Goal: Task Accomplishment & Management: Manage account settings

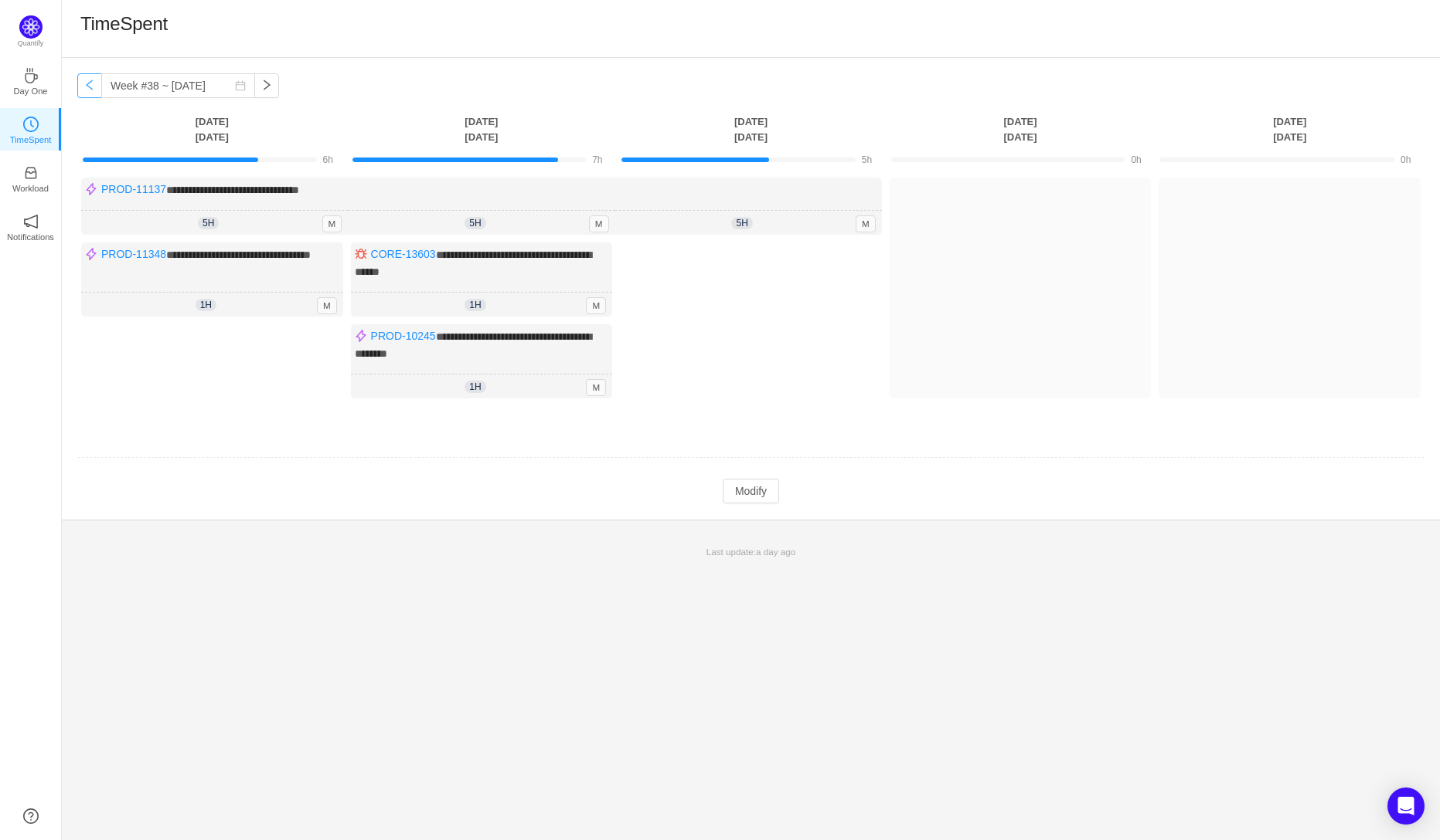
click at [93, 88] on button "button" at bounding box center [89, 86] width 24 height 24
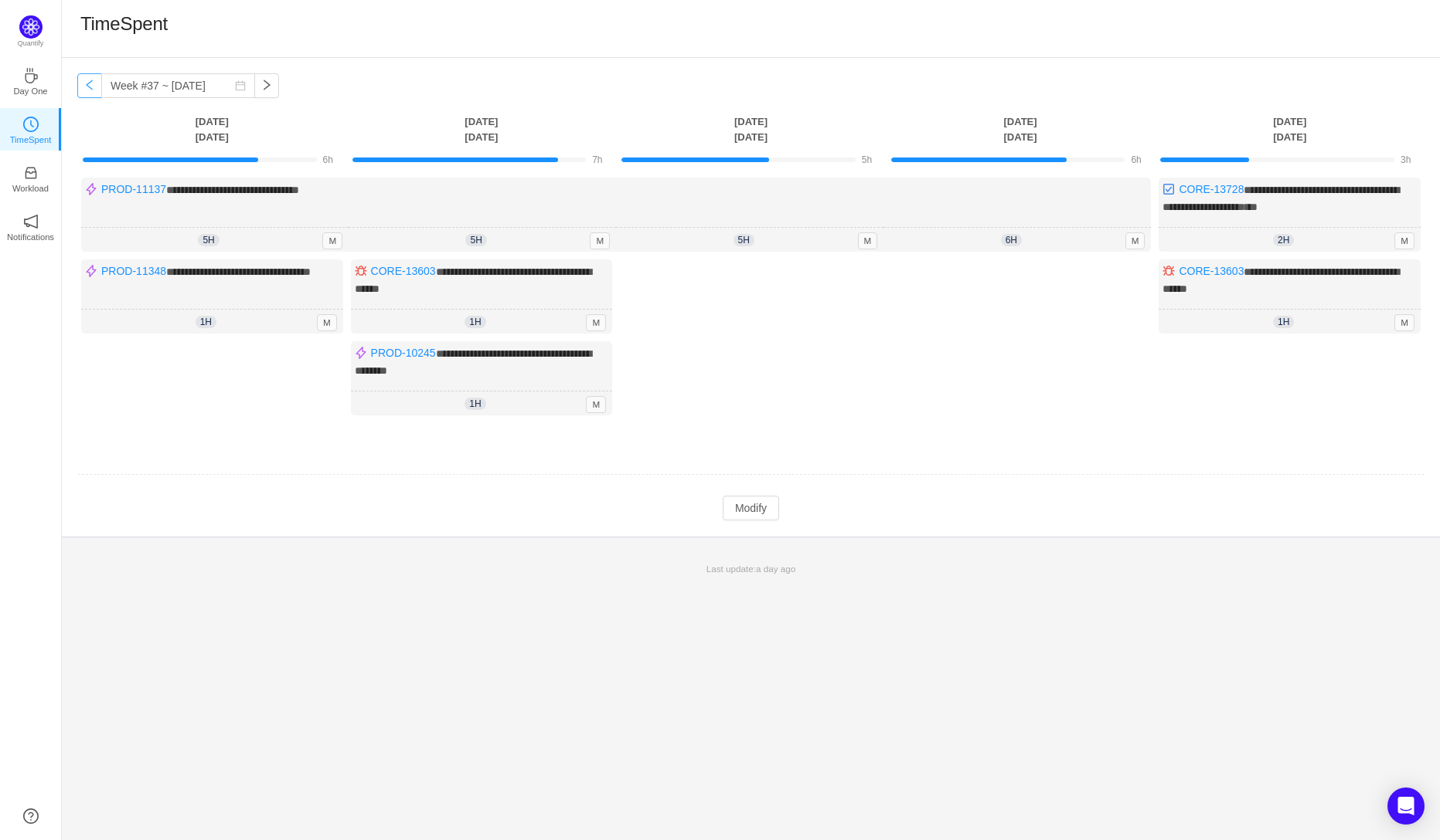
click at [93, 88] on button "button" at bounding box center [89, 86] width 24 height 24
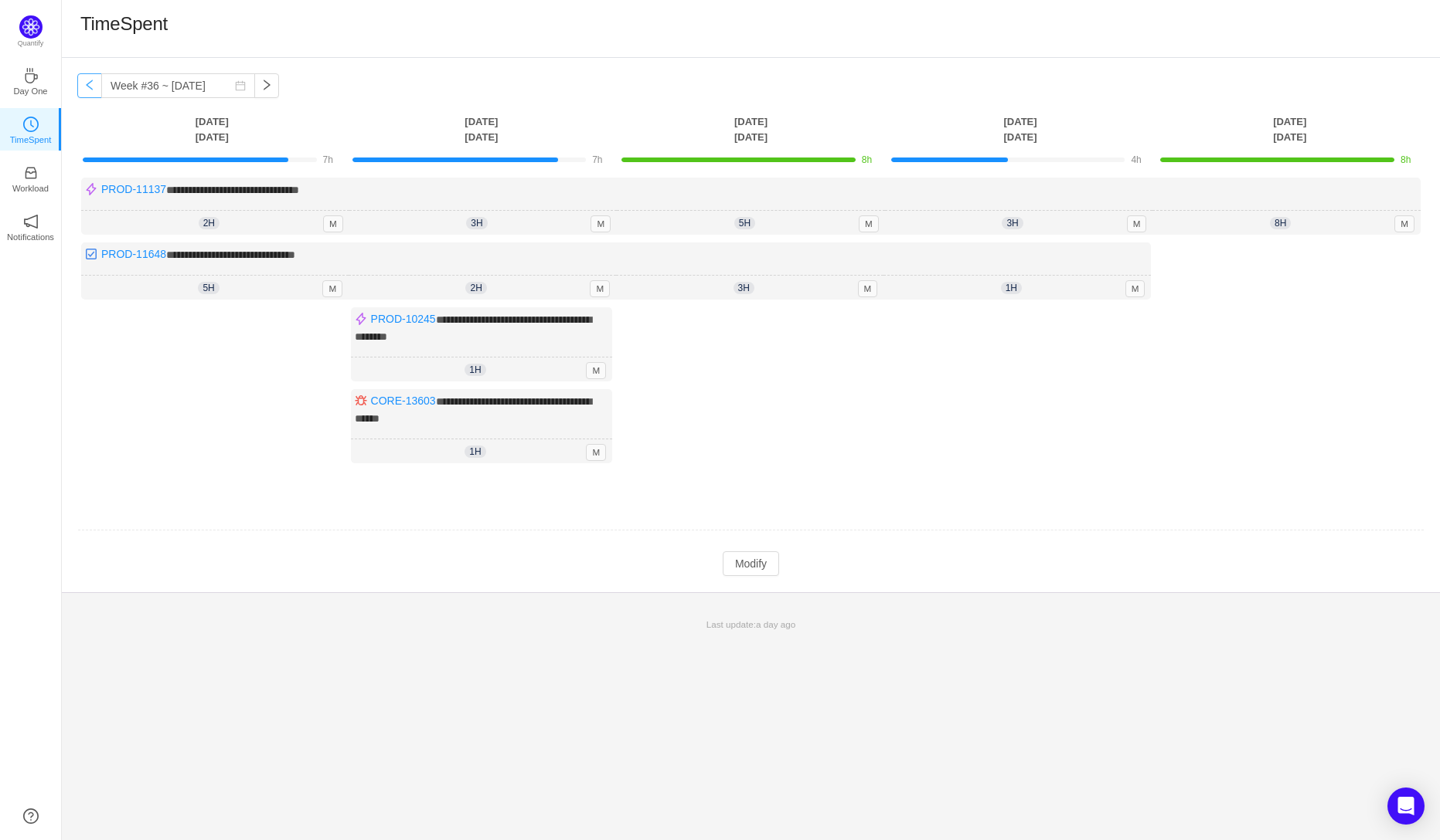
click at [93, 88] on button "button" at bounding box center [89, 86] width 24 height 24
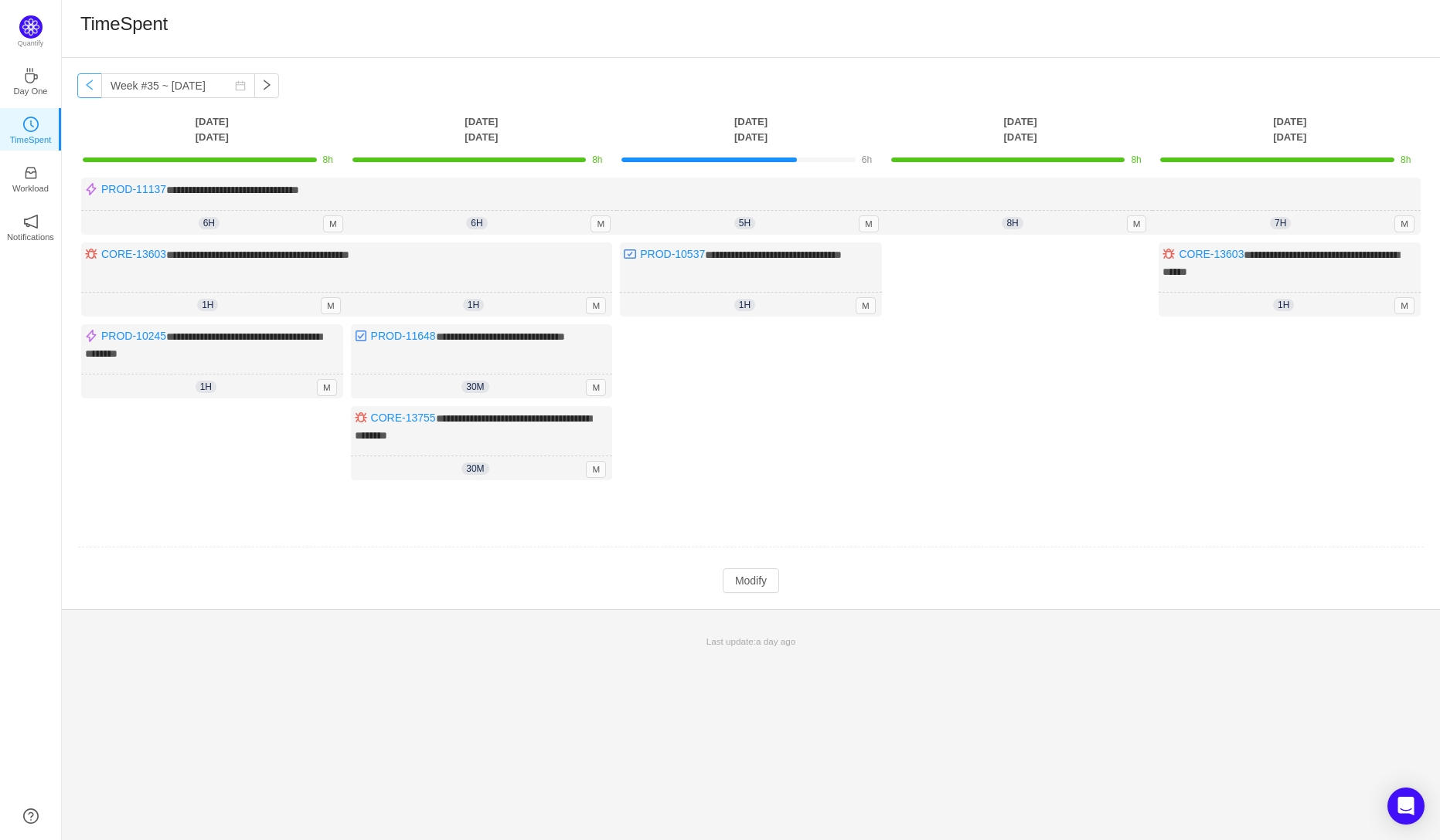
click at [90, 88] on button "button" at bounding box center [89, 86] width 24 height 24
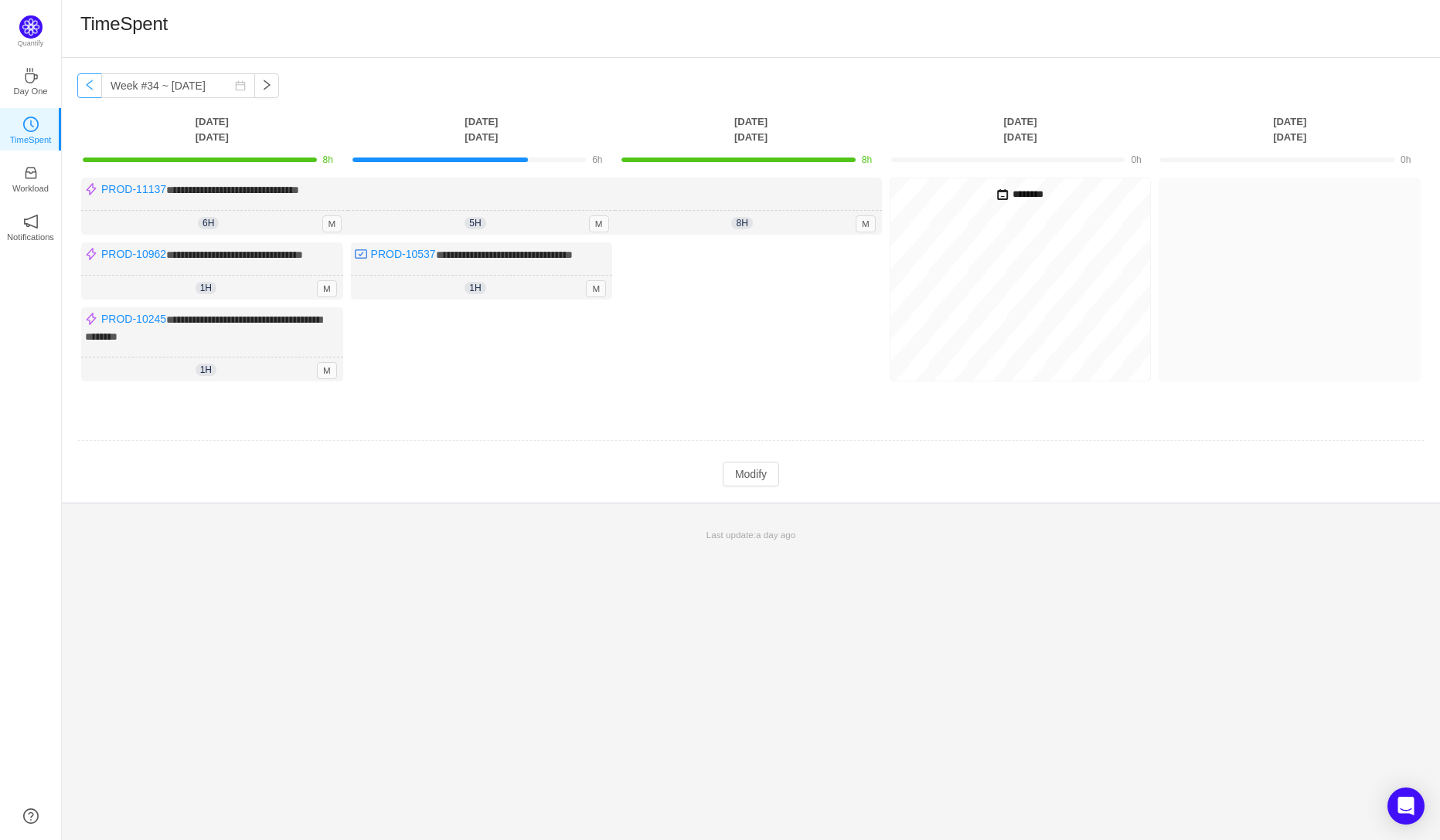
click at [90, 88] on button "button" at bounding box center [89, 86] width 24 height 24
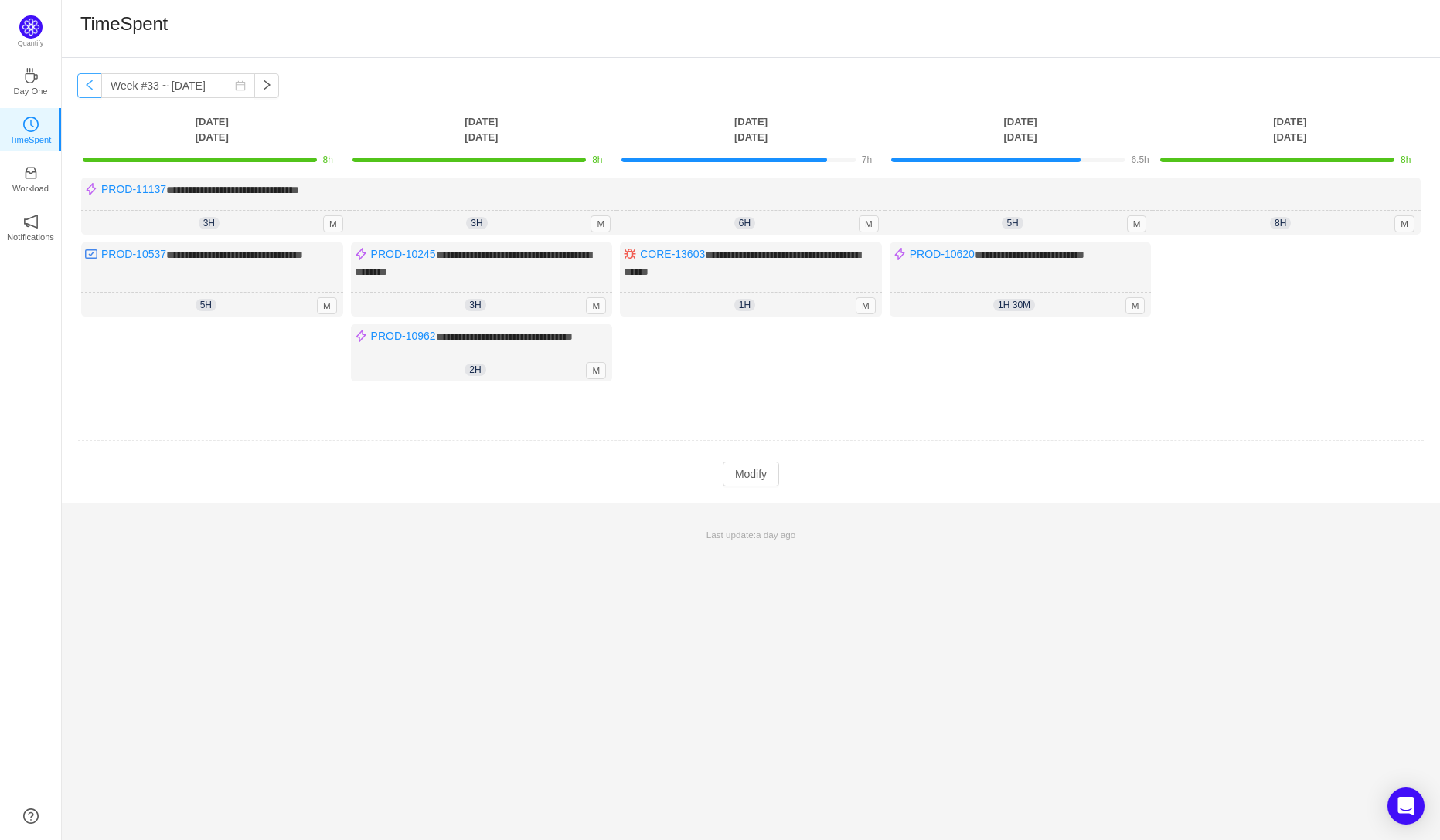
click at [90, 88] on button "button" at bounding box center [89, 86] width 24 height 24
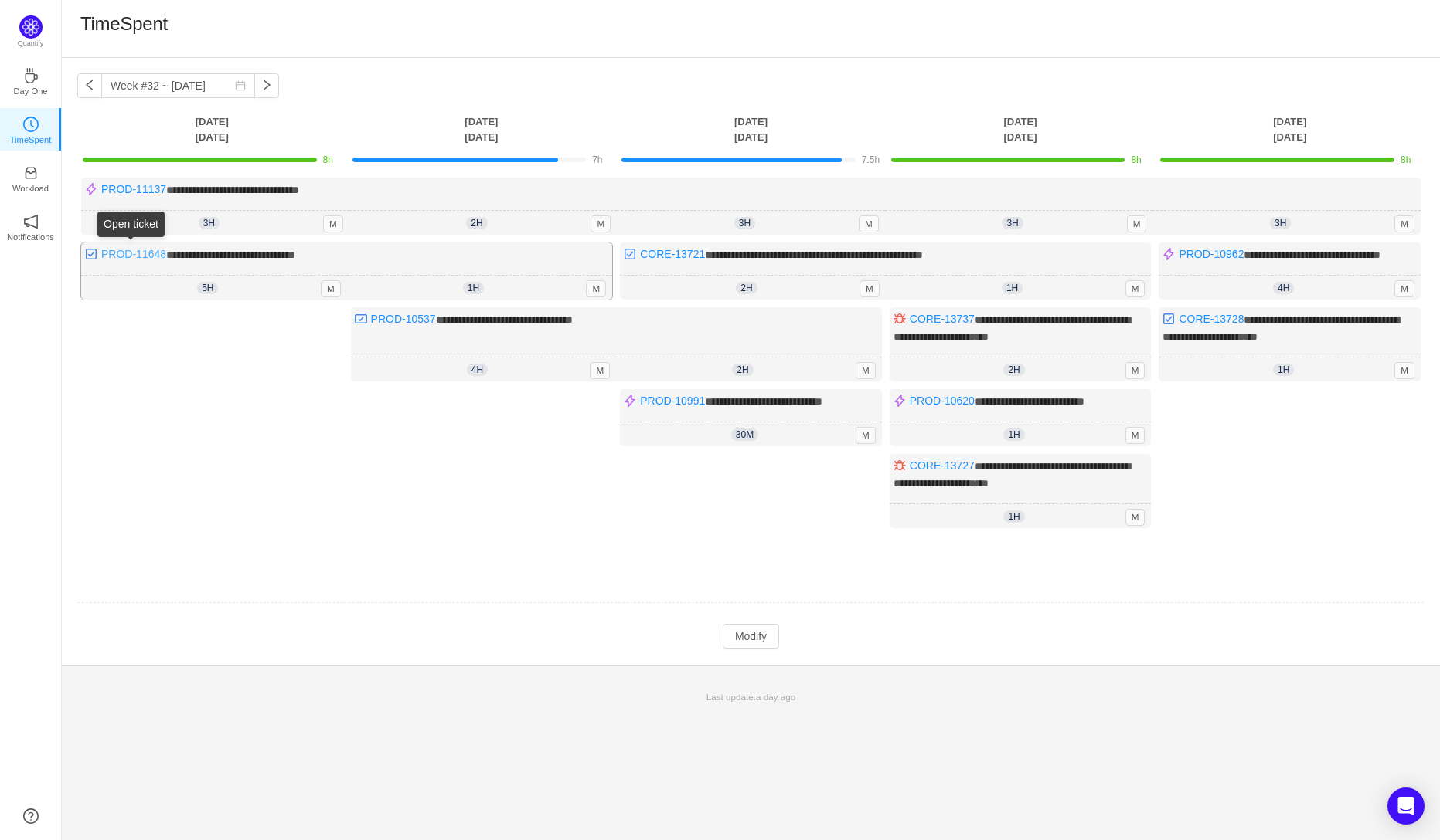
click at [132, 254] on link "PROD-11648" at bounding box center [134, 254] width 65 height 12
click at [87, 88] on button "button" at bounding box center [89, 86] width 24 height 24
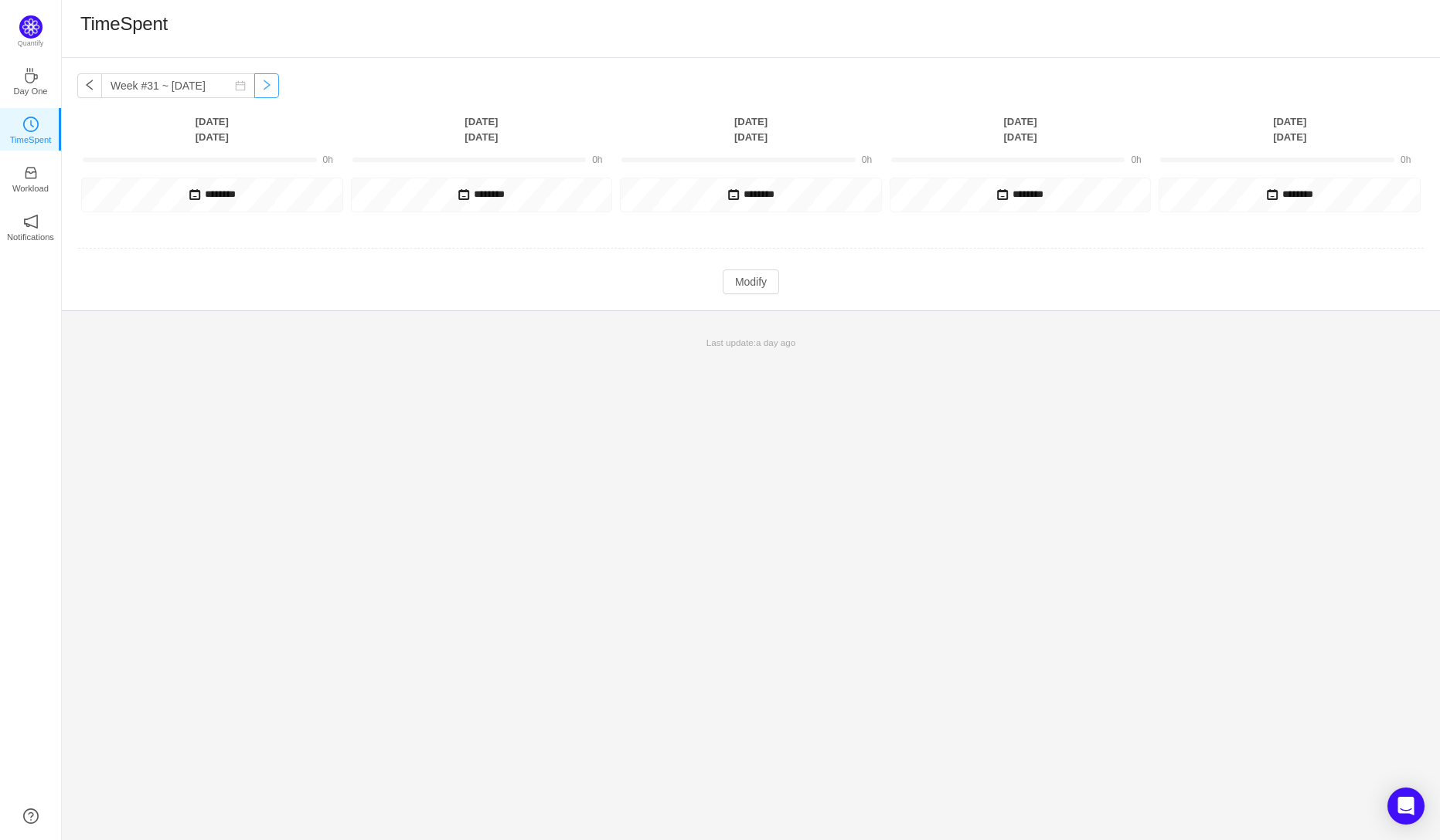
click at [256, 87] on button "button" at bounding box center [266, 86] width 24 height 24
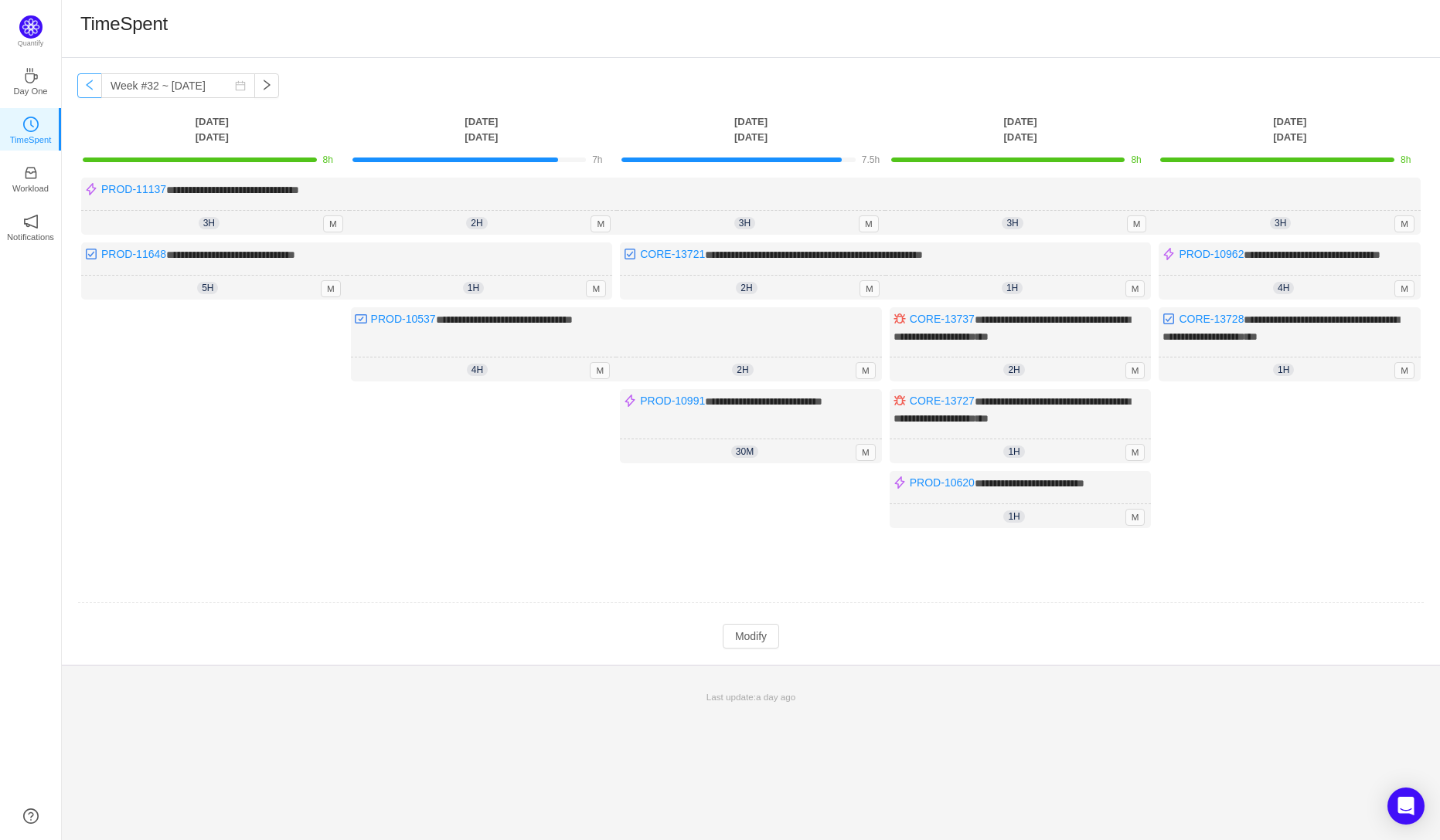
click at [88, 89] on button "button" at bounding box center [89, 86] width 24 height 24
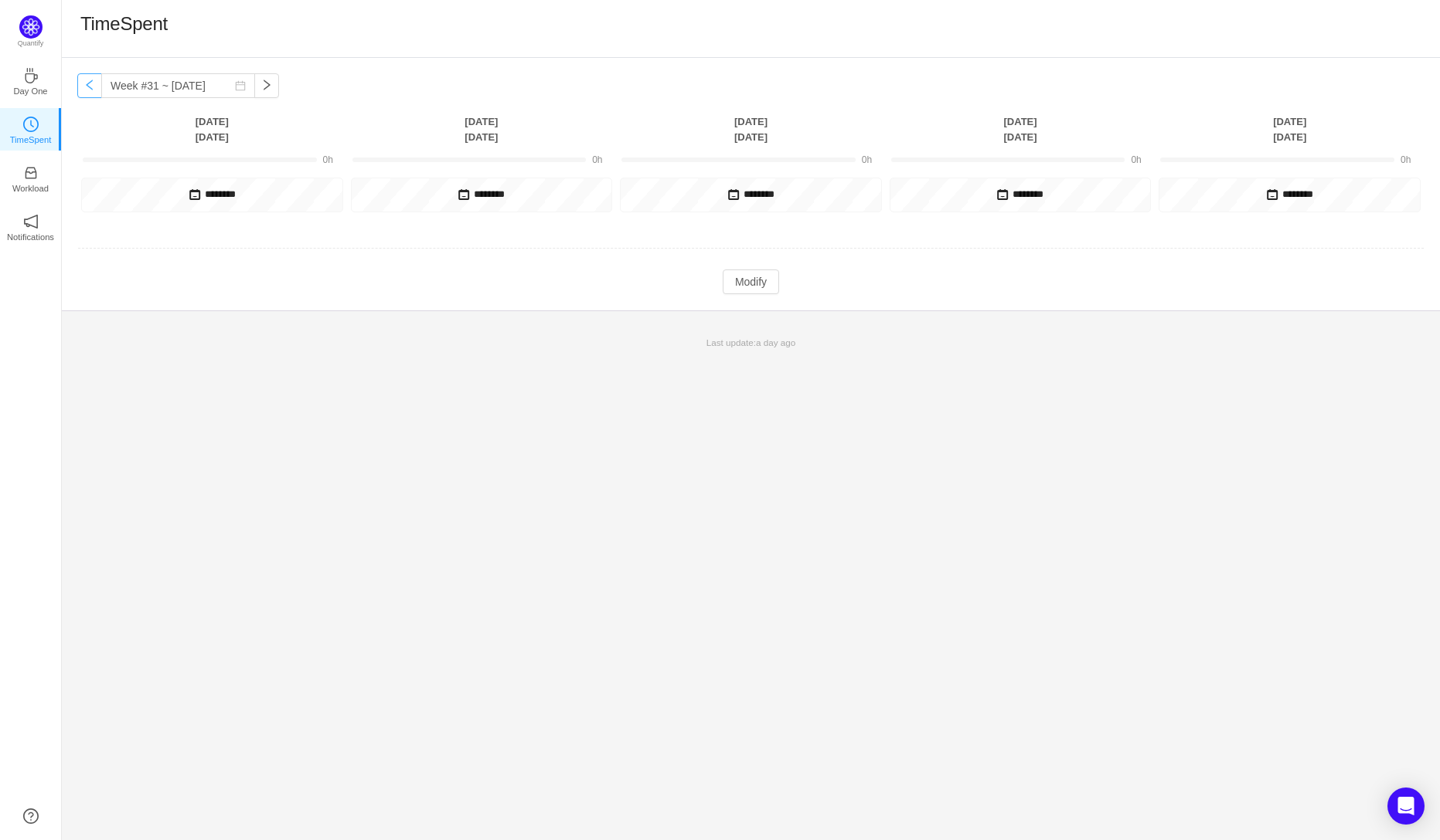
click at [88, 88] on button "button" at bounding box center [89, 86] width 24 height 24
type input "Week #29 ~ [DATE]"
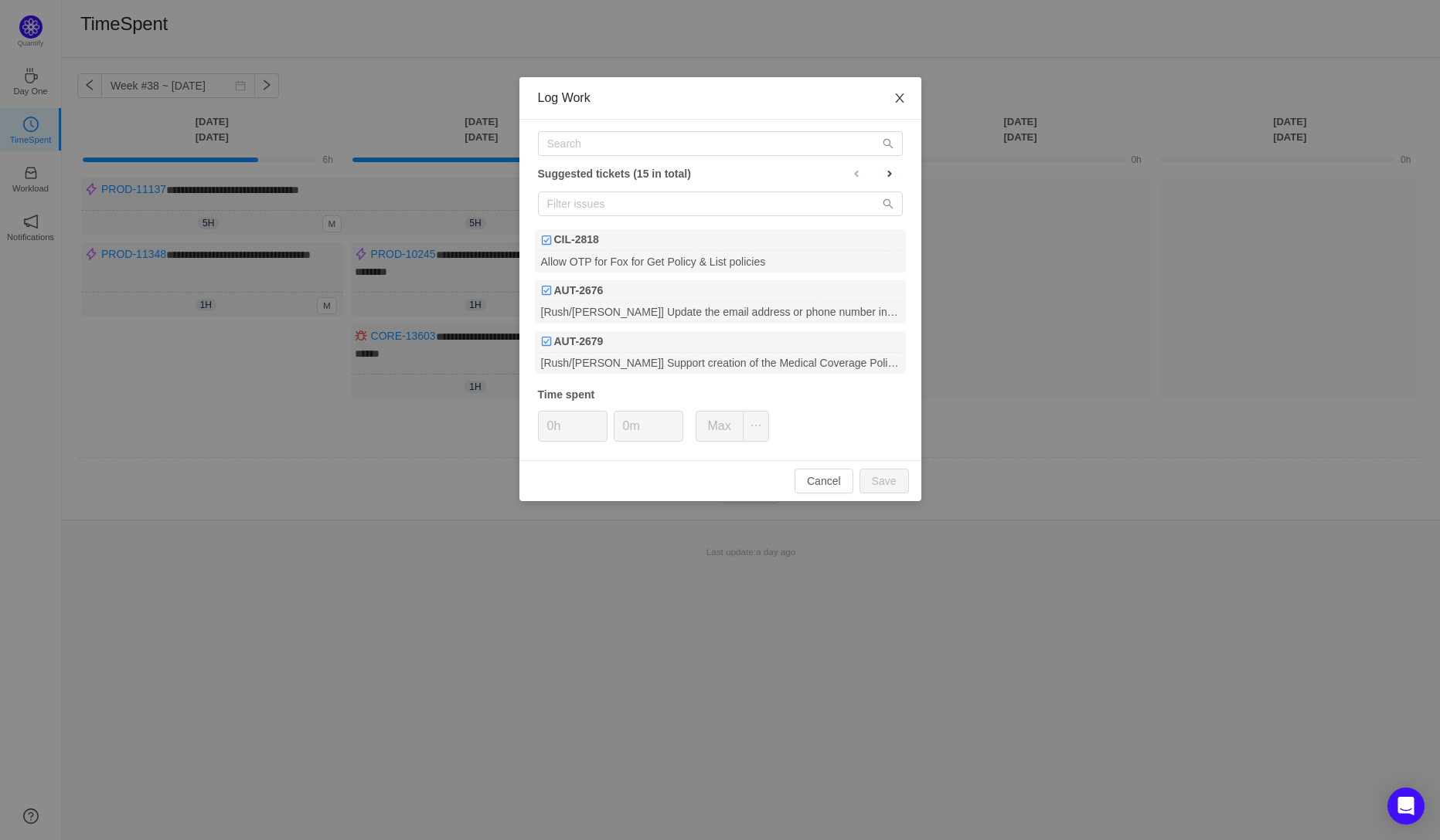
click at [897, 99] on icon "icon: close" at bounding box center [899, 98] width 12 height 12
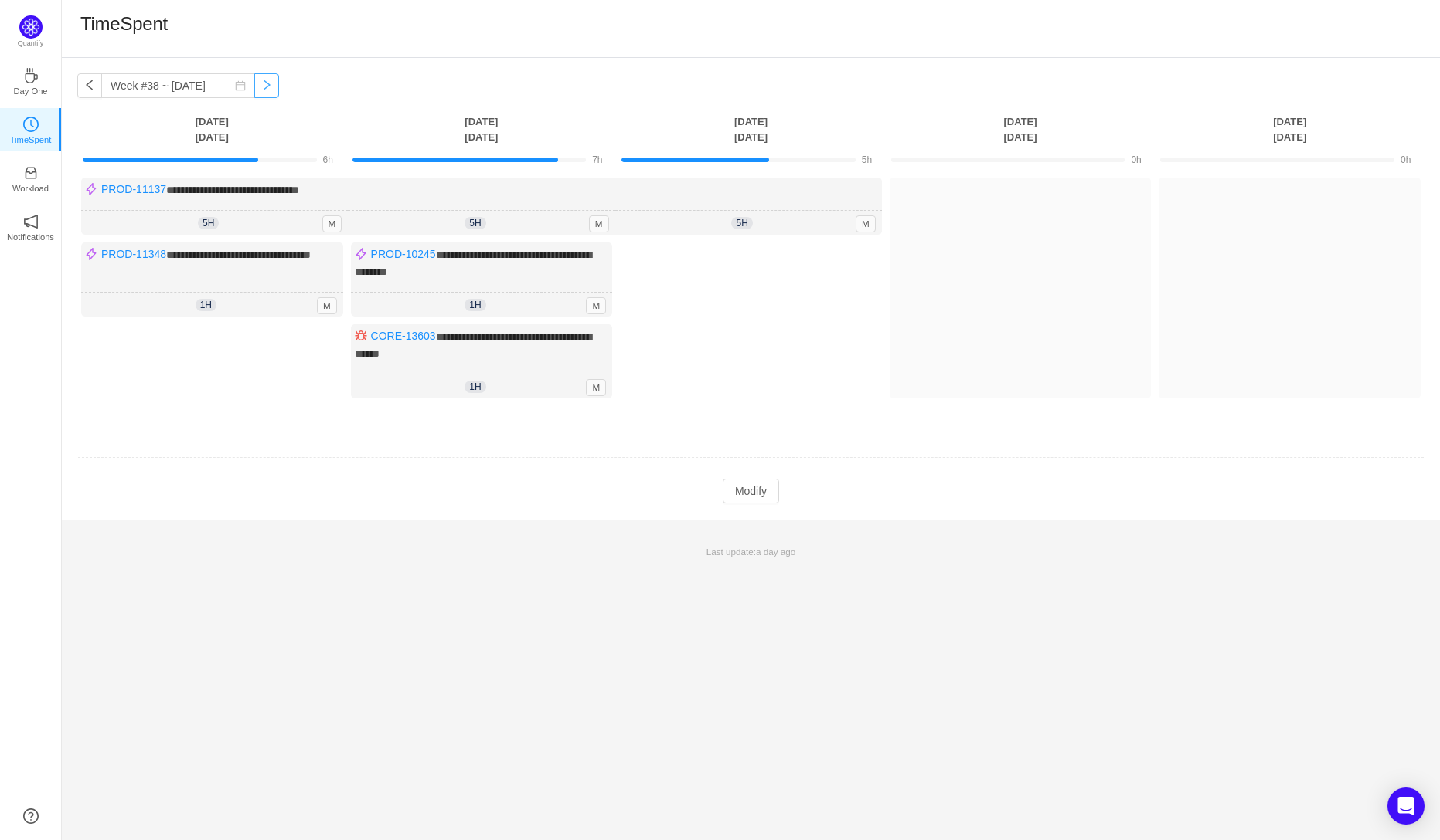
click at [257, 88] on button "button" at bounding box center [266, 86] width 24 height 24
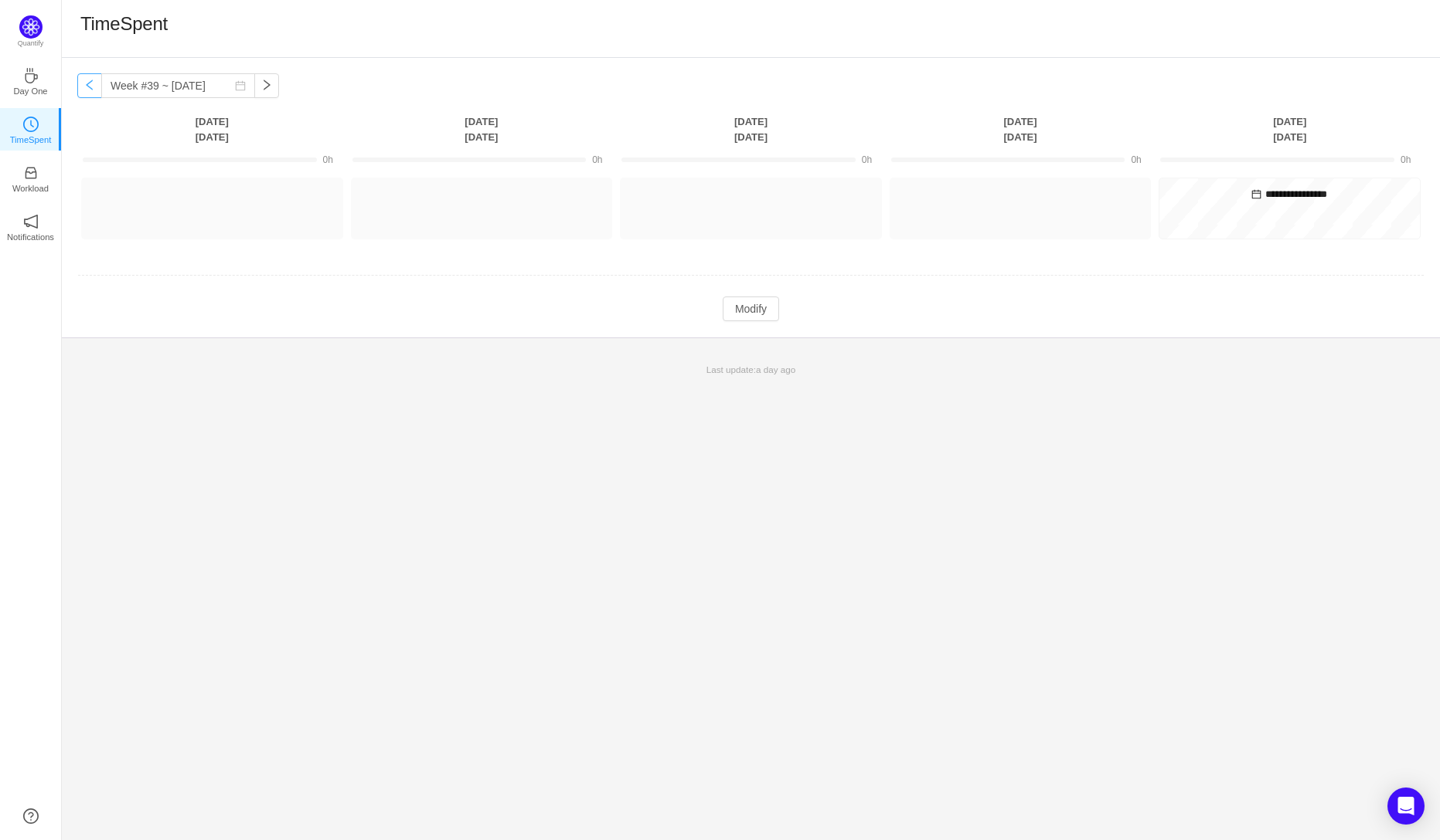
click at [88, 86] on button "button" at bounding box center [89, 86] width 24 height 24
type input "Week #38 ~ [DATE]"
click at [748, 337] on button "Modify" at bounding box center [751, 325] width 56 height 24
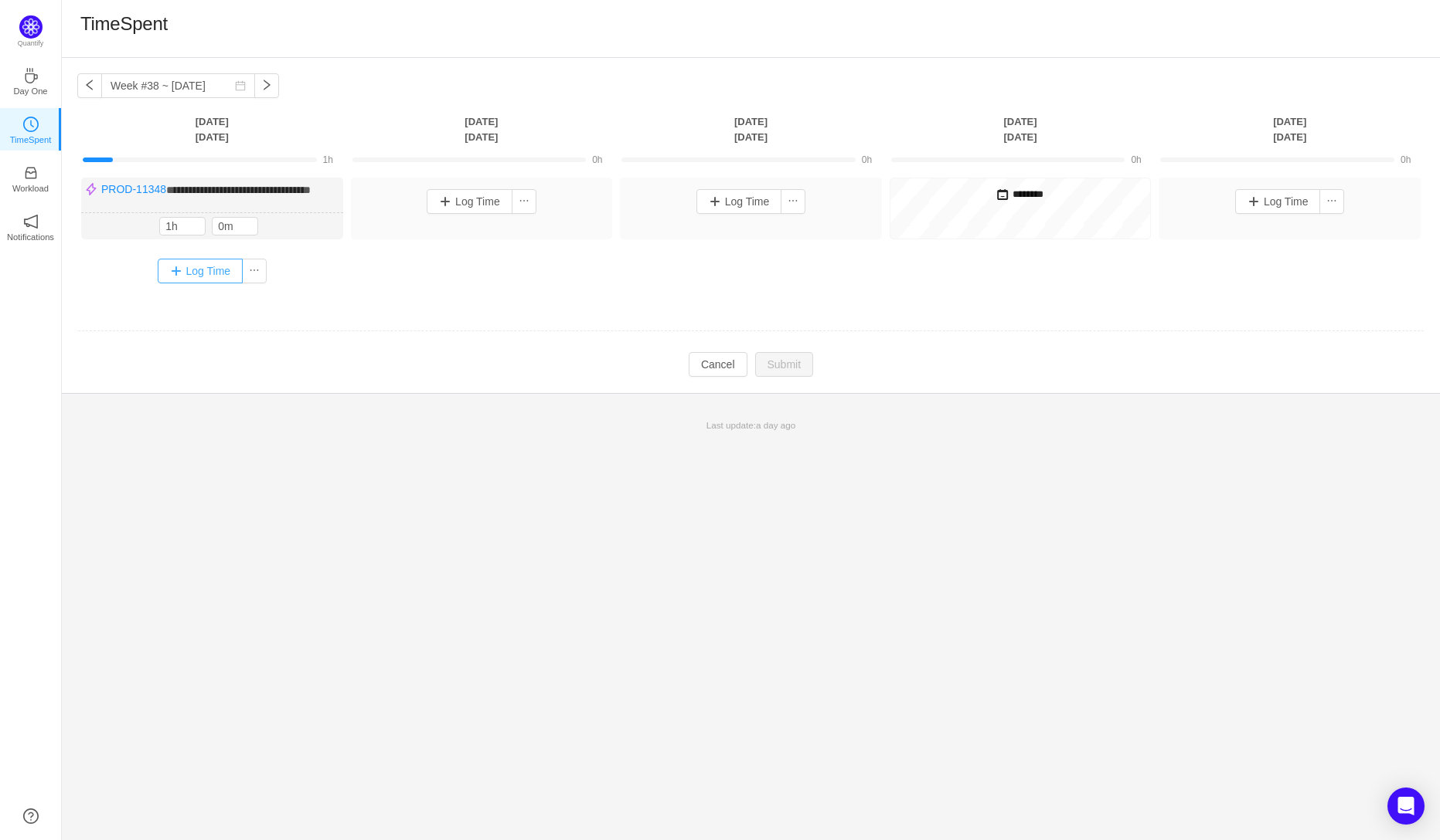
click at [206, 281] on button "Log Time" at bounding box center [200, 271] width 86 height 24
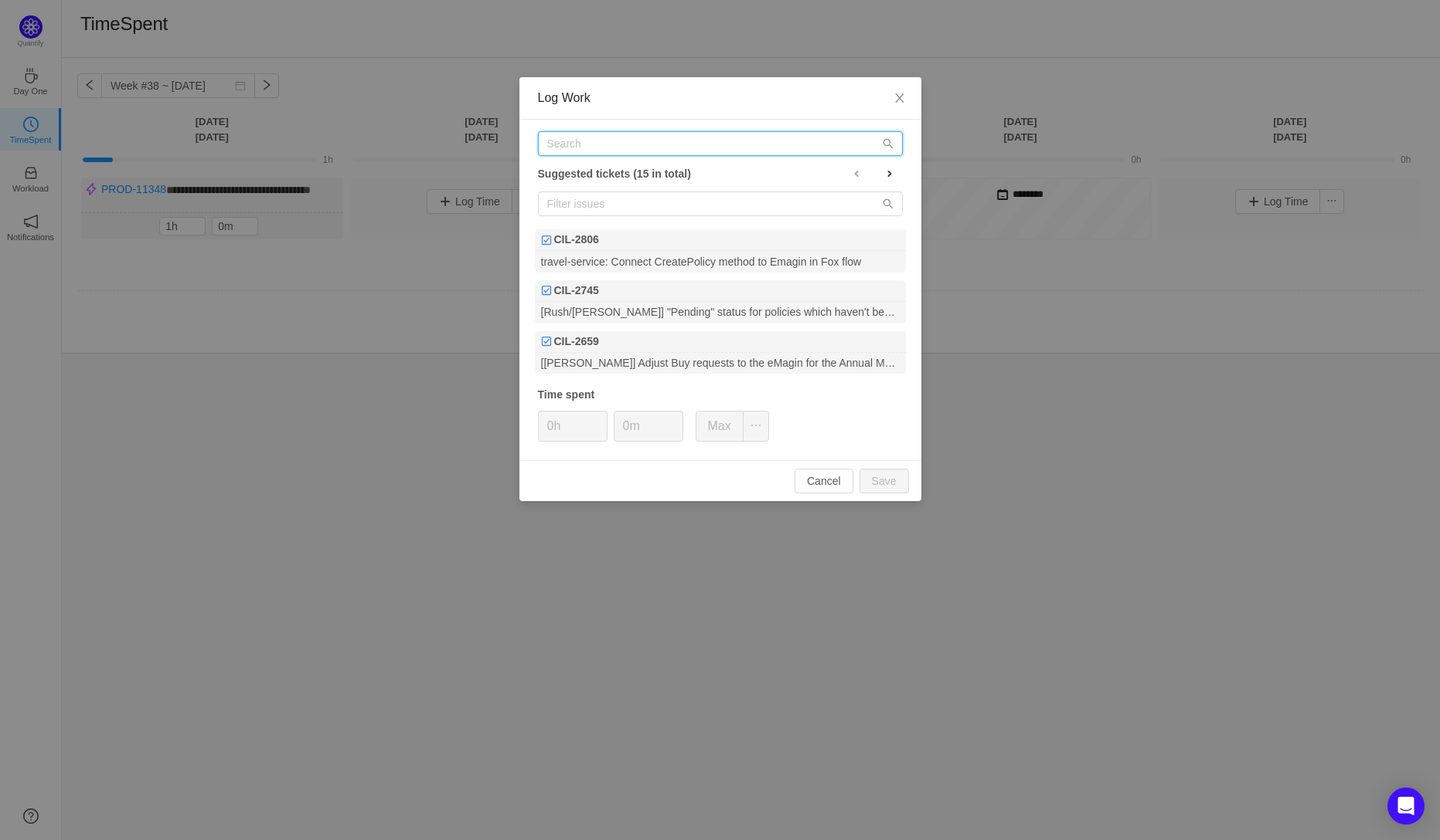
click at [582, 147] on input "text" at bounding box center [720, 144] width 365 height 24
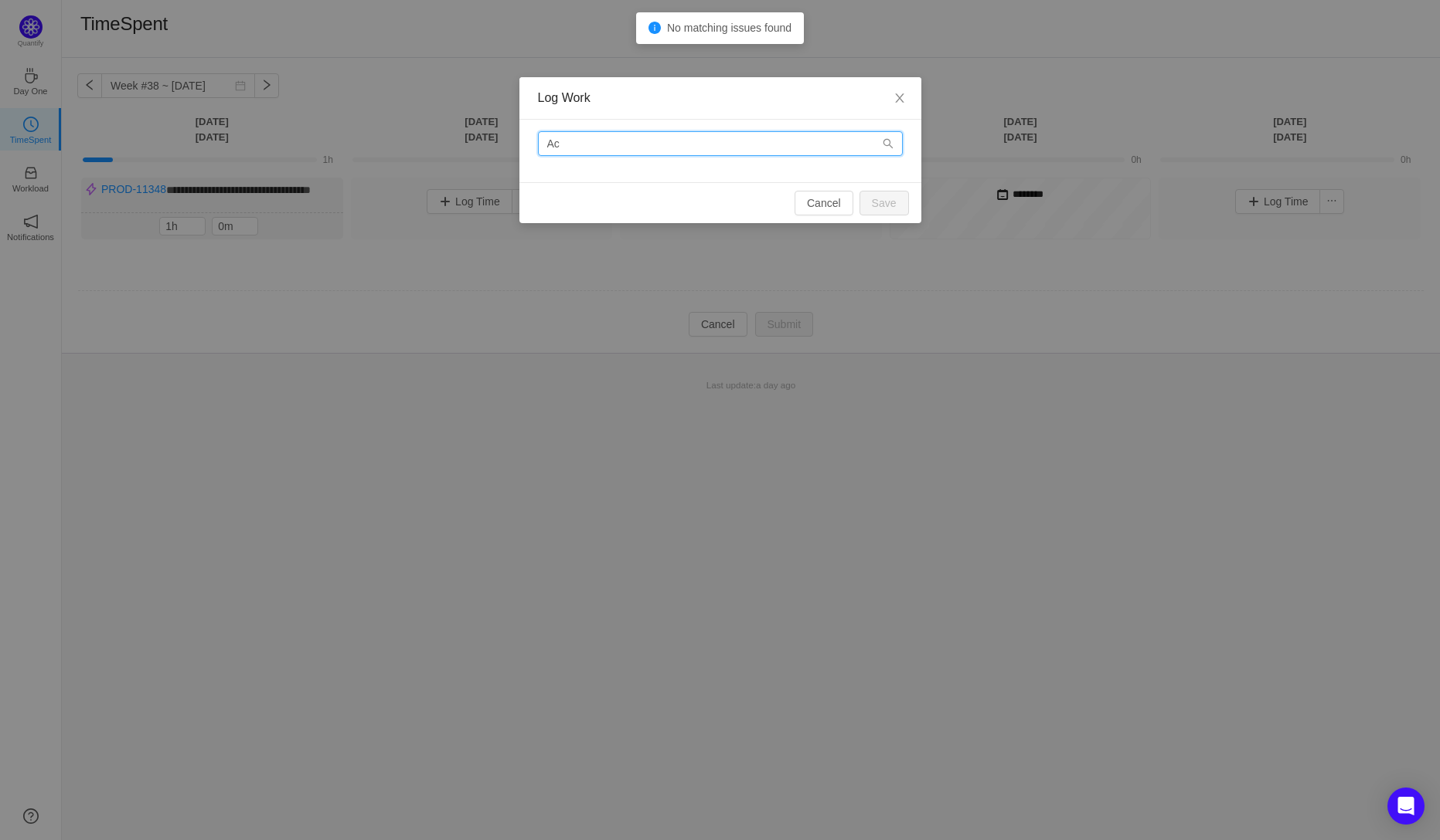
type input "A"
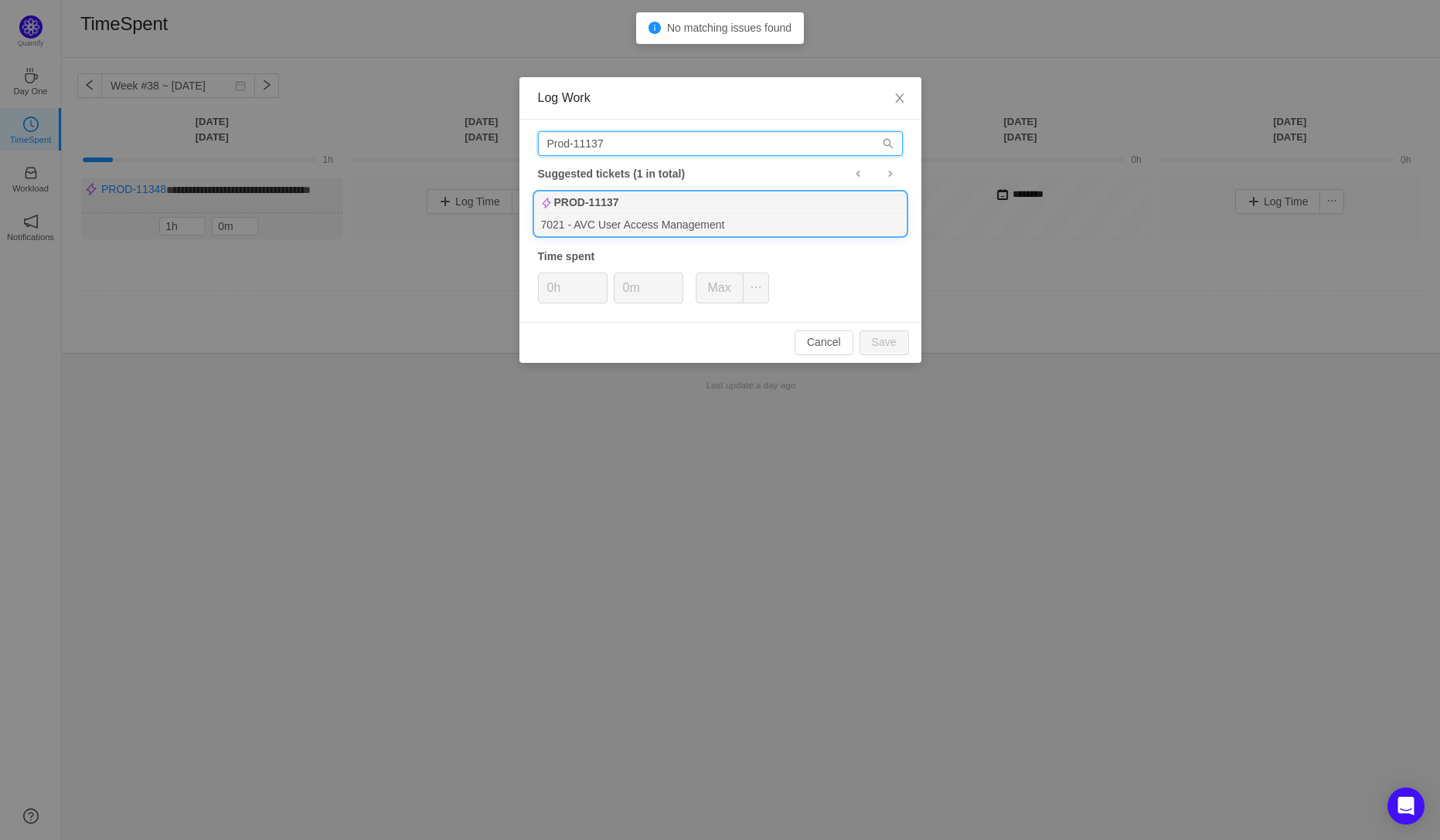
type input "Prod-11137"
click at [619, 204] on b "PROD-11137" at bounding box center [586, 202] width 65 height 16
click at [552, 292] on input "0h" at bounding box center [572, 288] width 68 height 29
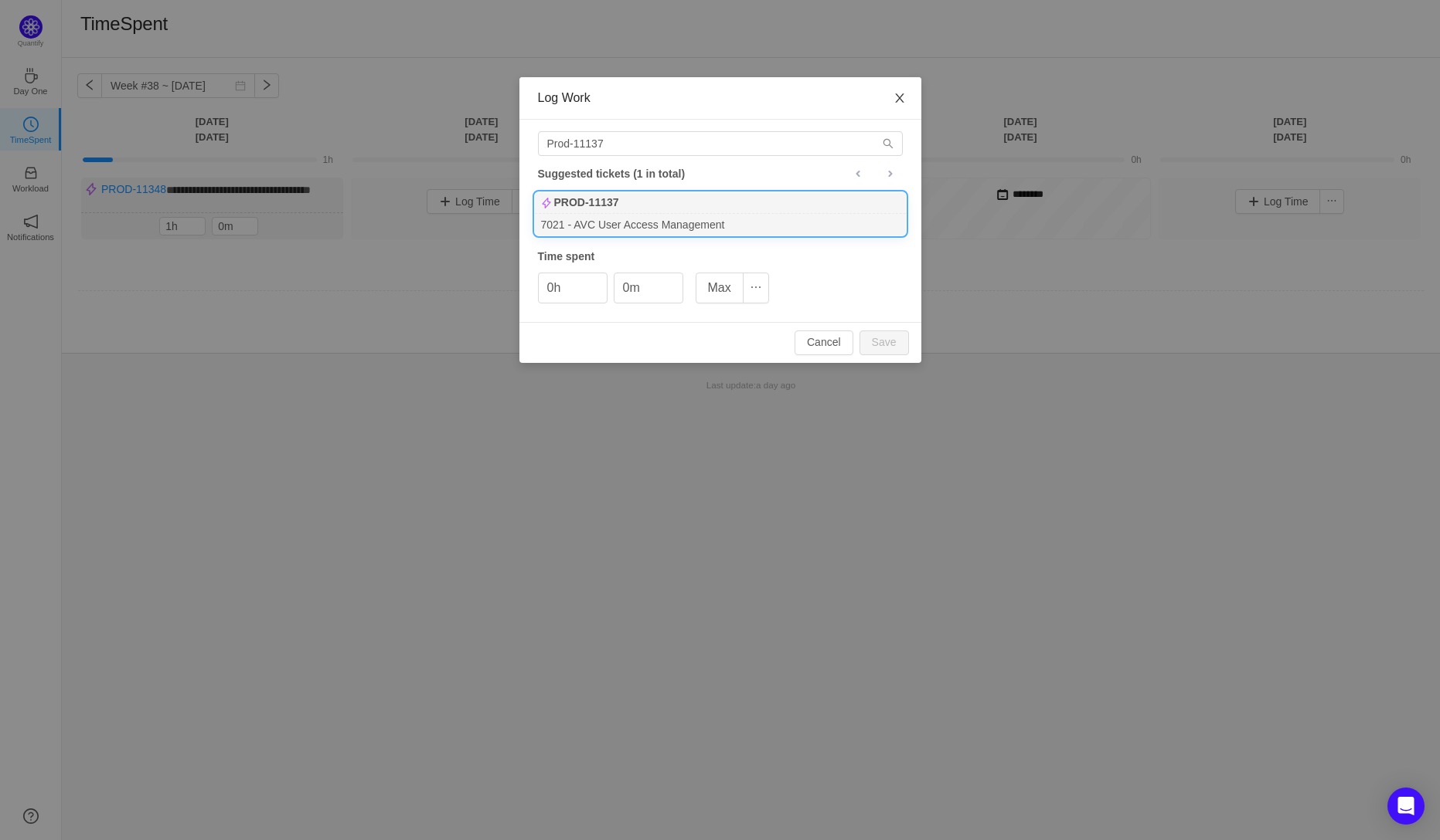
click at [902, 97] on icon "icon: close" at bounding box center [899, 98] width 12 height 12
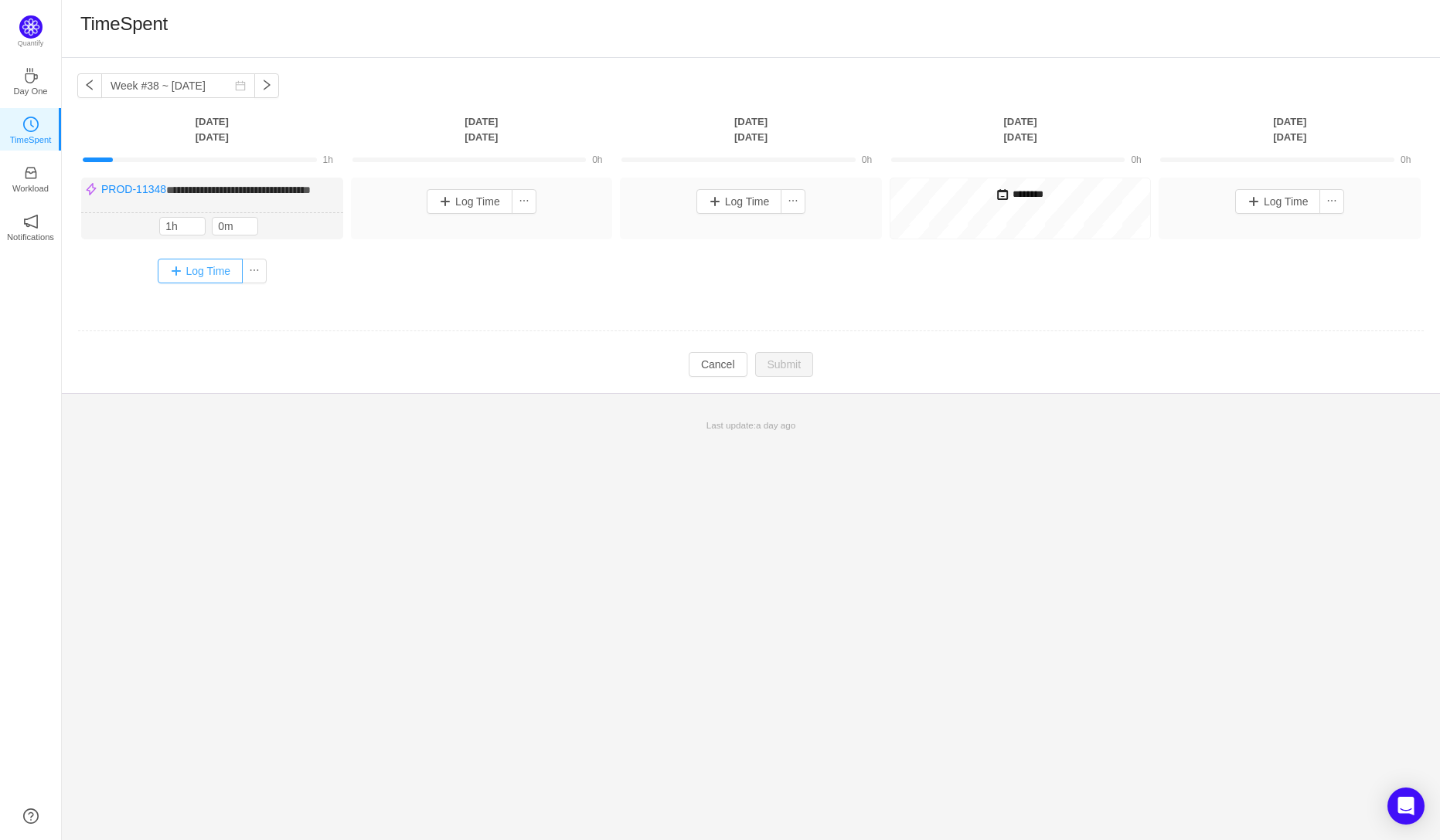
click at [201, 282] on button "Log Time" at bounding box center [200, 271] width 86 height 24
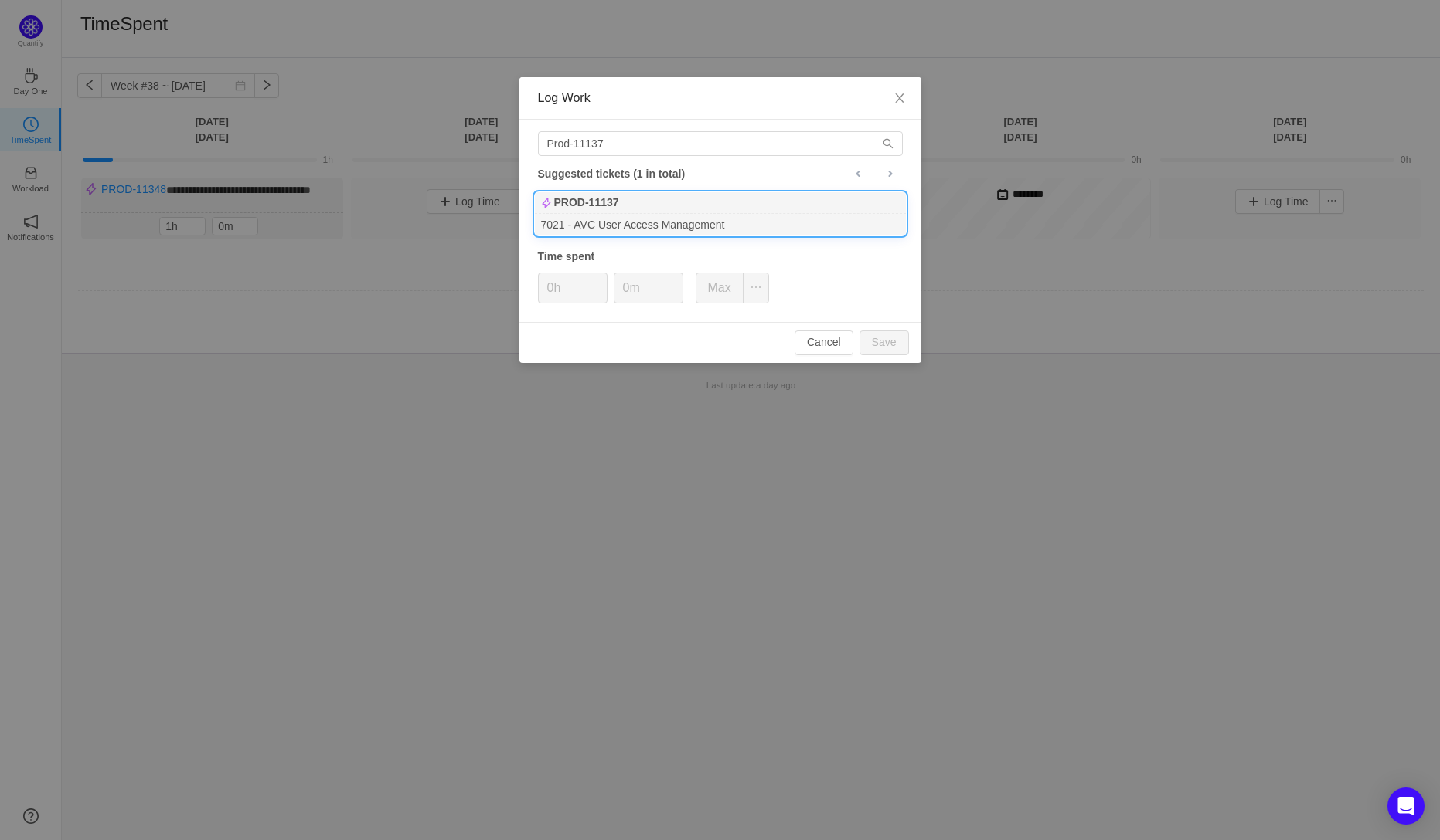
click at [649, 212] on div "PROD-11137" at bounding box center [720, 202] width 371 height 22
click at [553, 292] on input "0h" at bounding box center [572, 288] width 68 height 29
click at [892, 338] on button "Save" at bounding box center [884, 342] width 50 height 24
type input "0h"
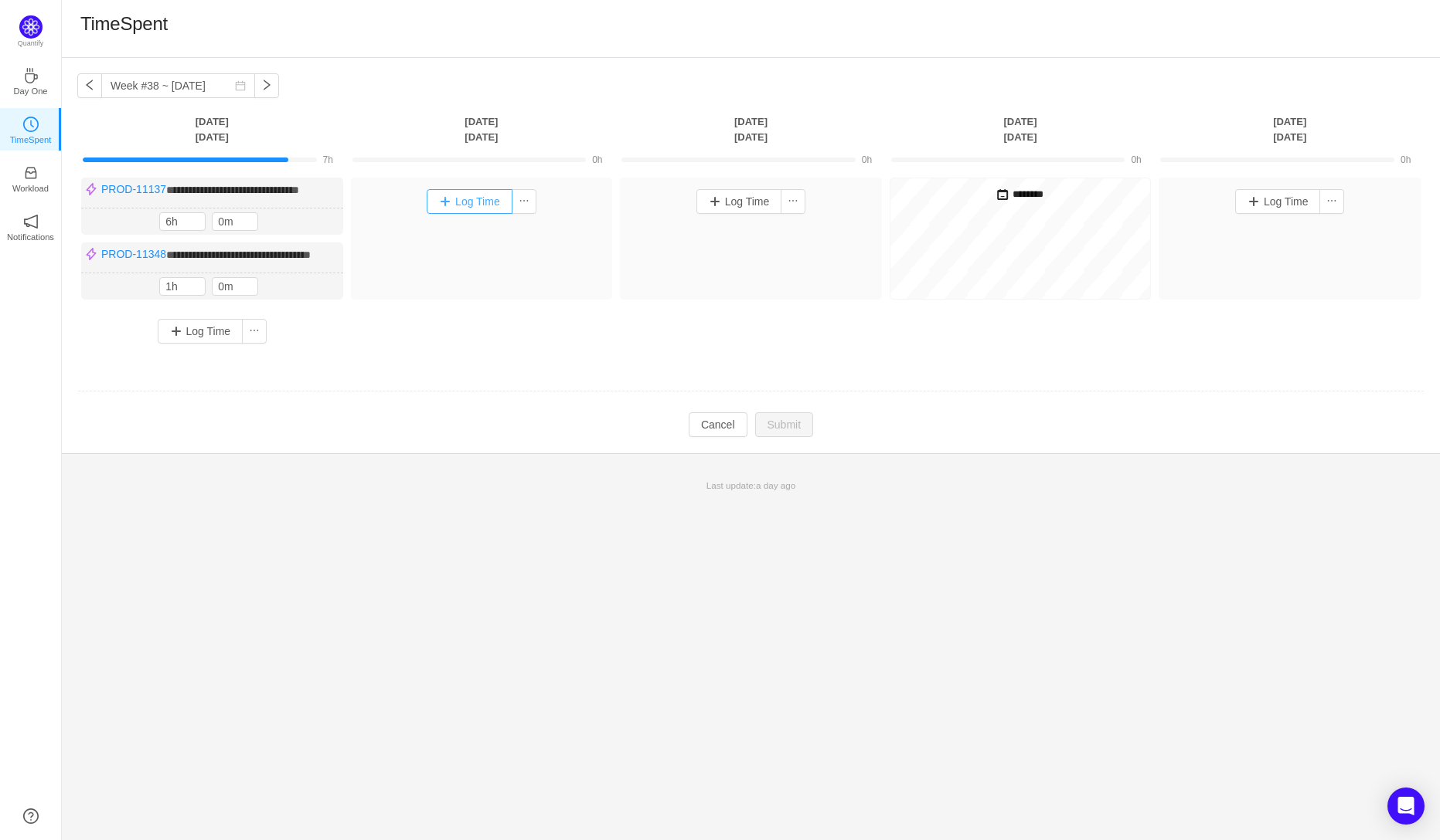
click at [471, 207] on button "Log Time" at bounding box center [469, 201] width 86 height 24
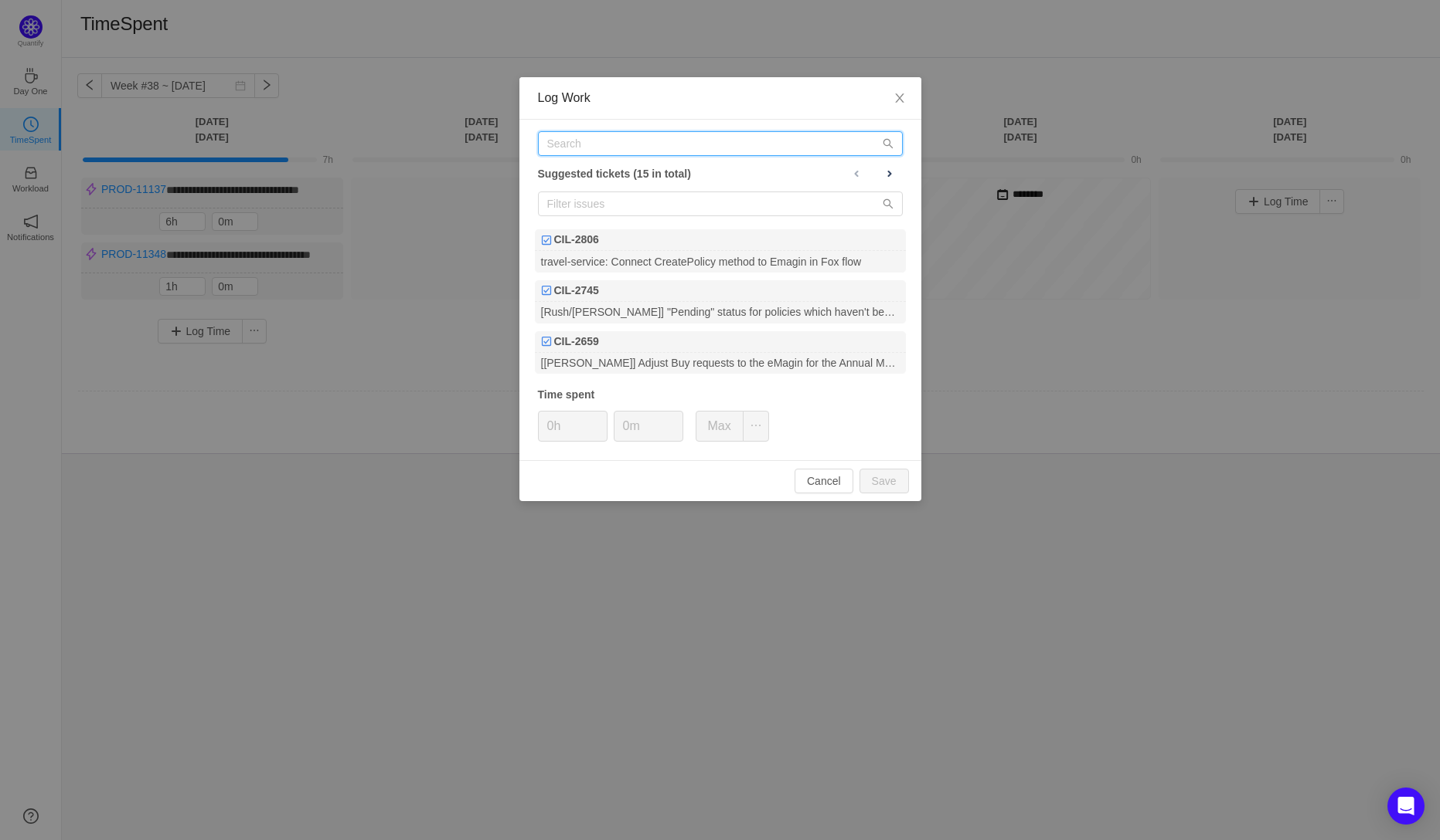
click at [593, 149] on input "text" at bounding box center [720, 144] width 365 height 24
click at [897, 97] on icon "icon: close" at bounding box center [899, 98] width 8 height 9
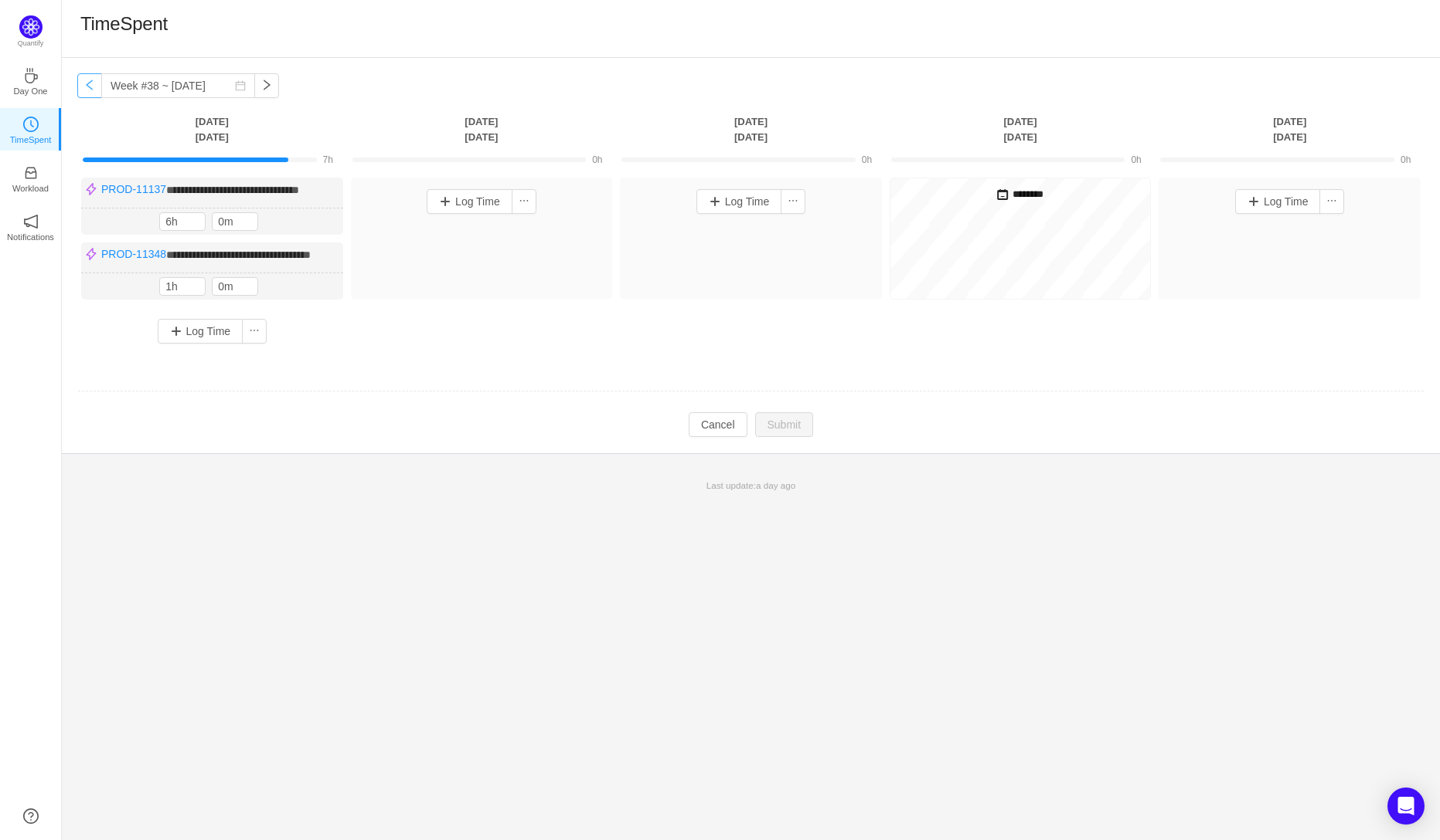
click at [86, 90] on button "button" at bounding box center [89, 86] width 24 height 24
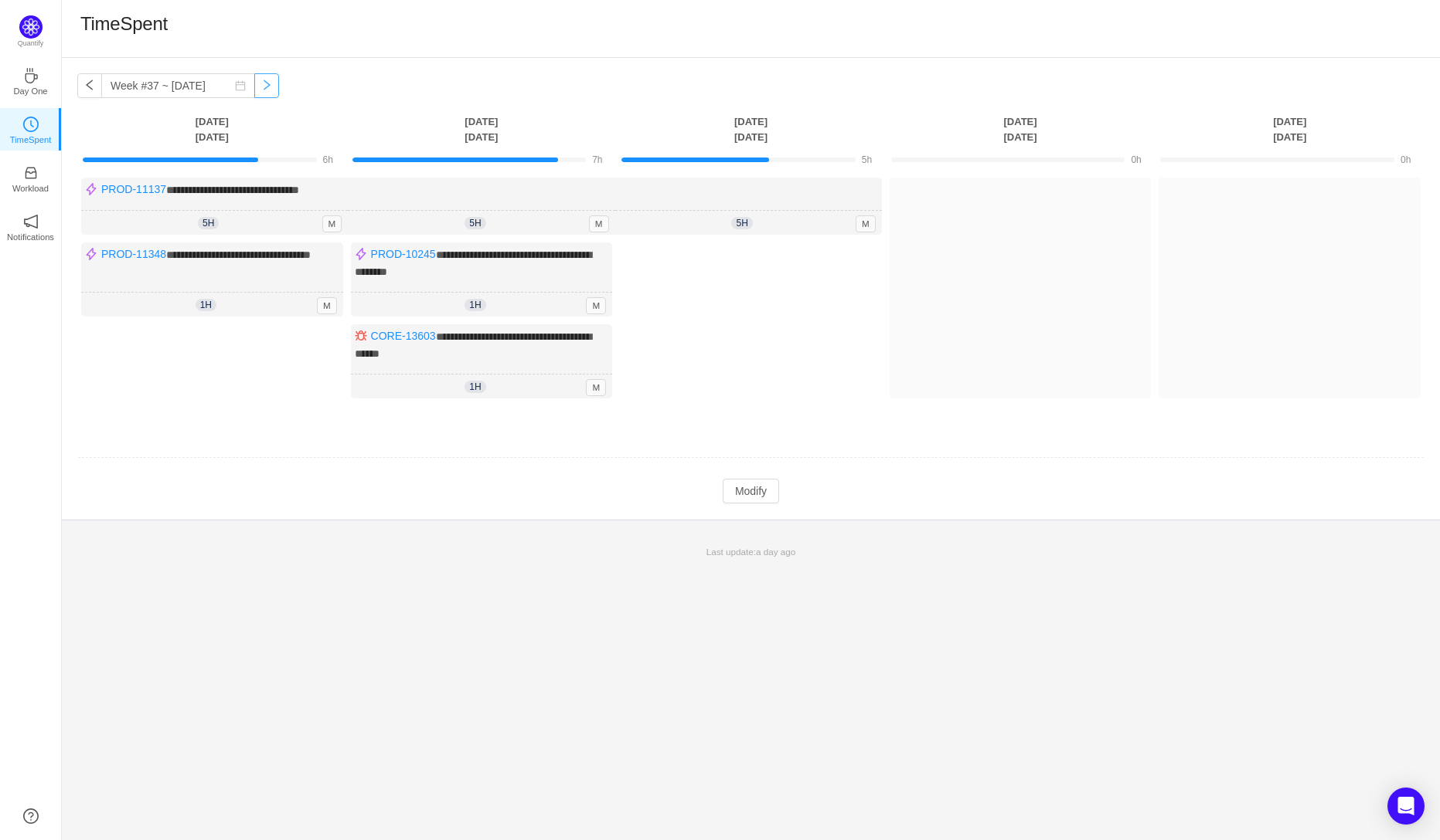
click at [256, 86] on button "button" at bounding box center [266, 86] width 24 height 24
type input "Week #38 ~ [DATE]"
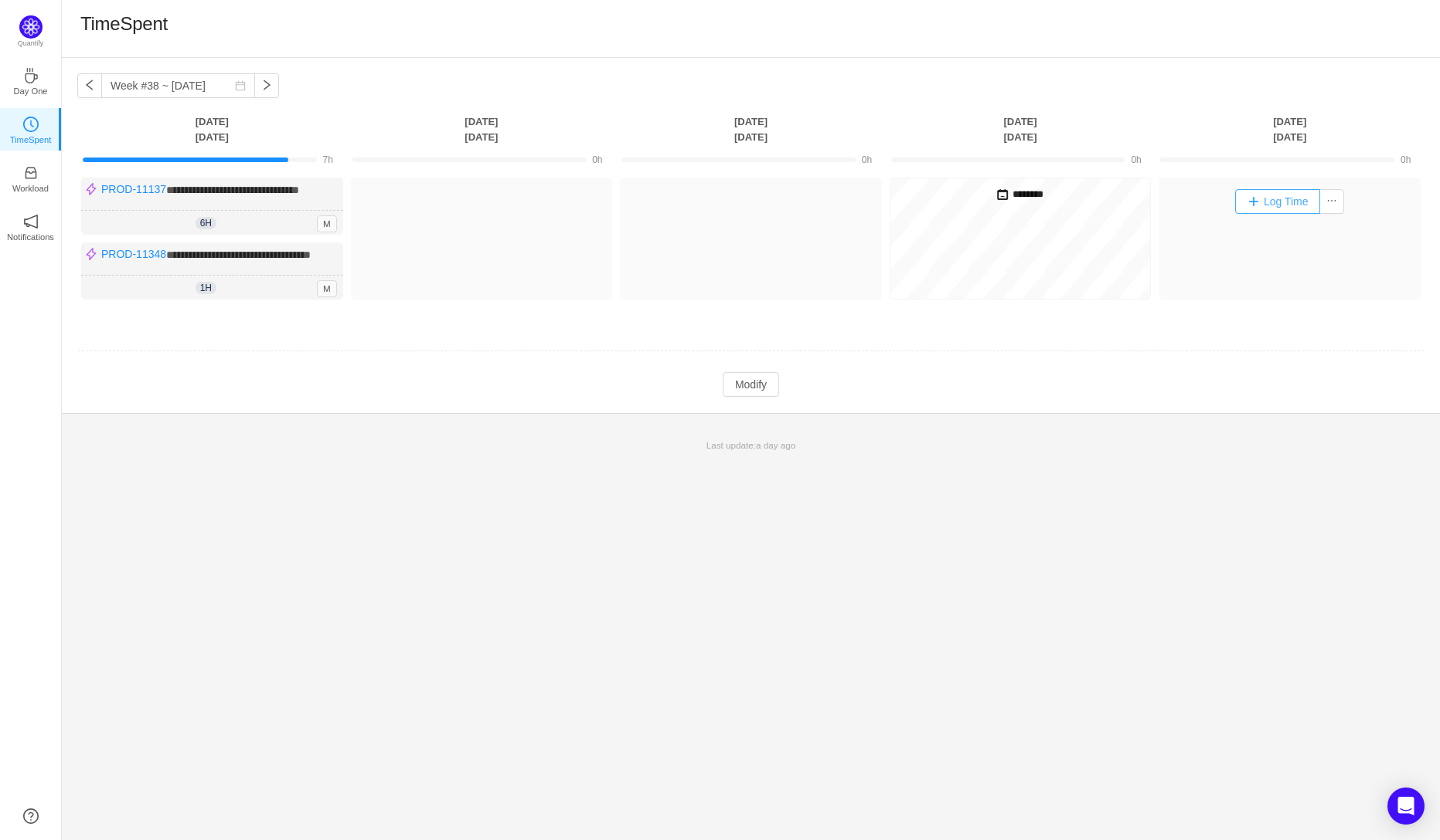
click at [1256, 208] on button "Log Time" at bounding box center [1277, 201] width 86 height 24
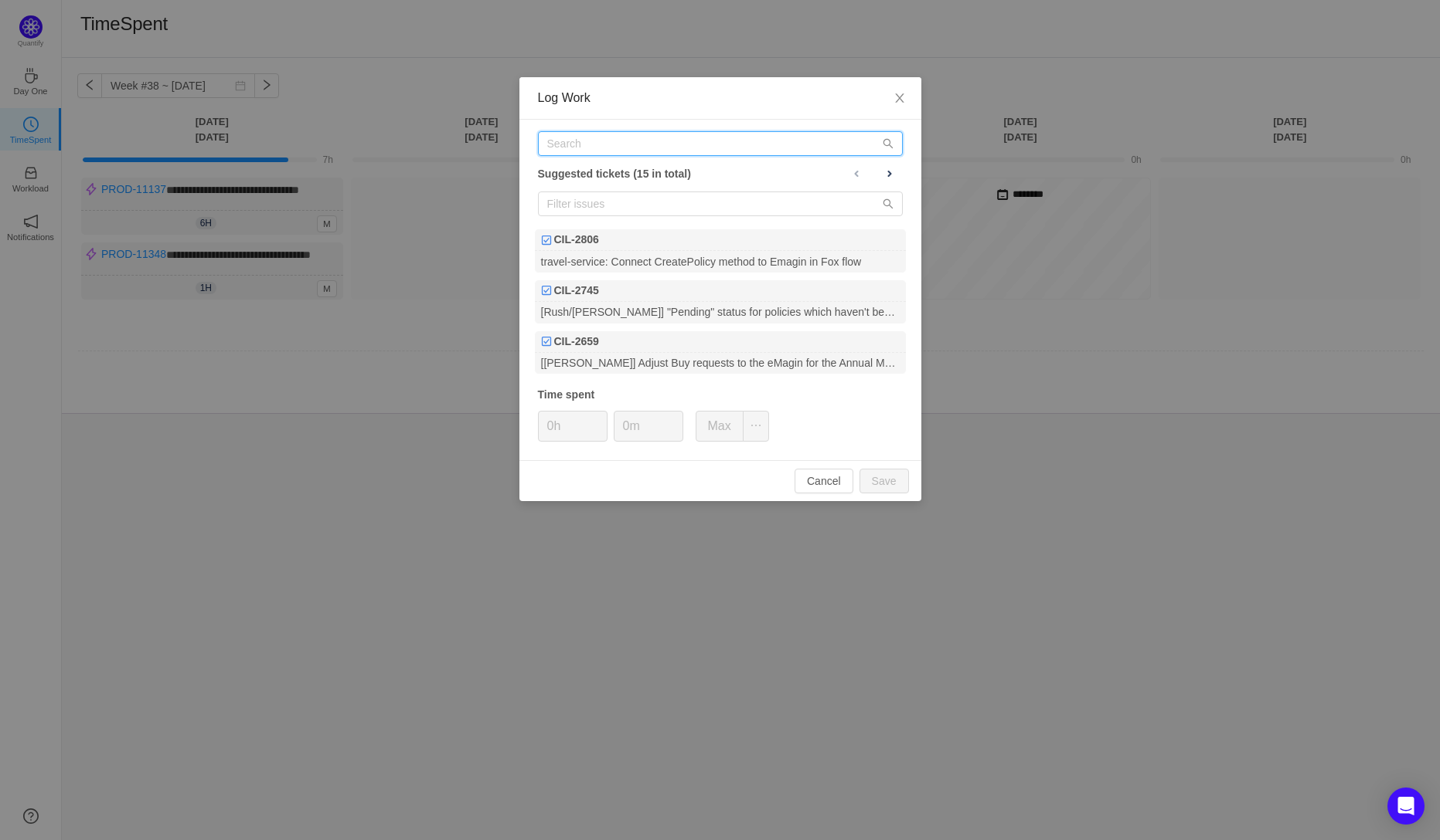
click at [590, 151] on input "text" at bounding box center [720, 144] width 365 height 24
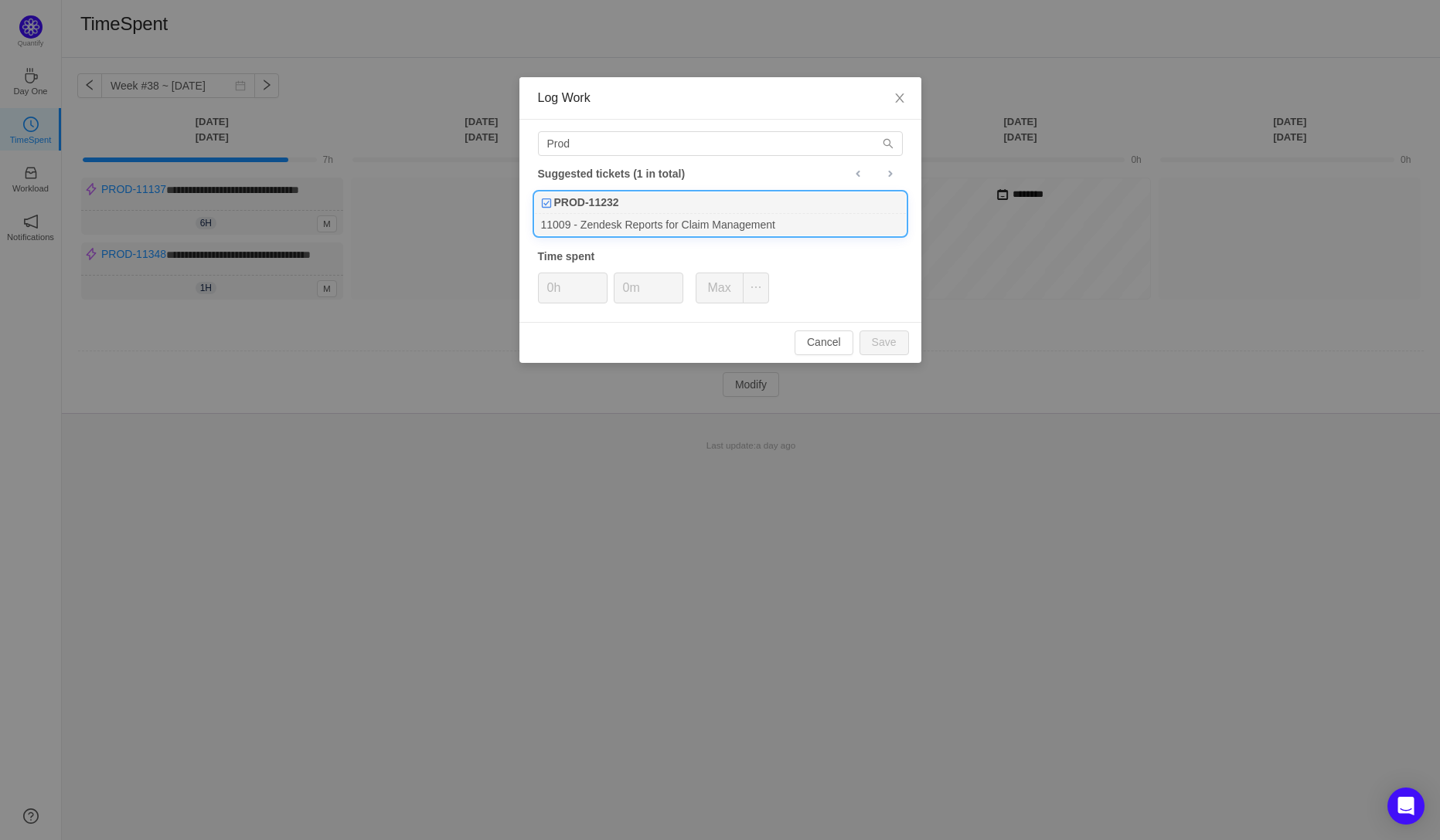
click at [602, 213] on div "PROD-11232" at bounding box center [720, 202] width 371 height 22
click at [576, 145] on input "Prod" at bounding box center [720, 144] width 365 height 24
type input "Prod-11137"
click at [616, 209] on b "PROD-11137" at bounding box center [586, 202] width 65 height 16
click at [551, 300] on input "0h" at bounding box center [572, 288] width 68 height 29
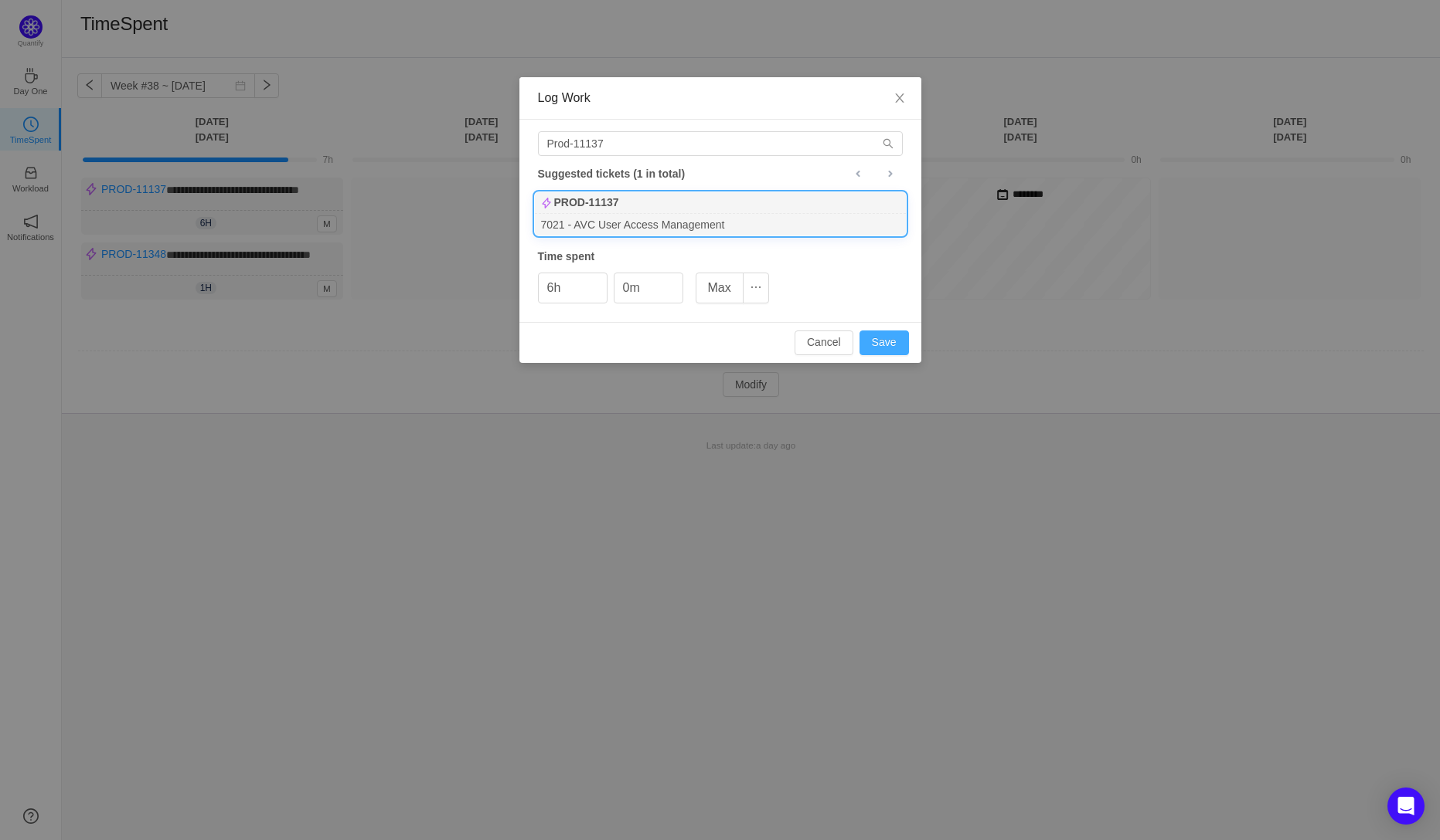
click at [880, 350] on button "Save" at bounding box center [884, 342] width 50 height 24
type input "0h"
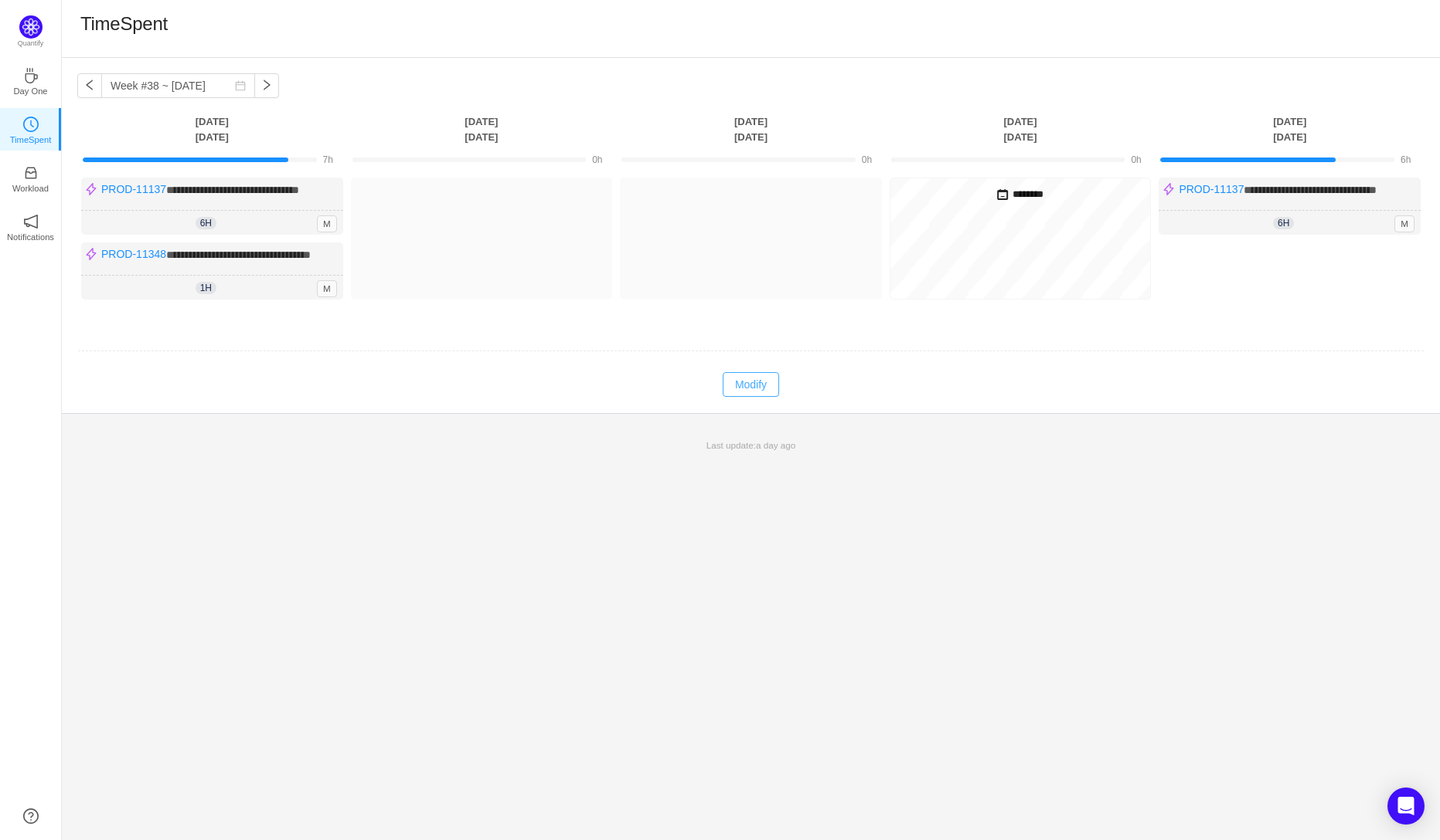
click at [754, 397] on button "Modify" at bounding box center [751, 385] width 56 height 24
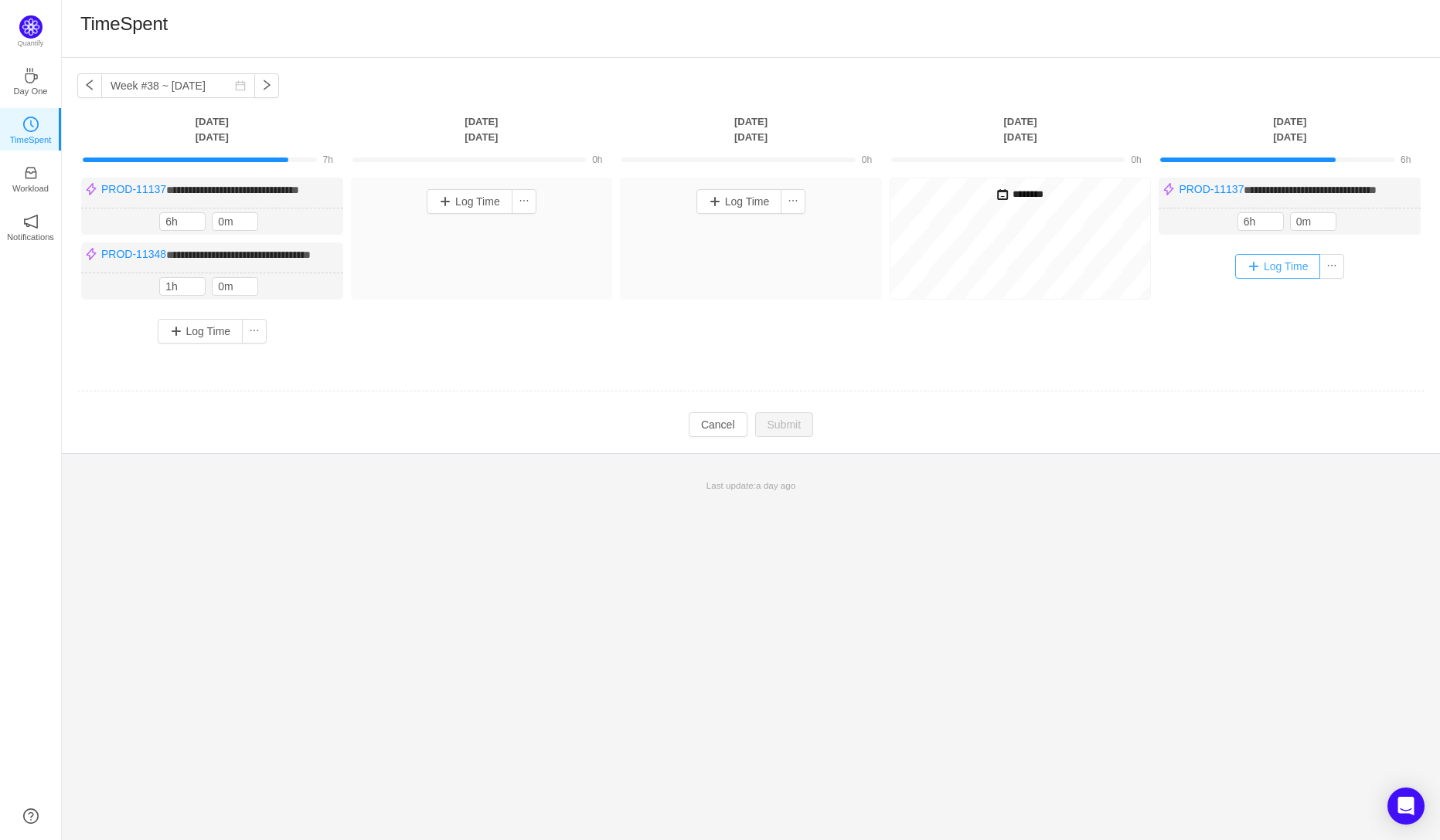
click at [1269, 277] on button "Log Time" at bounding box center [1277, 266] width 86 height 24
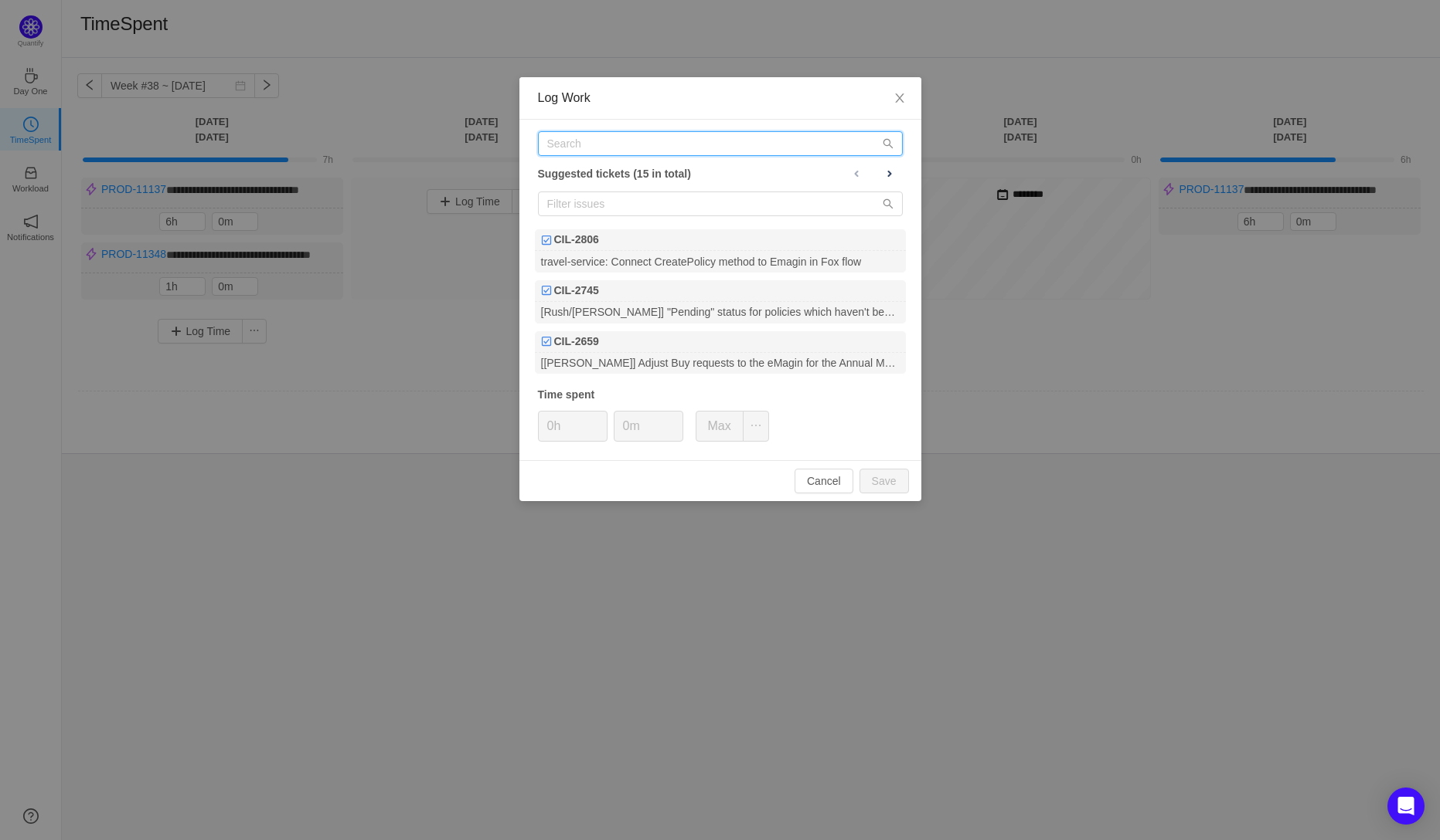
click at [568, 150] on input "text" at bounding box center [720, 144] width 365 height 24
paste input "CORE-13663"
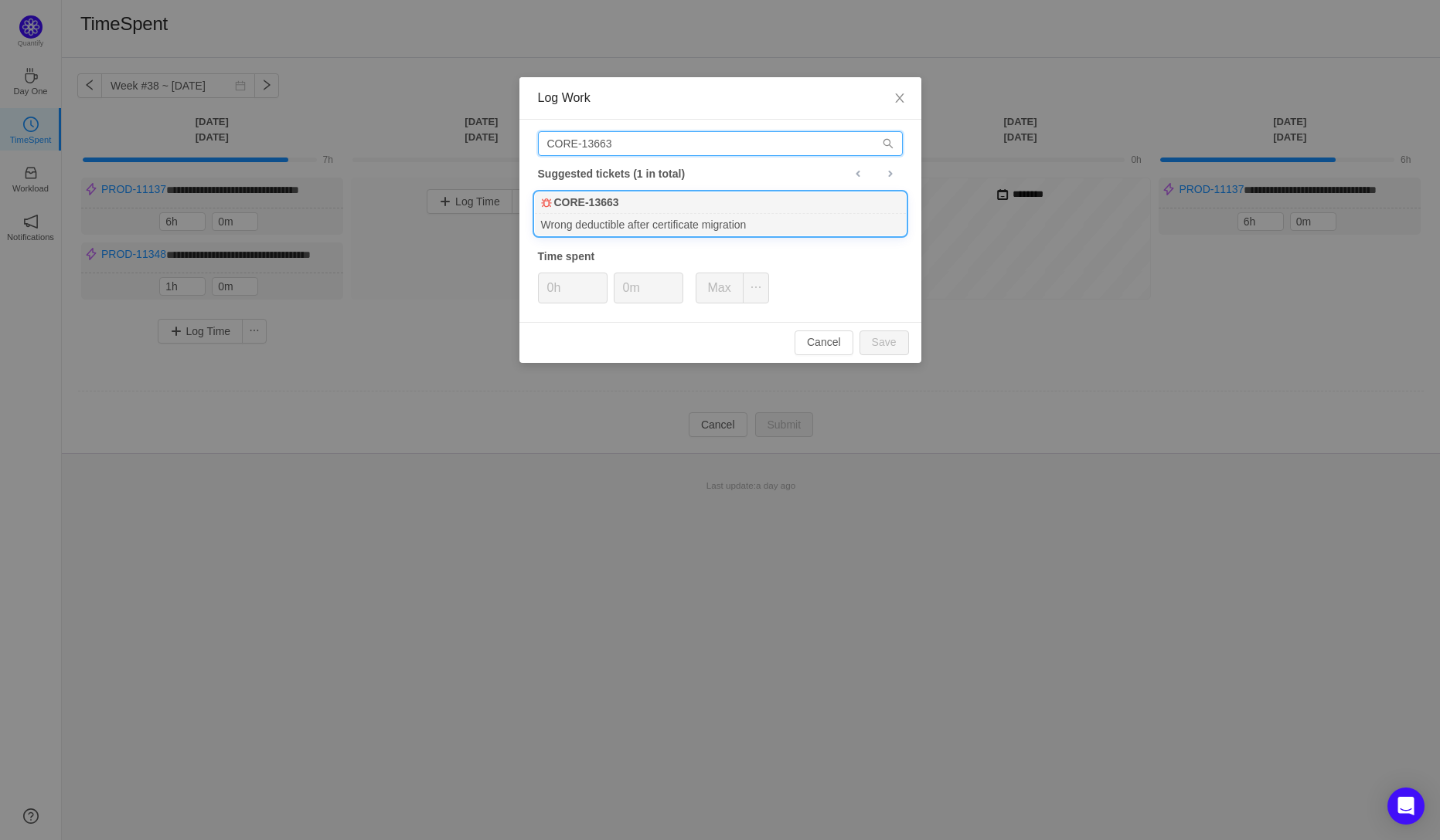
type input "CORE-13663"
click at [572, 216] on div "Wrong deductible after certificate migration" at bounding box center [720, 224] width 371 height 21
click at [549, 288] on input "0h" at bounding box center [572, 288] width 68 height 29
click at [552, 289] on input "0h" at bounding box center [572, 288] width 68 height 29
click at [887, 346] on button "Save" at bounding box center [884, 342] width 50 height 24
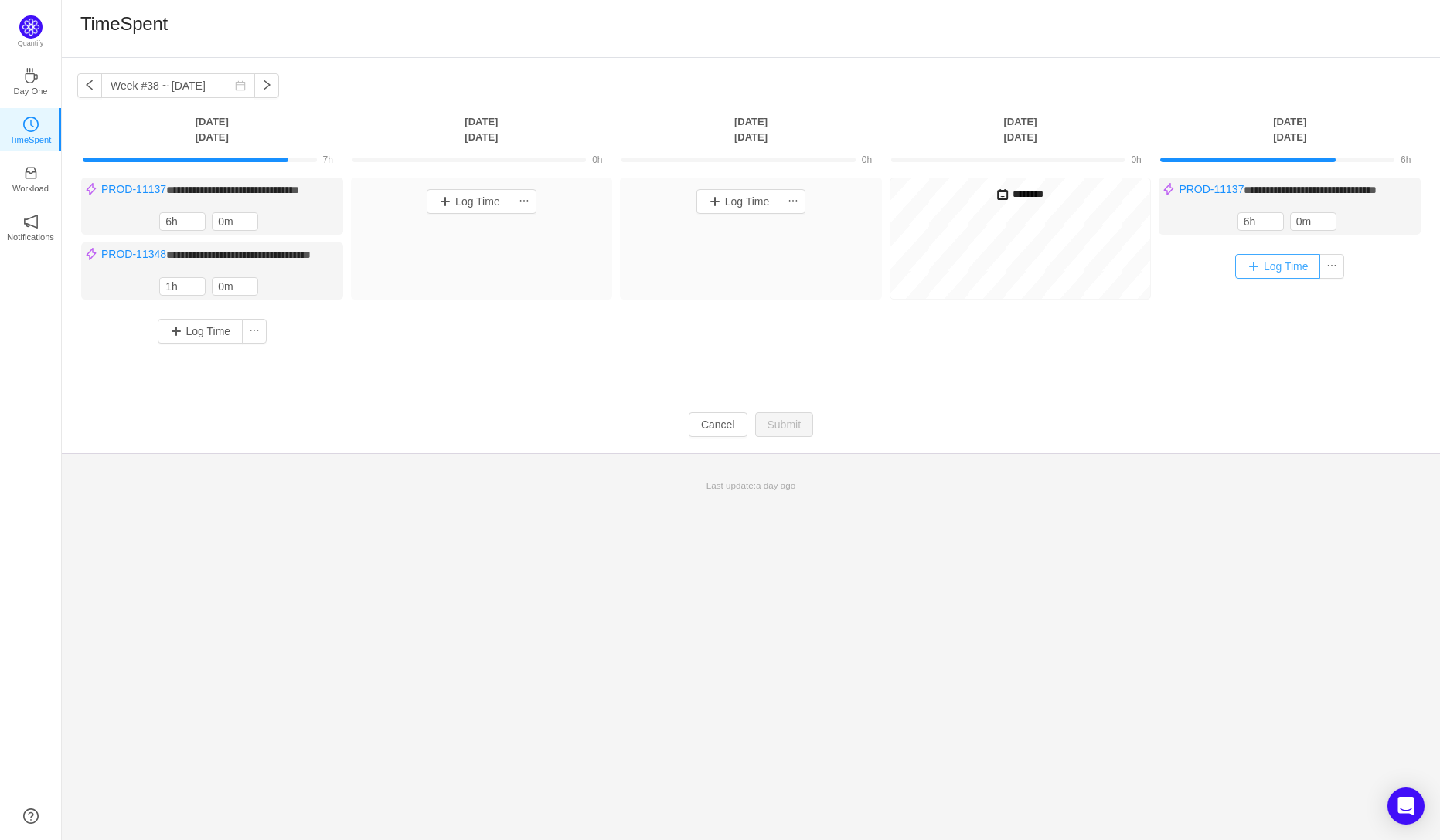
click at [1267, 278] on button "Log Time" at bounding box center [1277, 266] width 86 height 24
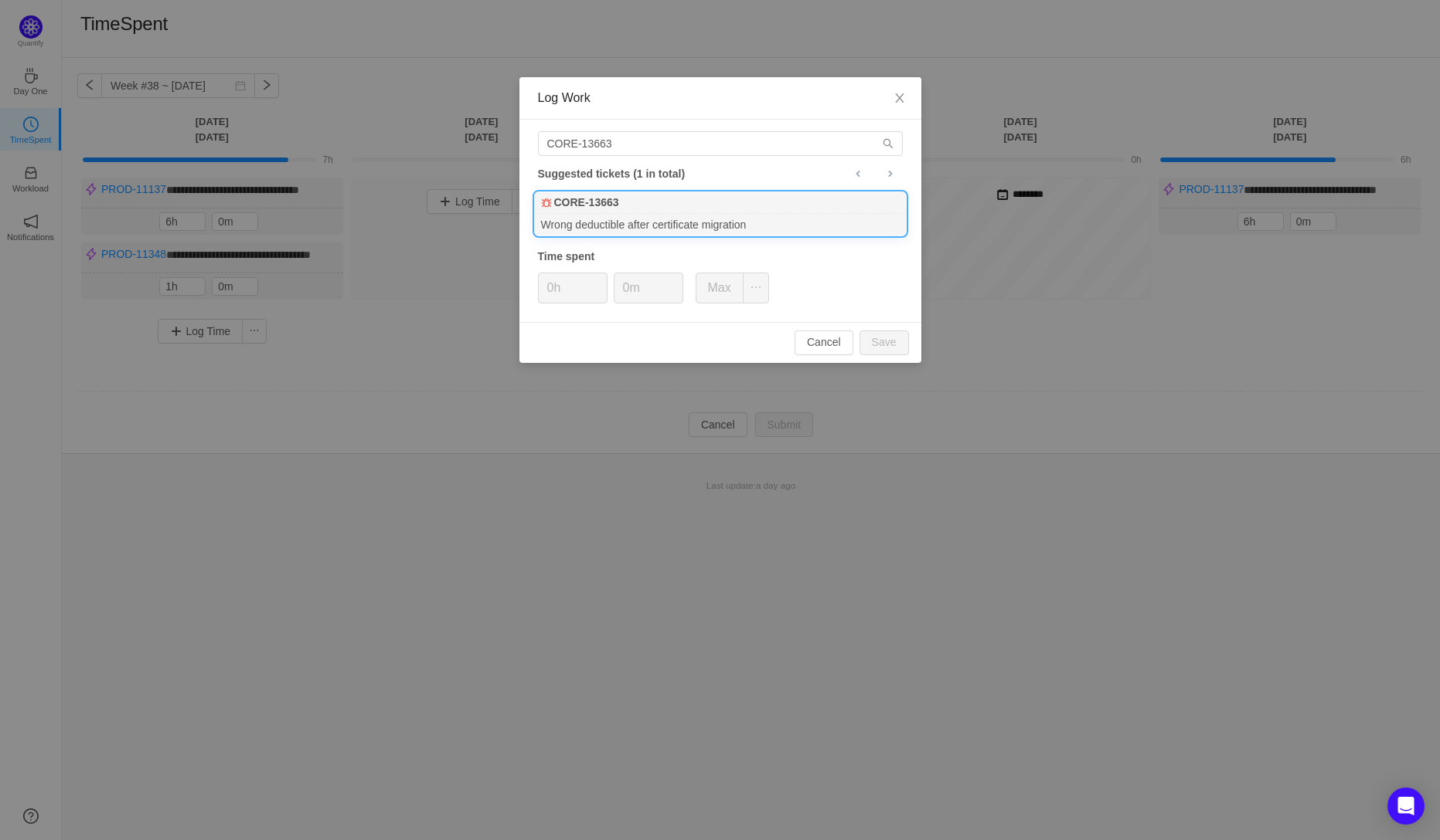
click at [586, 204] on b "CORE-13663" at bounding box center [586, 202] width 65 height 16
click at [887, 347] on button "Save" at bounding box center [884, 342] width 50 height 24
type input "0h"
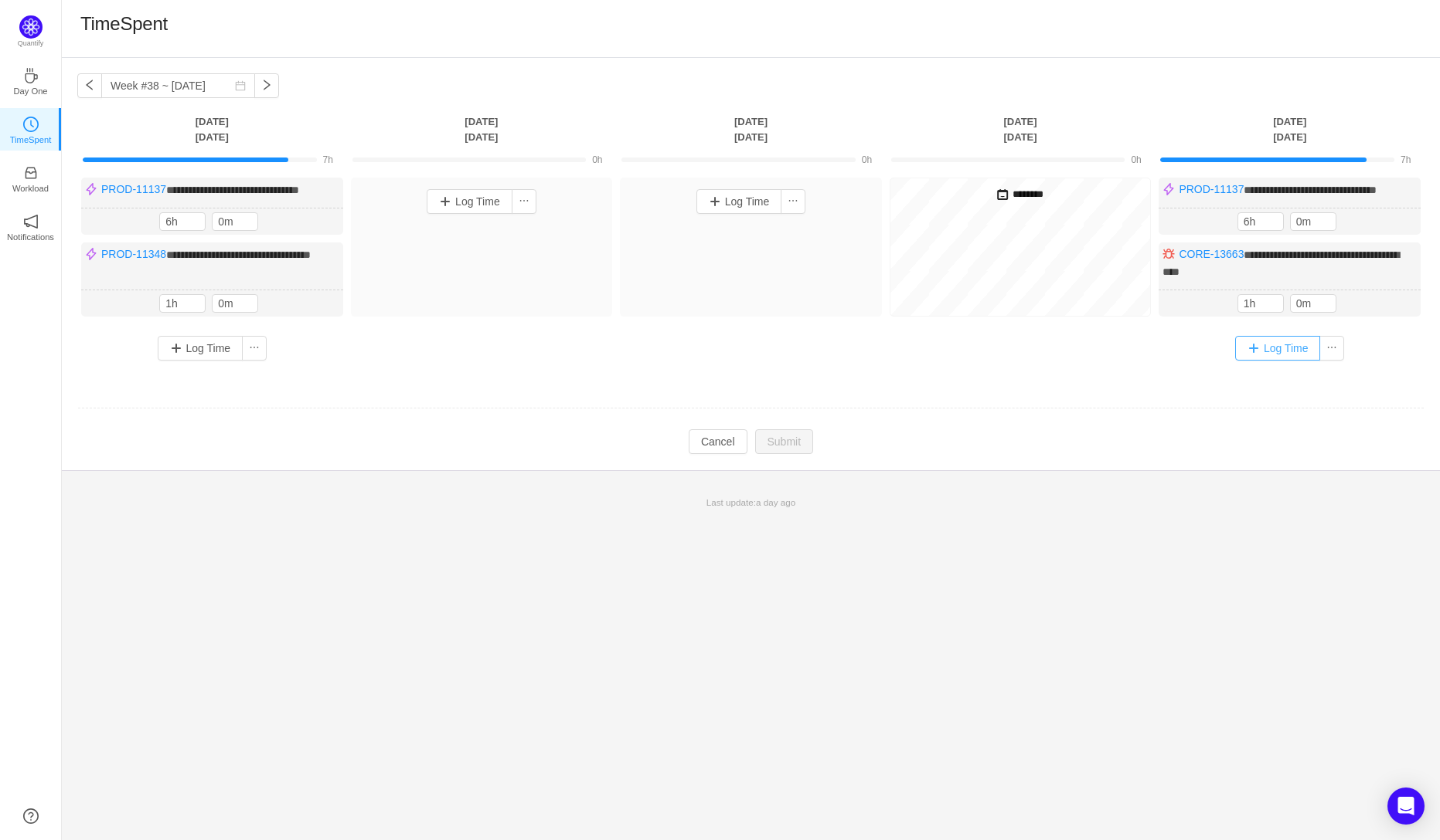
click at [1279, 360] on button "Log Time" at bounding box center [1277, 348] width 86 height 24
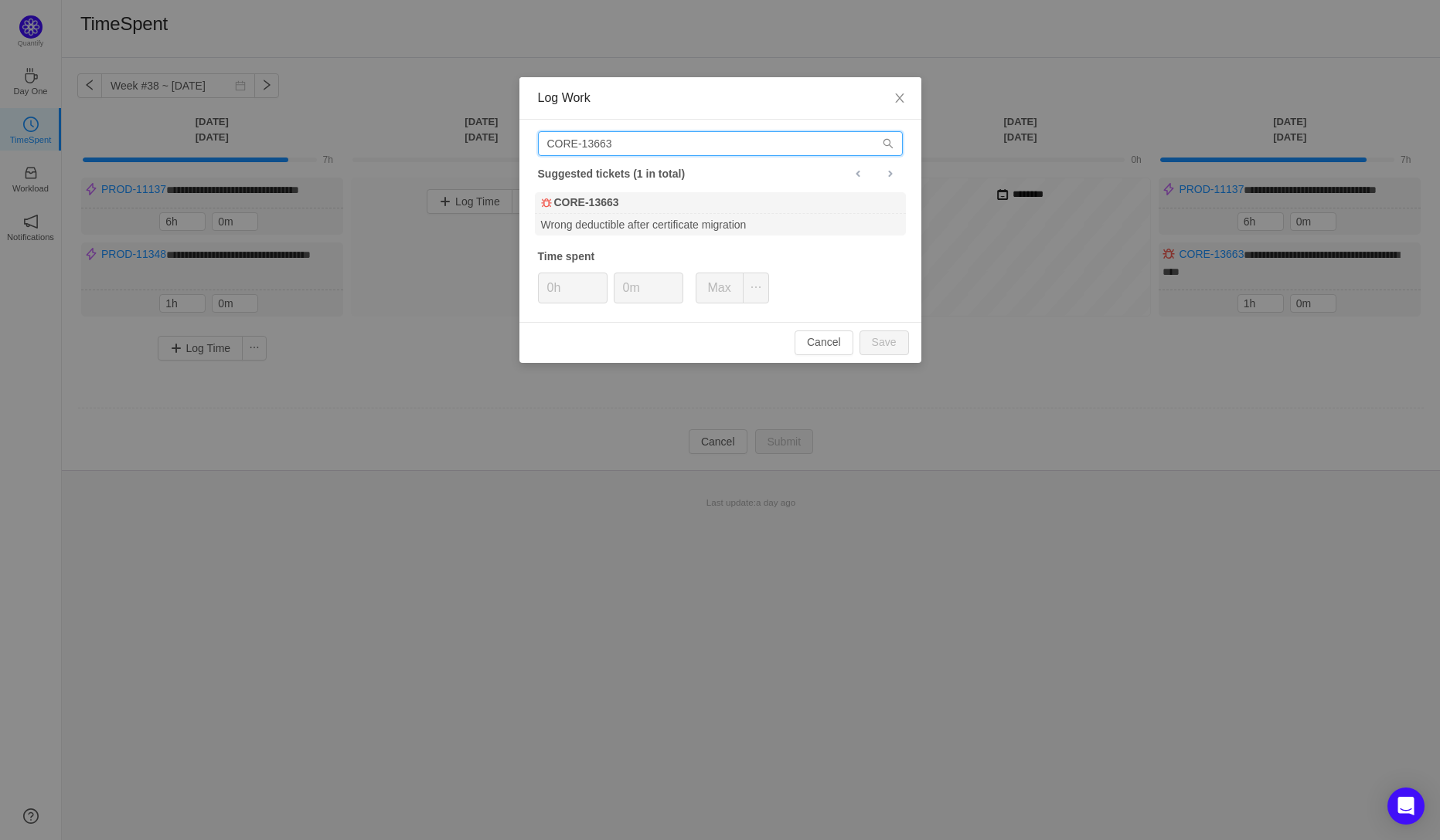
drag, startPoint x: 622, startPoint y: 145, endPoint x: 589, endPoint y: 145, distance: 33.0
click at [589, 145] on input "CORE-13663" at bounding box center [720, 144] width 365 height 24
click at [616, 143] on input "CORE-13663" at bounding box center [720, 144] width 365 height 24
type input "CORE-13603"
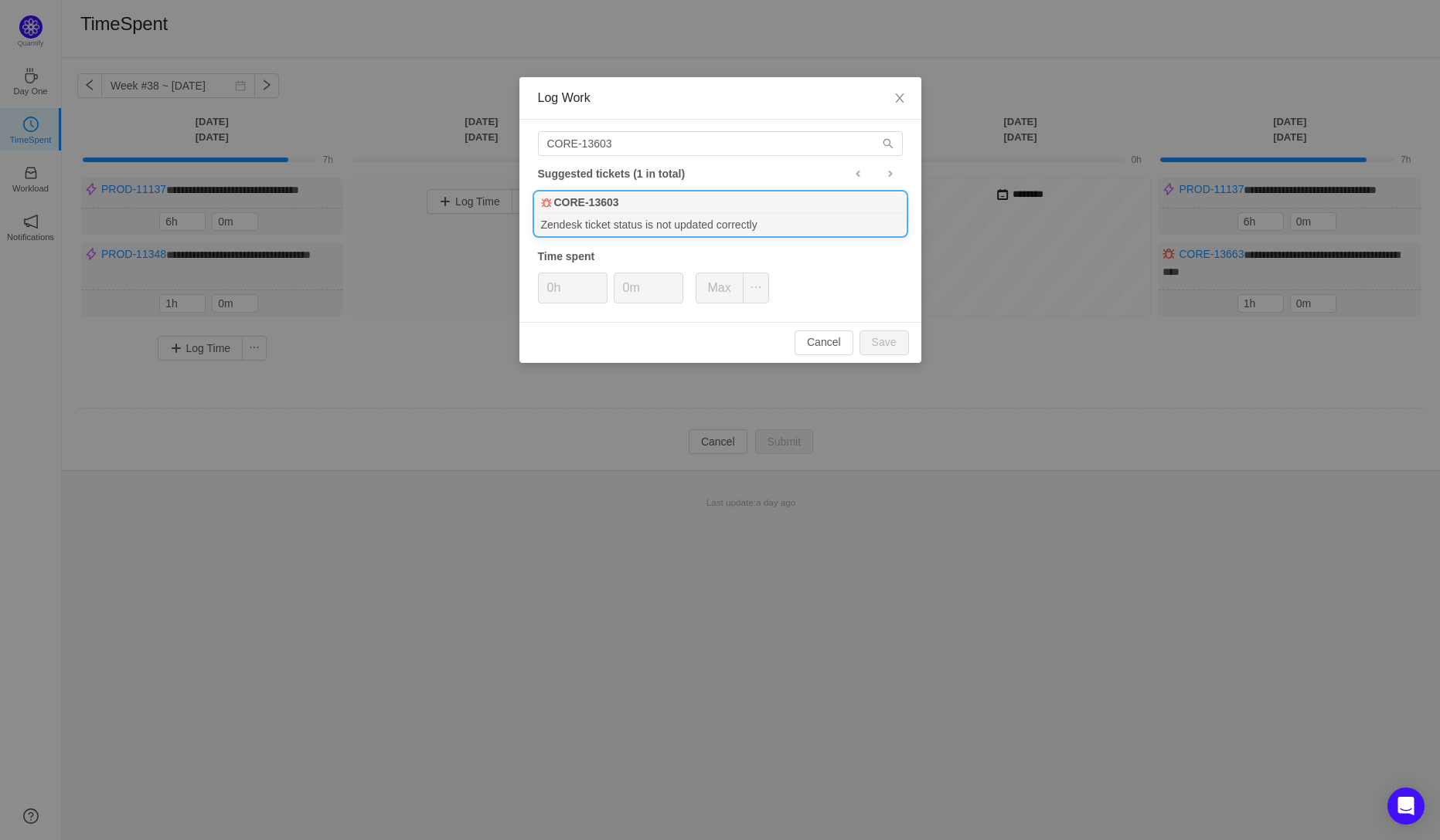
click at [604, 218] on div "Zendesk ticket status is not updated correctly" at bounding box center [720, 224] width 371 height 21
click at [551, 293] on input "0h" at bounding box center [572, 288] width 68 height 29
click at [888, 339] on button "Save" at bounding box center [884, 342] width 50 height 24
type input "0h"
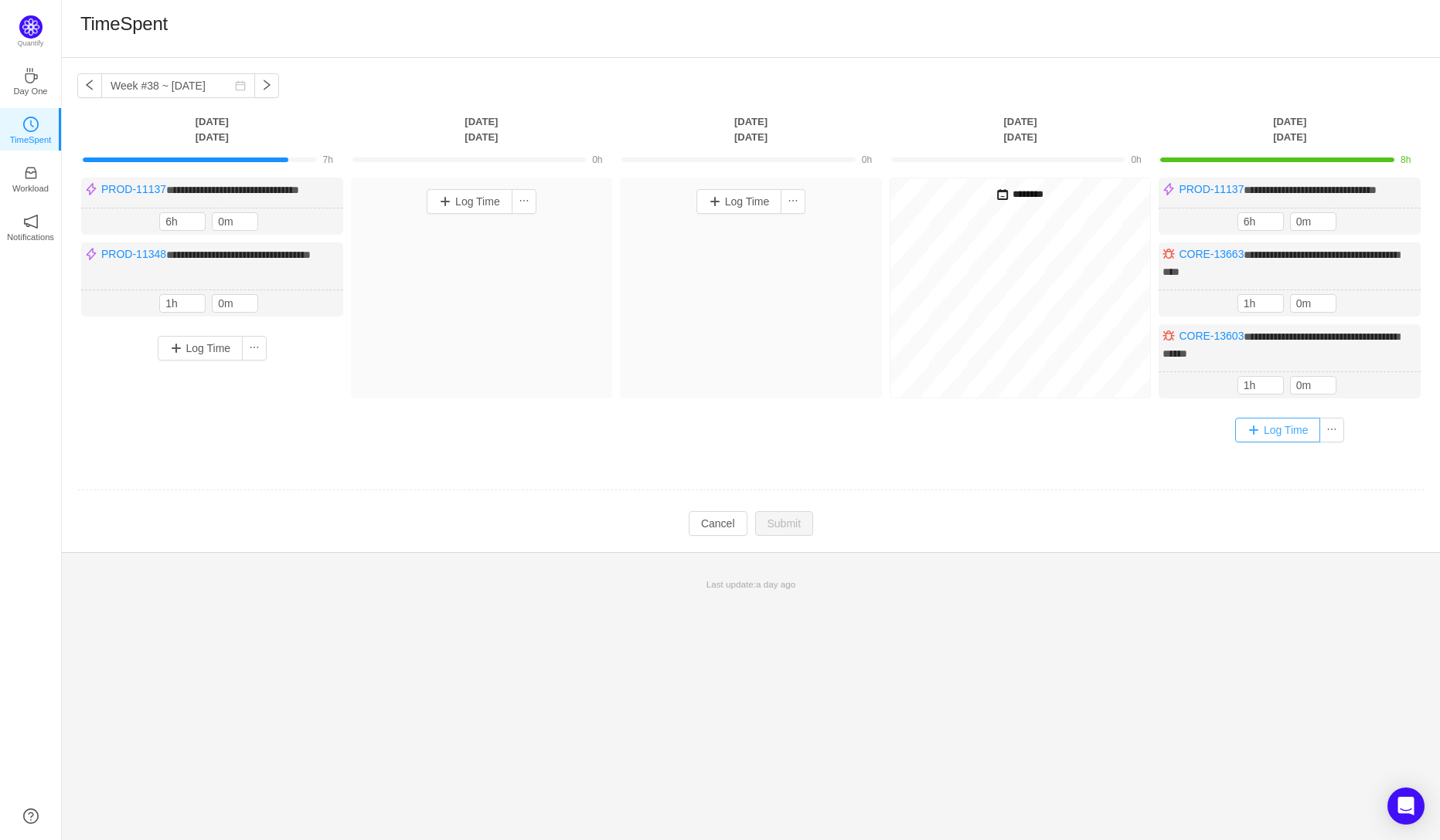
click at [1261, 442] on button "Log Time" at bounding box center [1277, 430] width 86 height 24
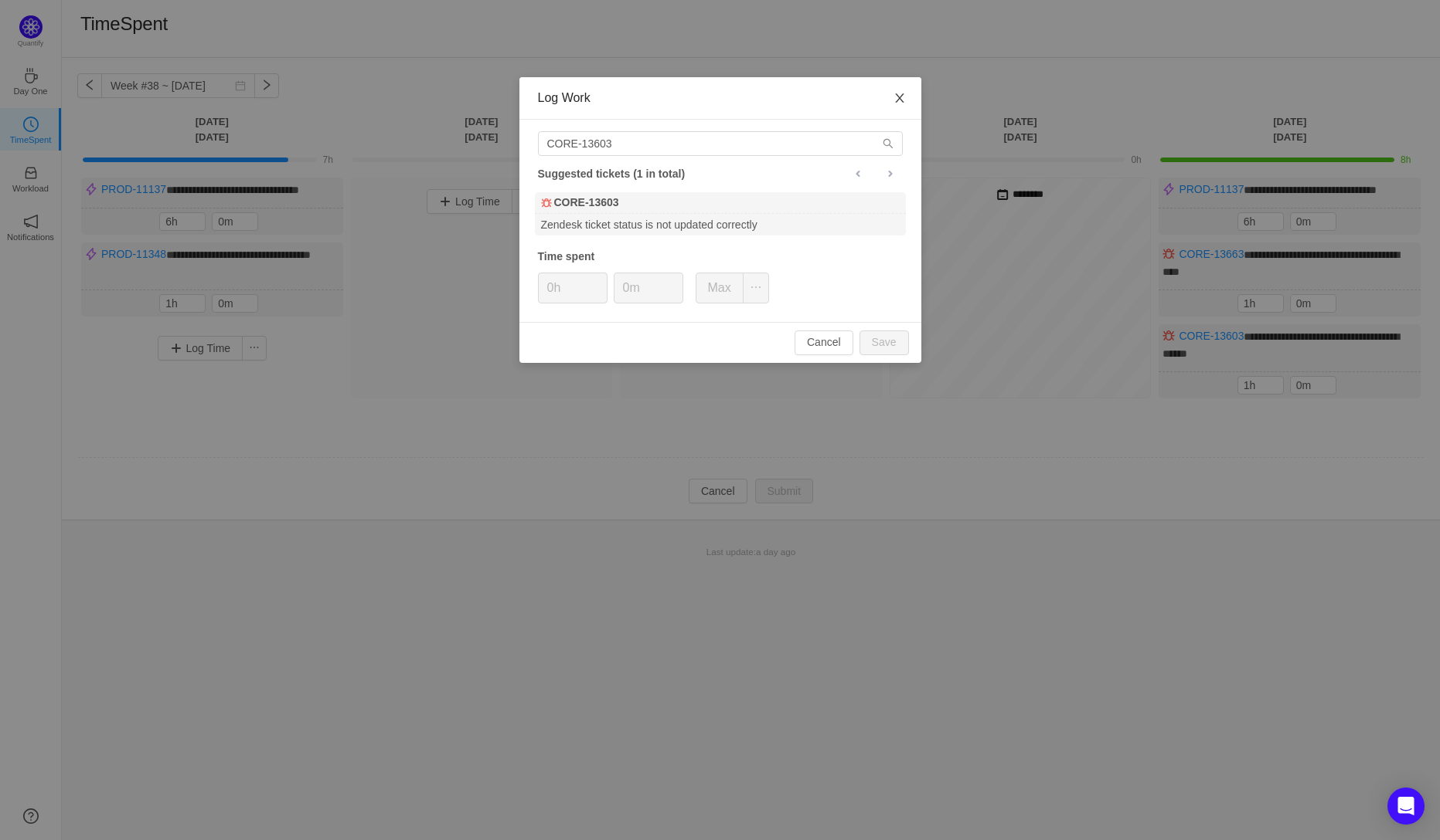
click at [897, 94] on icon "icon: close" at bounding box center [899, 98] width 12 height 12
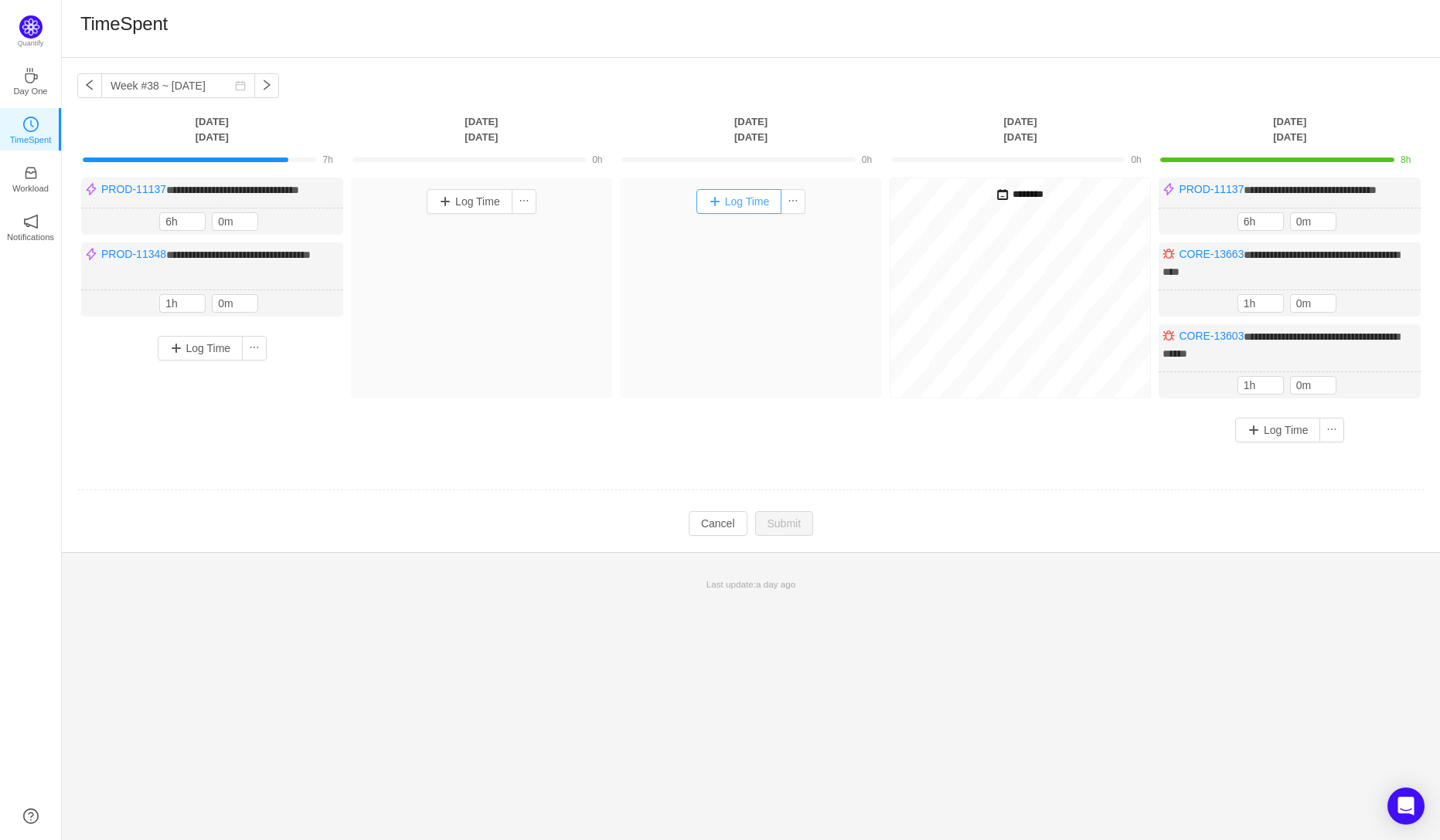
click at [732, 204] on button "Log Time" at bounding box center [739, 201] width 86 height 24
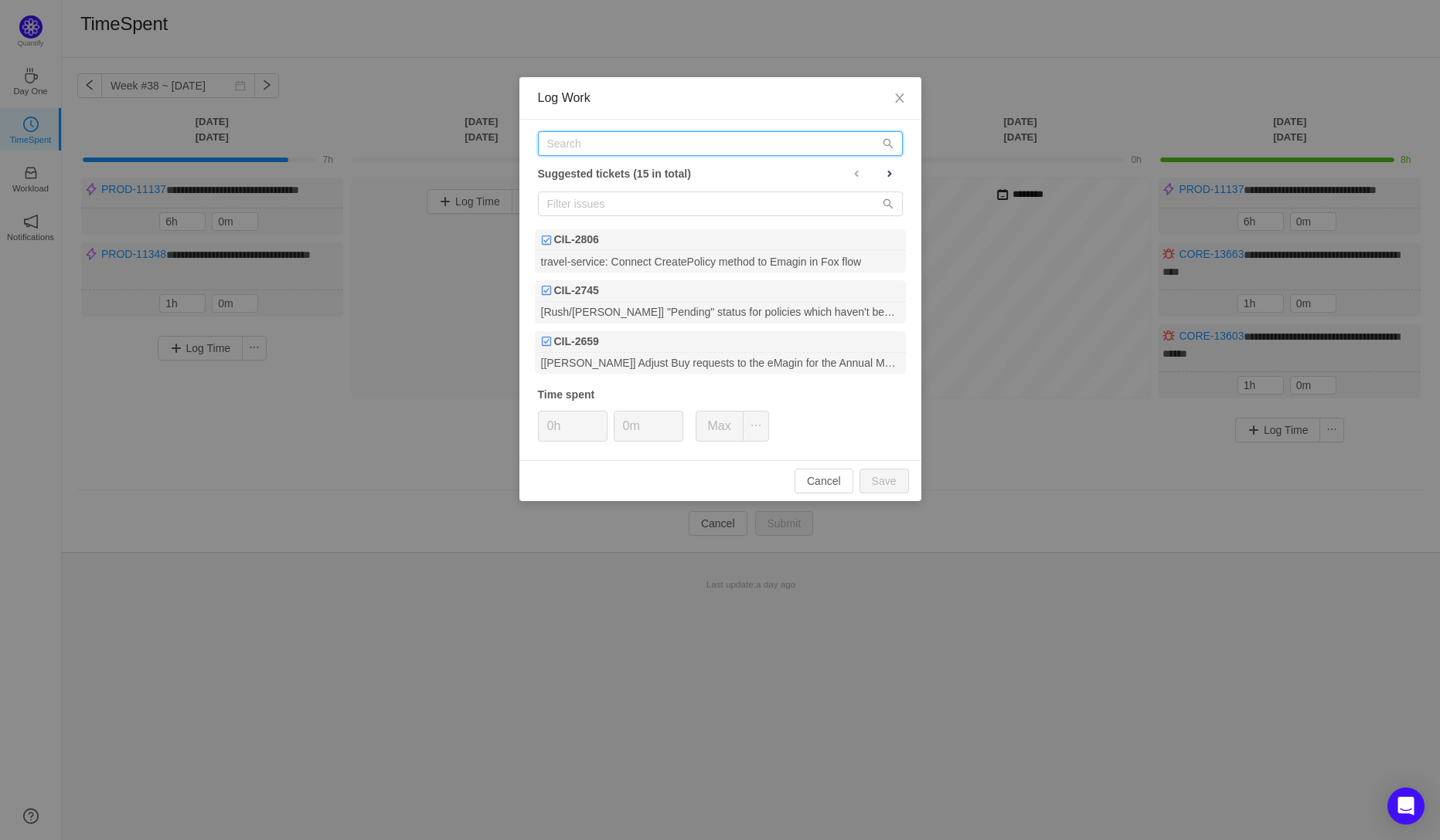
click at [572, 142] on input "text" at bounding box center [720, 144] width 365 height 24
paste input "CORE-13728"
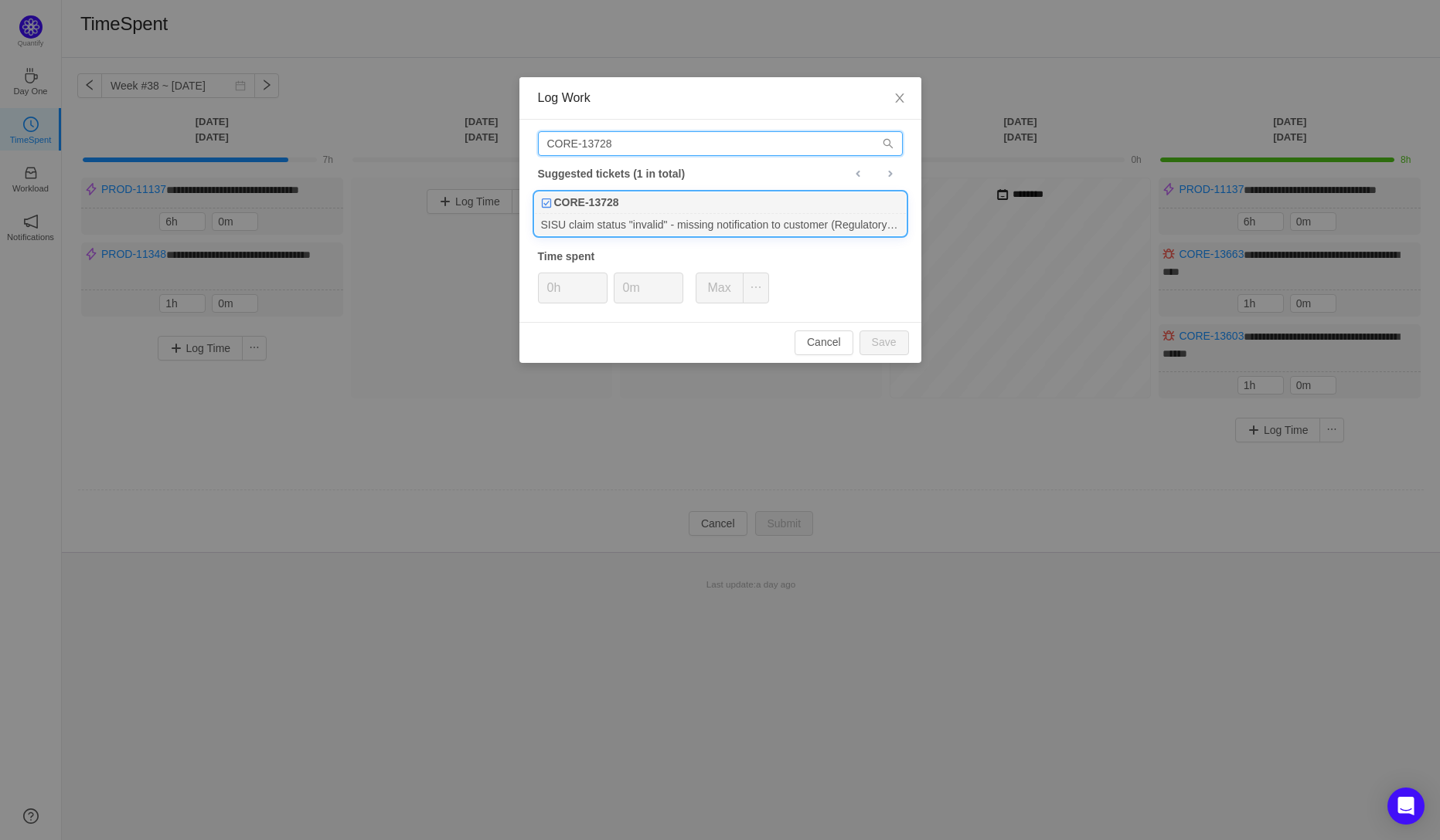
type input "CORE-13728"
click at [611, 203] on b "CORE-13728" at bounding box center [586, 202] width 65 height 16
click at [552, 287] on input "0h" at bounding box center [572, 288] width 68 height 29
click at [883, 339] on button "Save" at bounding box center [884, 342] width 50 height 24
type input "0h"
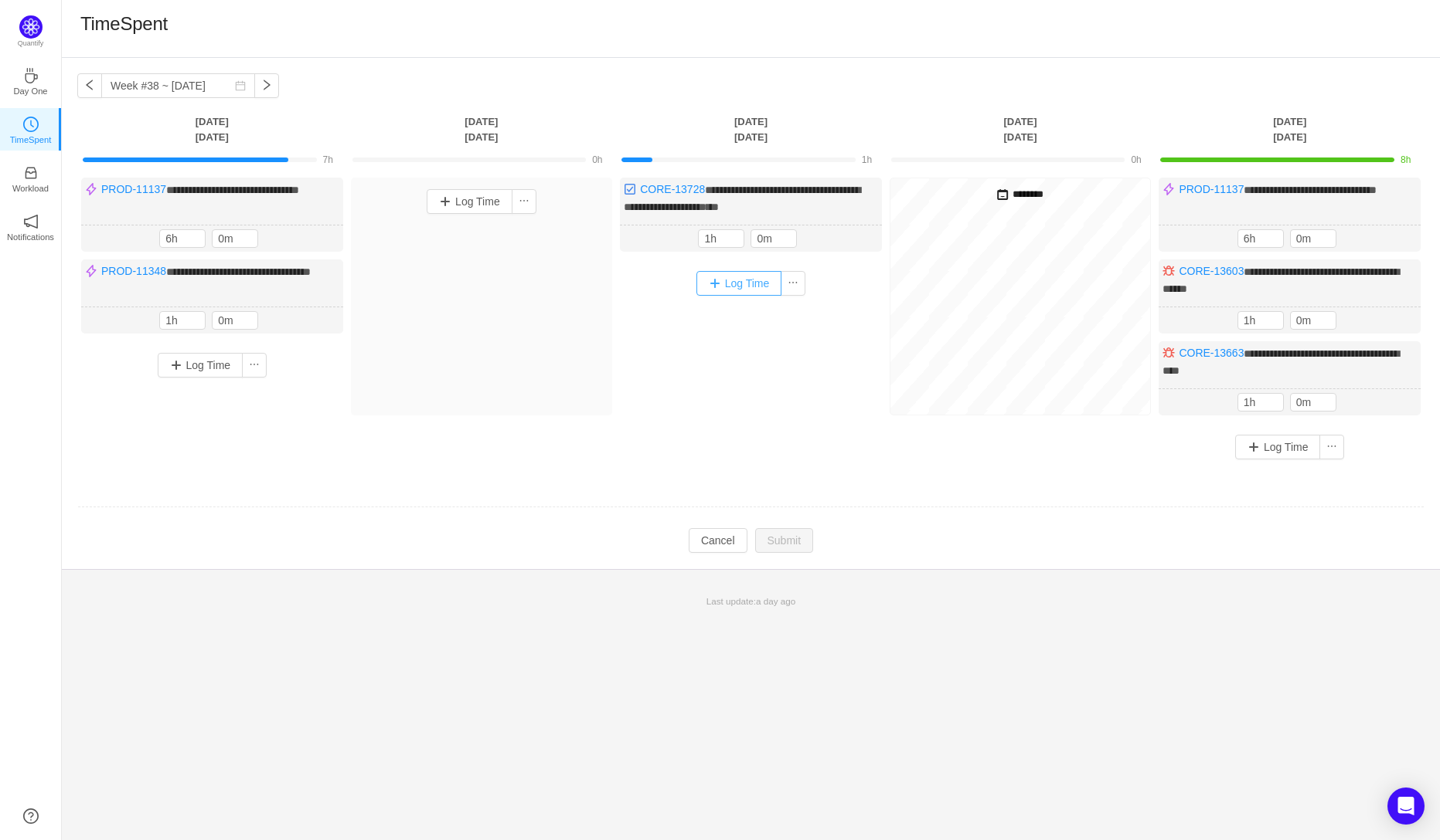
click at [736, 279] on button "Log Time" at bounding box center [739, 283] width 86 height 24
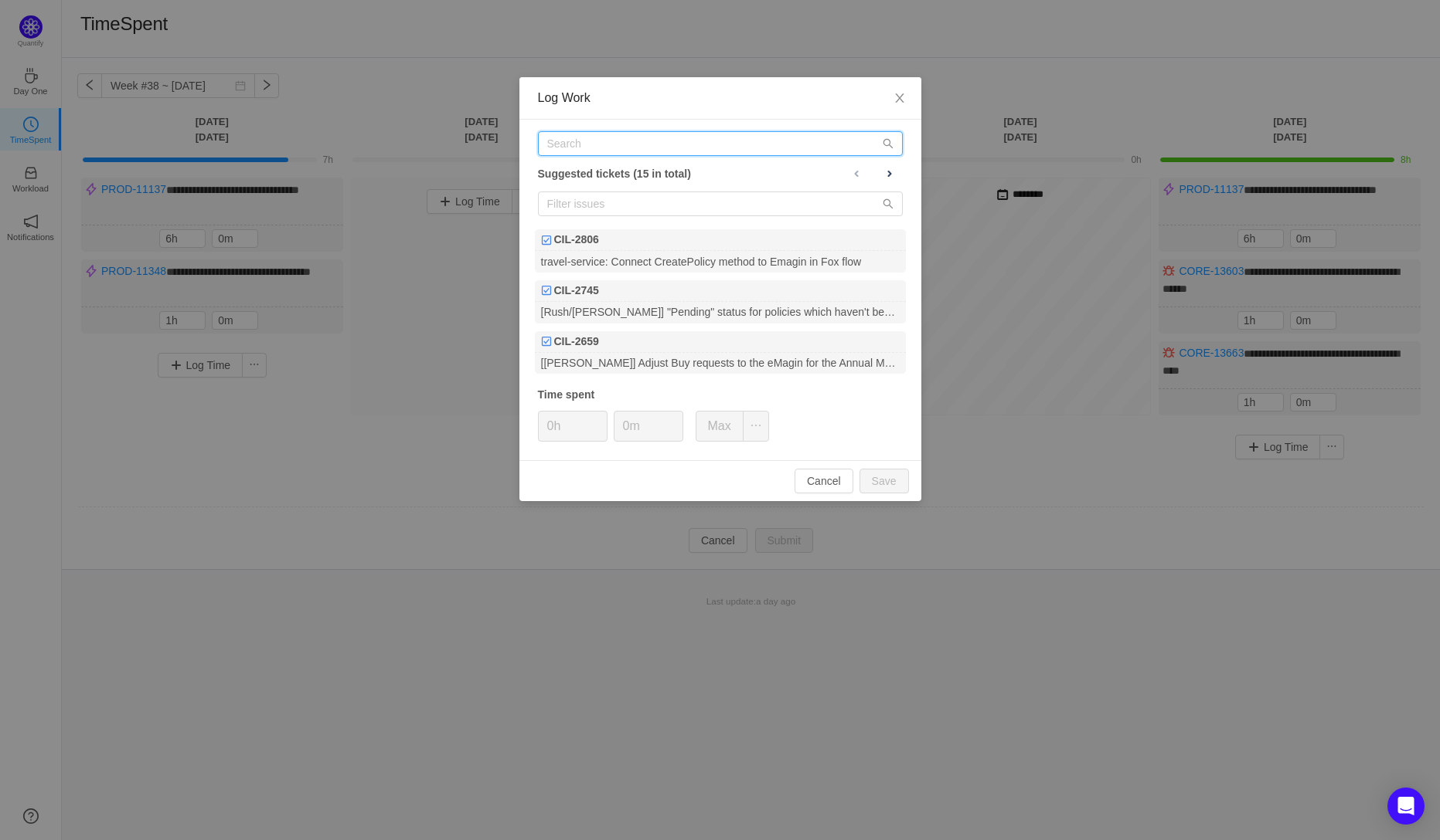
click at [589, 145] on input "text" at bounding box center [720, 144] width 365 height 24
paste input "CORE-13724"
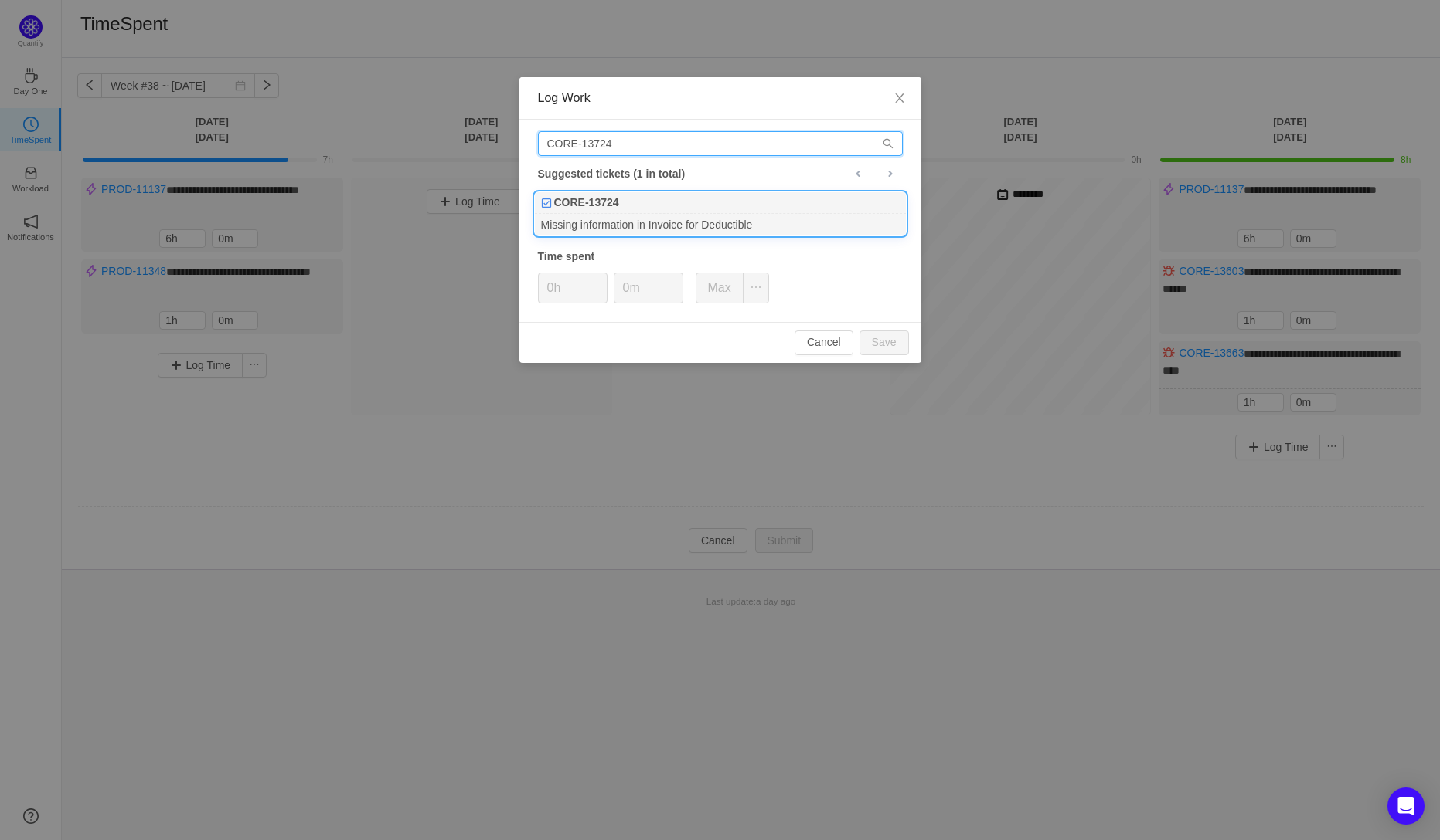
type input "CORE-13724"
click at [599, 220] on div "Missing information in Invoice for Deductible" at bounding box center [720, 224] width 371 height 21
click at [552, 292] on input "0h" at bounding box center [572, 288] width 68 height 29
click at [903, 344] on button "Save" at bounding box center [884, 342] width 50 height 24
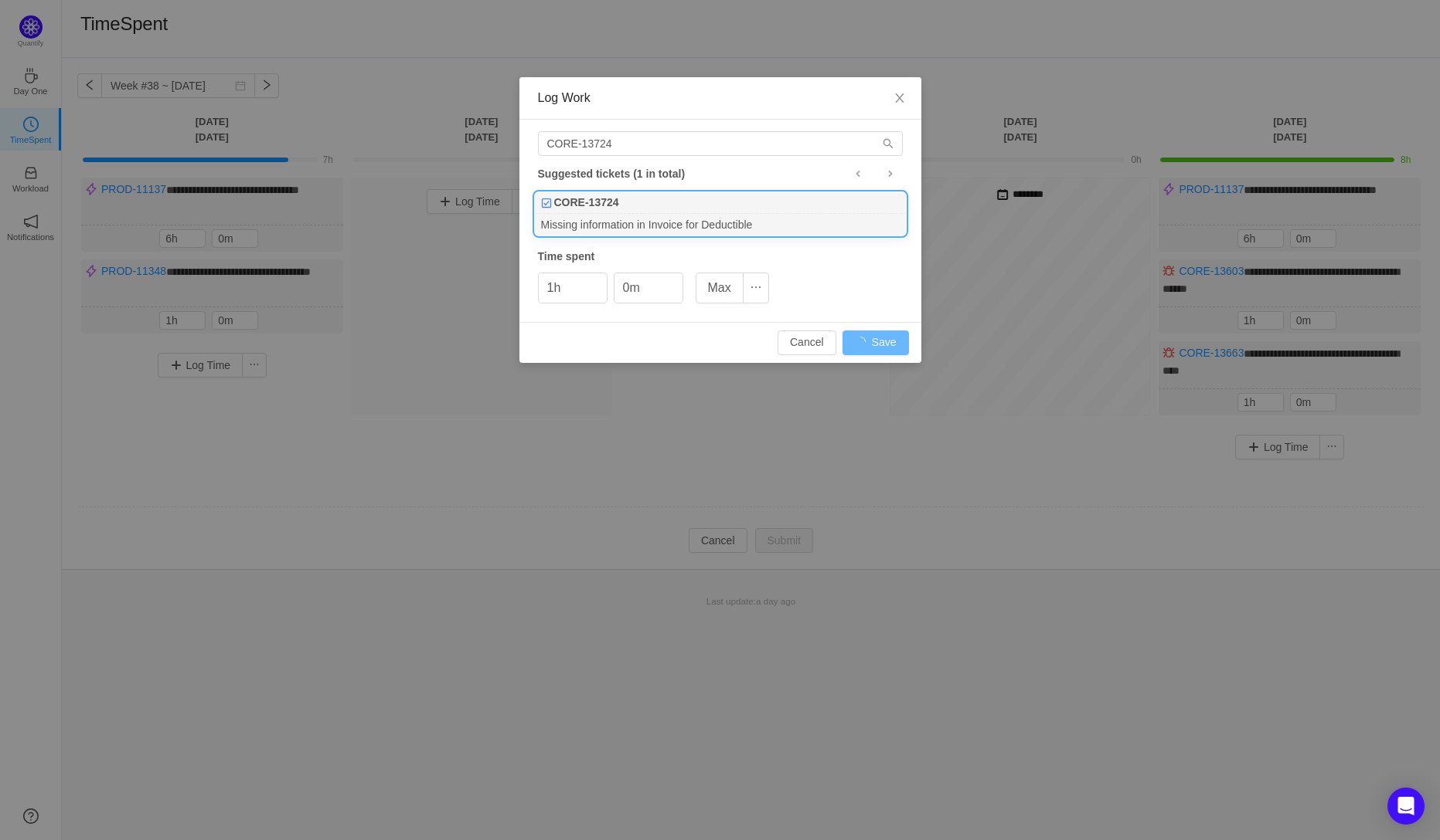
type input "0h"
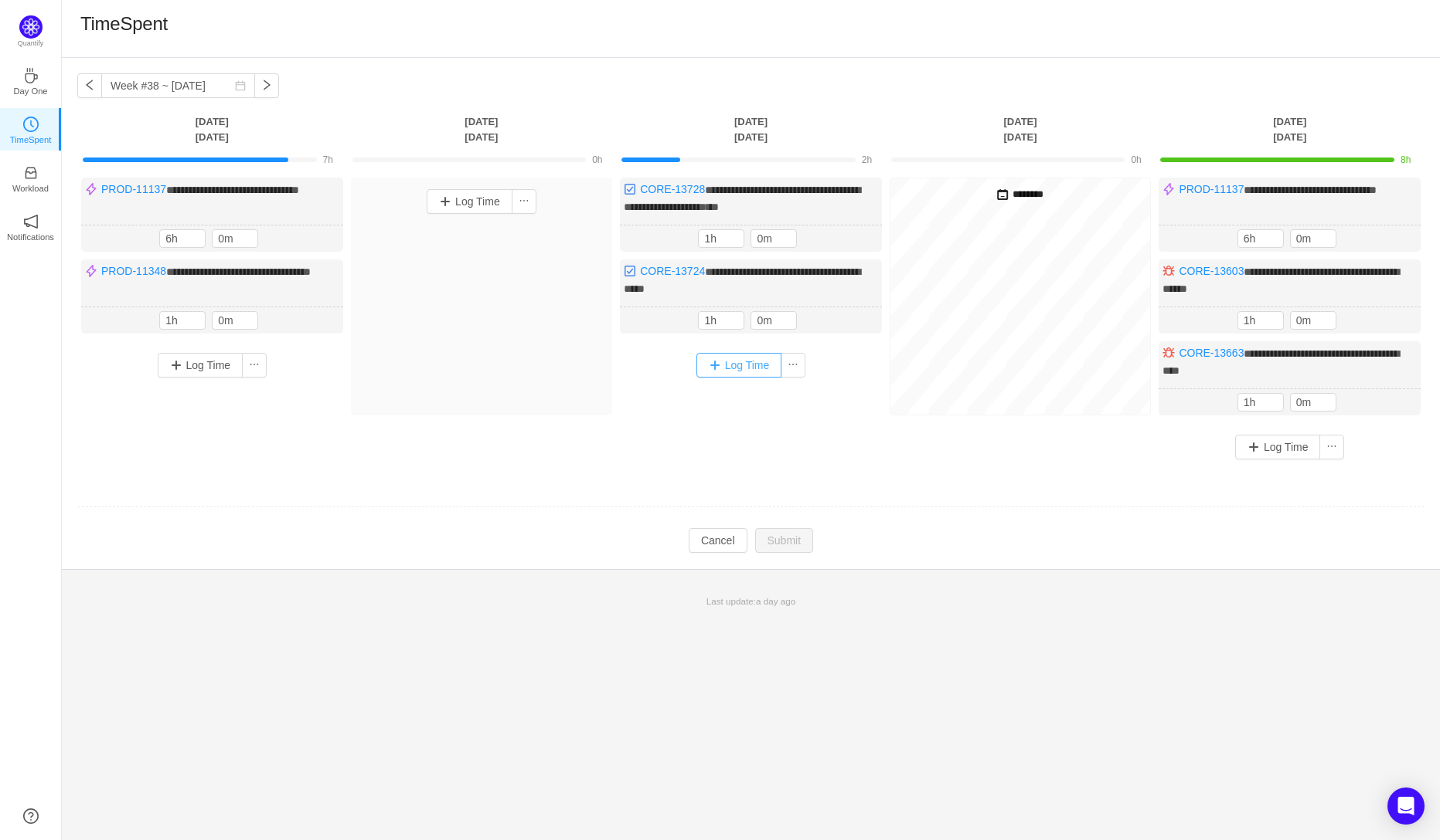
click at [712, 361] on button "Log Time" at bounding box center [739, 365] width 86 height 24
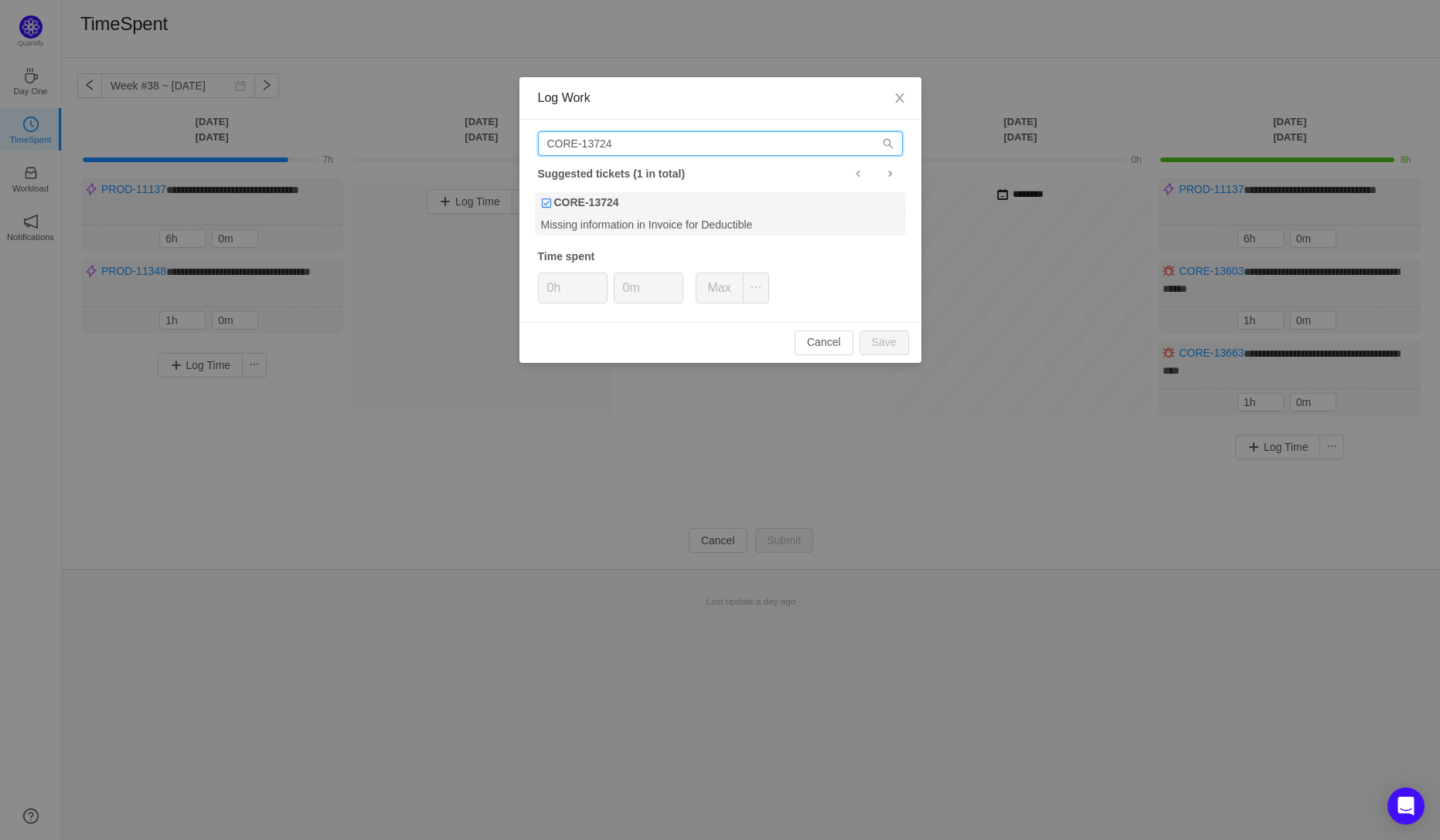
drag, startPoint x: 618, startPoint y: 146, endPoint x: 521, endPoint y: 145, distance: 97.0
click at [521, 145] on div "CORE-13724 Suggested tickets (1 in total) CORE-13724 Missing information in Inv…" at bounding box center [720, 220] width 402 height 202
type input "Prod-11137"
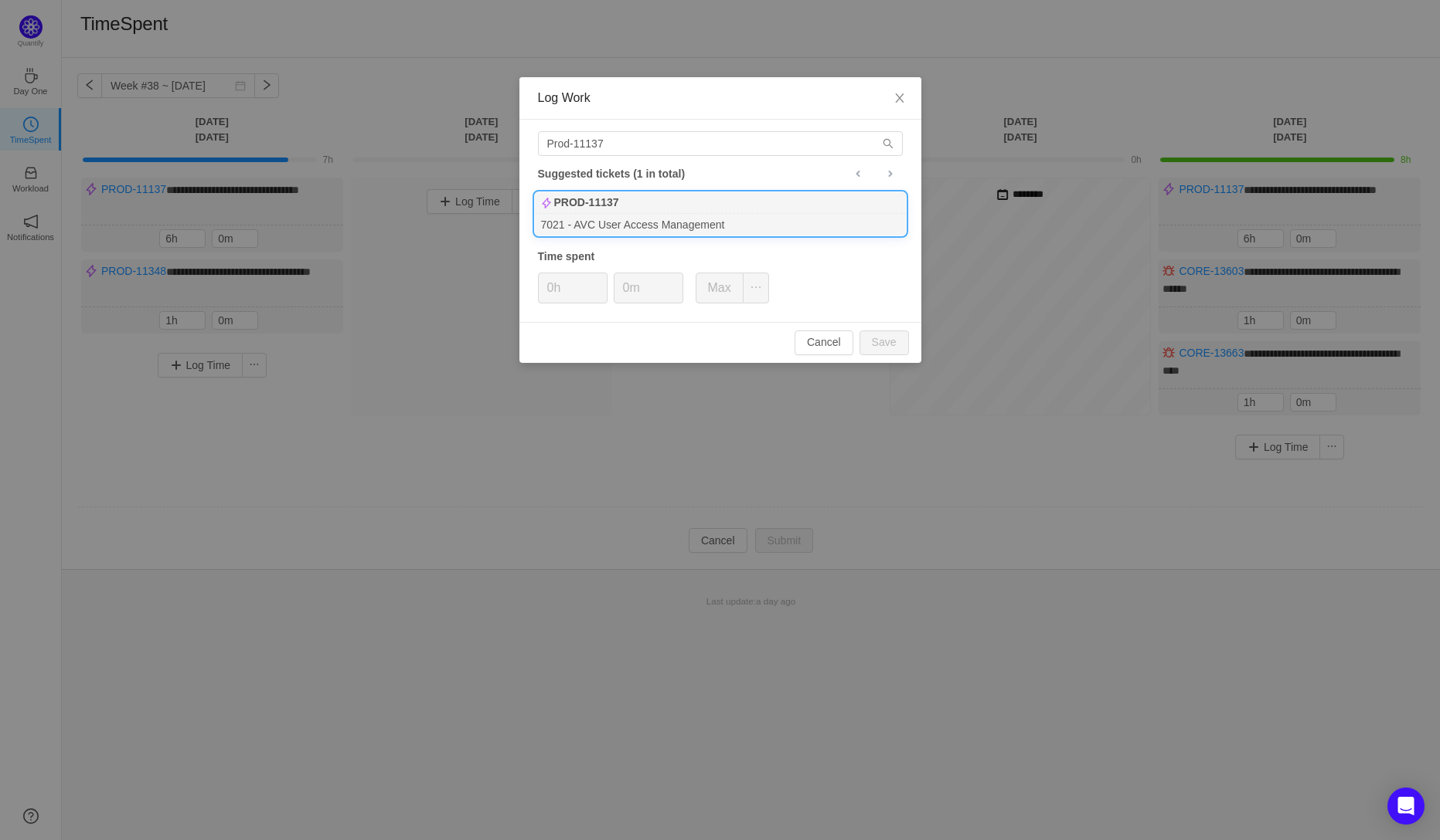
click at [632, 210] on div "PROD-11137" at bounding box center [720, 202] width 371 height 22
click at [553, 294] on input "0h" at bounding box center [572, 288] width 68 height 29
click at [553, 293] on input "0h" at bounding box center [572, 288] width 68 height 29
click at [875, 343] on button "Save" at bounding box center [884, 342] width 50 height 24
type input "0h"
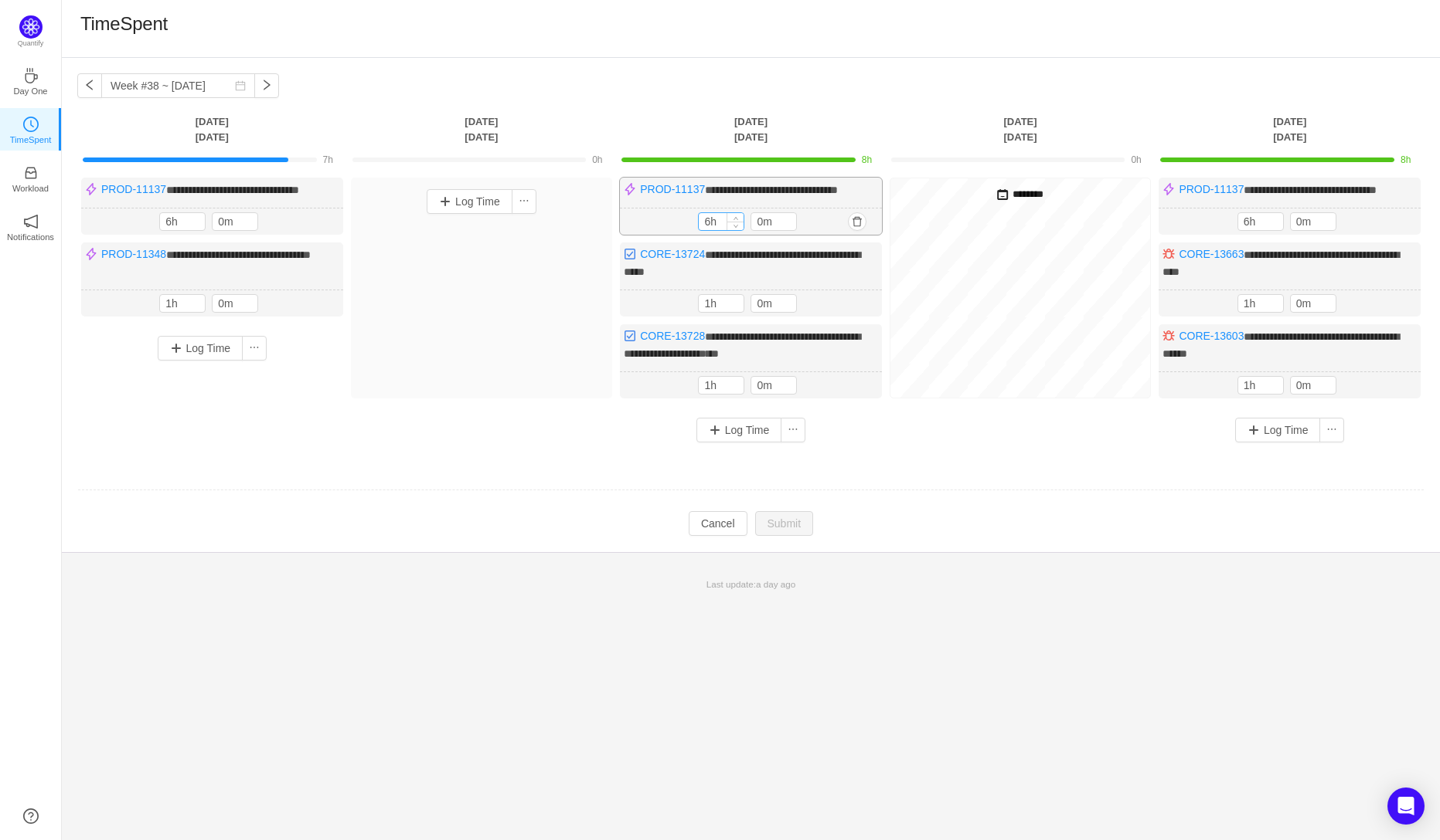
click at [711, 230] on input "6h" at bounding box center [721, 222] width 45 height 17
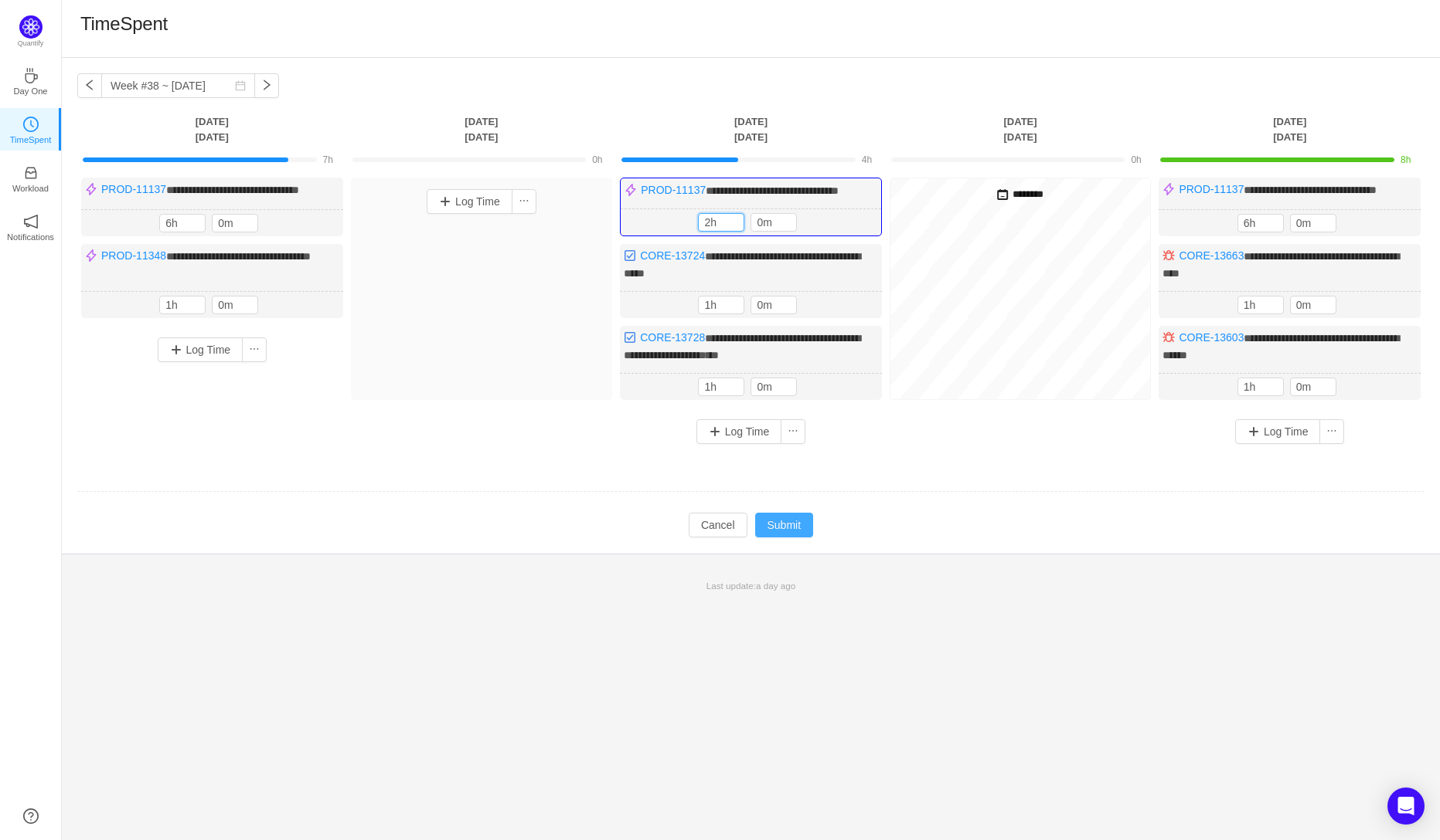
type input "2h"
click at [784, 537] on button "Submit" at bounding box center [784, 525] width 58 height 24
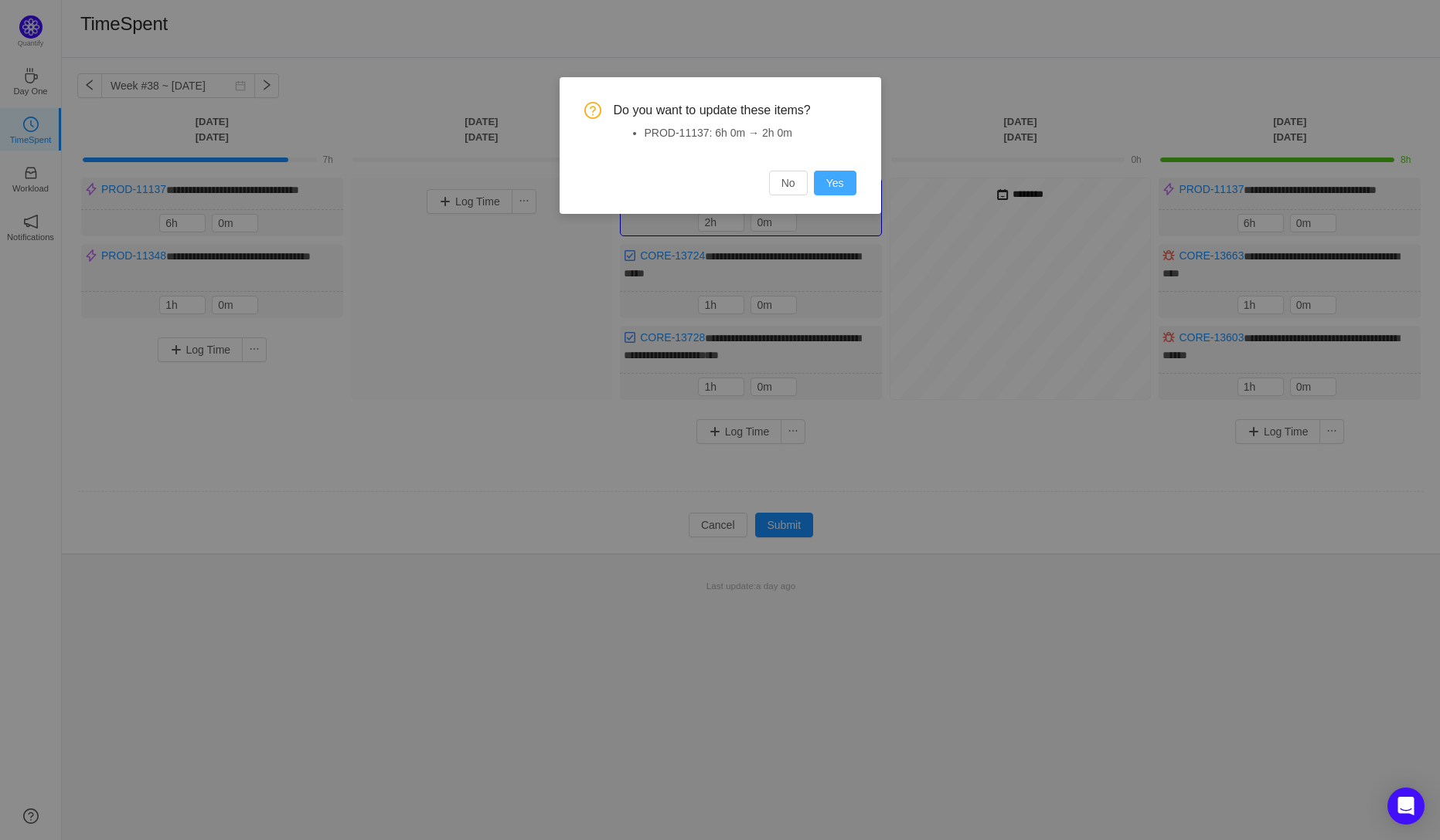
click at [838, 183] on button "Yes" at bounding box center [835, 182] width 42 height 24
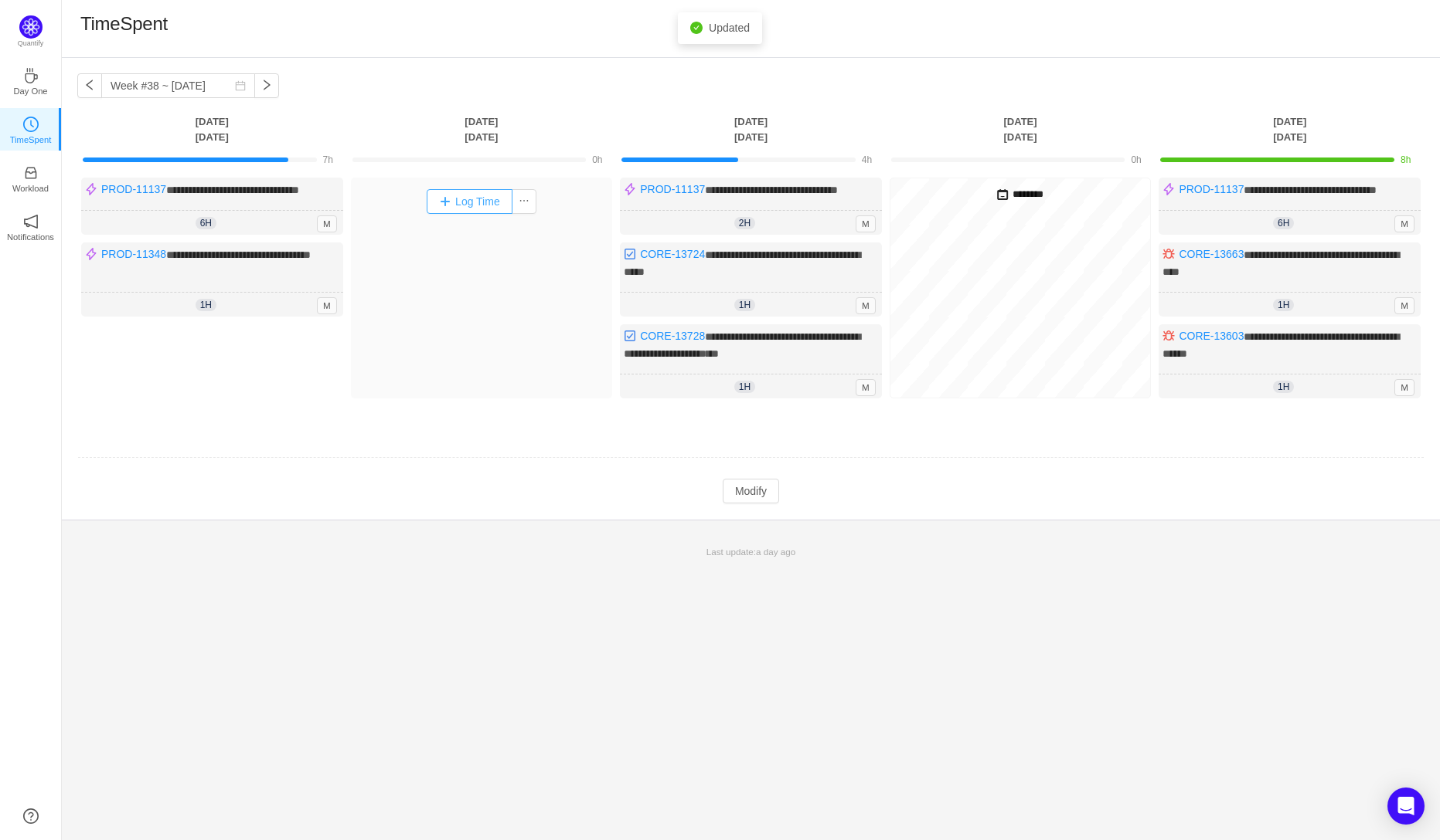
click at [467, 203] on button "Log Time" at bounding box center [469, 201] width 86 height 24
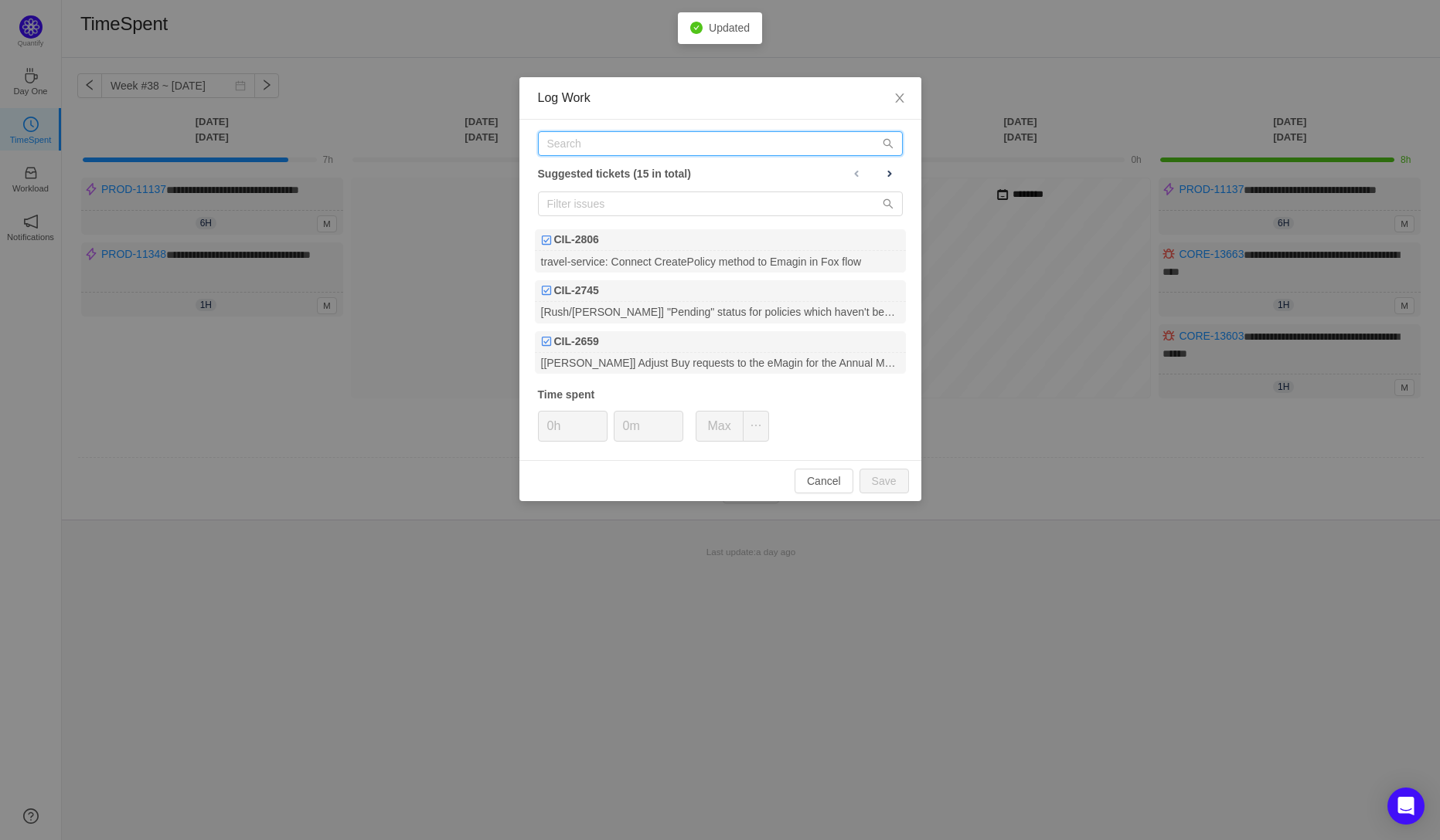
click at [581, 145] on input "text" at bounding box center [720, 144] width 365 height 24
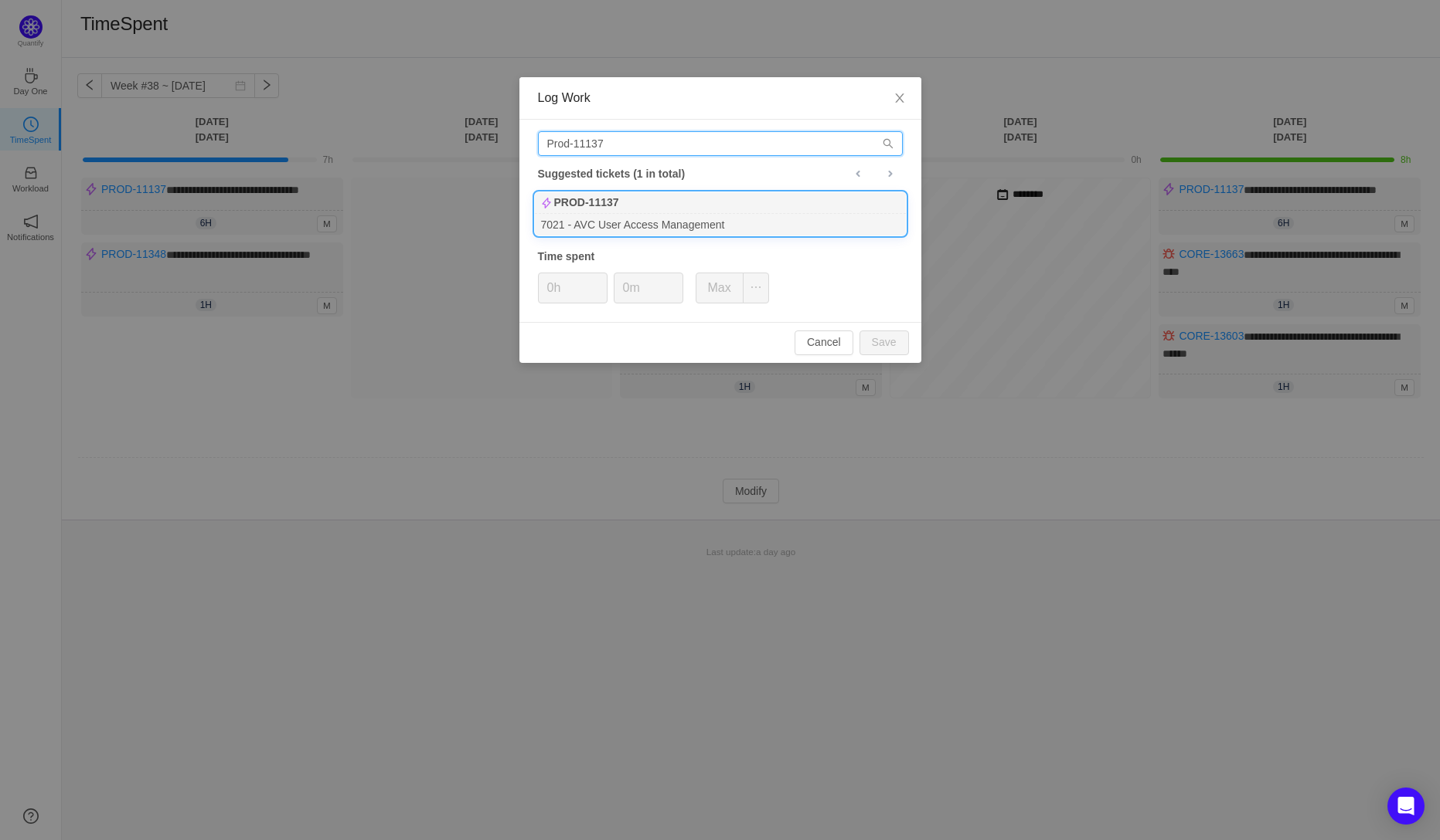
type input "Prod-11137"
click at [600, 213] on div "PROD-11137" at bounding box center [720, 202] width 371 height 22
click at [554, 295] on input "0h" at bounding box center [572, 288] width 68 height 29
click at [890, 340] on button "Save" at bounding box center [884, 342] width 50 height 24
type input "0h"
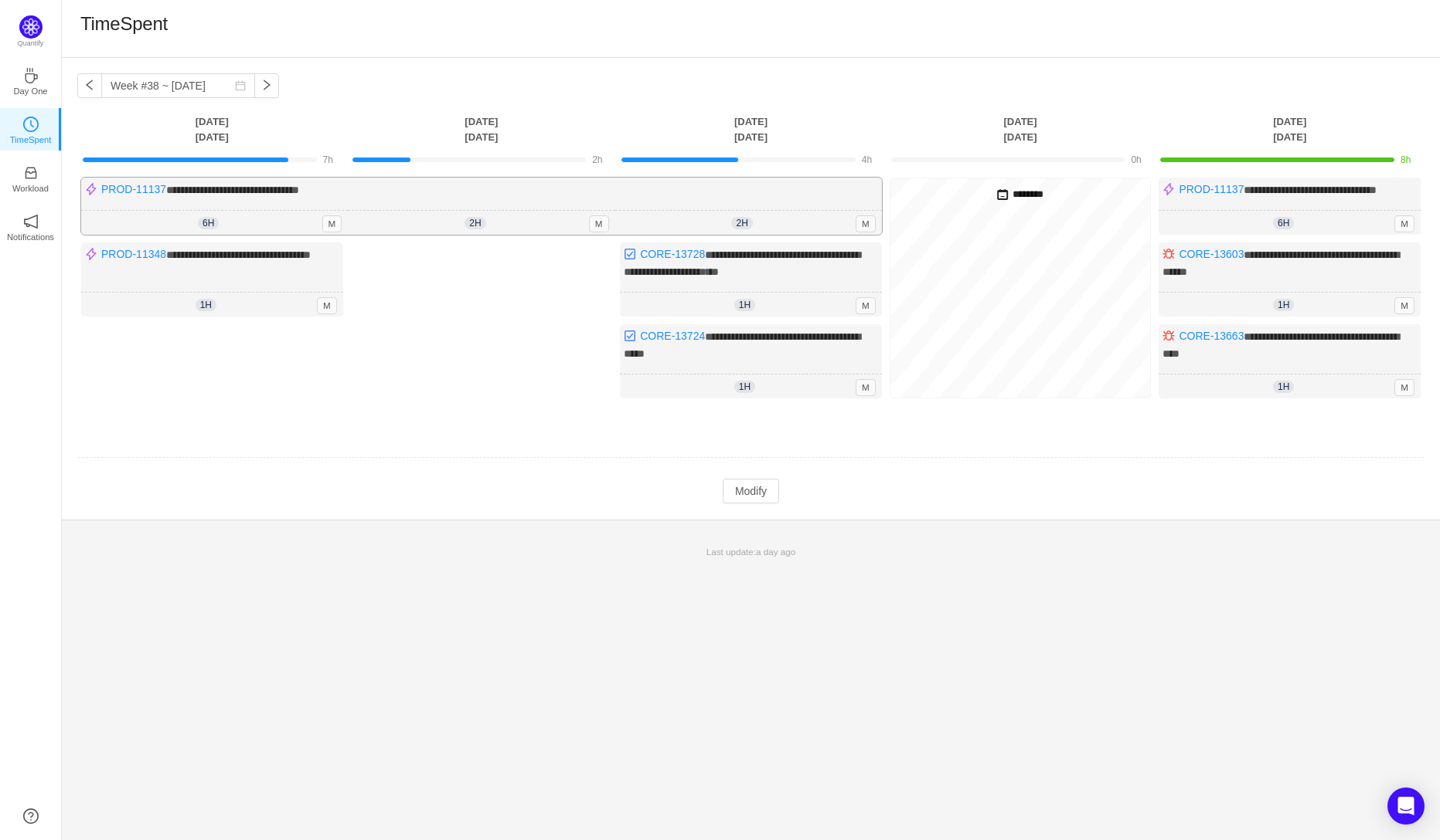
click at [773, 235] on div "2h 2h 0m M" at bounding box center [748, 223] width 266 height 24
click at [752, 235] on div "2h 2h 0m M" at bounding box center [748, 223] width 266 height 24
click at [753, 235] on div "2h 2h 0m M" at bounding box center [748, 223] width 266 height 24
click at [753, 501] on button "Modify" at bounding box center [751, 491] width 56 height 24
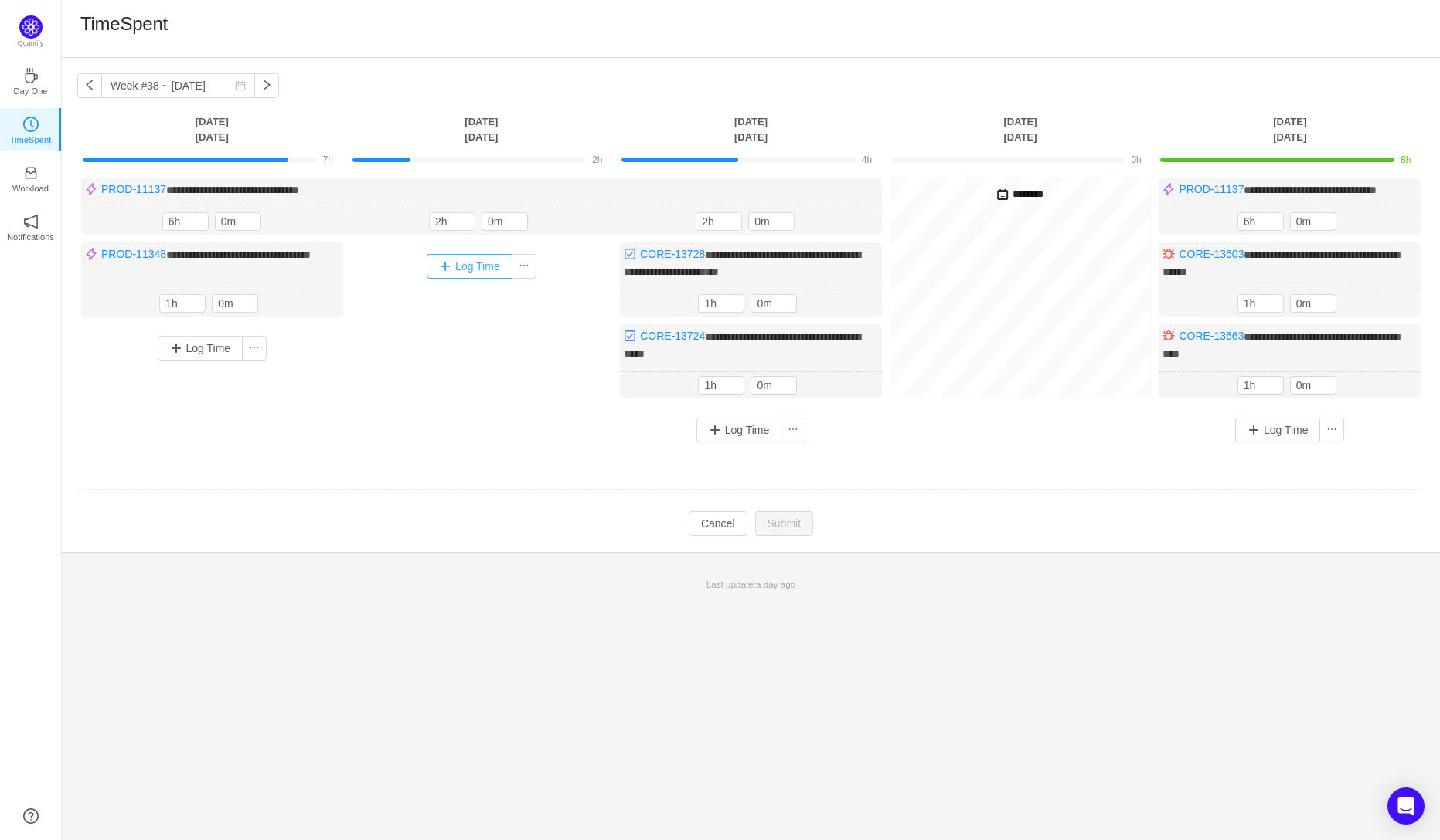
click at [477, 276] on button "Log Time" at bounding box center [469, 266] width 86 height 24
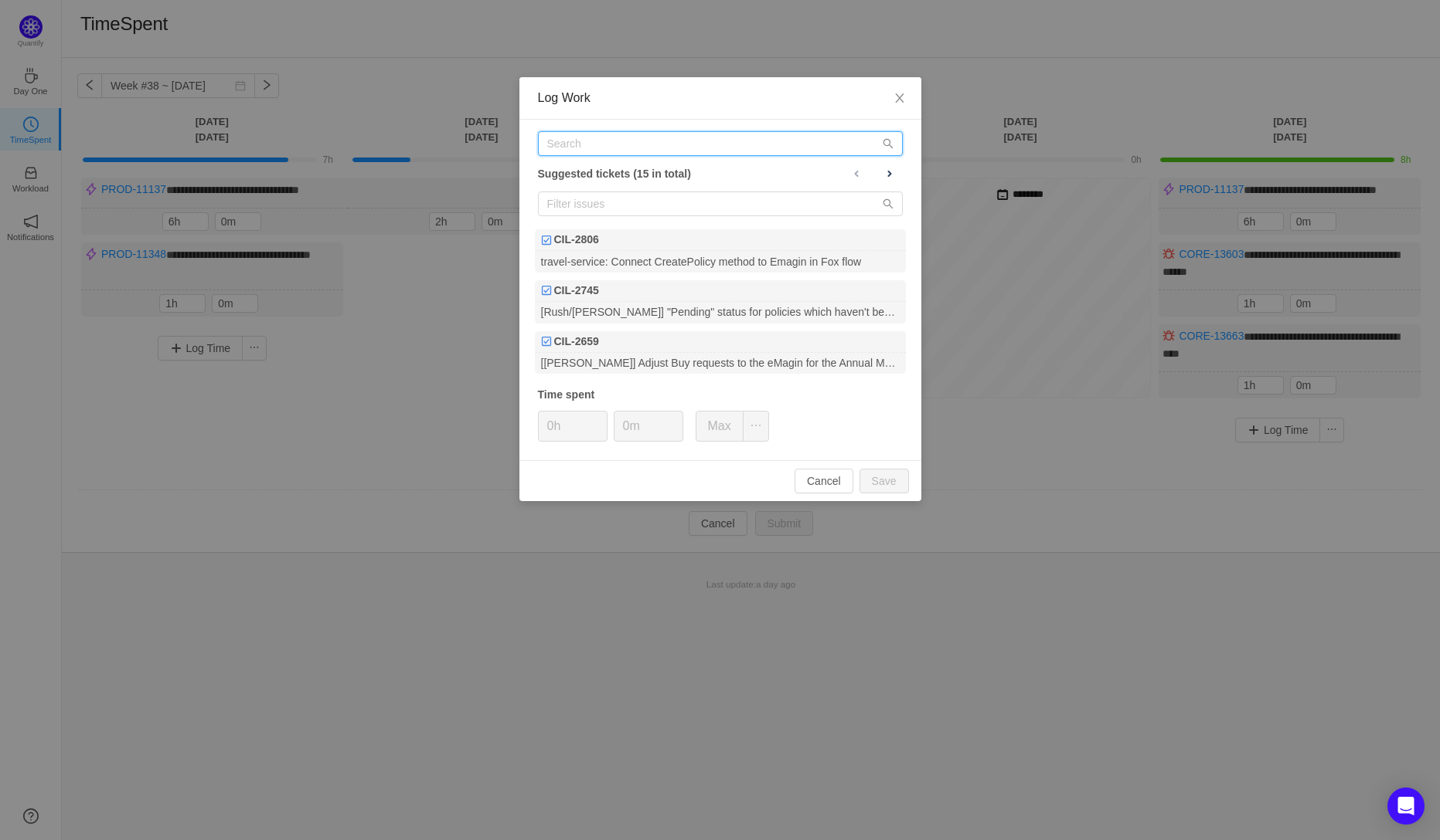
click at [620, 149] on input "text" at bounding box center [720, 144] width 365 height 24
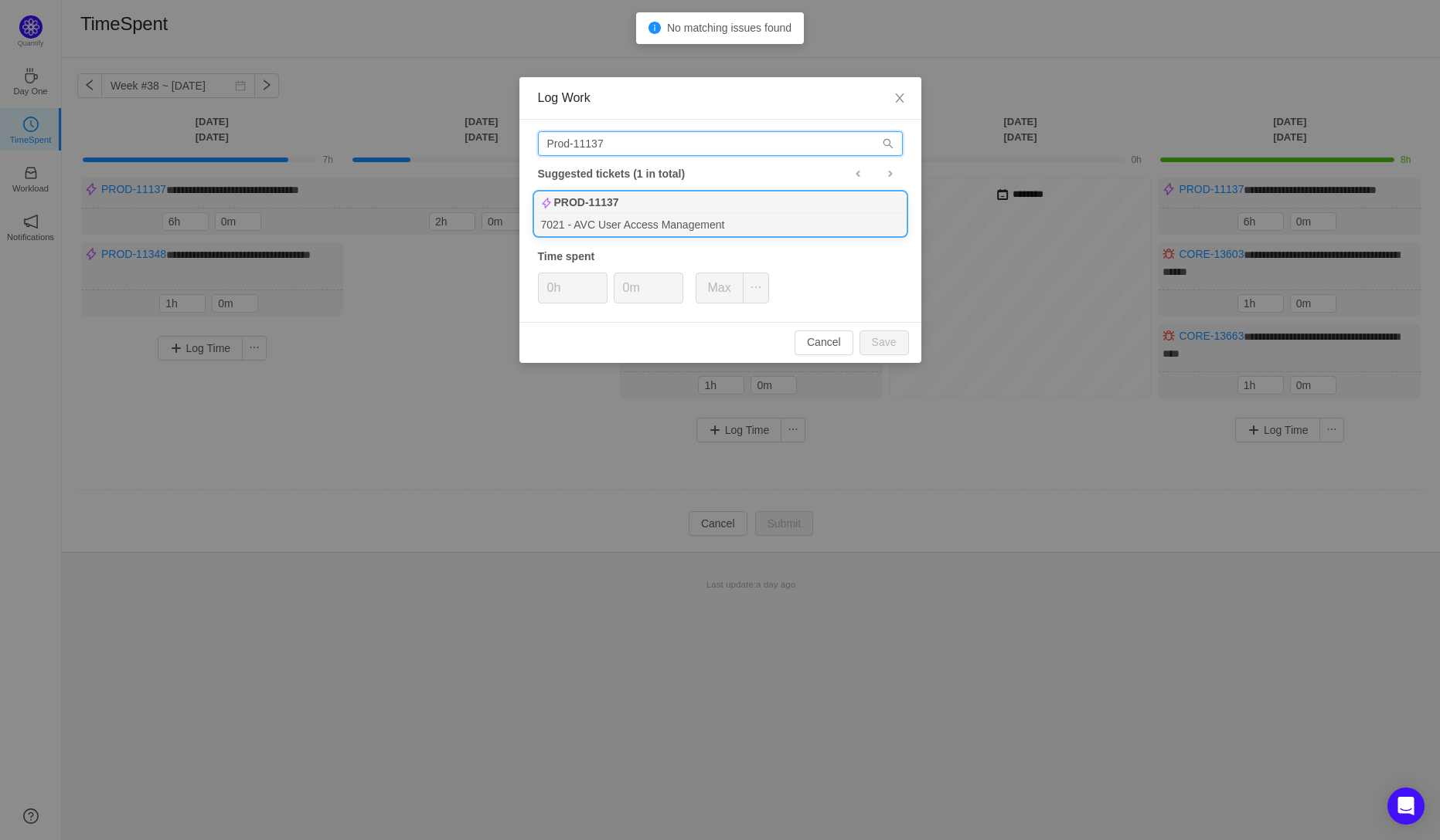
type input "Prod-11137"
click at [632, 210] on div "PROD-11137" at bounding box center [720, 202] width 371 height 22
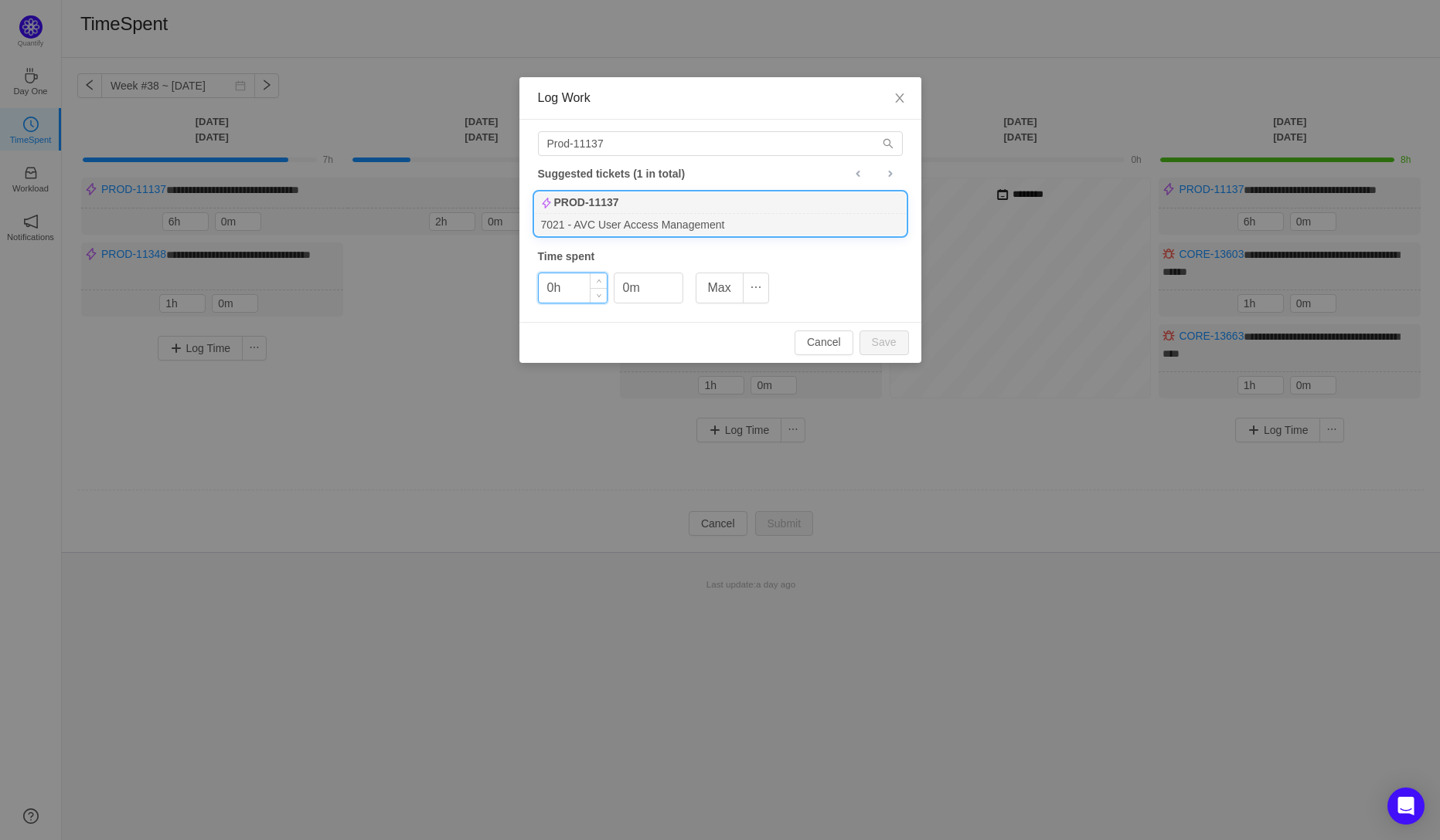
click at [554, 288] on input "0h" at bounding box center [572, 288] width 68 height 29
click at [887, 349] on button "Save" at bounding box center [884, 342] width 50 height 24
type input "0h"
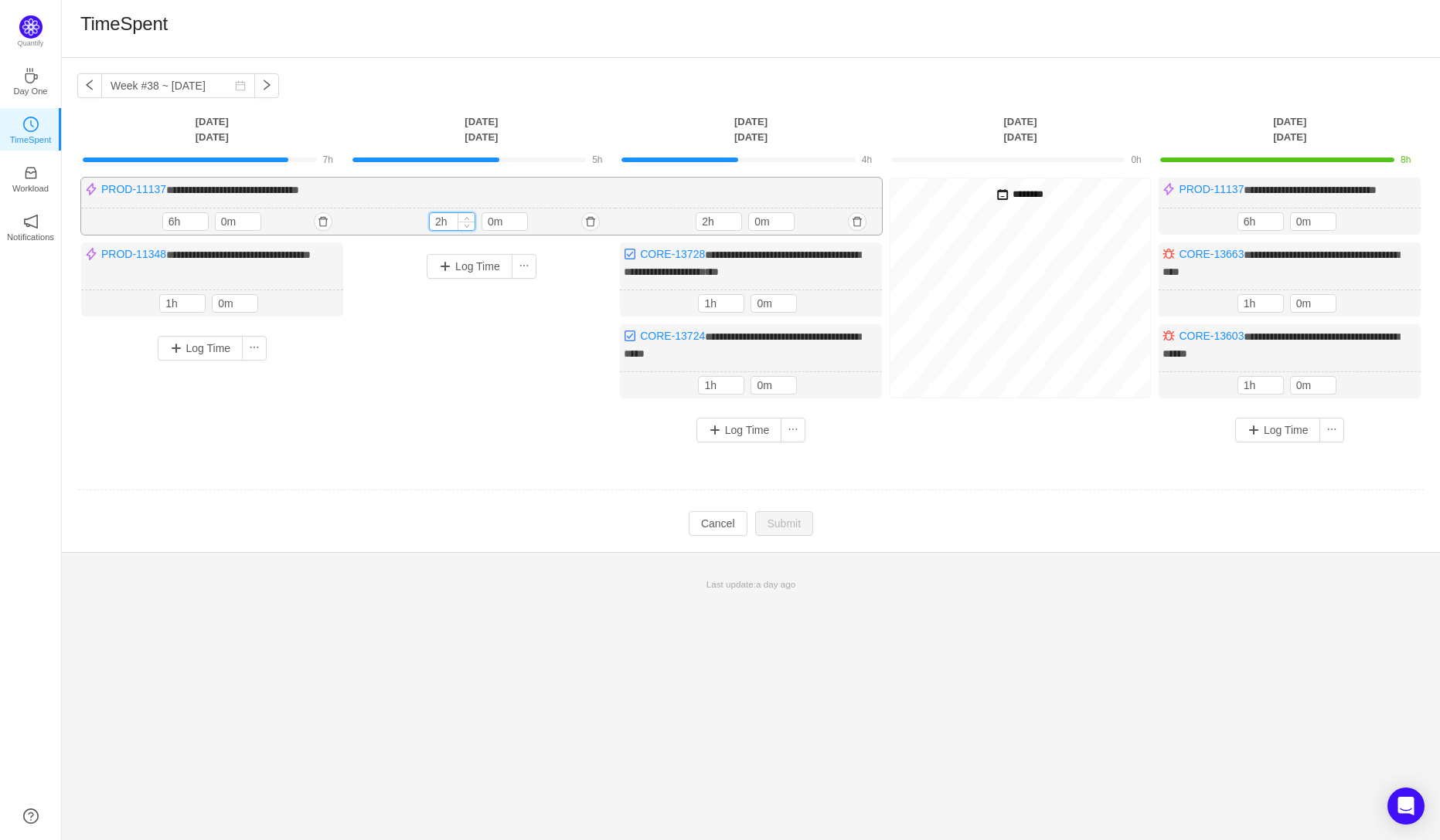
click at [440, 230] on input "2h" at bounding box center [452, 222] width 45 height 17
click at [434, 230] on input "2h" at bounding box center [452, 222] width 45 height 17
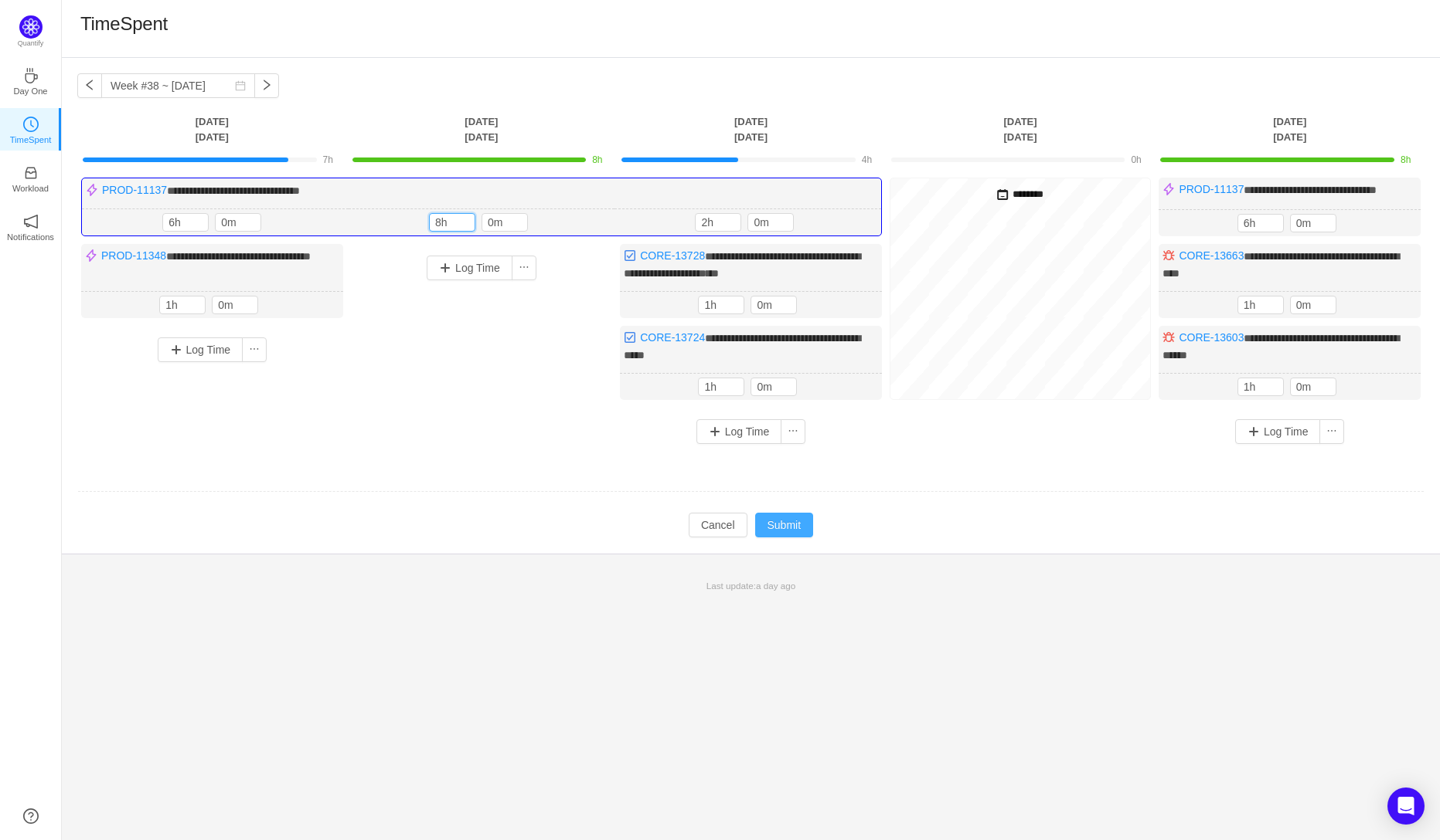
type input "8h"
click at [797, 535] on button "Submit" at bounding box center [784, 525] width 58 height 24
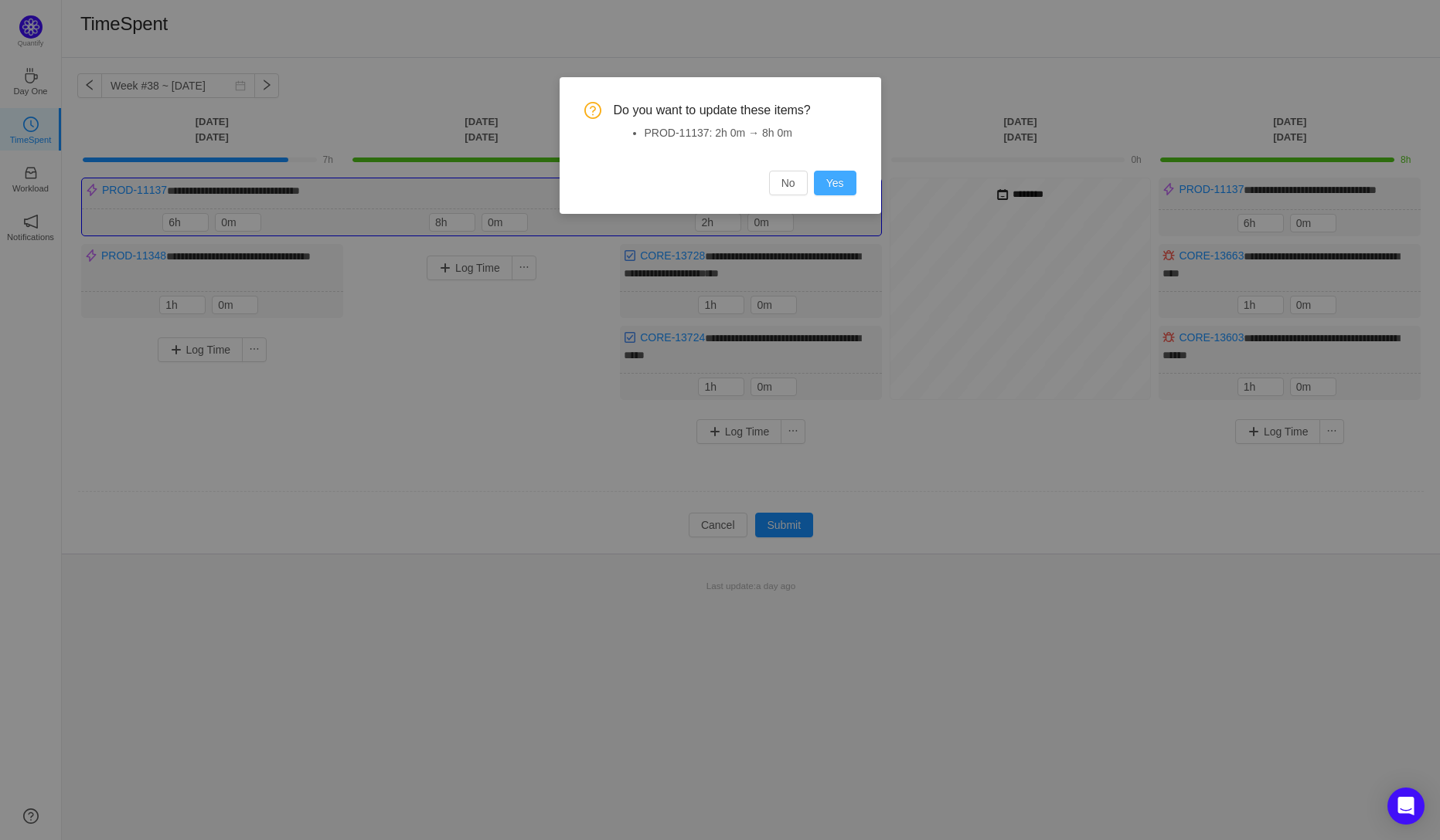
click at [837, 183] on button "Yes" at bounding box center [835, 182] width 42 height 24
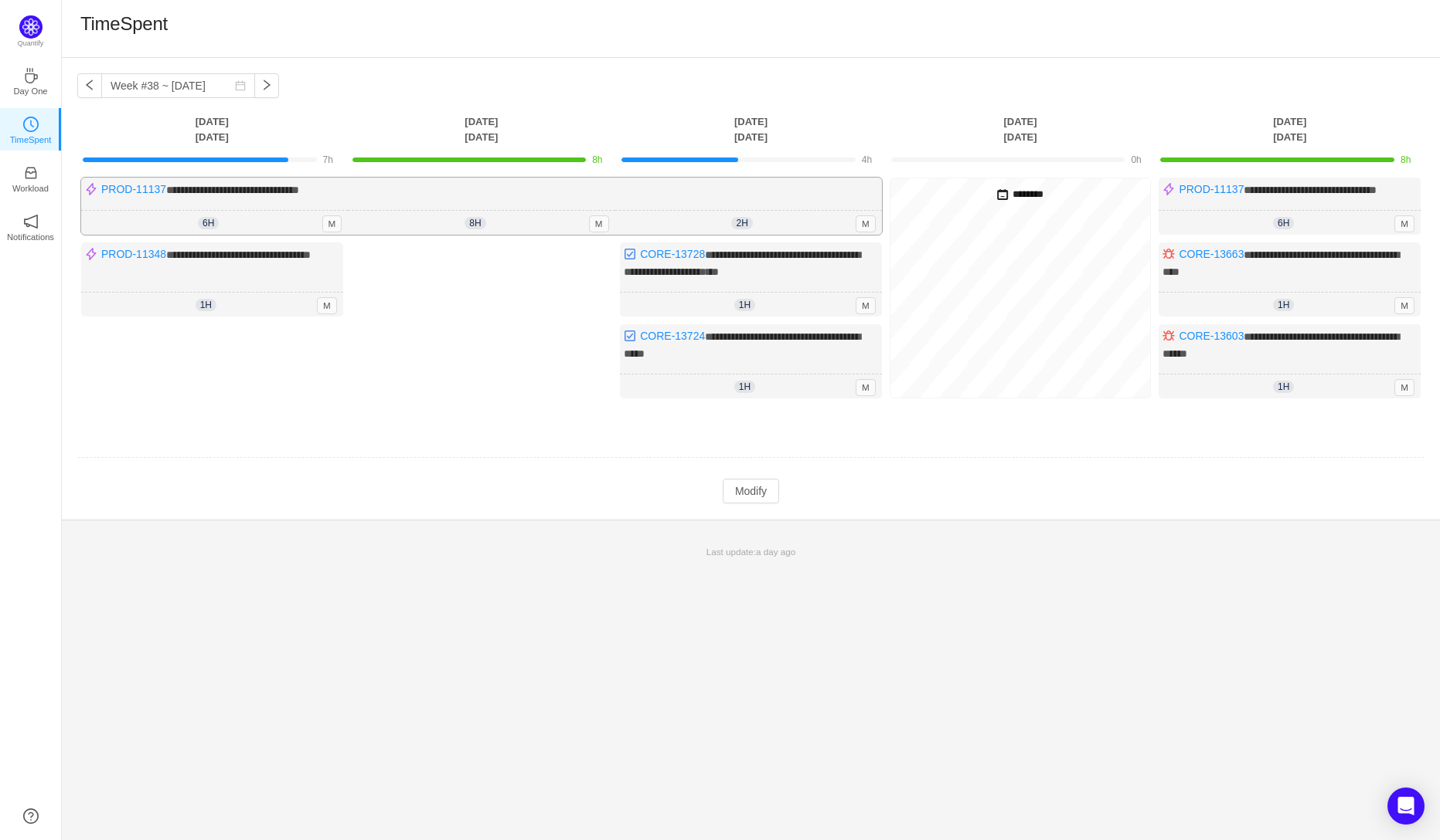
click at [762, 235] on div "2h 2h 0m M" at bounding box center [748, 223] width 266 height 24
click at [750, 503] on button "Modify" at bounding box center [751, 491] width 56 height 24
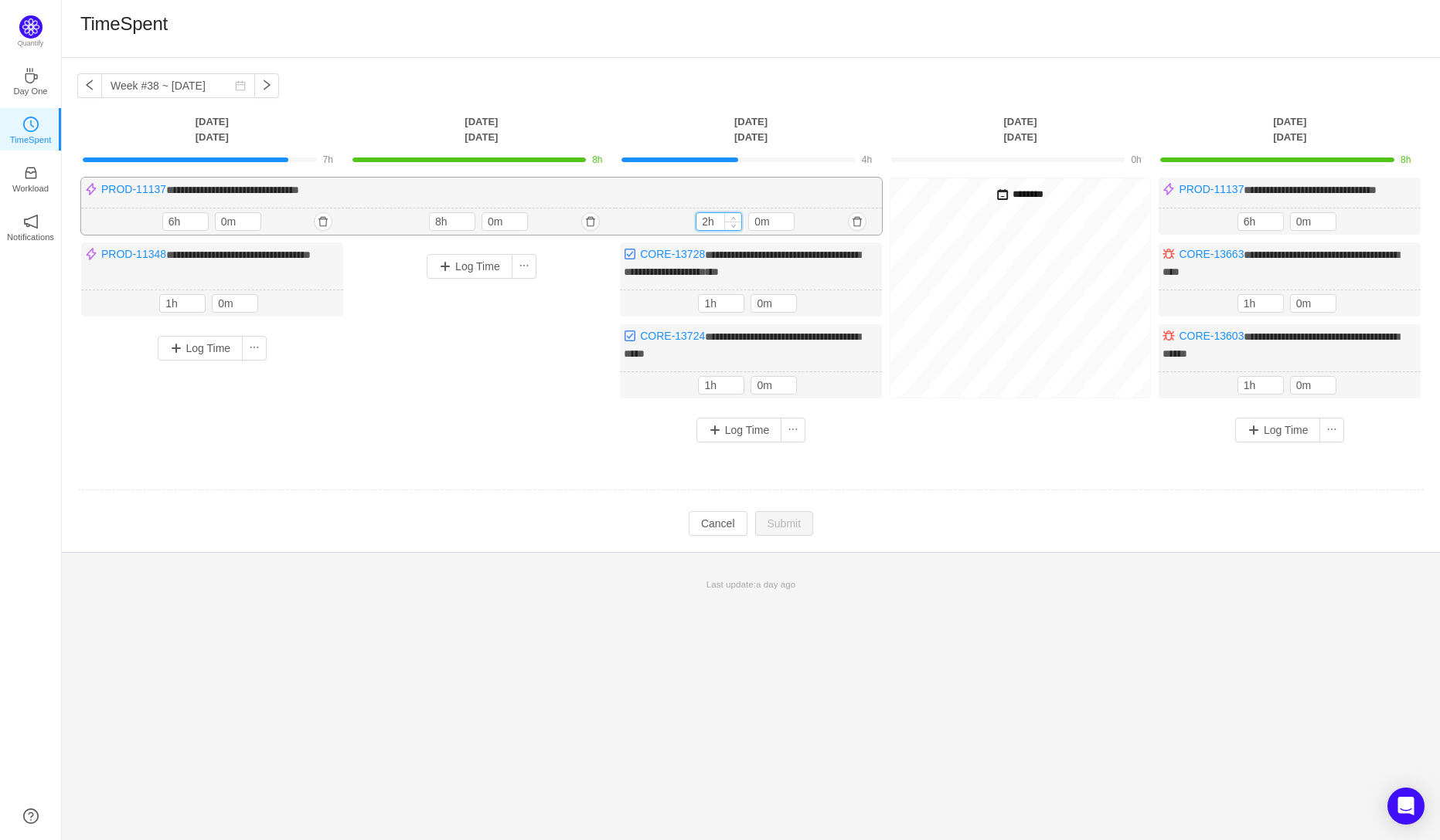
click at [708, 230] on input "2h" at bounding box center [719, 222] width 45 height 17
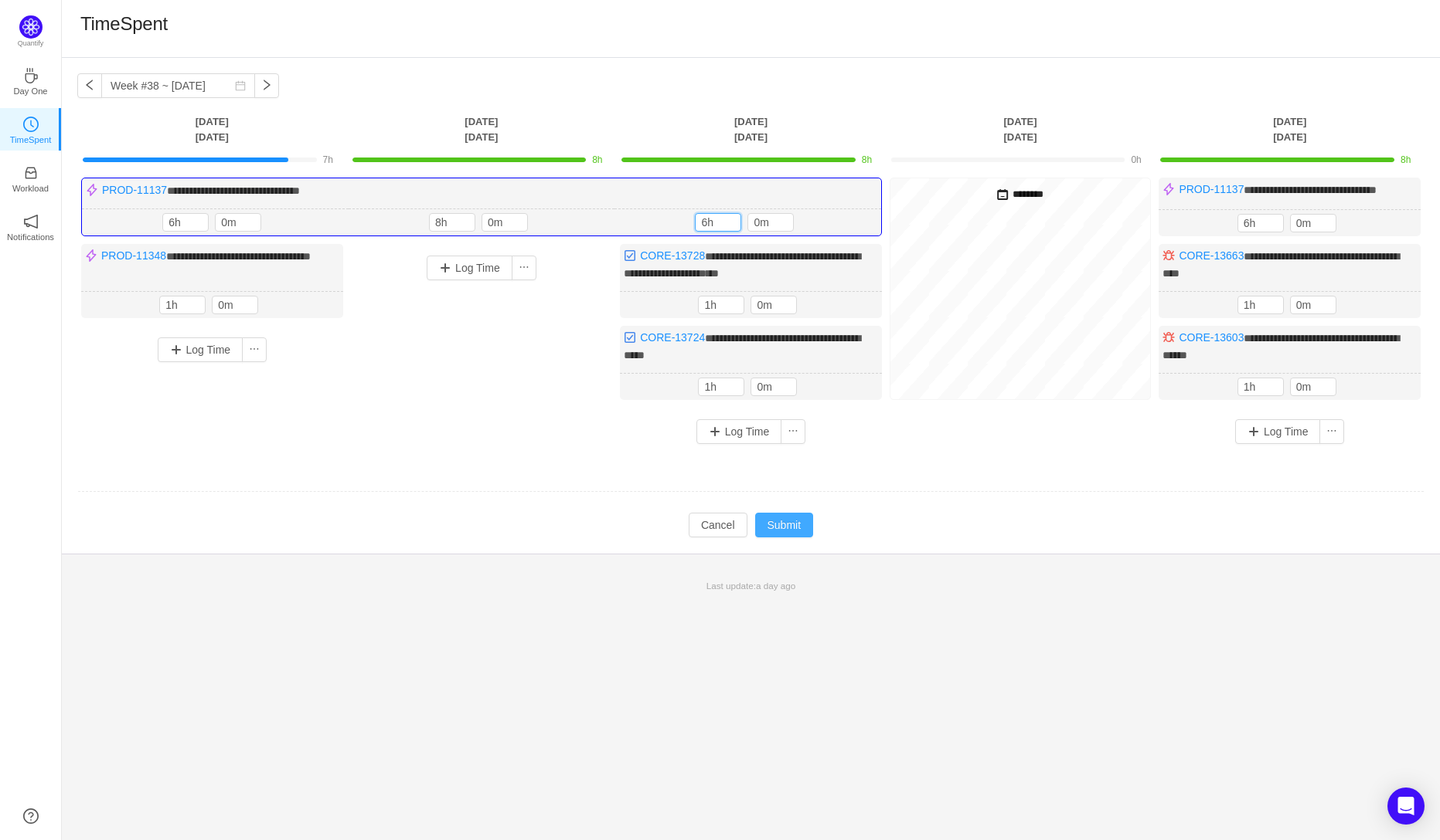
type input "6h"
click at [793, 533] on button "Submit" at bounding box center [784, 525] width 58 height 24
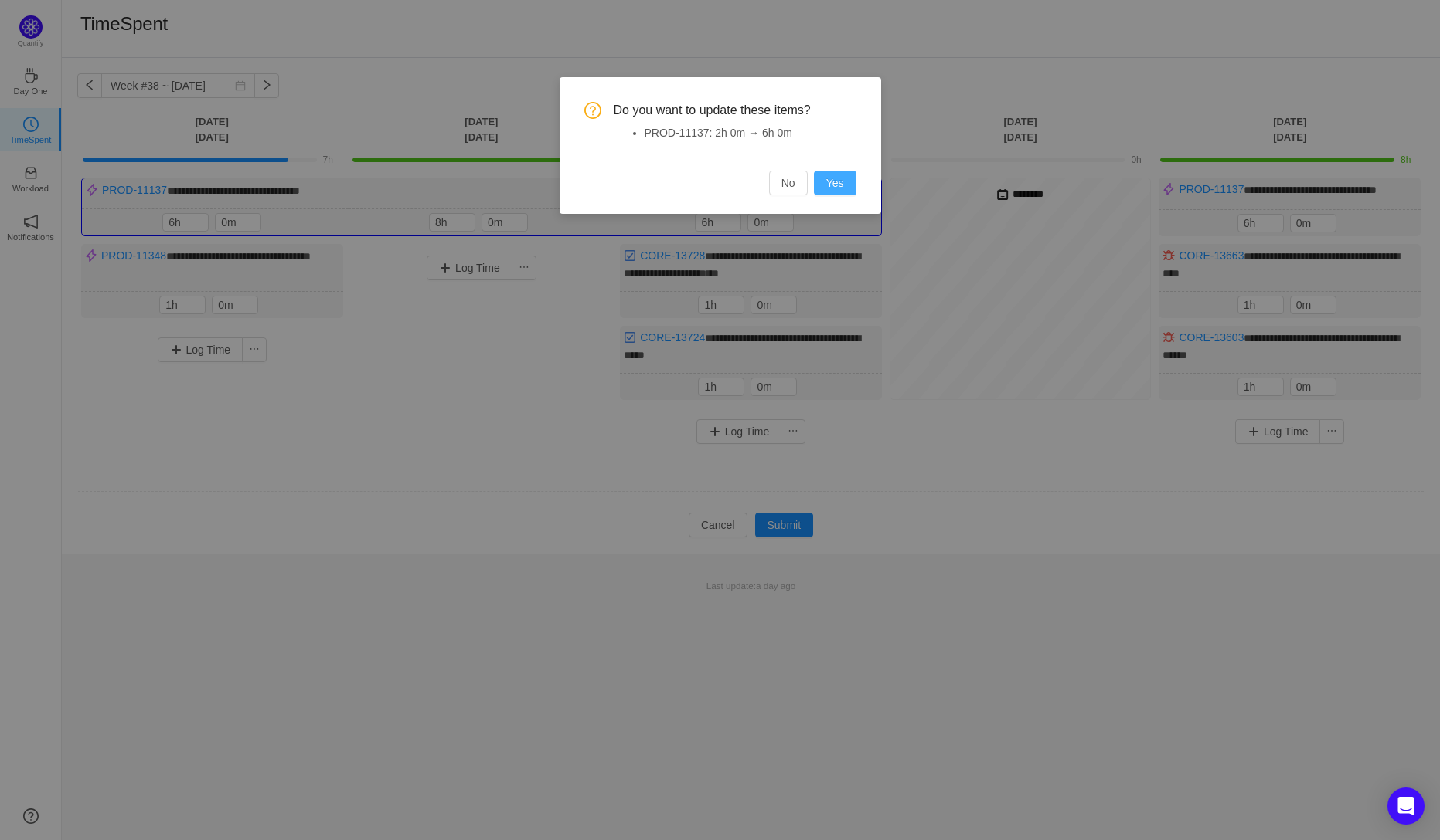
click at [838, 184] on button "Yes" at bounding box center [835, 182] width 42 height 24
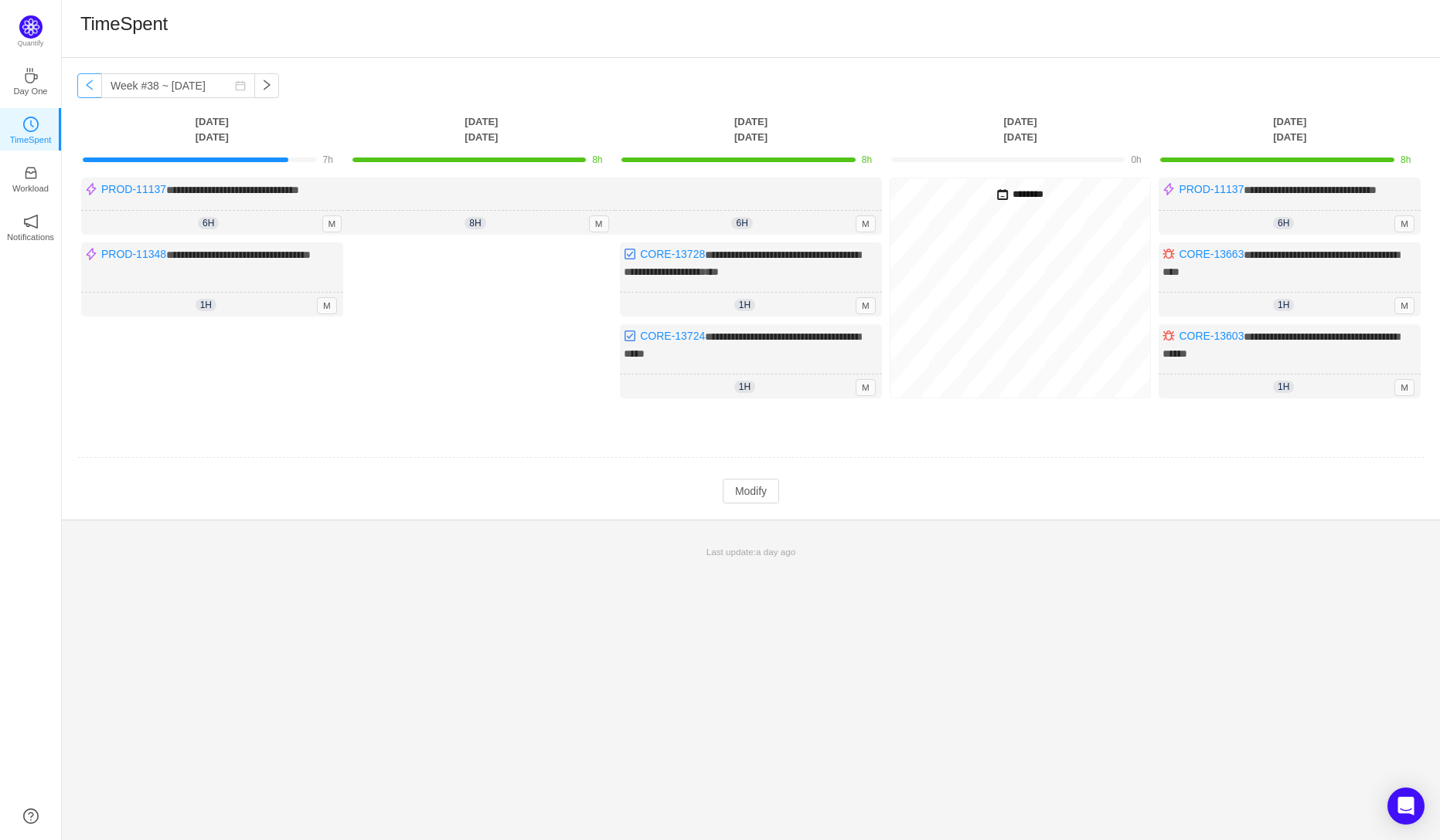
click at [89, 77] on button "button" at bounding box center [89, 86] width 24 height 24
type input "Week #37 ~ [DATE]"
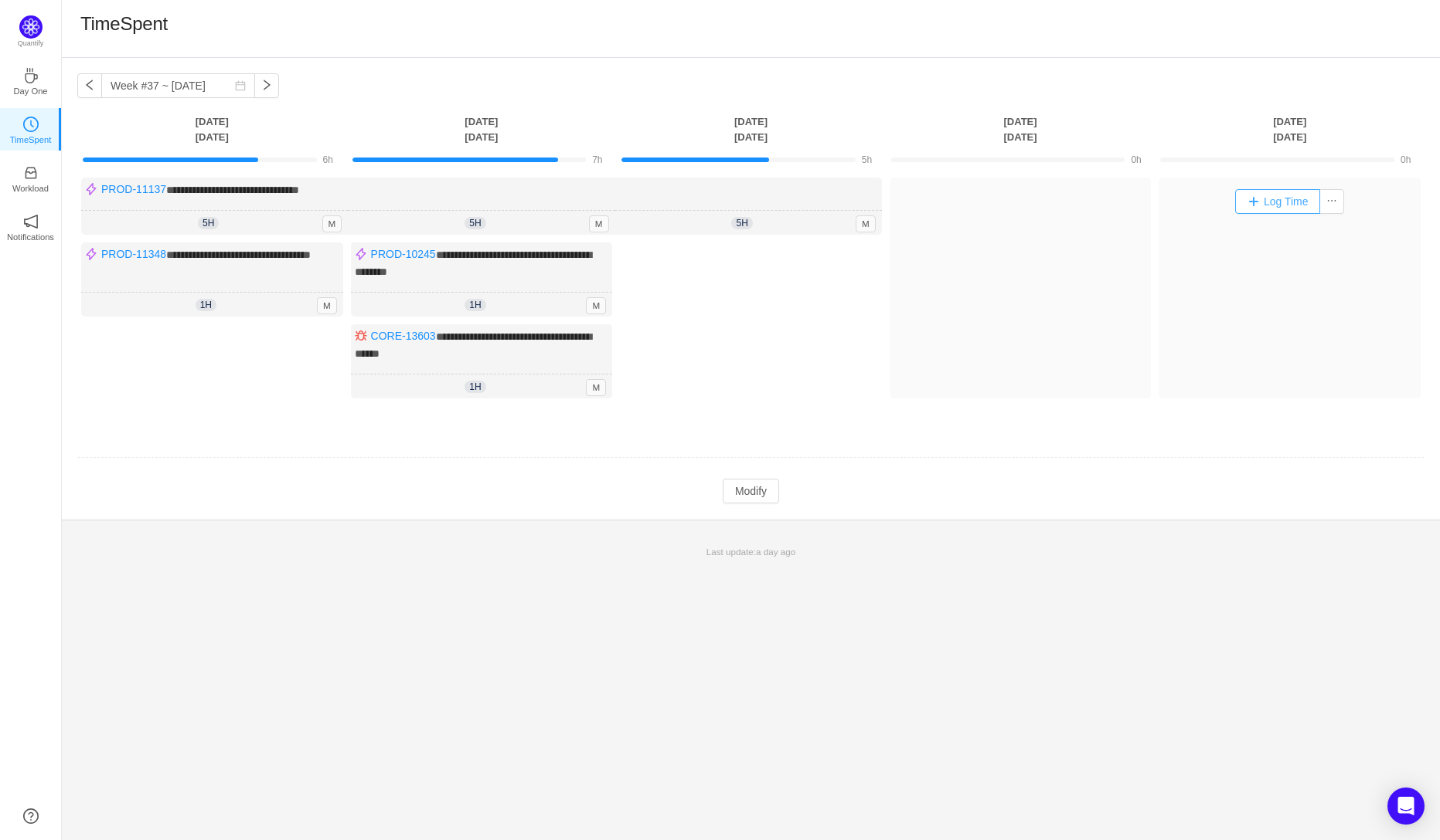
click at [1277, 202] on button "Log Time" at bounding box center [1277, 201] width 86 height 24
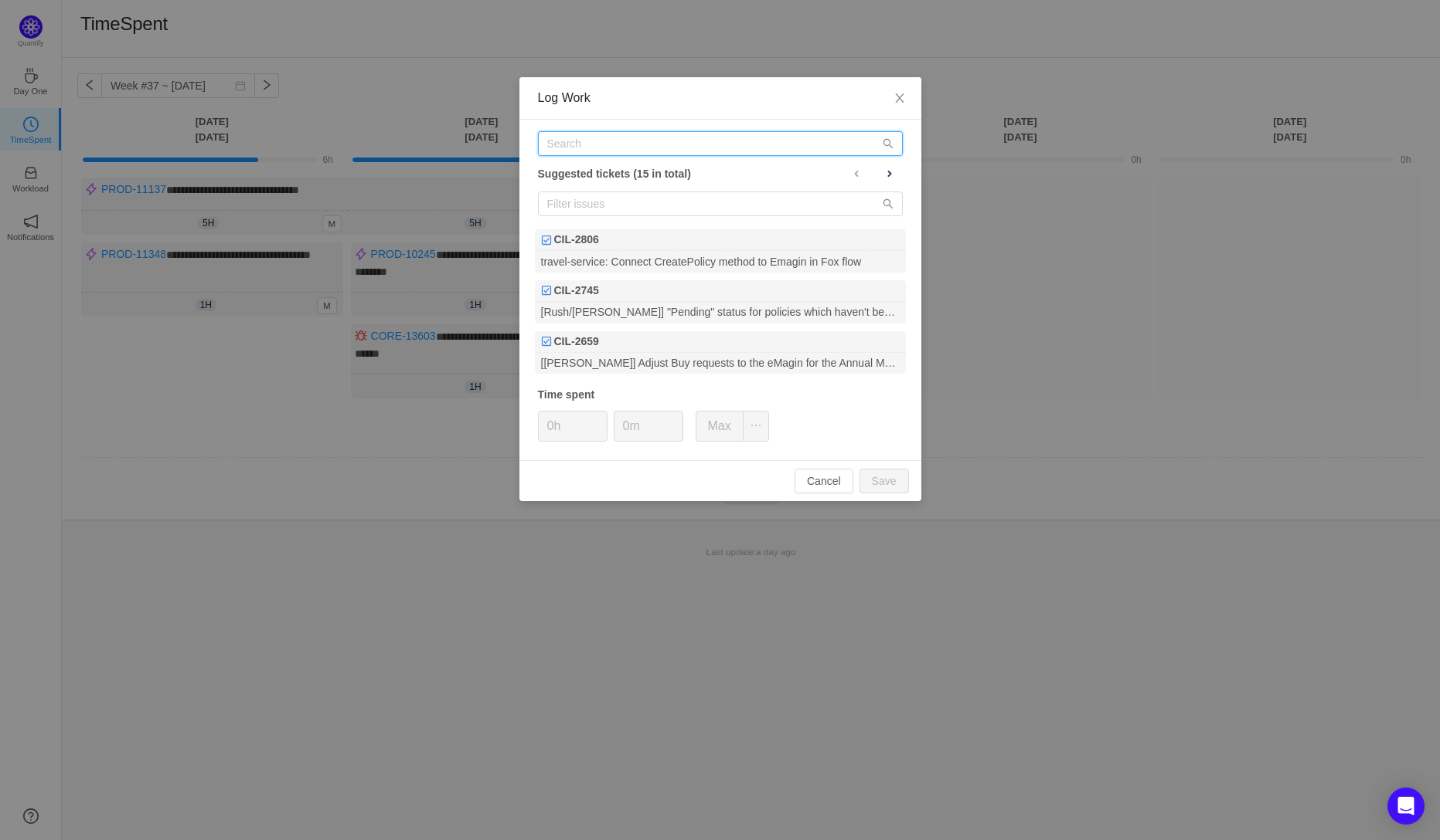
click at [562, 147] on input "text" at bounding box center [720, 144] width 365 height 24
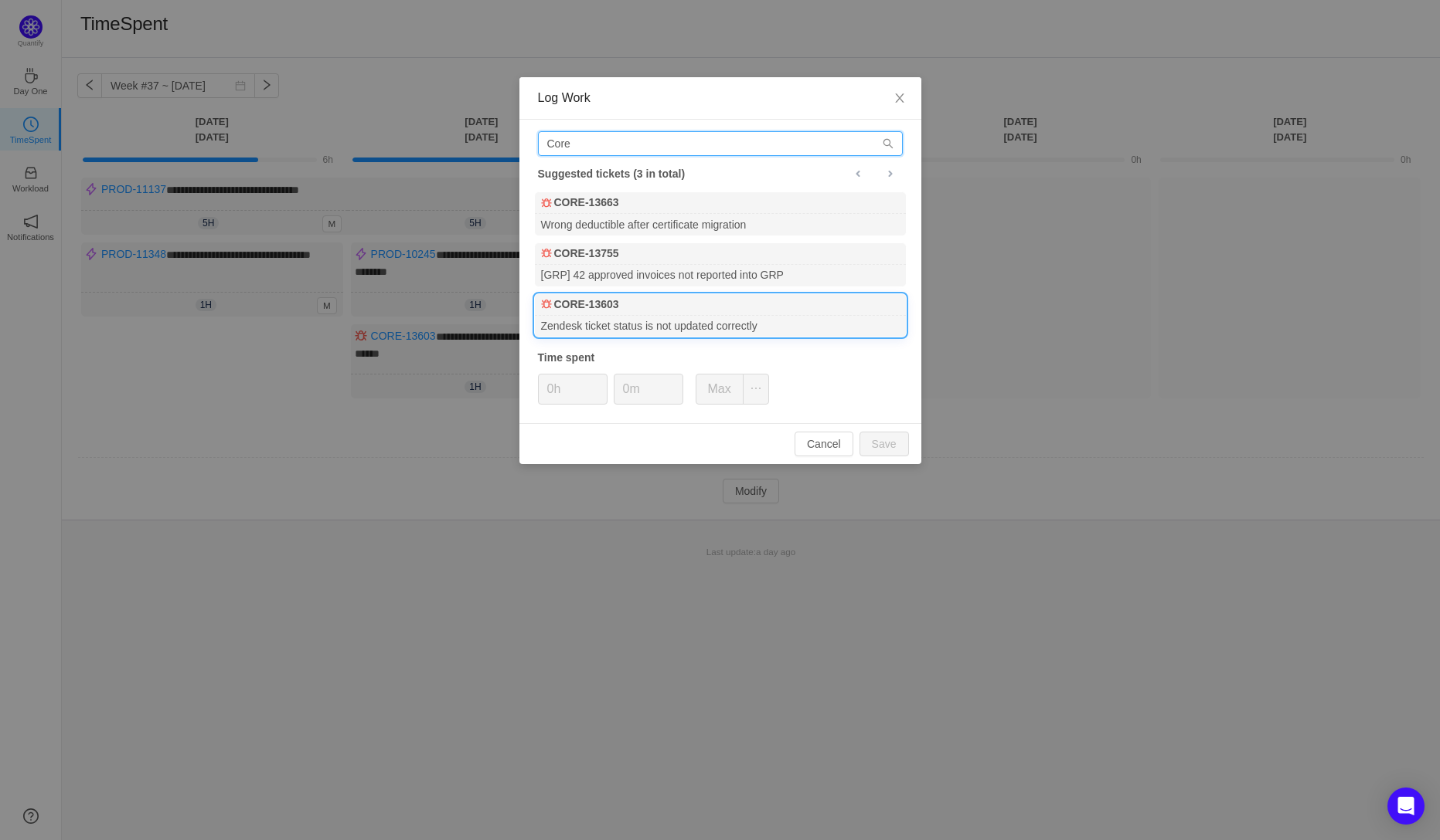
type input "Core"
click at [619, 316] on div "CORE-13603" at bounding box center [720, 305] width 371 height 22
click at [554, 395] on input "0h" at bounding box center [572, 388] width 68 height 29
click at [555, 394] on input "0h" at bounding box center [572, 388] width 68 height 29
click at [886, 443] on button "Save" at bounding box center [884, 444] width 50 height 24
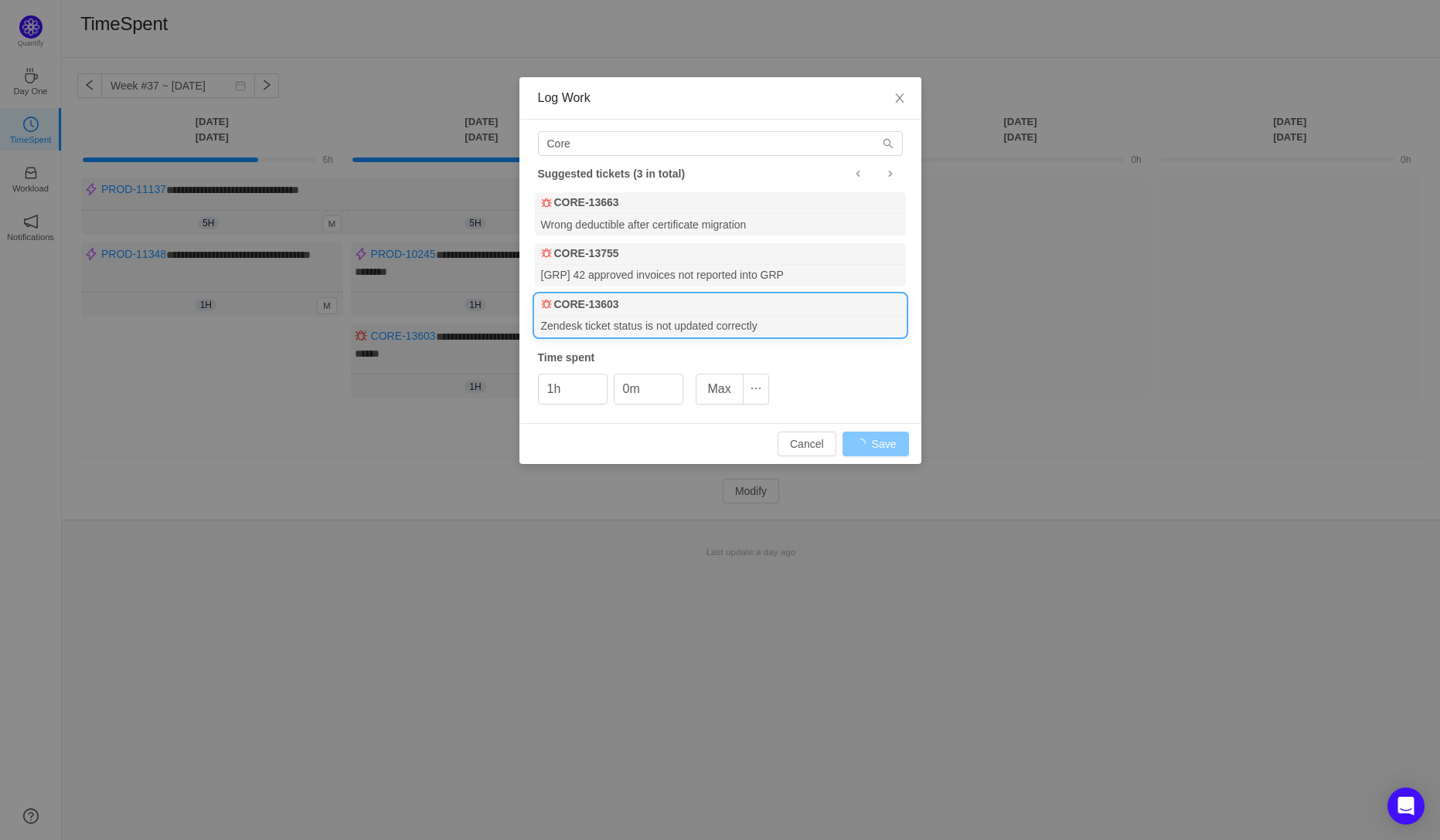
type input "0h"
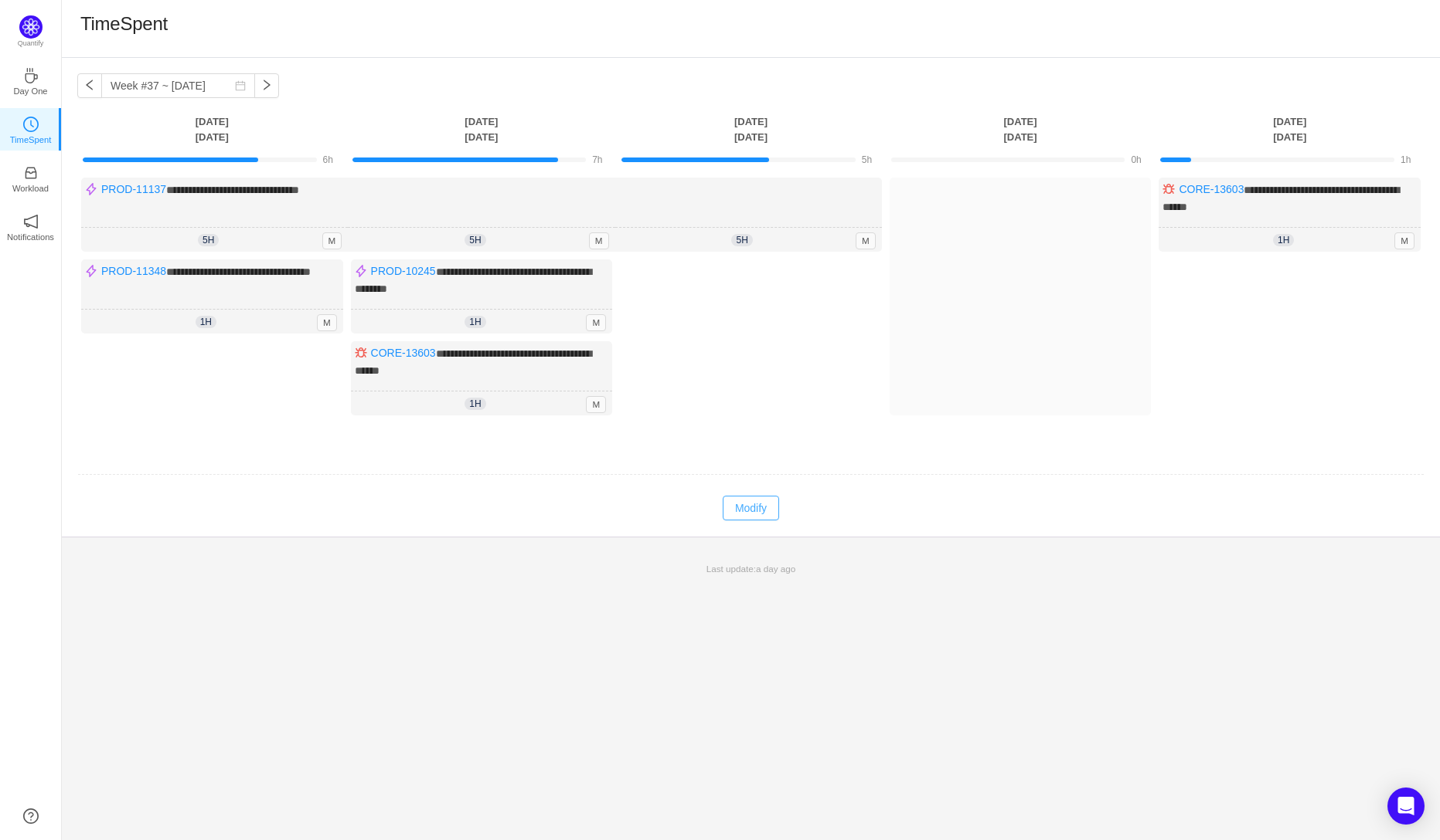
click at [759, 505] on button "Modify" at bounding box center [751, 508] width 56 height 24
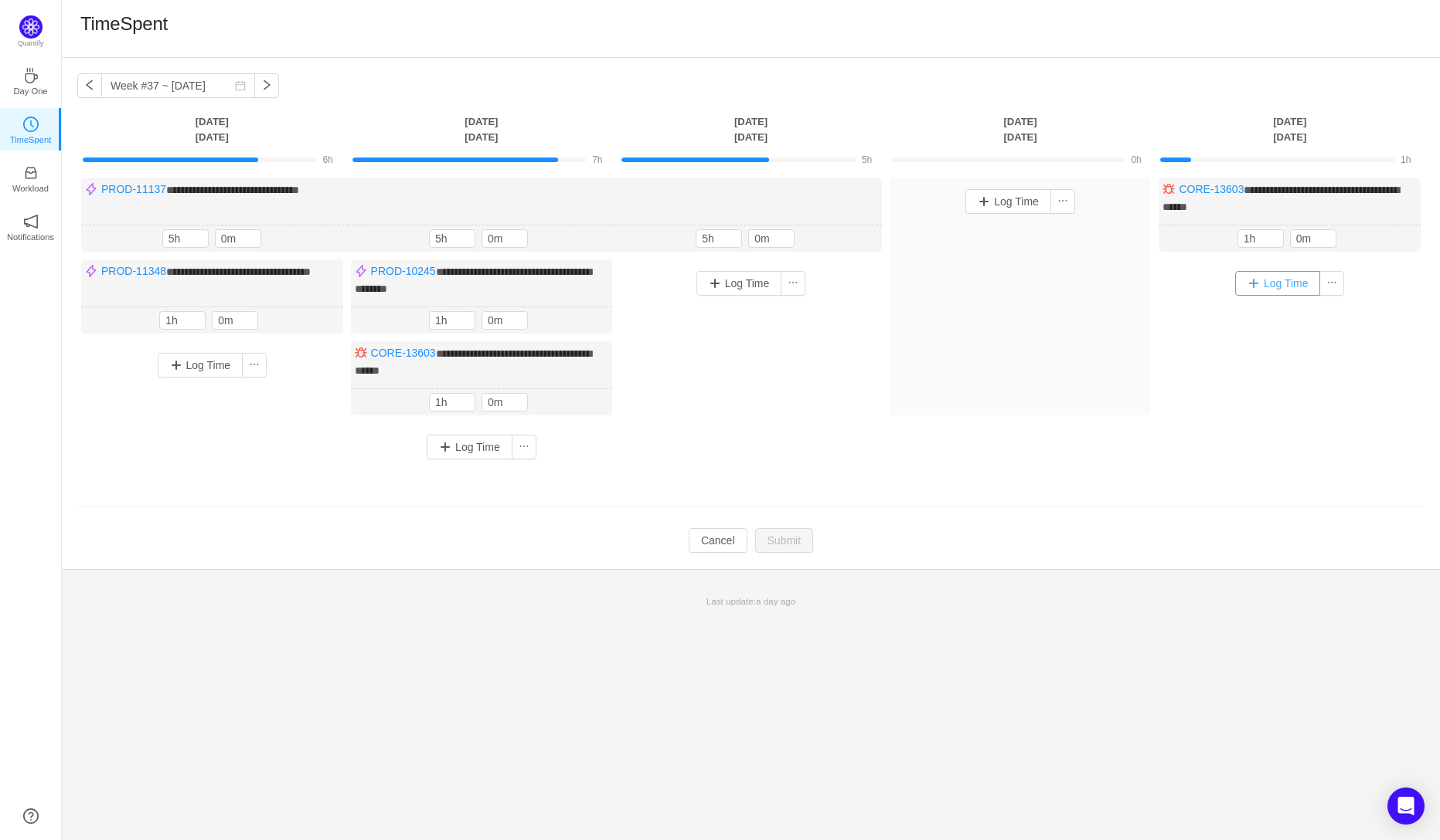
click at [1260, 274] on button "Log Time" at bounding box center [1277, 283] width 86 height 24
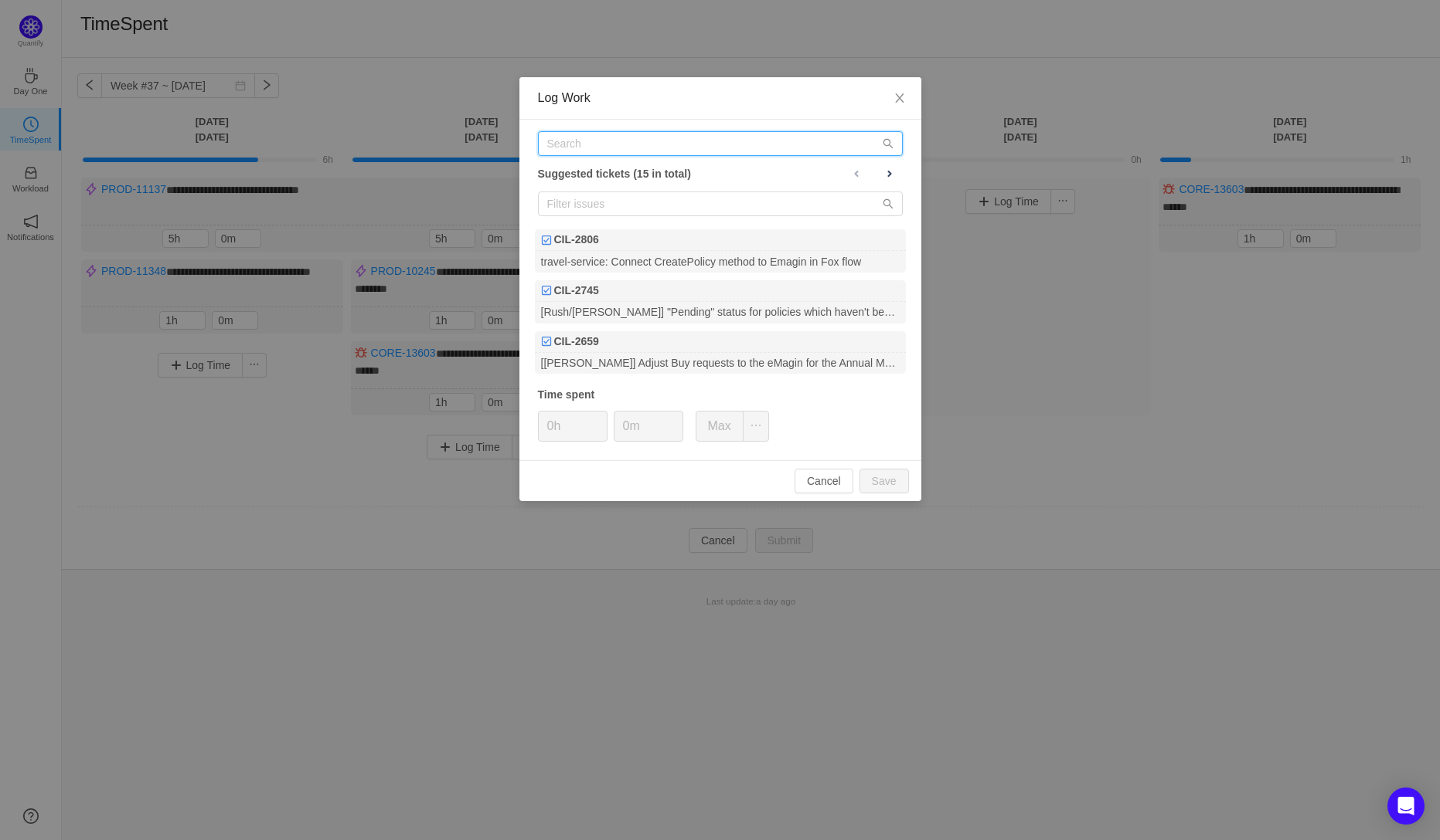
click at [568, 149] on input "text" at bounding box center [720, 144] width 365 height 24
click at [562, 151] on input "text" at bounding box center [720, 144] width 365 height 24
paste input "CORE-13728"
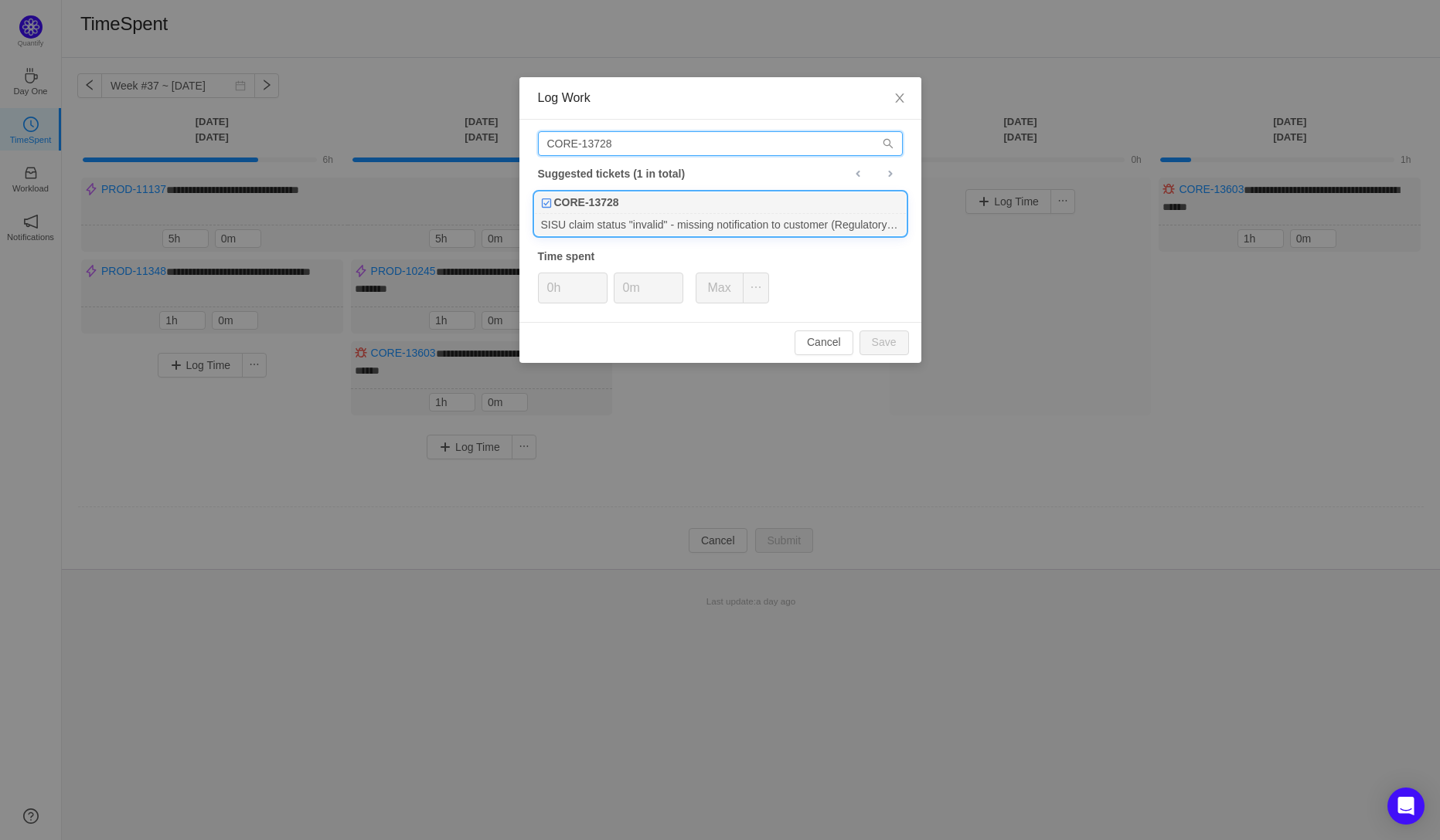
type input "CORE-13728"
click at [575, 212] on div "CORE-13728" at bounding box center [720, 202] width 371 height 22
click at [553, 287] on input "0h" at bounding box center [572, 288] width 68 height 29
click at [554, 287] on input "0h" at bounding box center [572, 288] width 68 height 29
click at [890, 347] on button "Save" at bounding box center [884, 342] width 50 height 24
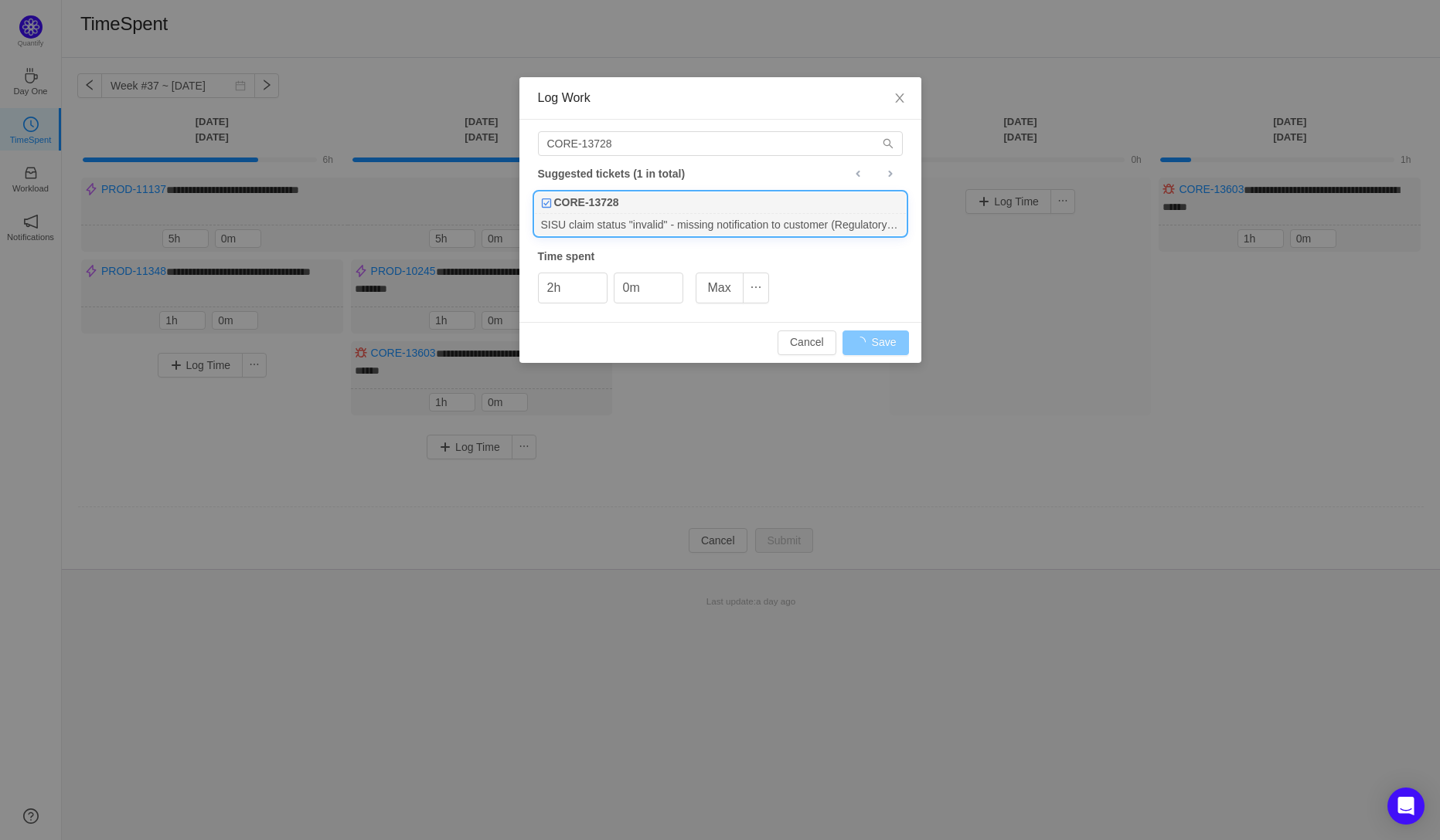
type input "0h"
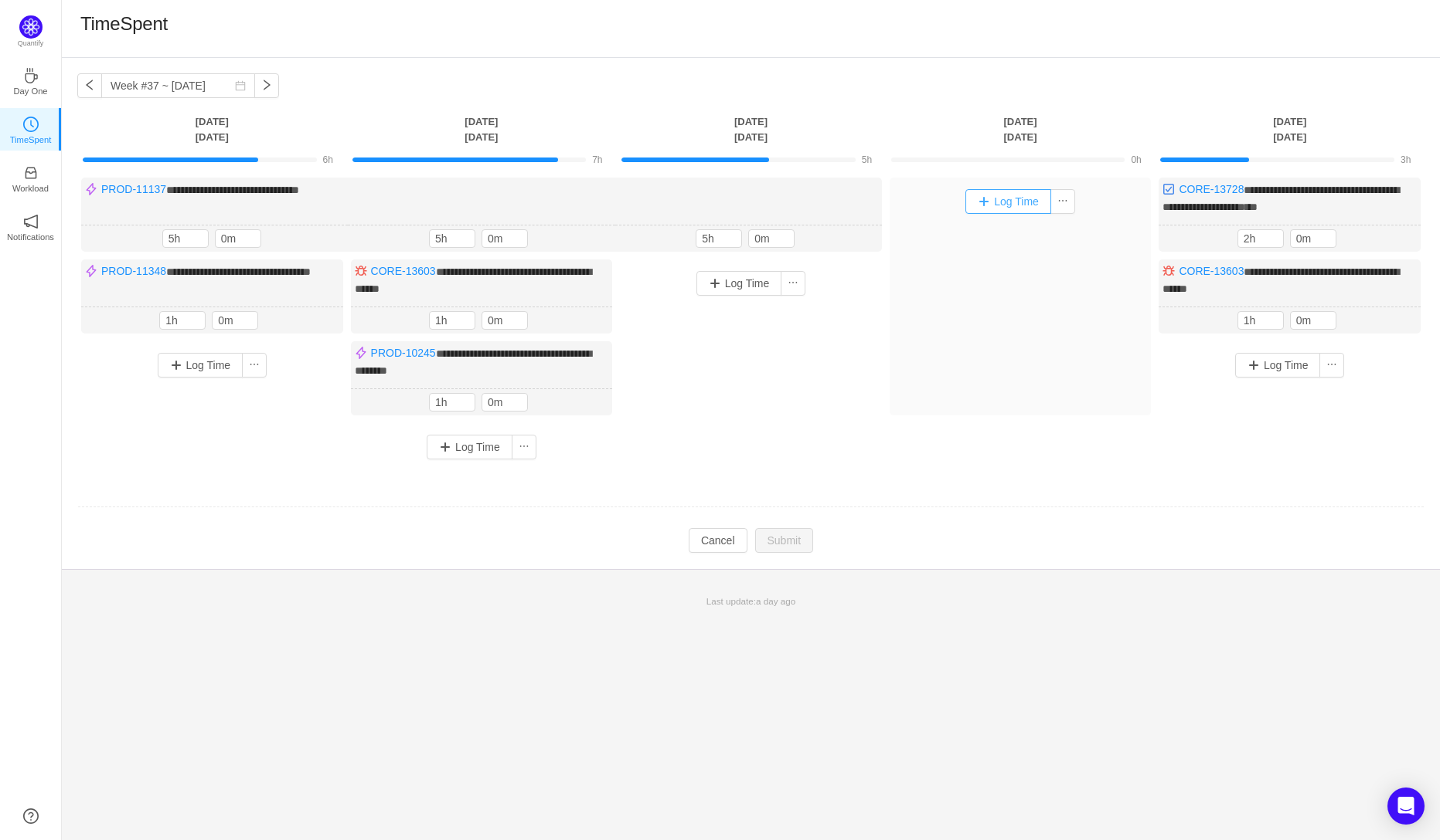
click at [1012, 202] on button "Log Time" at bounding box center [1007, 201] width 86 height 24
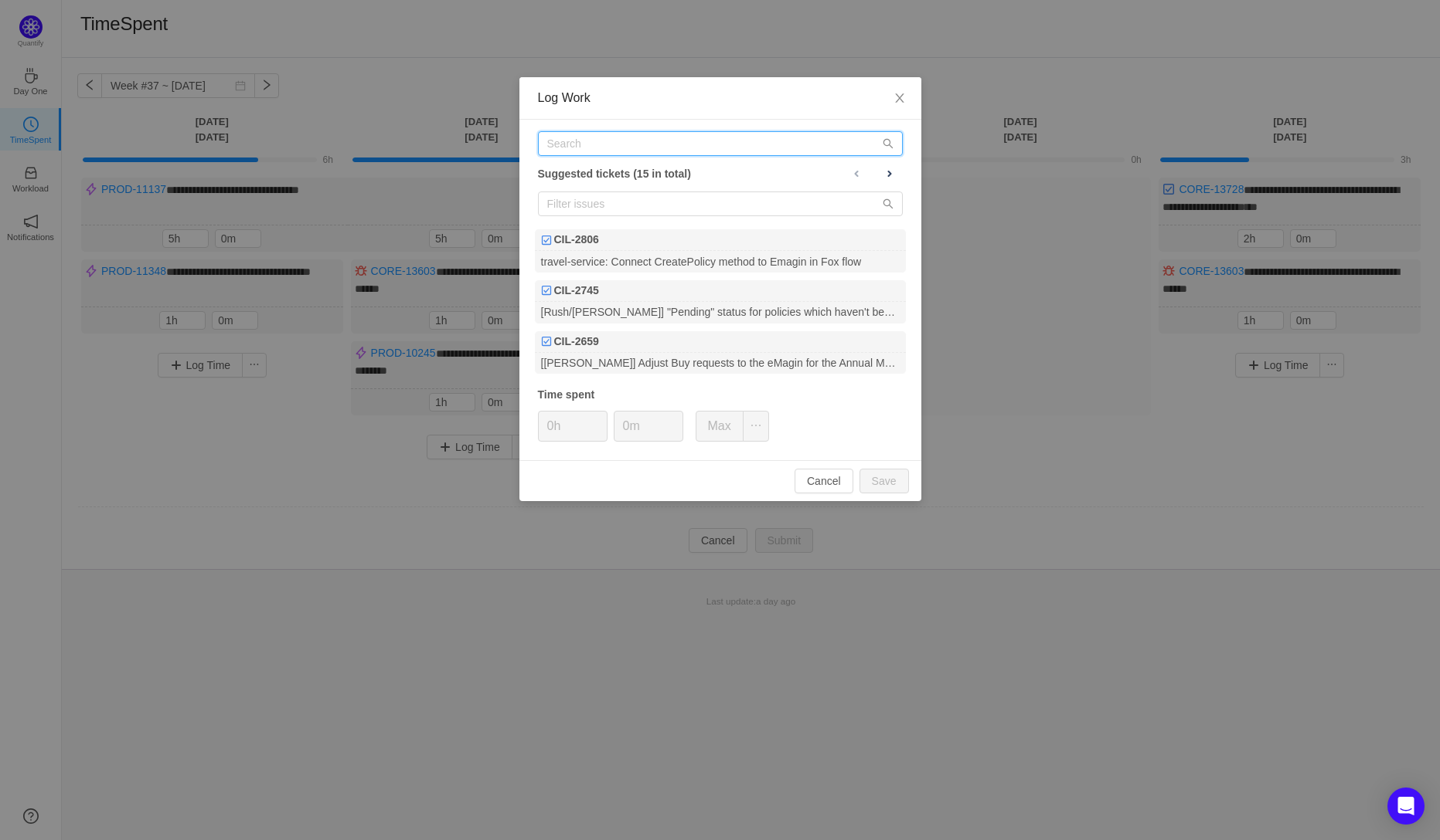
click at [586, 145] on input "text" at bounding box center [720, 144] width 365 height 24
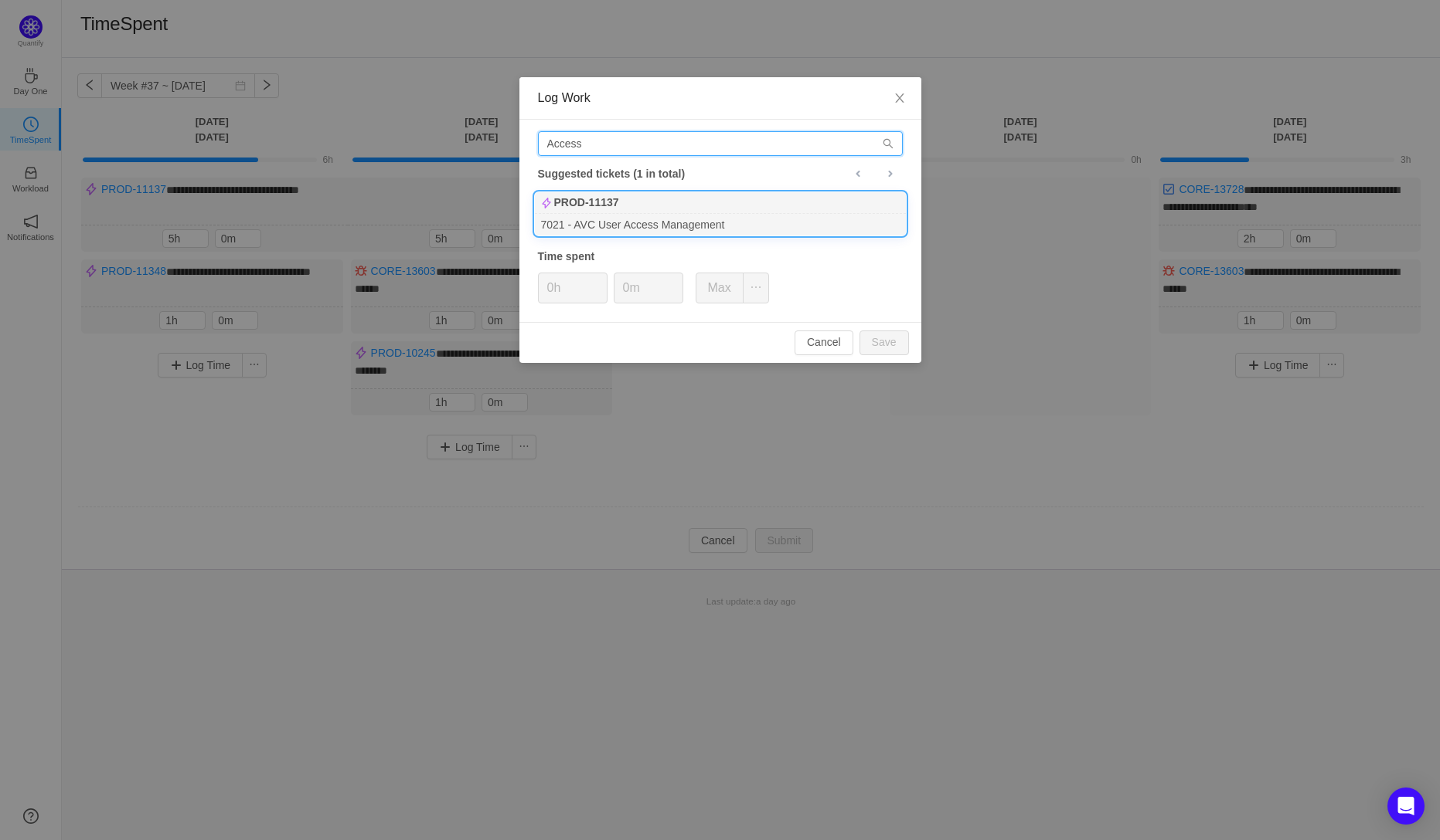
type input "Access"
click at [595, 214] on div "7021 - AVC User Access Management" at bounding box center [720, 224] width 371 height 21
click at [553, 292] on input "0h" at bounding box center [572, 288] width 68 height 29
click at [887, 341] on button "Save" at bounding box center [884, 342] width 50 height 24
type input "0h"
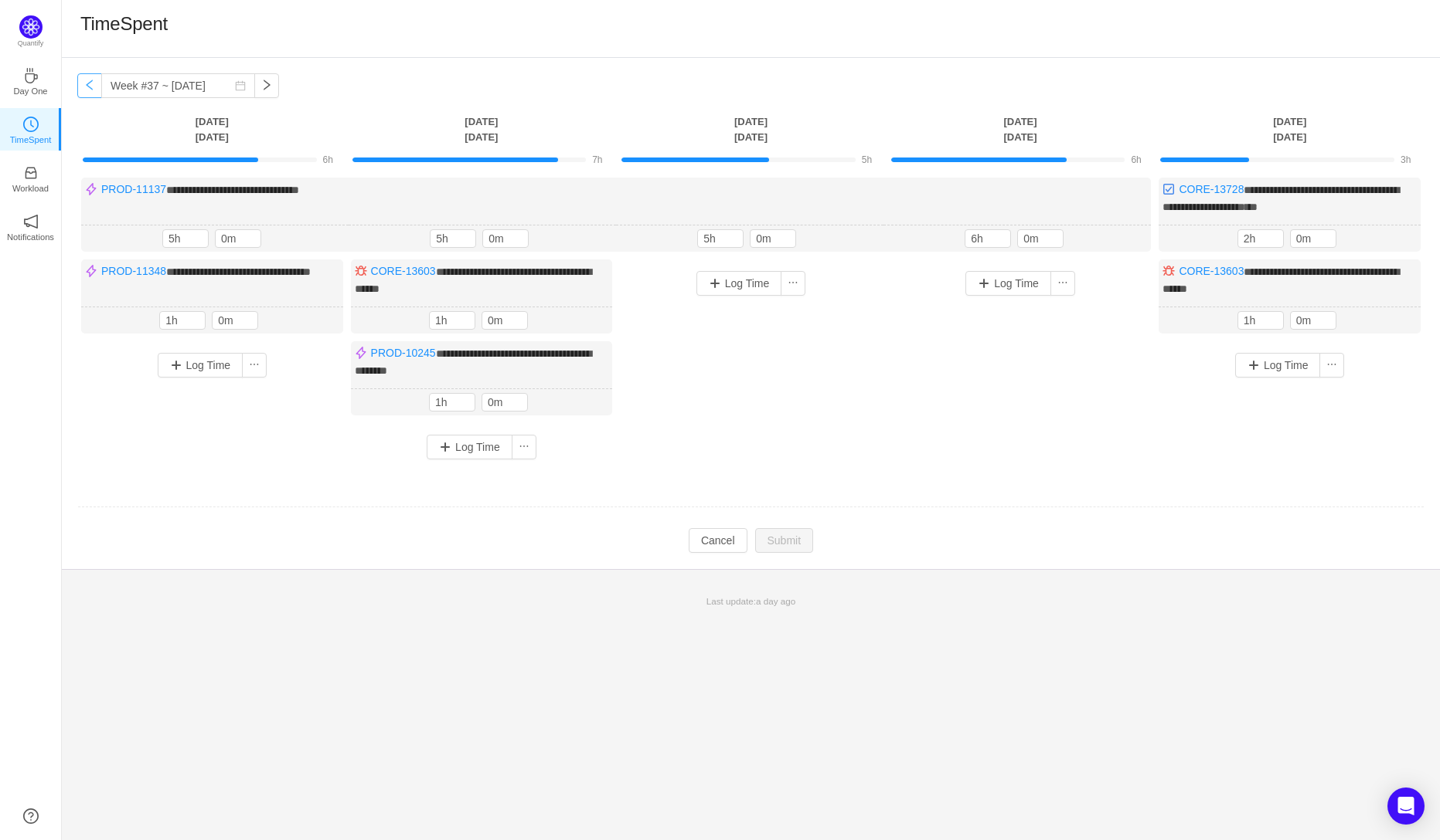
click at [88, 79] on button "button" at bounding box center [89, 86] width 24 height 24
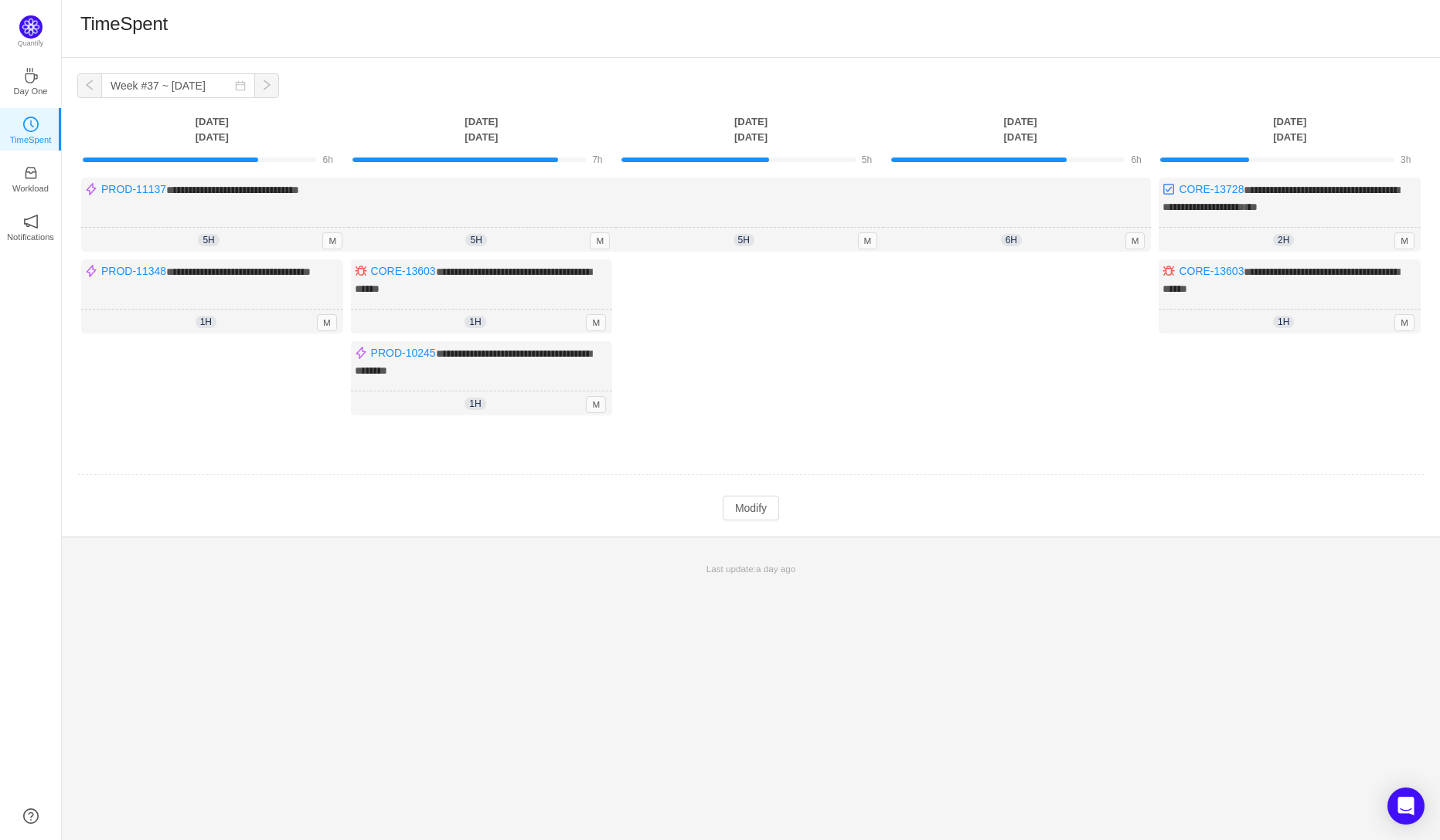
type input "Week #36 ~ [DATE]"
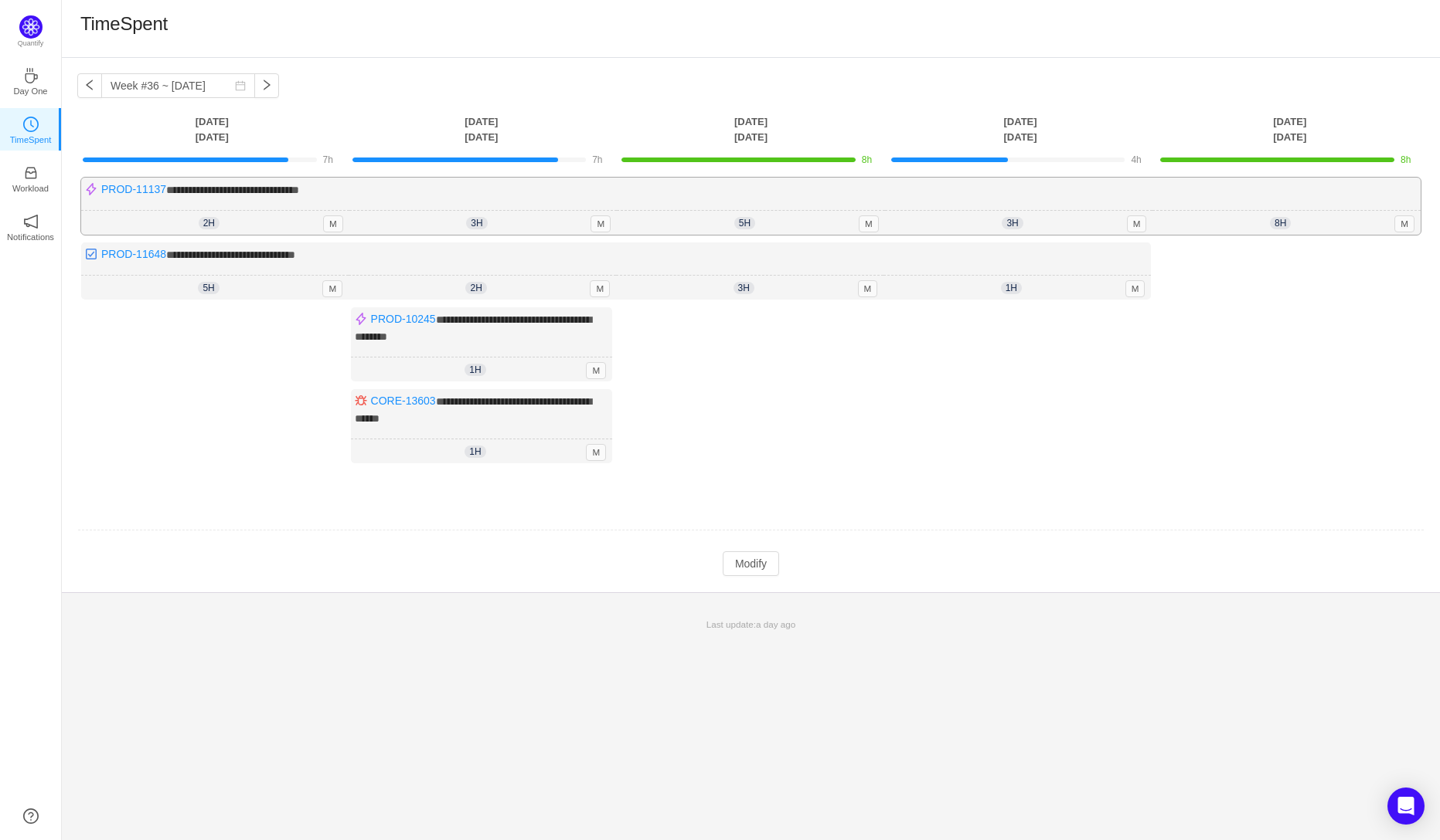
click at [1311, 216] on div "8h 8h 0m M" at bounding box center [1286, 223] width 268 height 24
click at [1288, 222] on span "8h" at bounding box center [1280, 223] width 21 height 12
click at [758, 561] on button "Modify" at bounding box center [751, 563] width 56 height 24
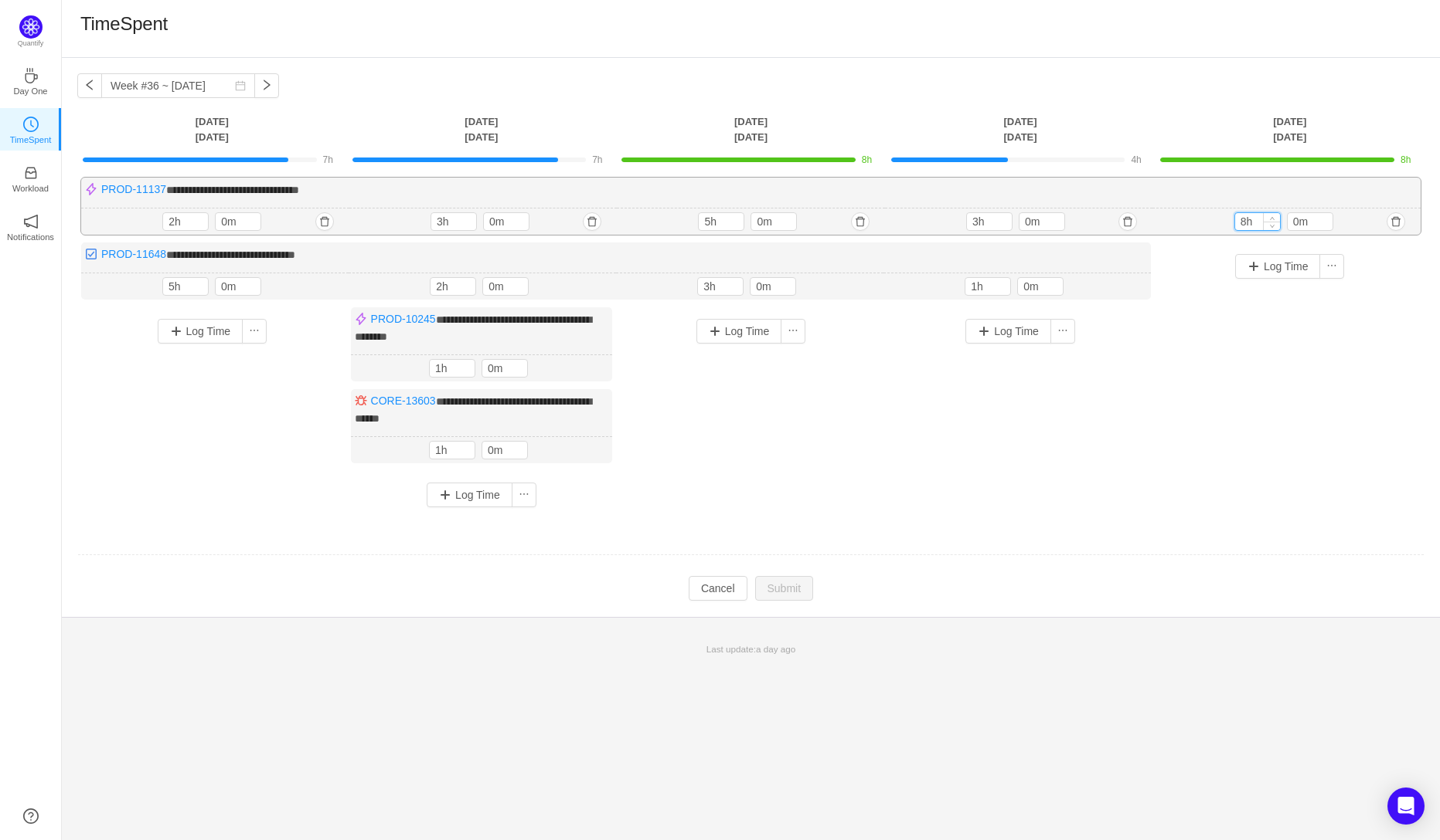
click at [1242, 225] on input "8h" at bounding box center [1257, 222] width 45 height 17
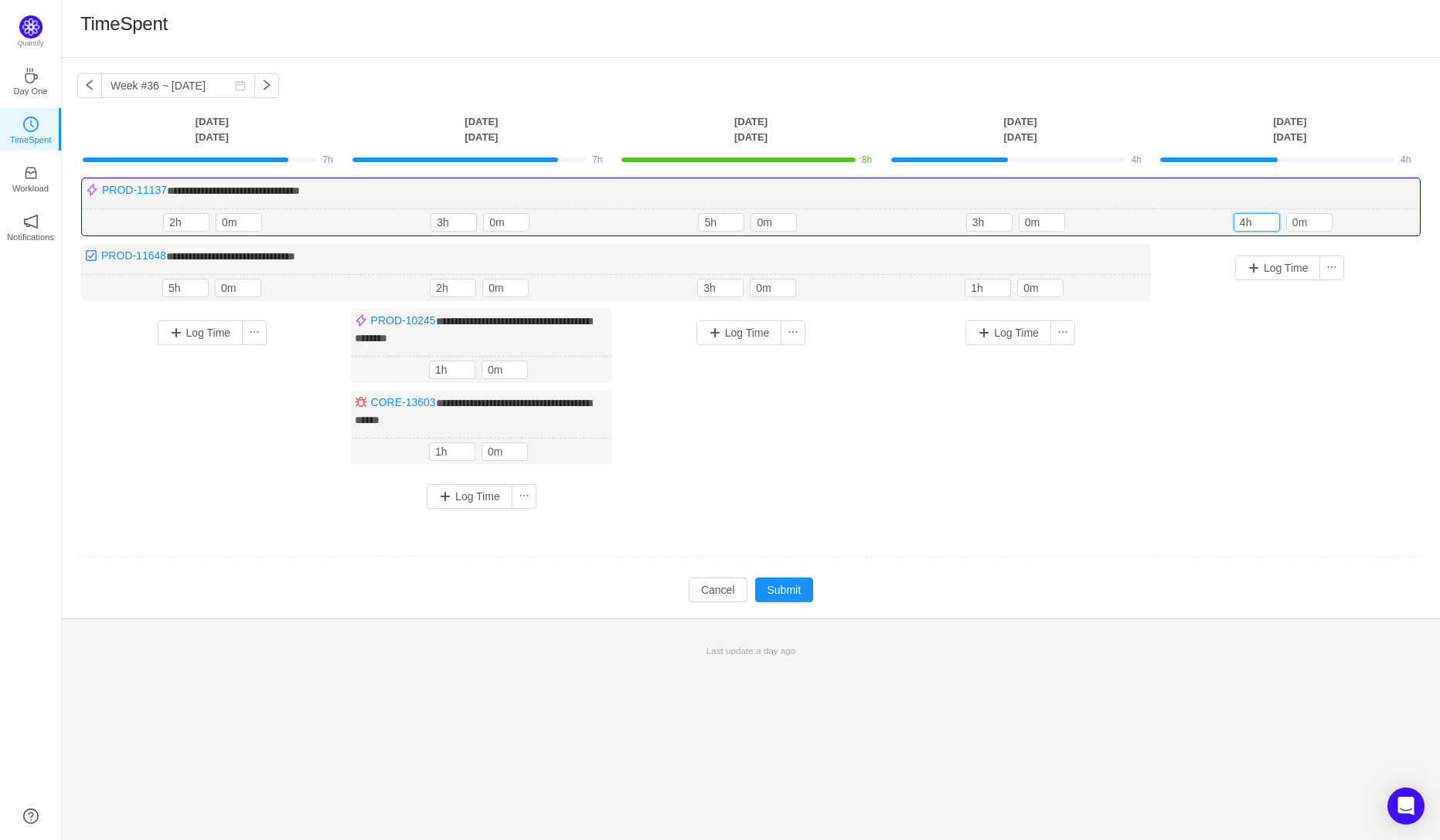
type input "4h"
click at [1221, 403] on div "Log Time" at bounding box center [1289, 361] width 262 height 235
click at [1279, 266] on button "Log Time" at bounding box center [1277, 268] width 86 height 24
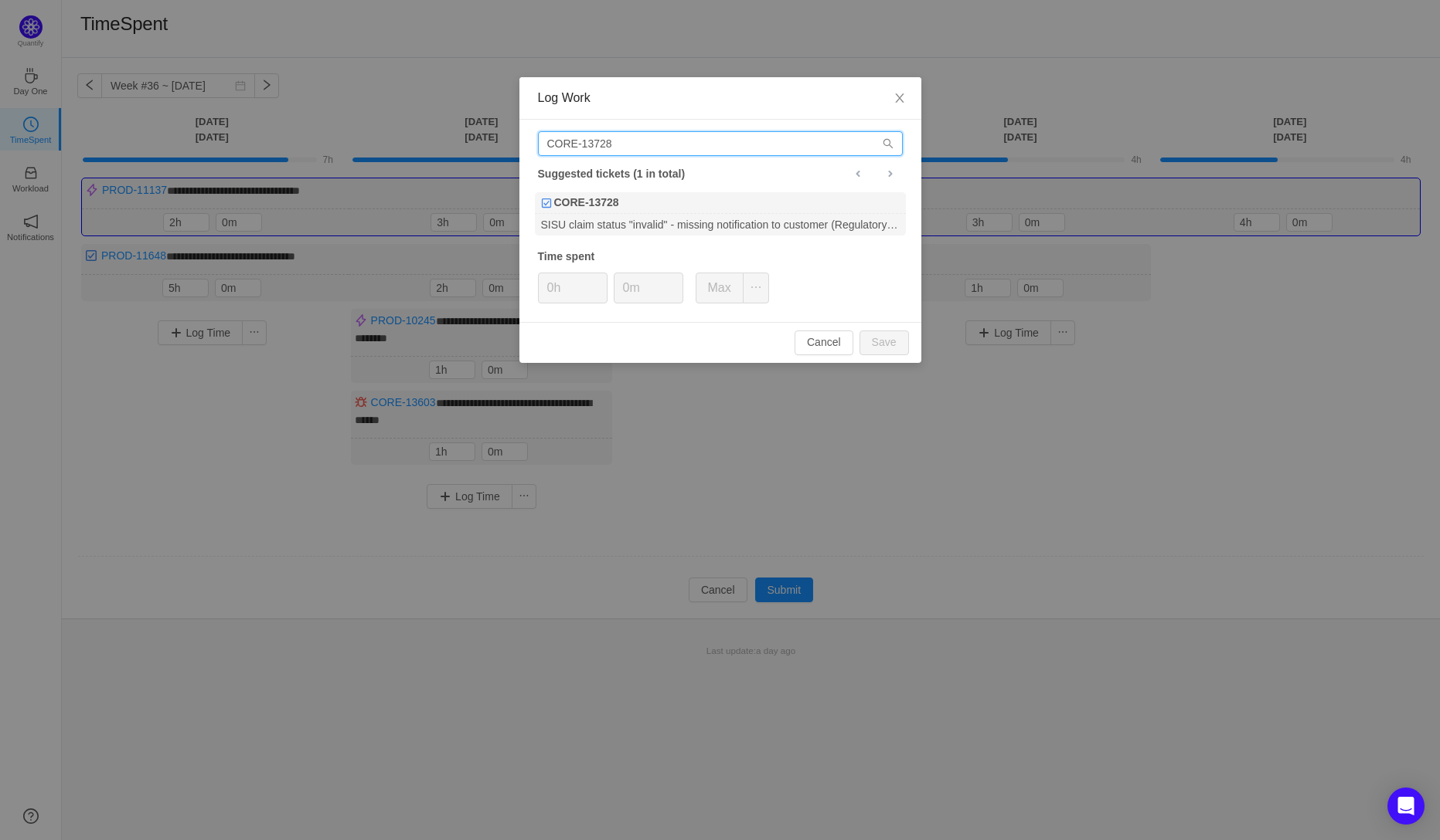
drag, startPoint x: 617, startPoint y: 142, endPoint x: 578, endPoint y: 143, distance: 39.0
click at [578, 143] on input "CORE-13728" at bounding box center [720, 144] width 365 height 24
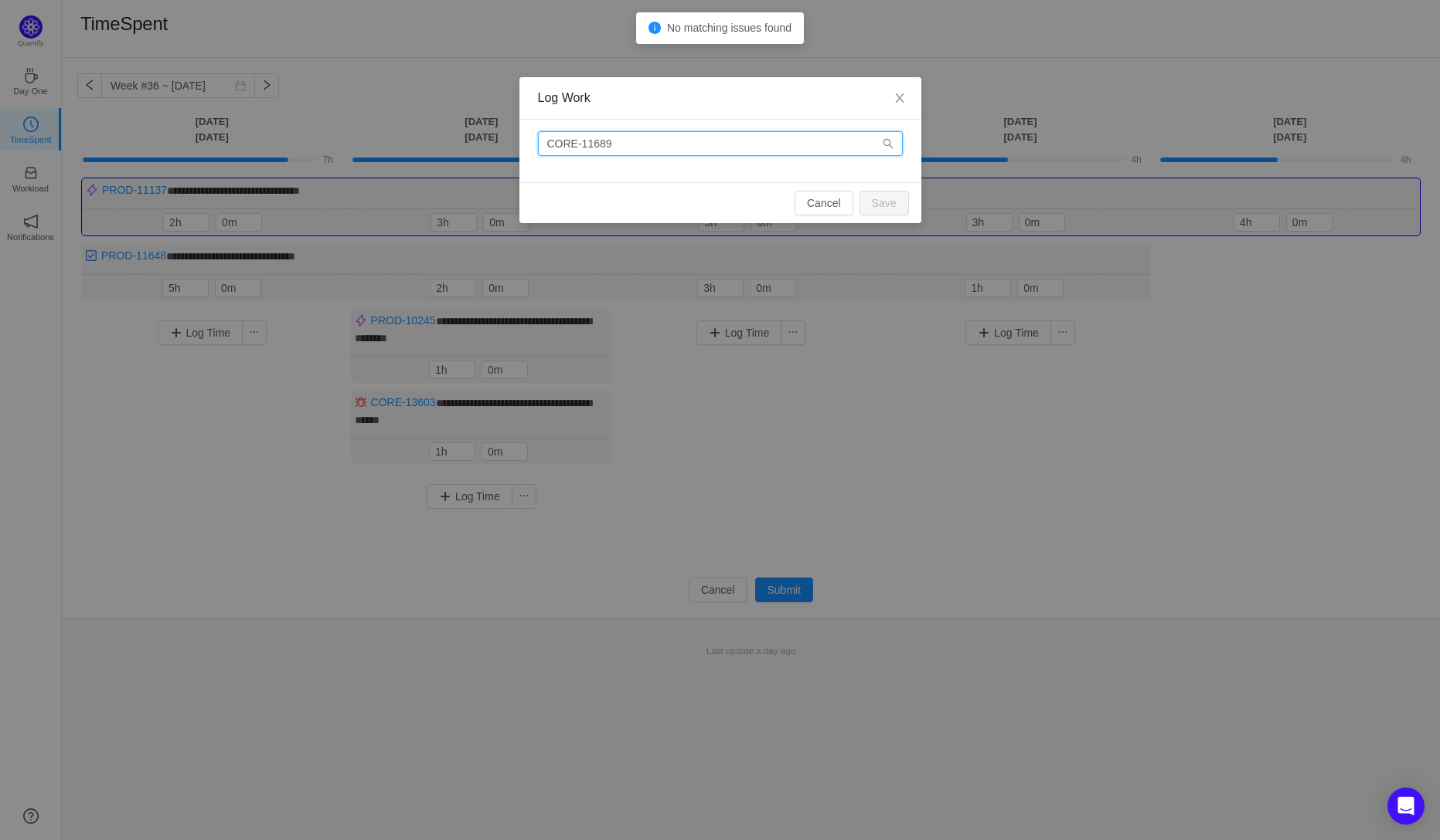
drag, startPoint x: 573, startPoint y: 145, endPoint x: 513, endPoint y: 149, distance: 60.1
click at [512, 149] on div "Log Work CORE-11689 Cancel Save" at bounding box center [720, 420] width 1440 height 840
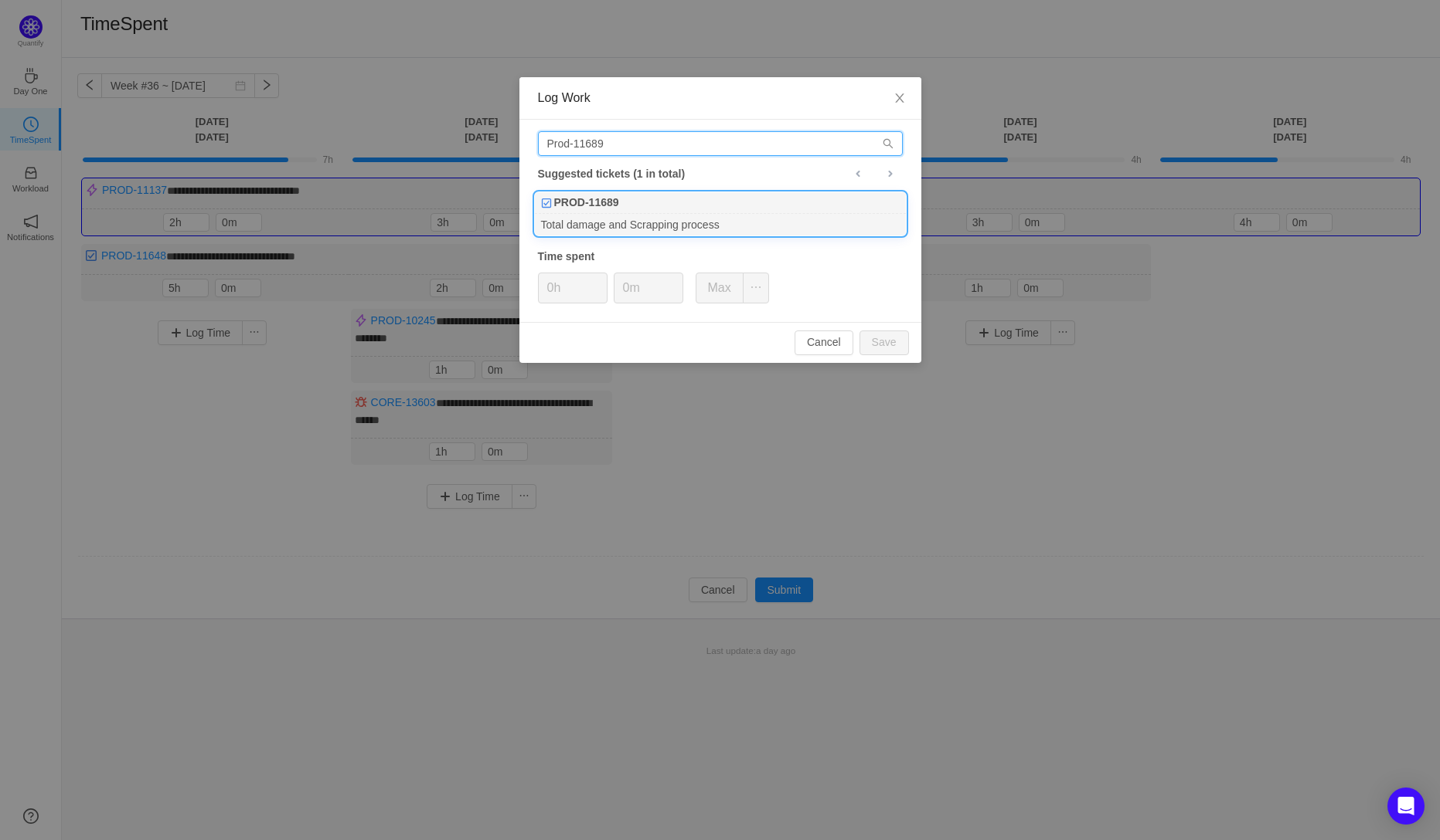
type input "Prod-11689"
click at [631, 211] on div "PROD-11689" at bounding box center [720, 202] width 371 height 22
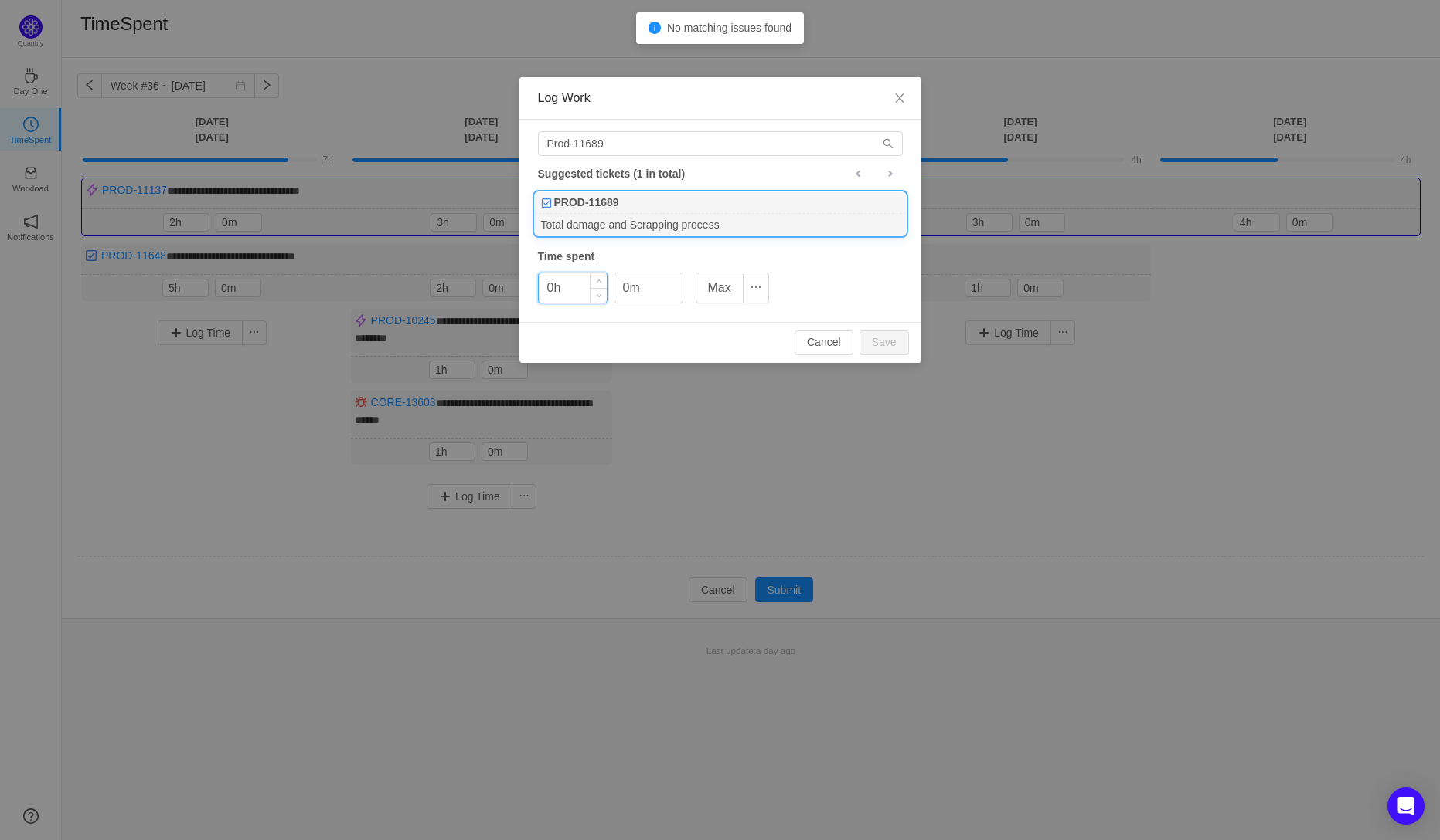
click at [552, 292] on input "0h" at bounding box center [572, 288] width 68 height 29
click at [893, 345] on button "Save" at bounding box center [884, 342] width 50 height 24
type input "0h"
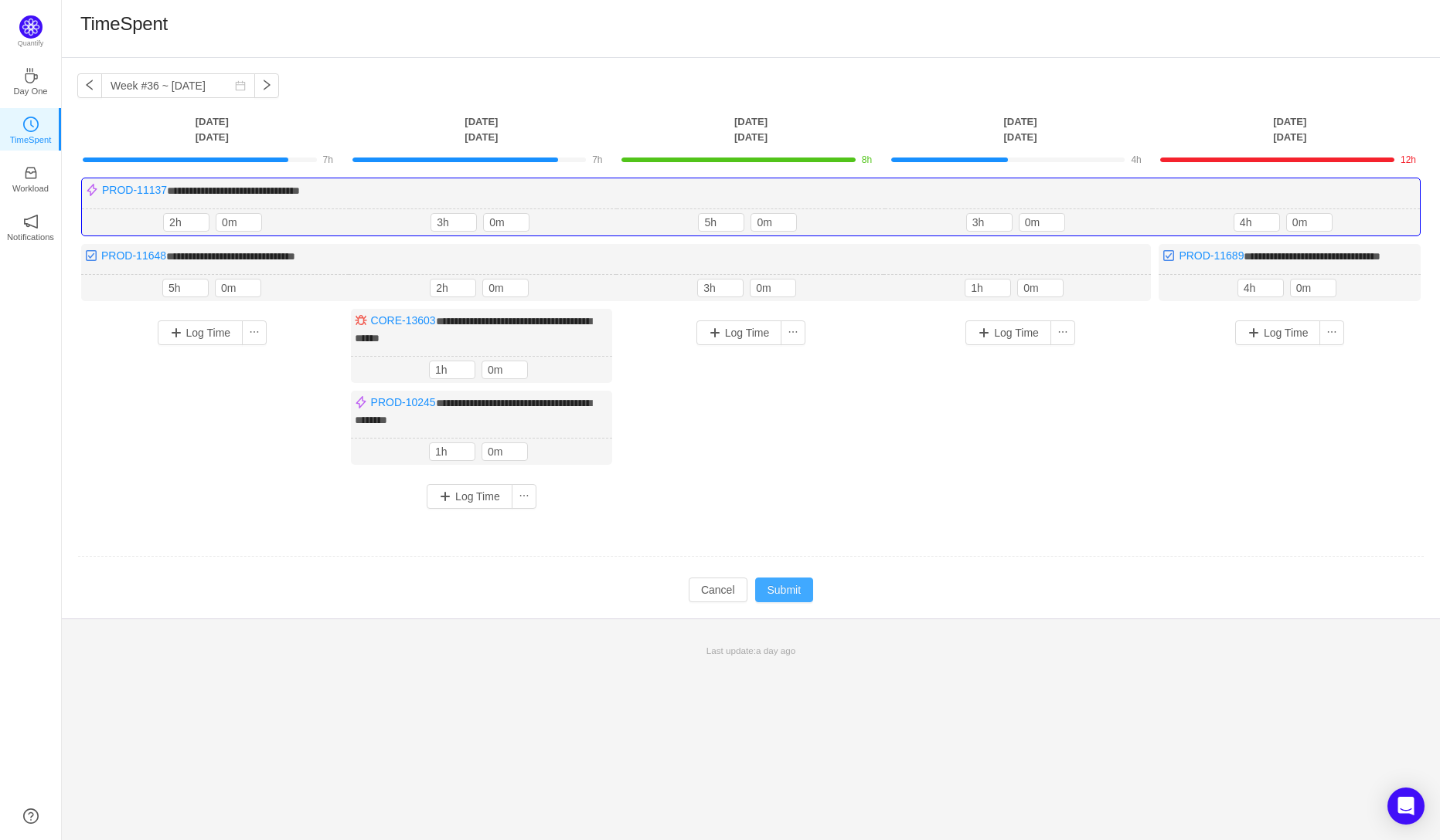
click at [790, 602] on button "Submit" at bounding box center [784, 590] width 58 height 24
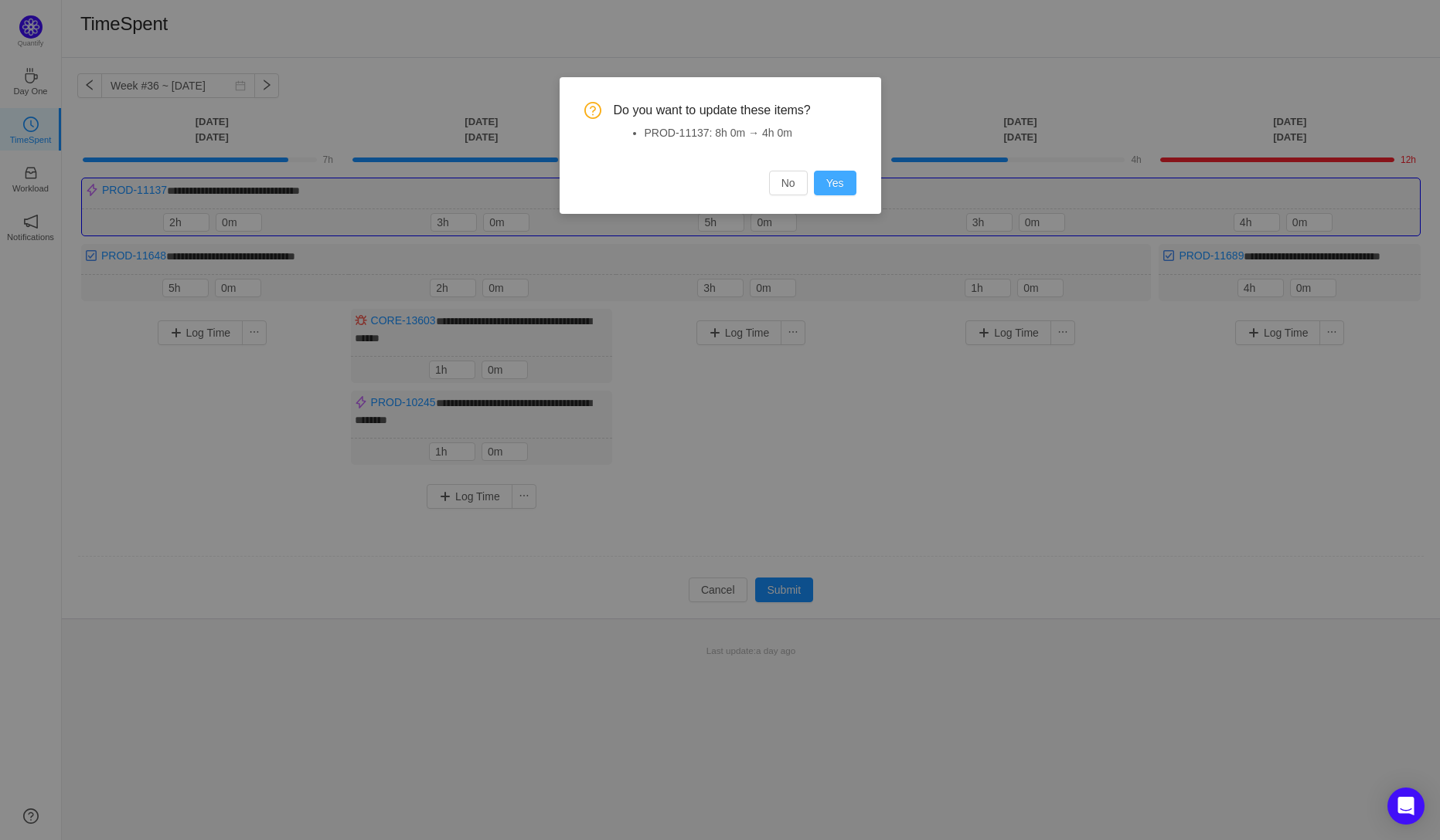
click at [836, 183] on button "Yes" at bounding box center [835, 182] width 42 height 24
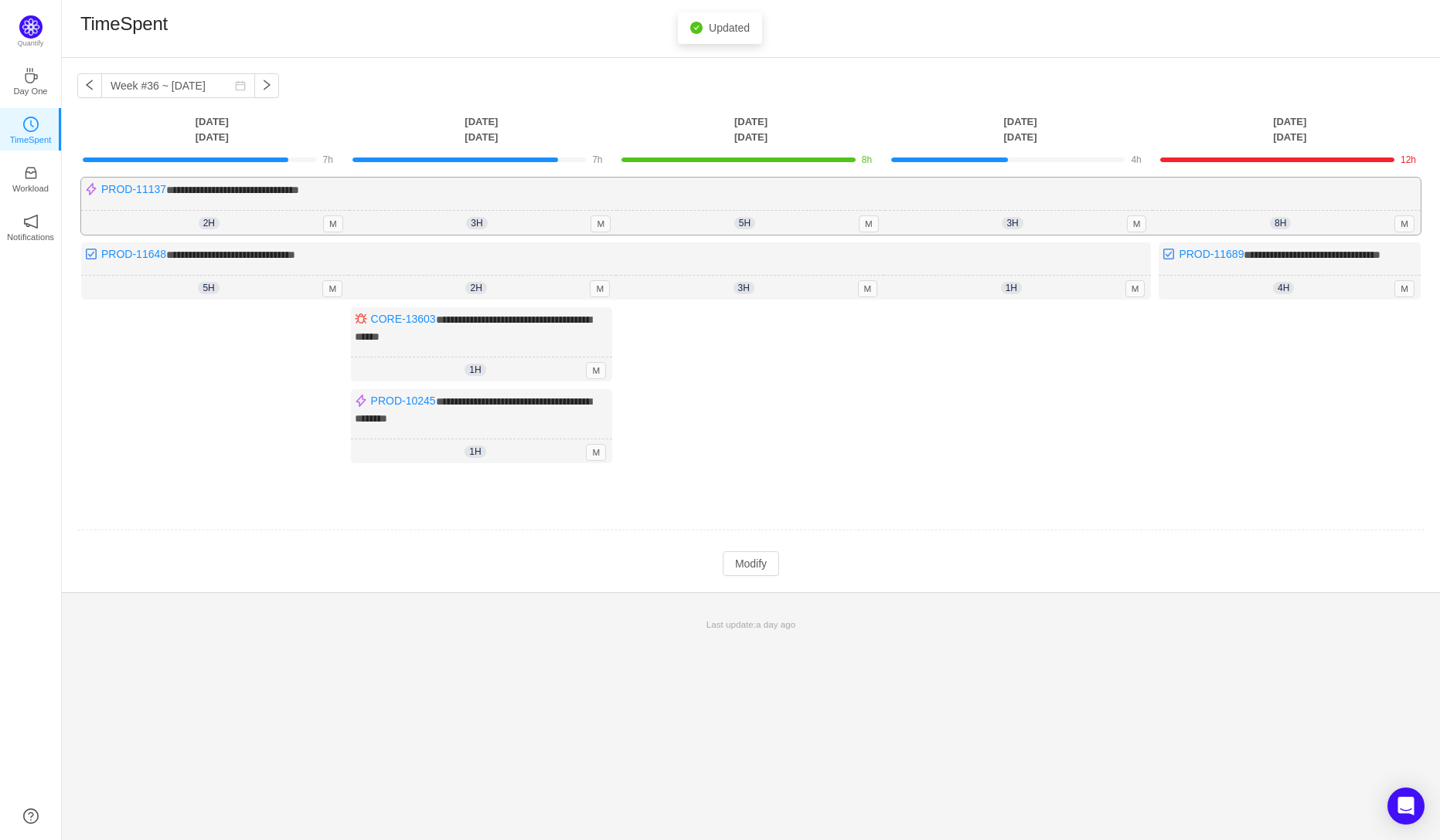
click at [1272, 214] on div "8h 8h 0m M" at bounding box center [1286, 223] width 268 height 24
click at [1274, 217] on span "8h" at bounding box center [1280, 223] width 21 height 12
click at [758, 576] on button "Modify" at bounding box center [751, 563] width 56 height 24
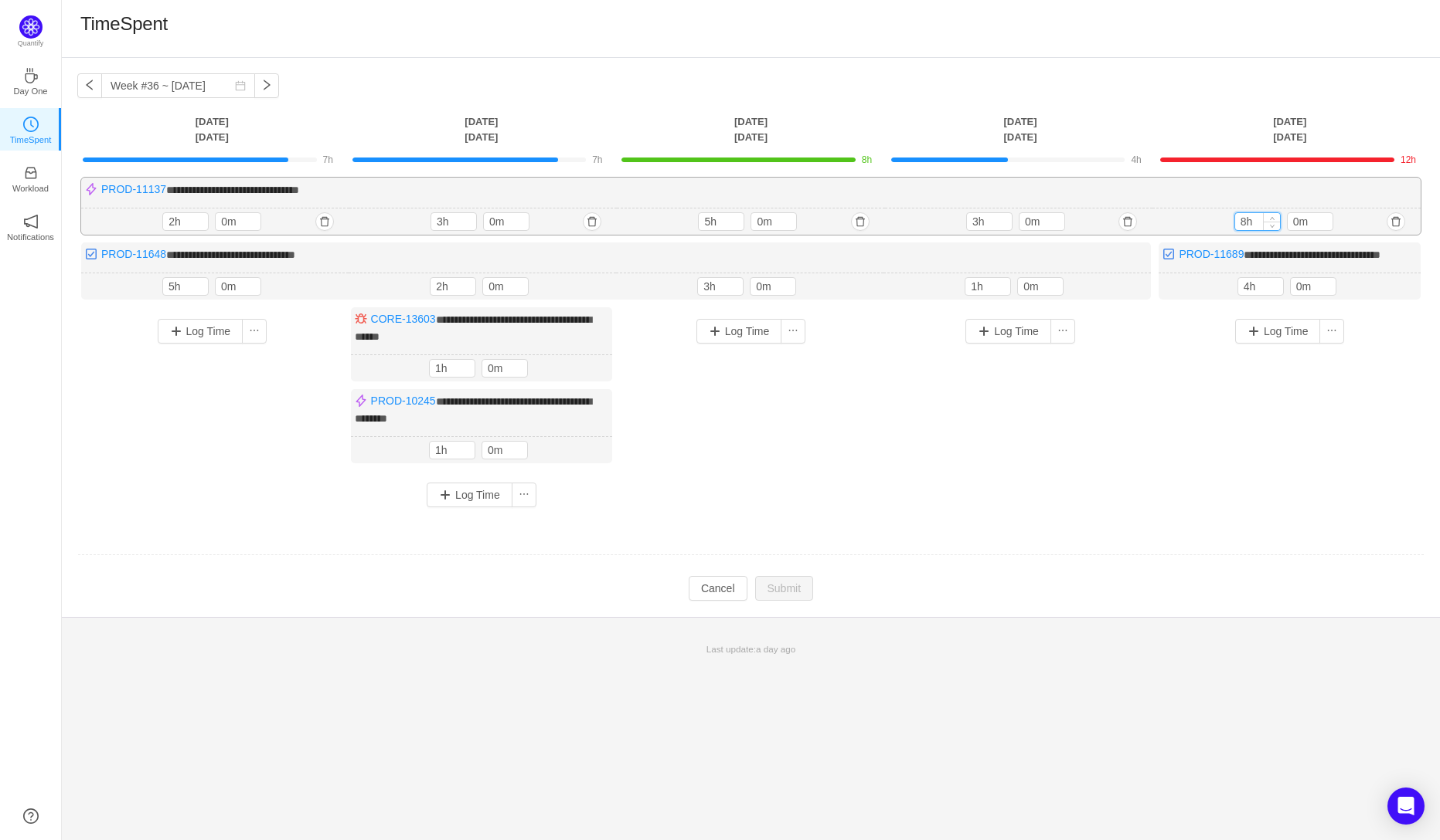
click at [1237, 220] on input "8h" at bounding box center [1257, 222] width 45 height 17
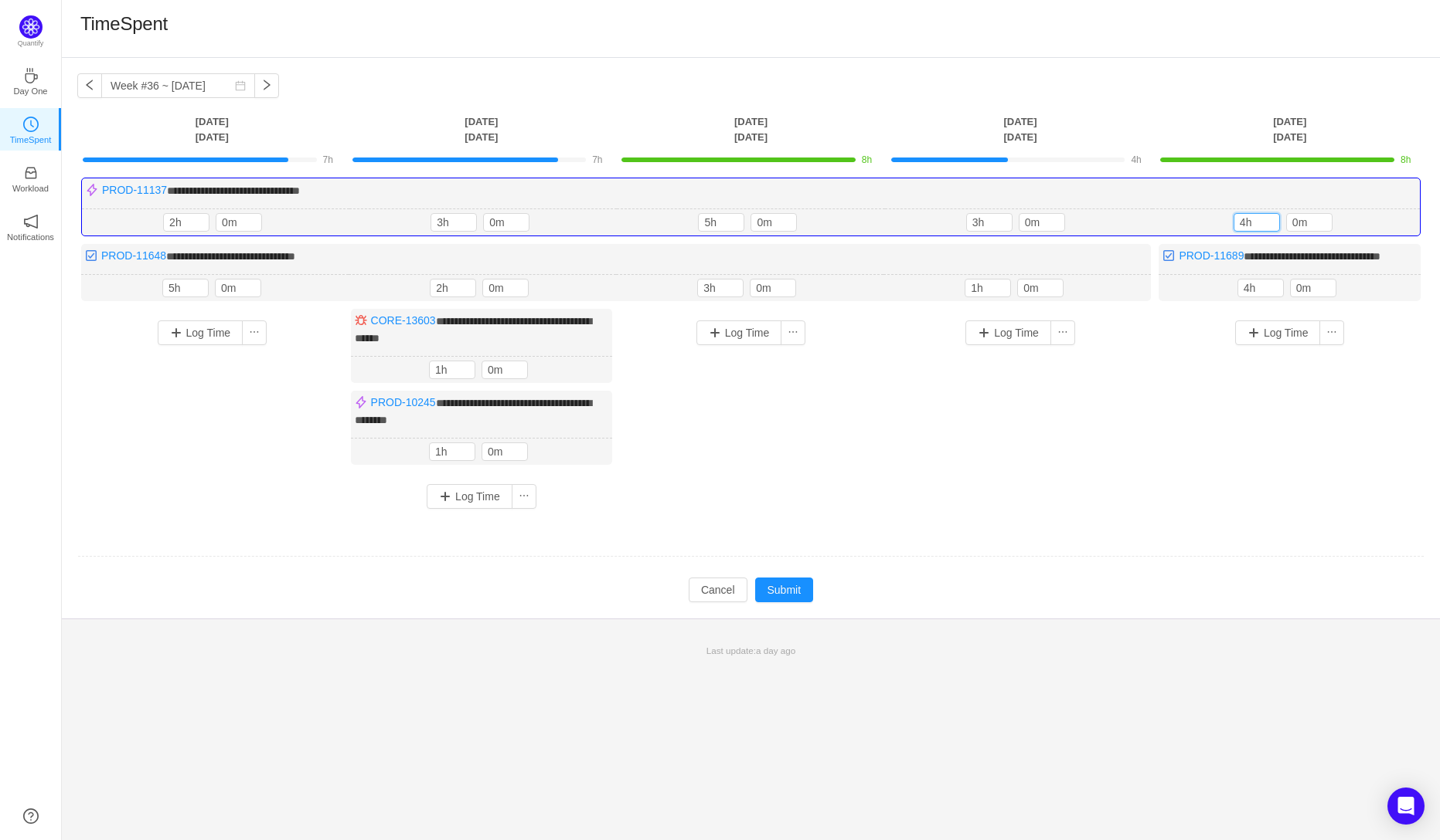
type input "4h"
click at [1276, 555] on td at bounding box center [750, 557] width 1347 height 40
click at [796, 602] on button "Submit" at bounding box center [784, 590] width 58 height 24
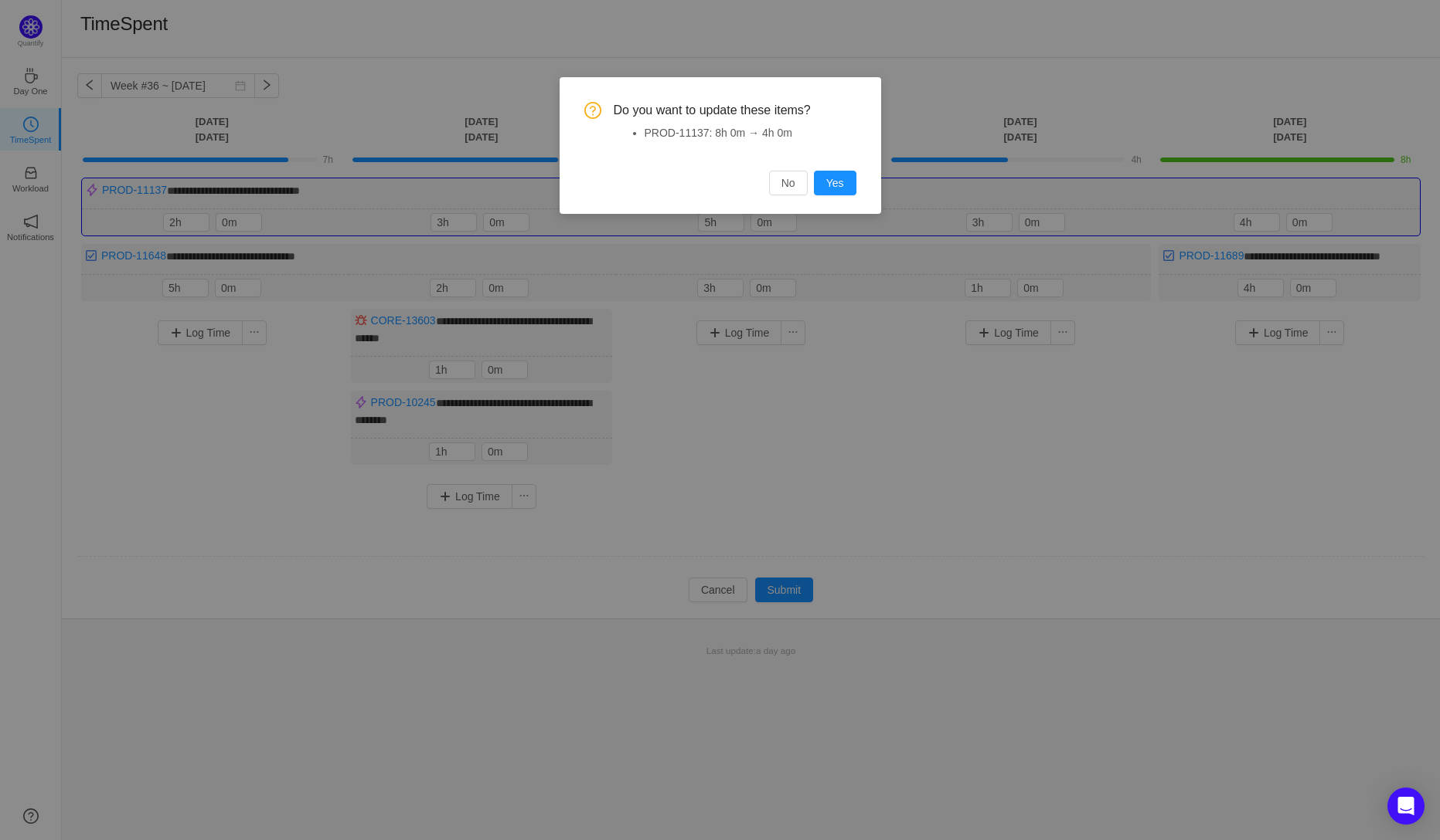
click at [843, 188] on button "Yes" at bounding box center [835, 182] width 42 height 24
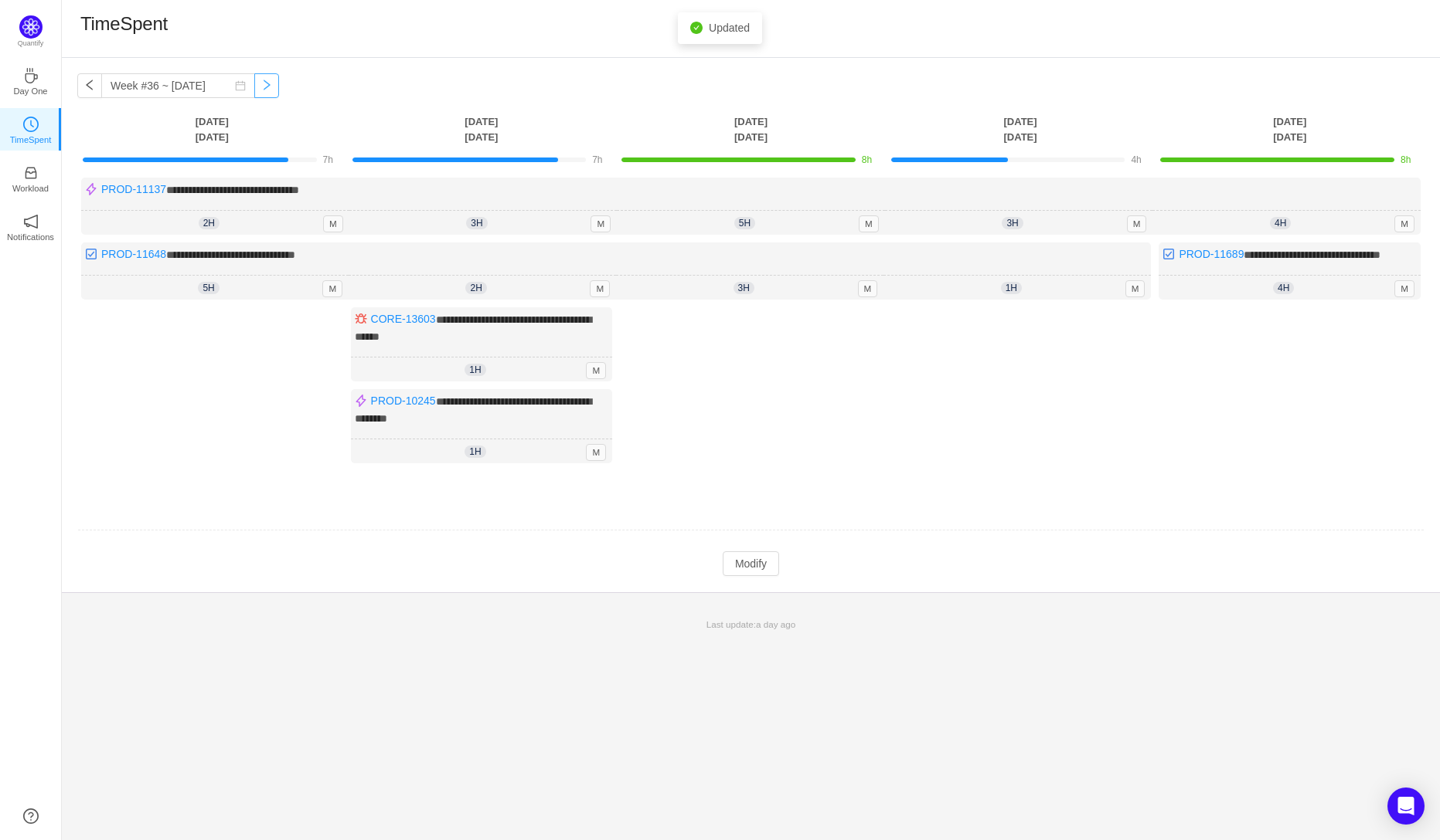
click at [254, 87] on button "button" at bounding box center [266, 86] width 24 height 24
type input "Week #37 ~ [DATE]"
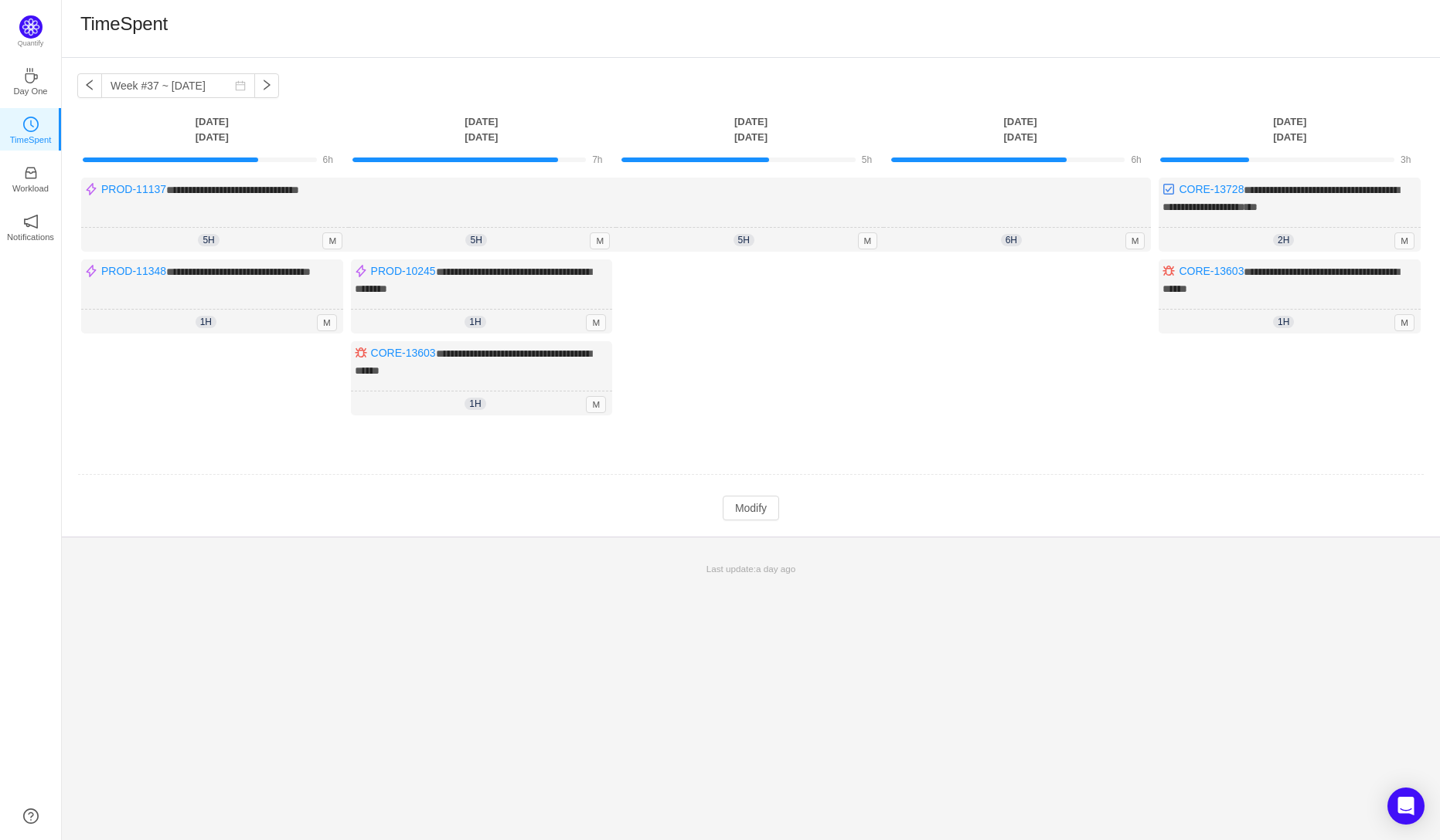
click at [724, 288] on div "Log Time" at bounding box center [750, 341] width 262 height 164
click at [750, 501] on button "Modify" at bounding box center [751, 508] width 56 height 24
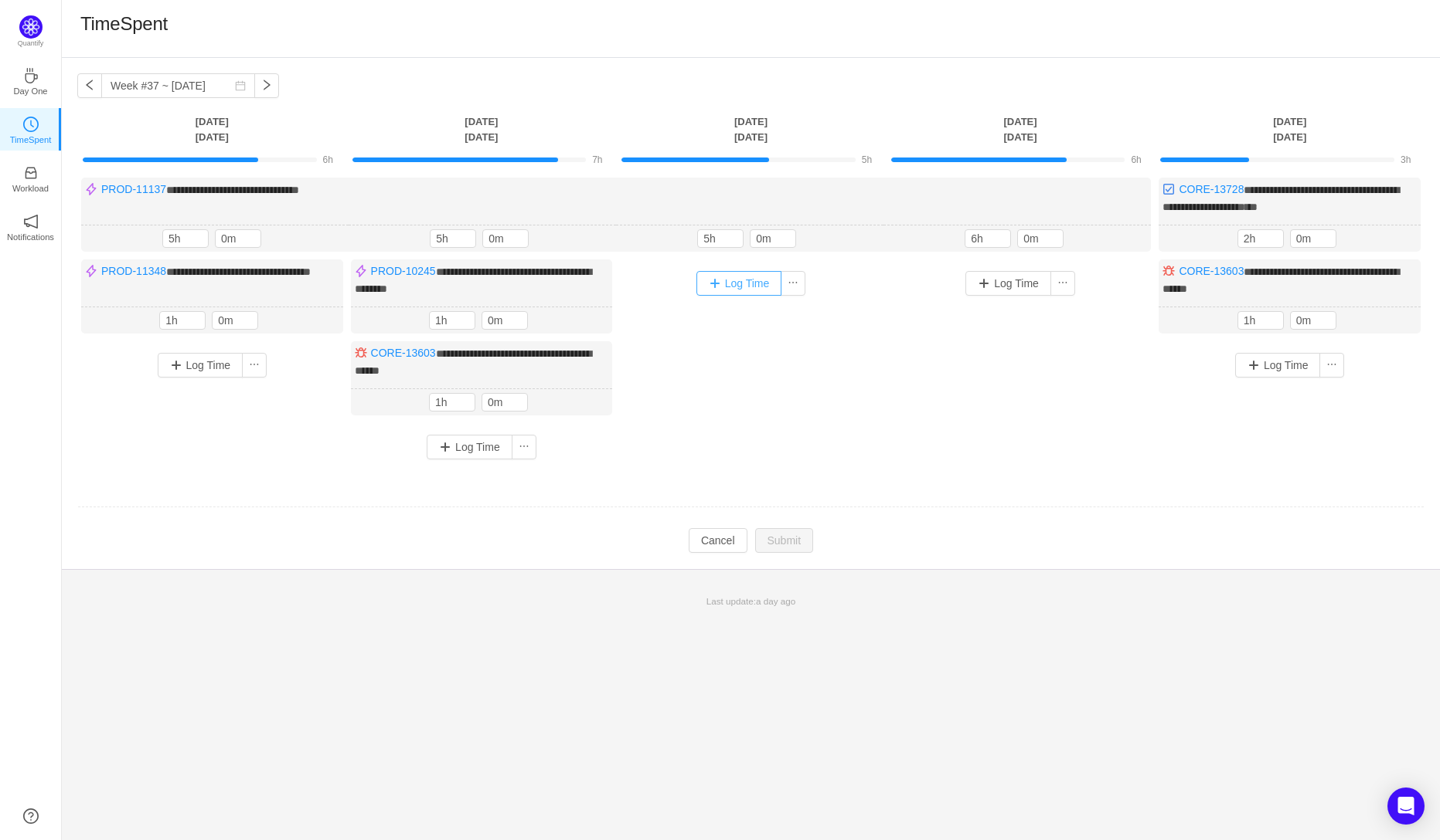
click at [723, 282] on button "Log Time" at bounding box center [739, 283] width 86 height 24
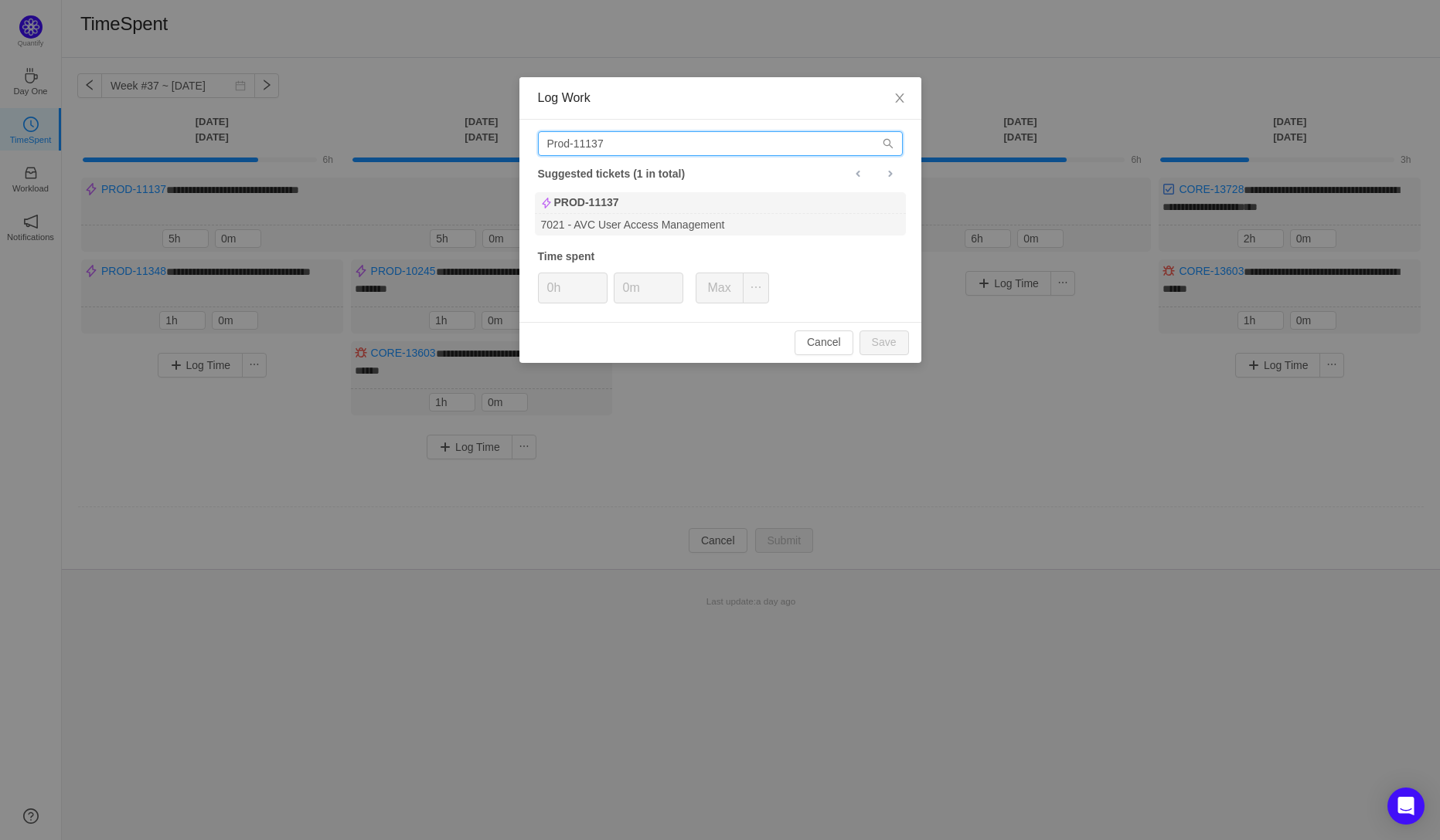
drag, startPoint x: 611, startPoint y: 142, endPoint x: 532, endPoint y: 149, distance: 79.3
click at [532, 149] on div "Prod-11137 Suggested tickets (1 in total) PROD-11137 7021 - AVC User Access Man…" at bounding box center [720, 220] width 402 height 202
paste input "CORE-13728"
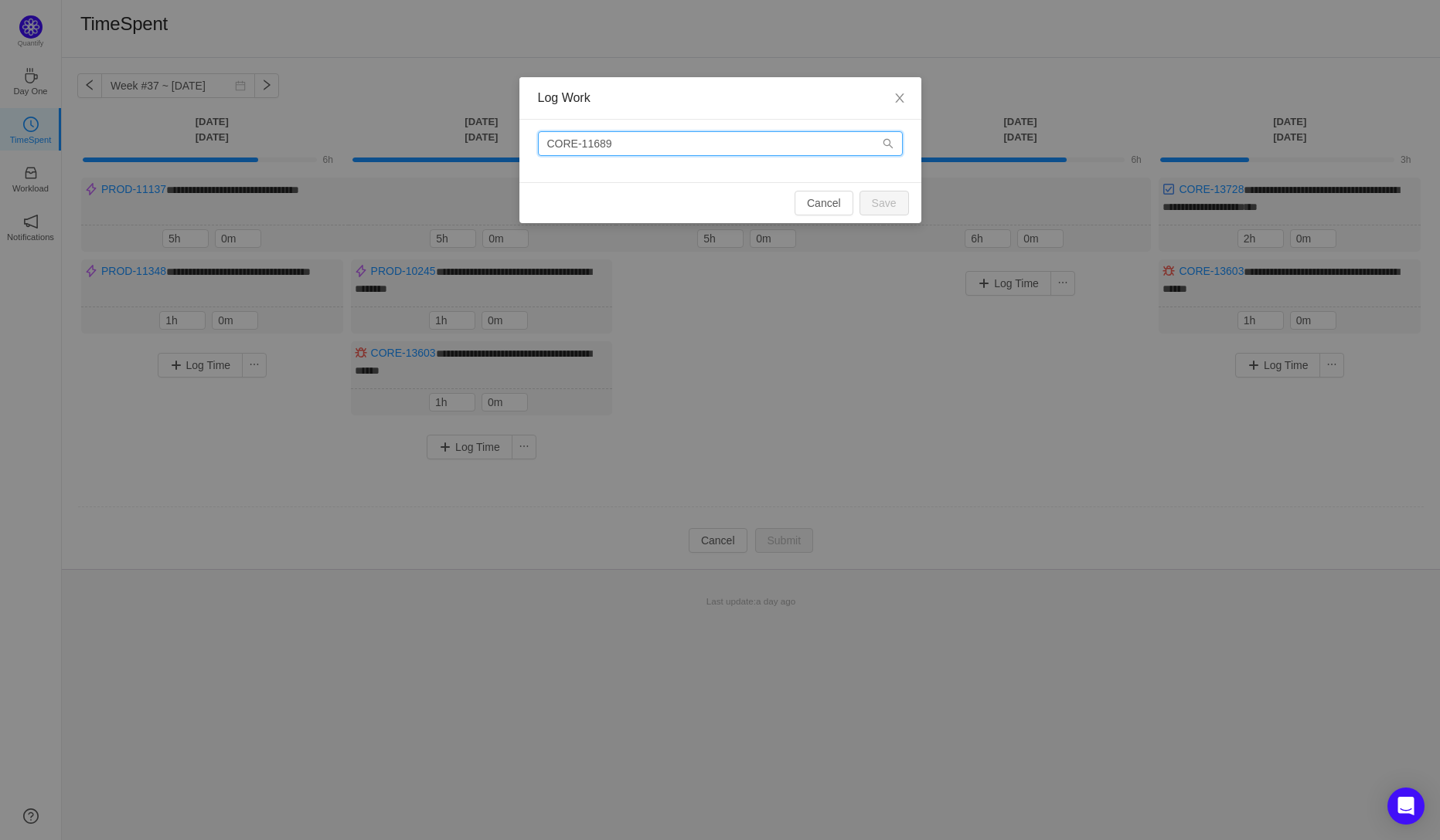
drag, startPoint x: 572, startPoint y: 141, endPoint x: 520, endPoint y: 147, distance: 52.3
click at [520, 147] on div "CORE-11689" at bounding box center [720, 151] width 402 height 63
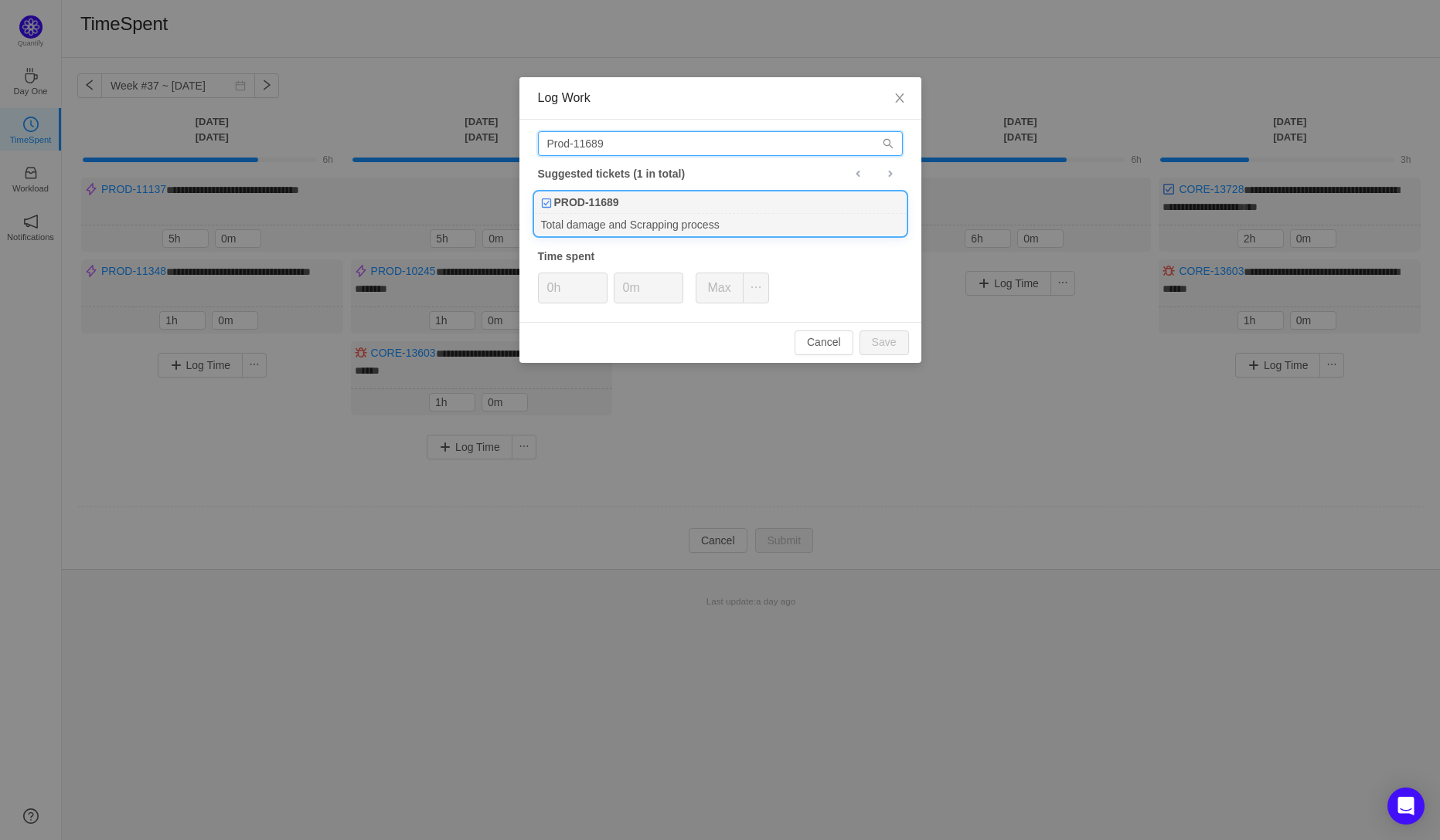
type input "Prod-11689"
click at [598, 207] on b "PROD-11689" at bounding box center [586, 202] width 65 height 16
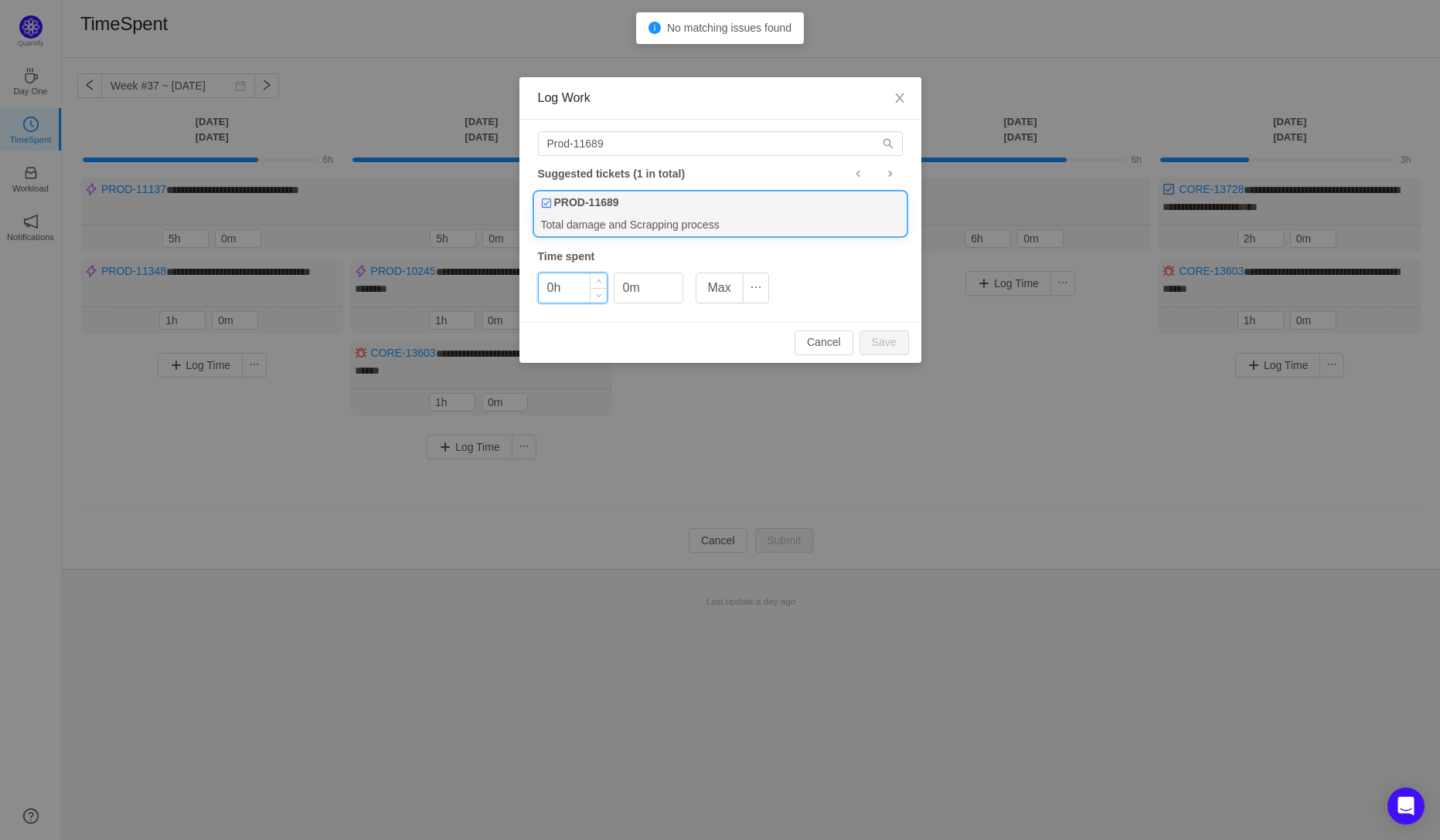
click at [555, 292] on input "0h" at bounding box center [572, 288] width 68 height 29
click at [882, 347] on button "Save" at bounding box center [884, 342] width 50 height 24
type input "0h"
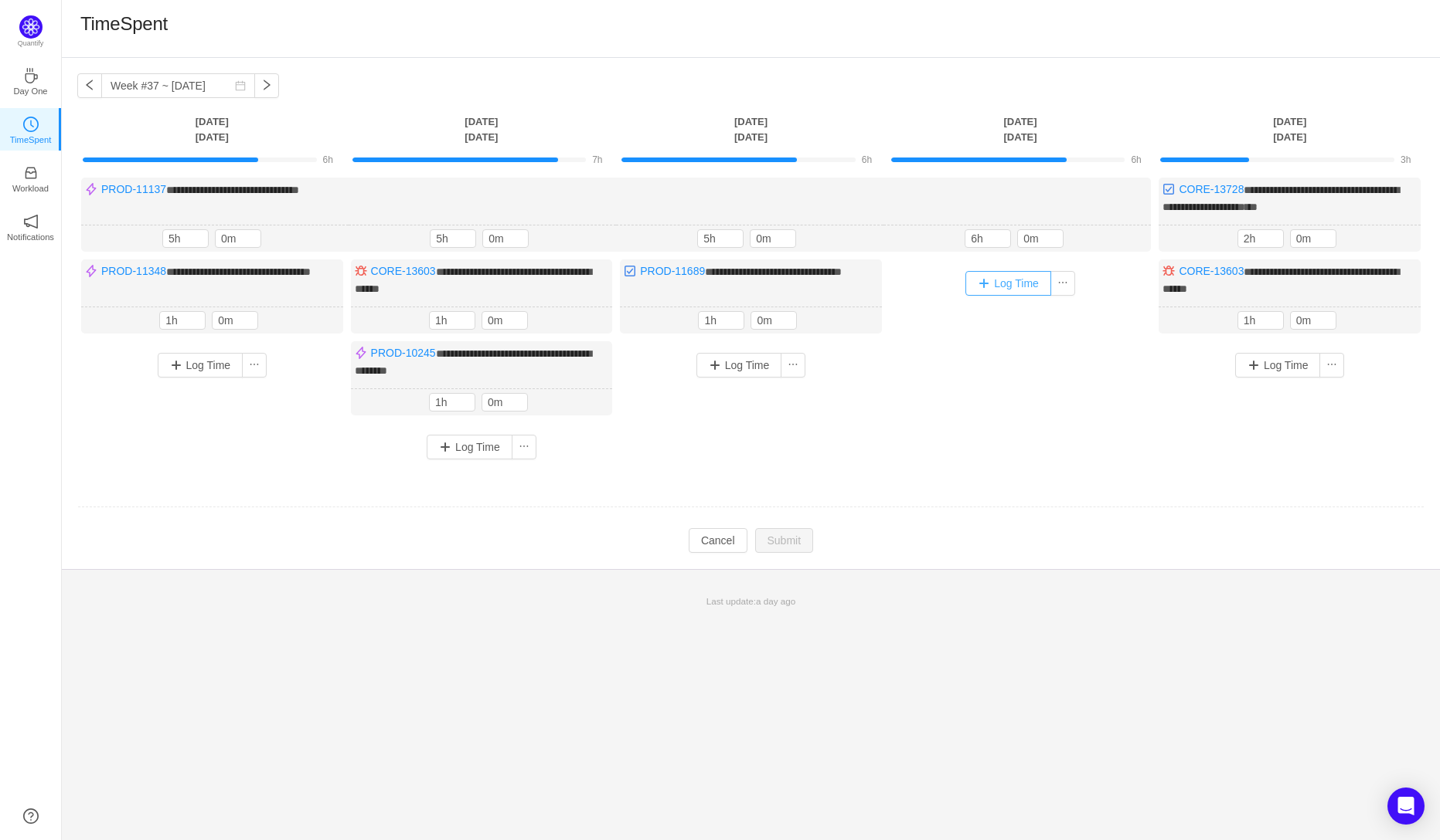
click at [995, 278] on button "Log Time" at bounding box center [1007, 283] width 86 height 24
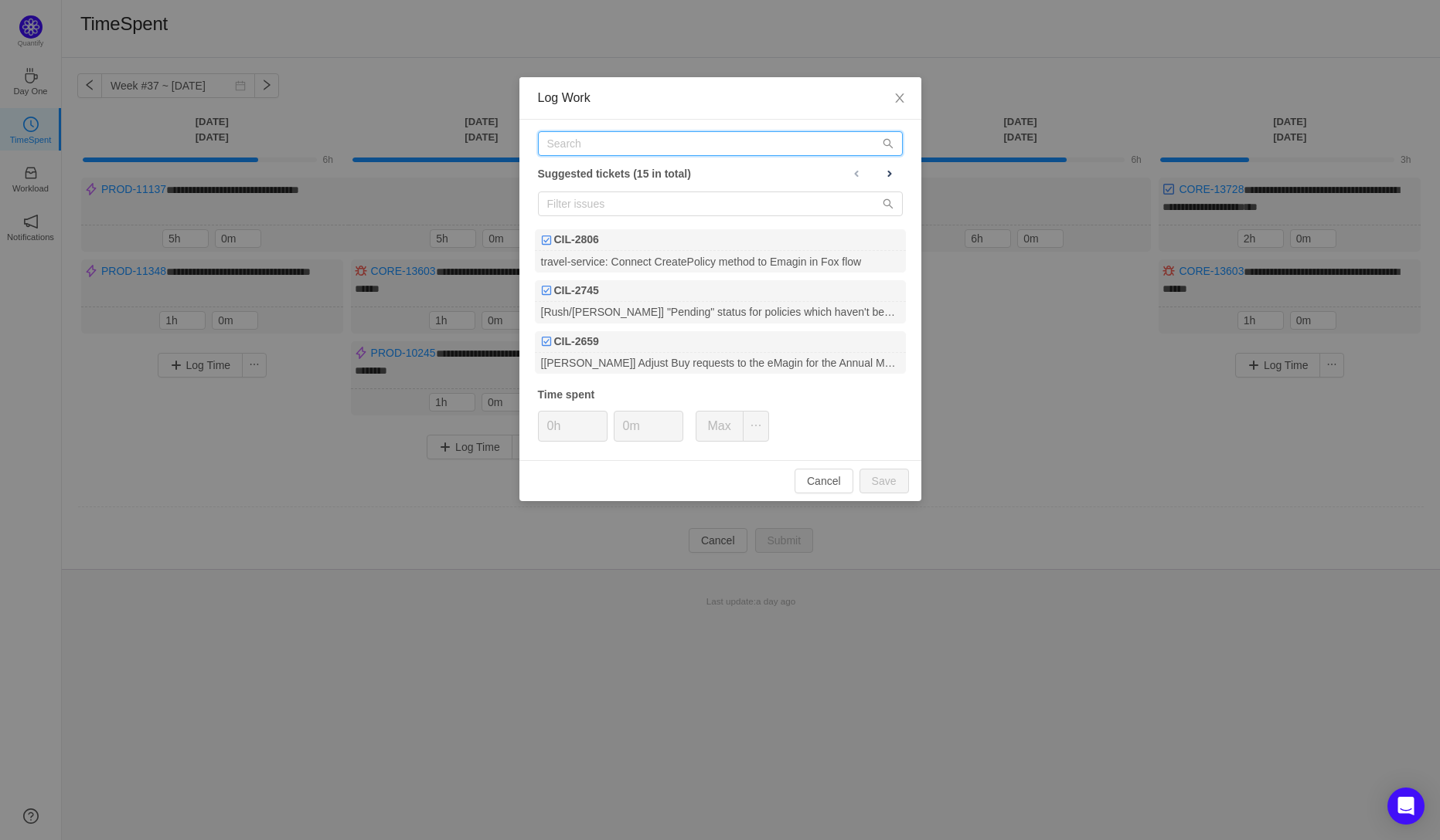
click at [558, 147] on input "text" at bounding box center [720, 144] width 365 height 24
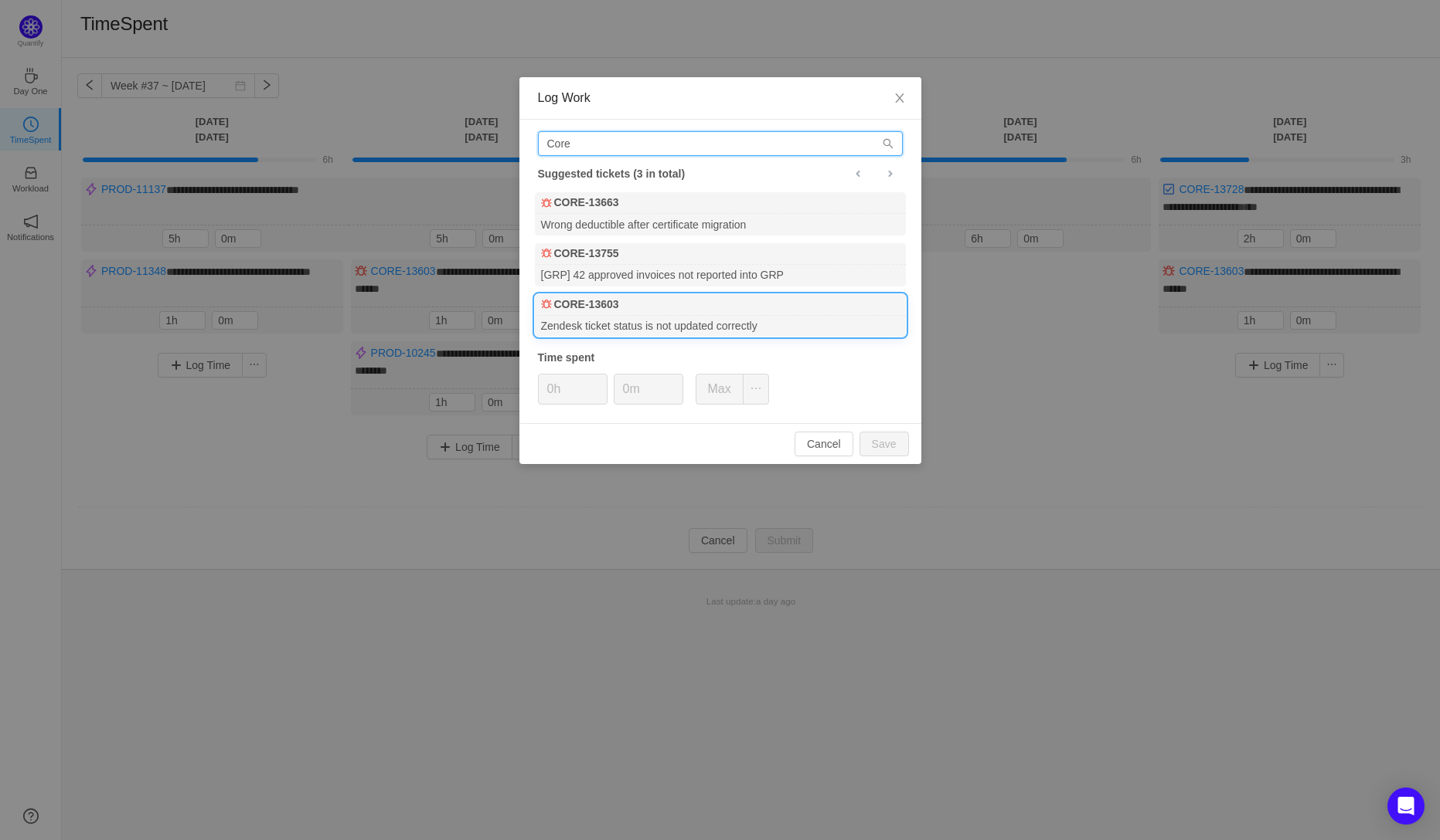
type input "Core"
click at [619, 309] on div "CORE-13603" at bounding box center [720, 305] width 371 height 22
click at [554, 389] on input "0h" at bounding box center [572, 388] width 68 height 29
click at [893, 447] on button "Save" at bounding box center [884, 444] width 50 height 24
type input "0h"
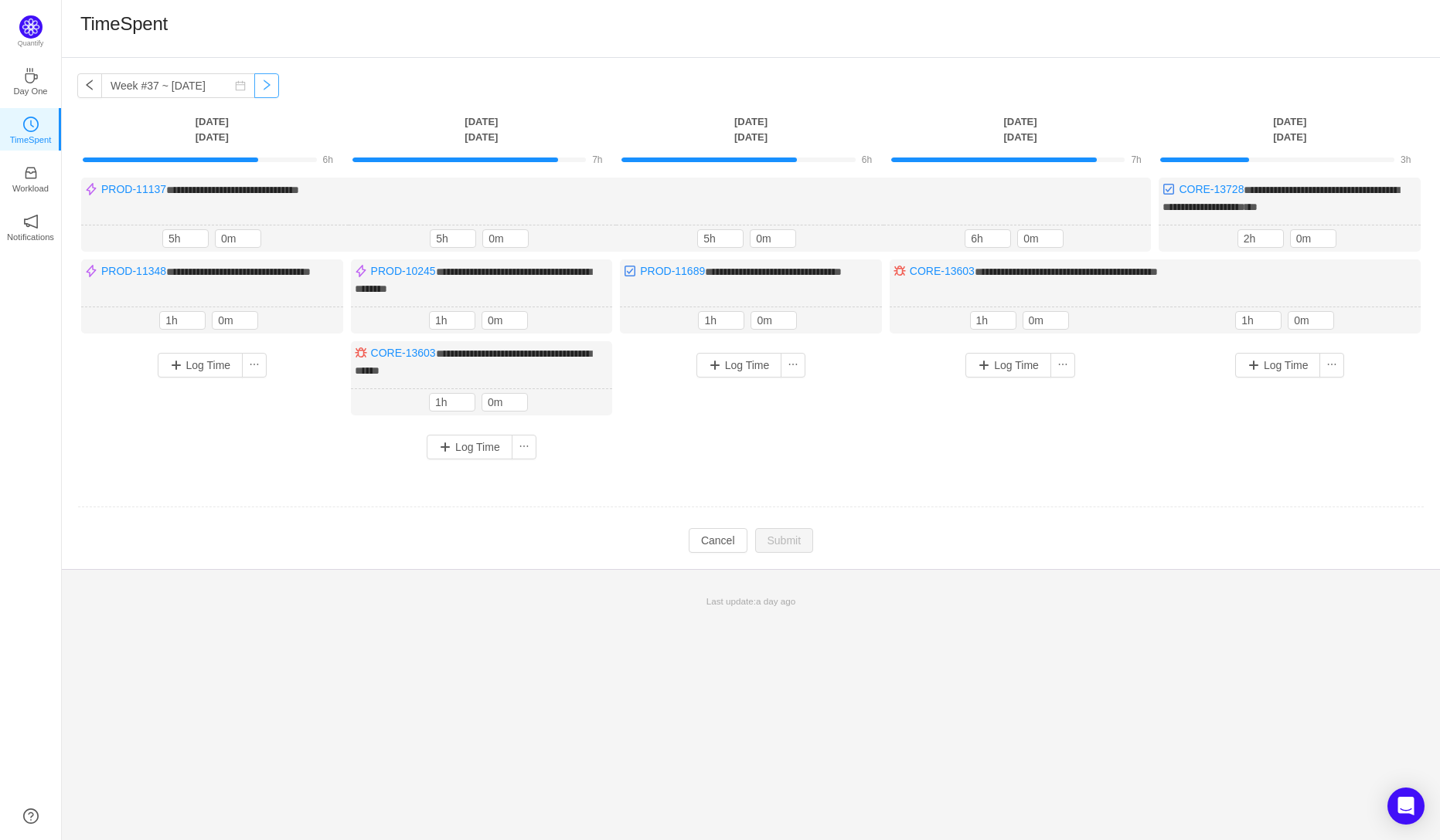
click at [257, 88] on button "button" at bounding box center [266, 86] width 24 height 24
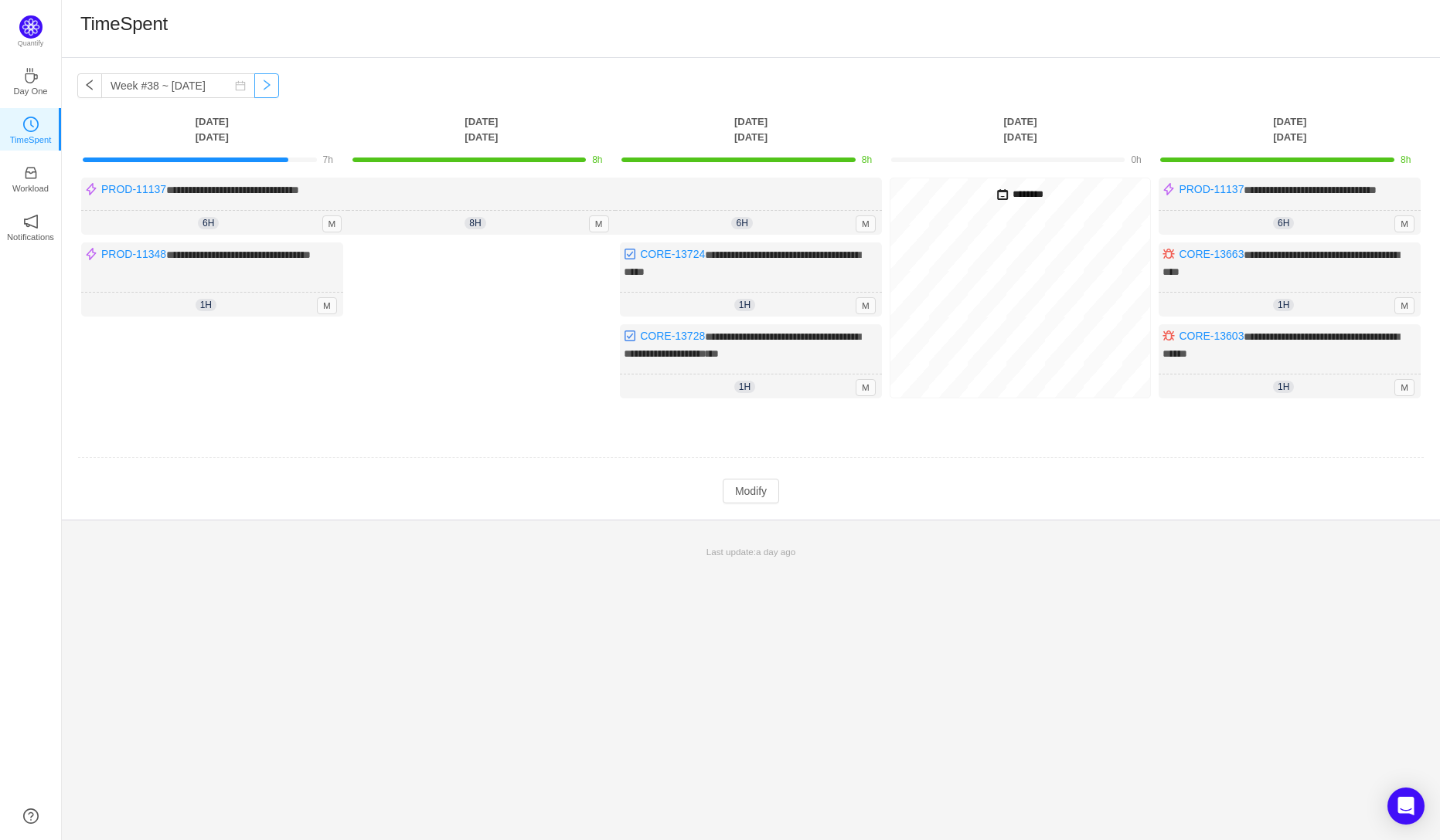
click at [254, 88] on button "button" at bounding box center [266, 86] width 24 height 24
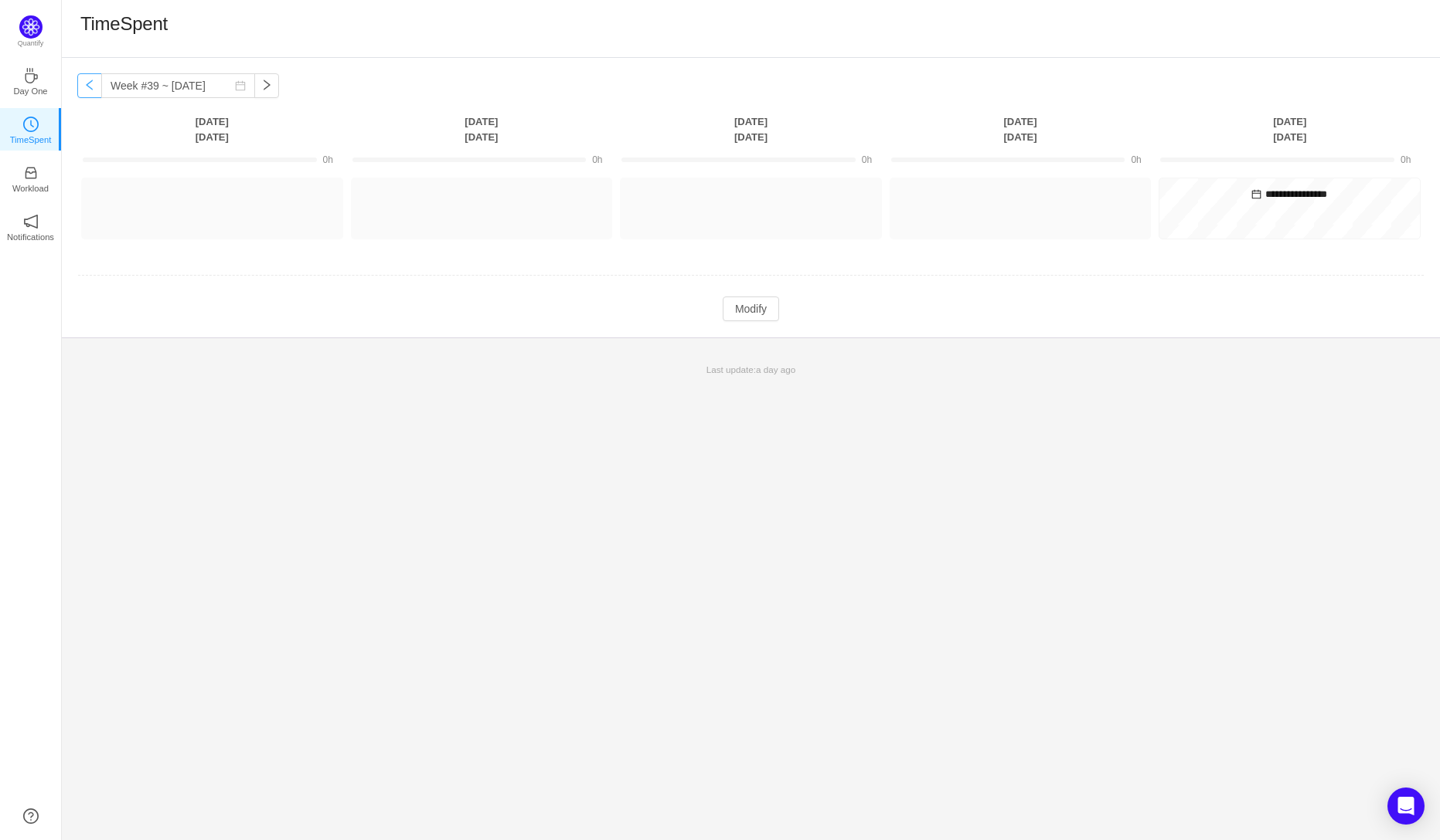
click at [90, 85] on button "button" at bounding box center [89, 86] width 24 height 24
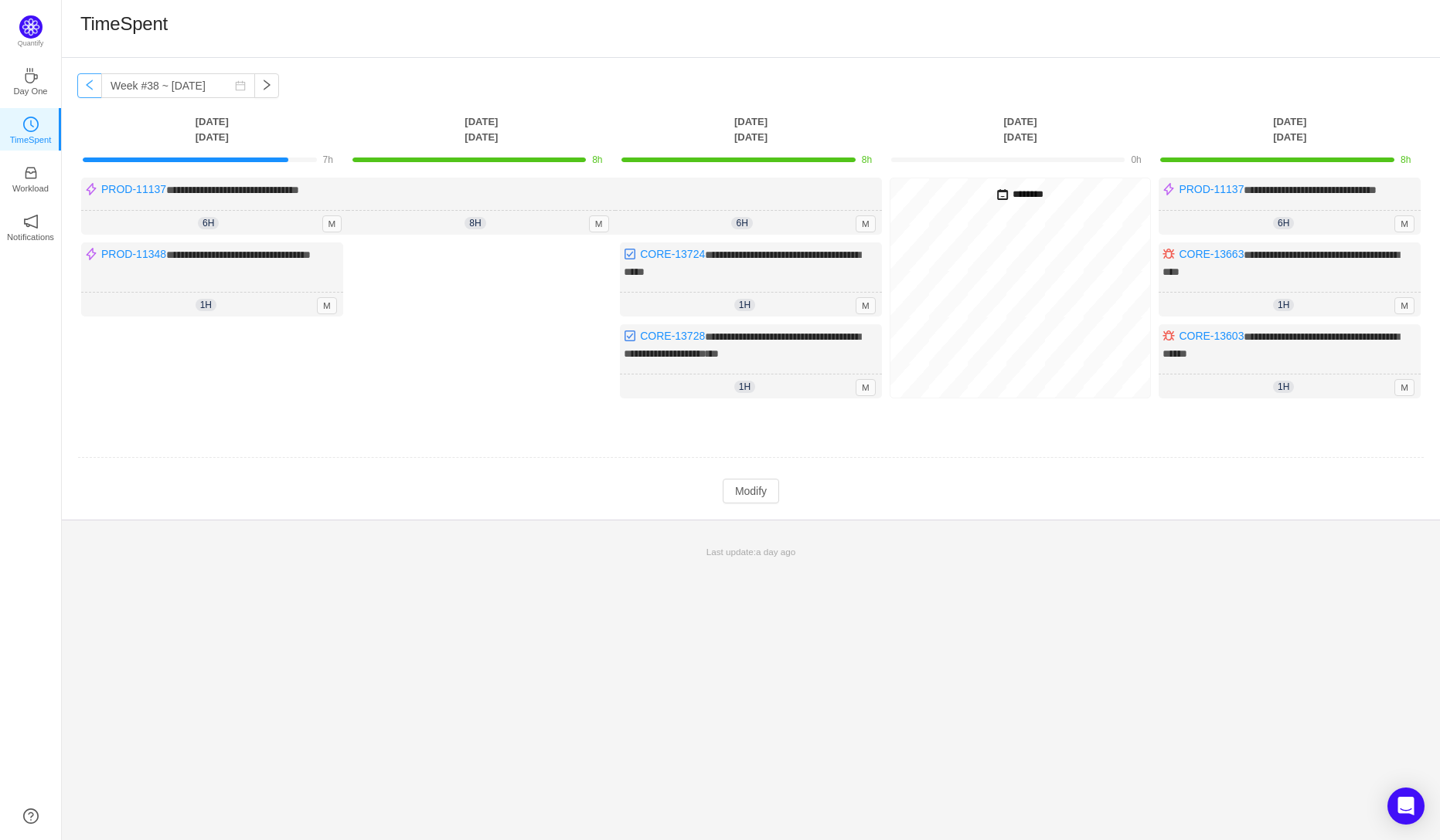
click at [88, 93] on button "button" at bounding box center [89, 86] width 24 height 24
type input "Week #37 ~ [DATE]"
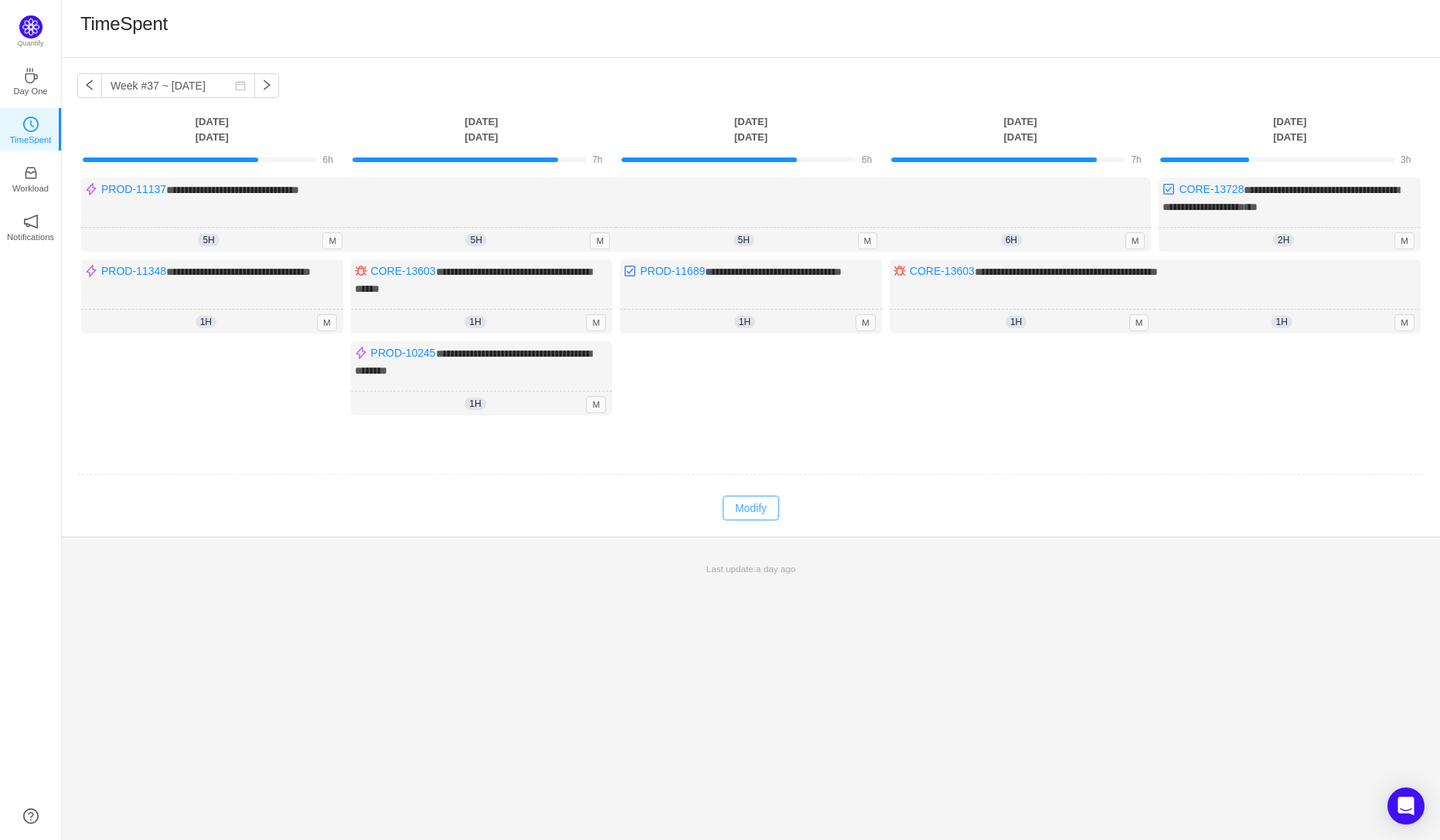
click at [754, 504] on button "Modify" at bounding box center [751, 508] width 56 height 24
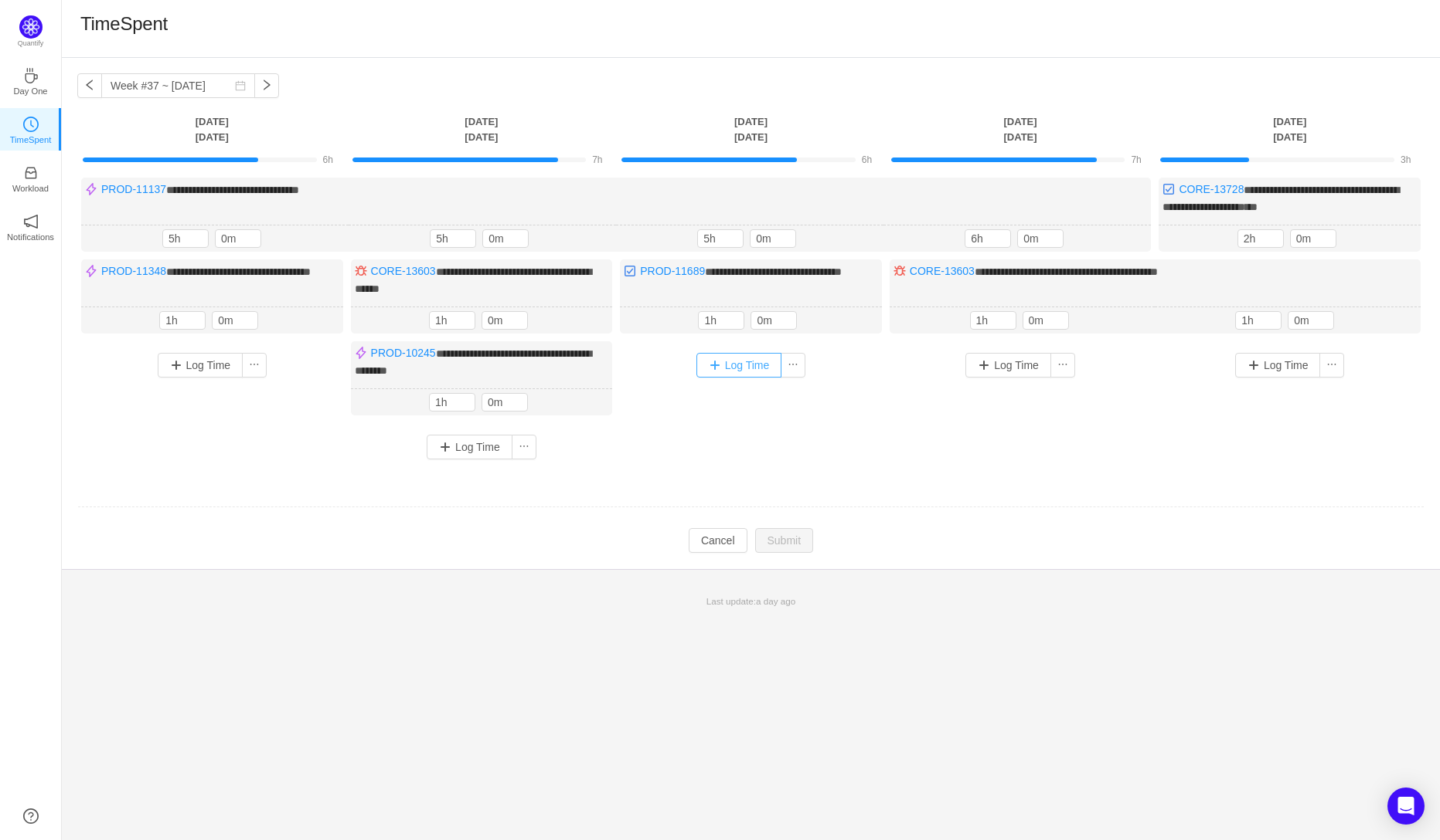
click at [734, 360] on button "Log Time" at bounding box center [739, 365] width 86 height 24
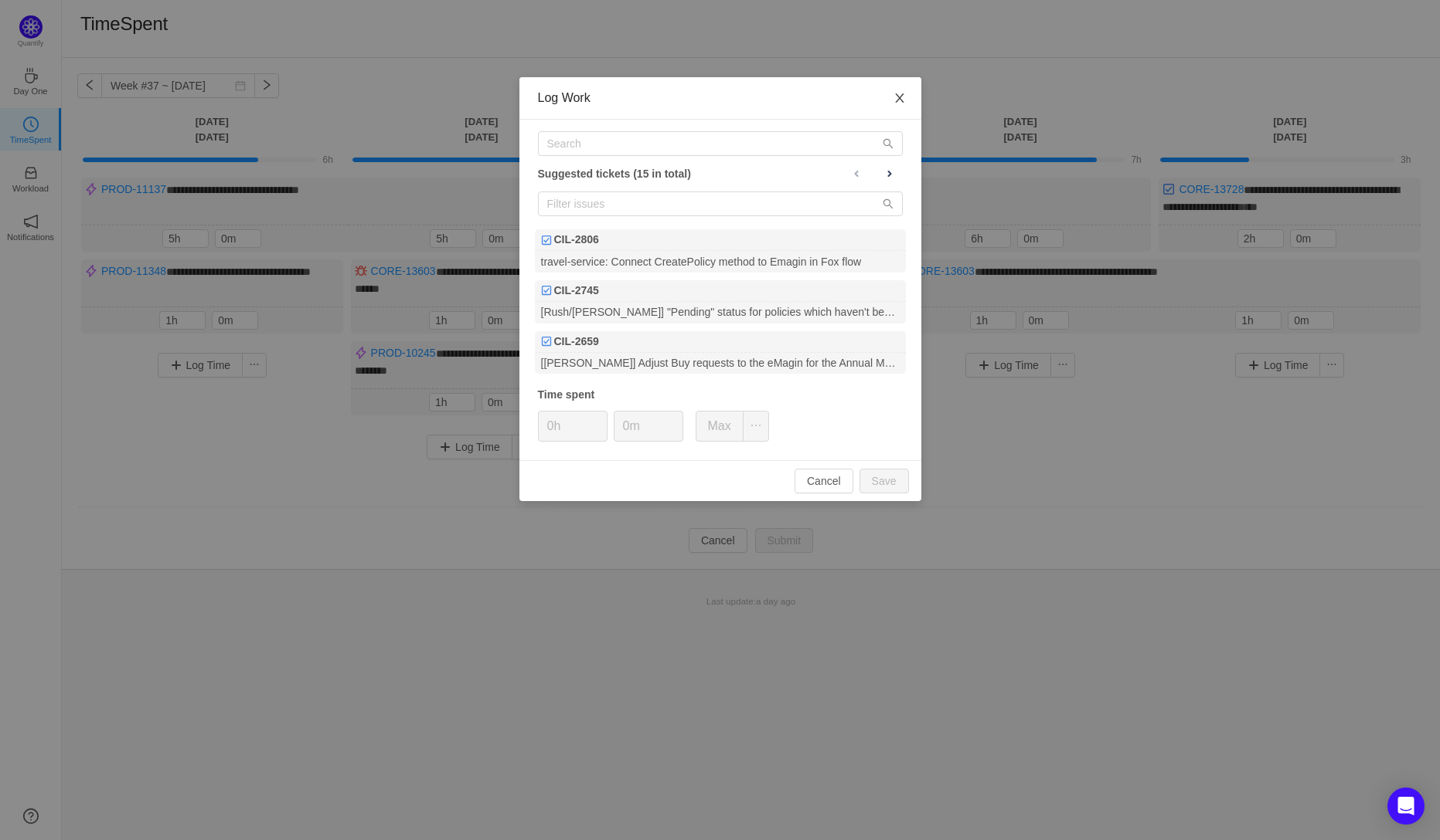
click at [901, 98] on icon "icon: close" at bounding box center [899, 98] width 8 height 9
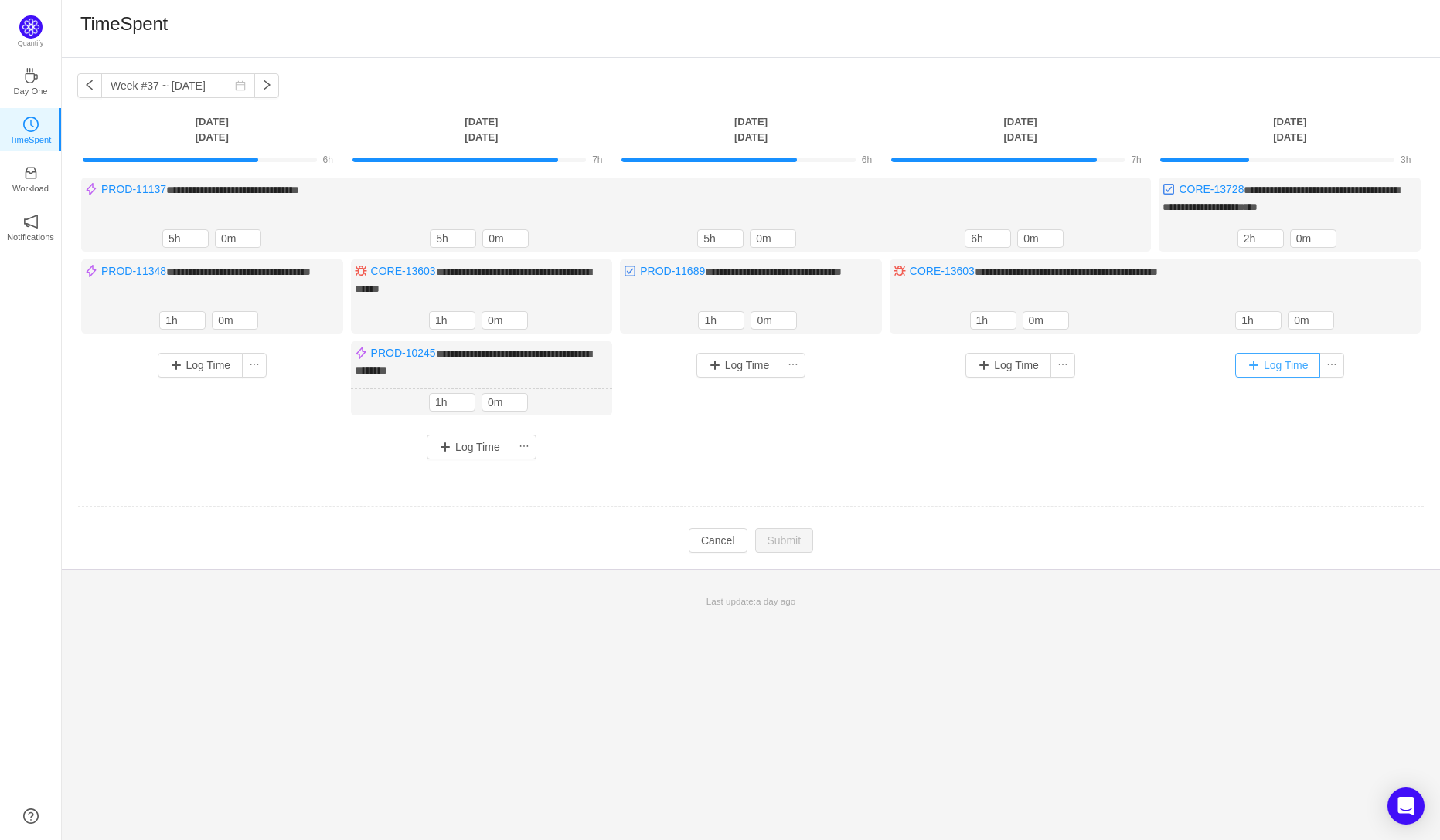
click at [1256, 364] on button "Log Time" at bounding box center [1277, 365] width 86 height 24
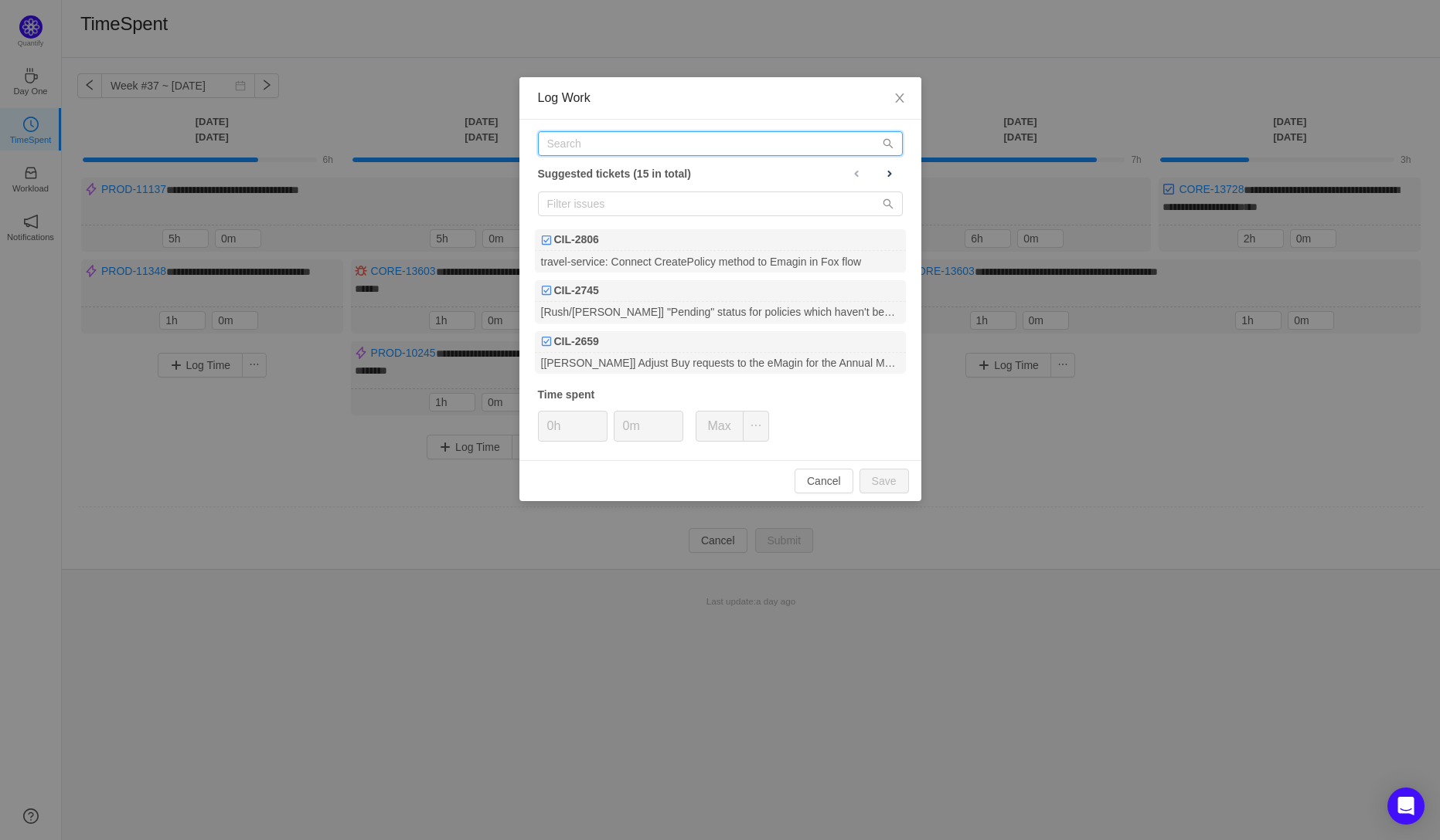
click at [568, 147] on input "text" at bounding box center [720, 144] width 365 height 24
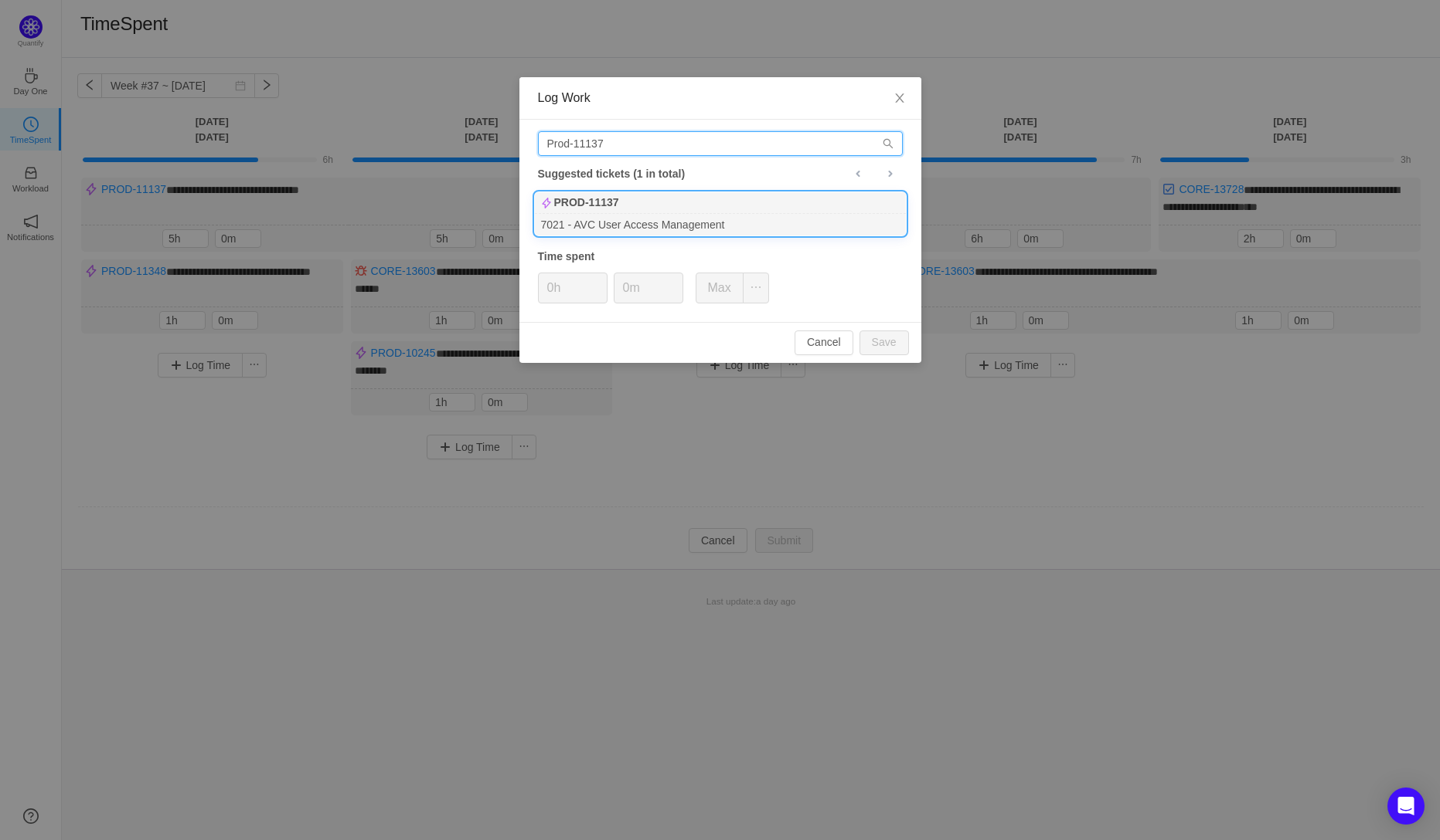
type input "Prod-11137"
click at [584, 205] on b "PROD-11137" at bounding box center [586, 202] width 65 height 16
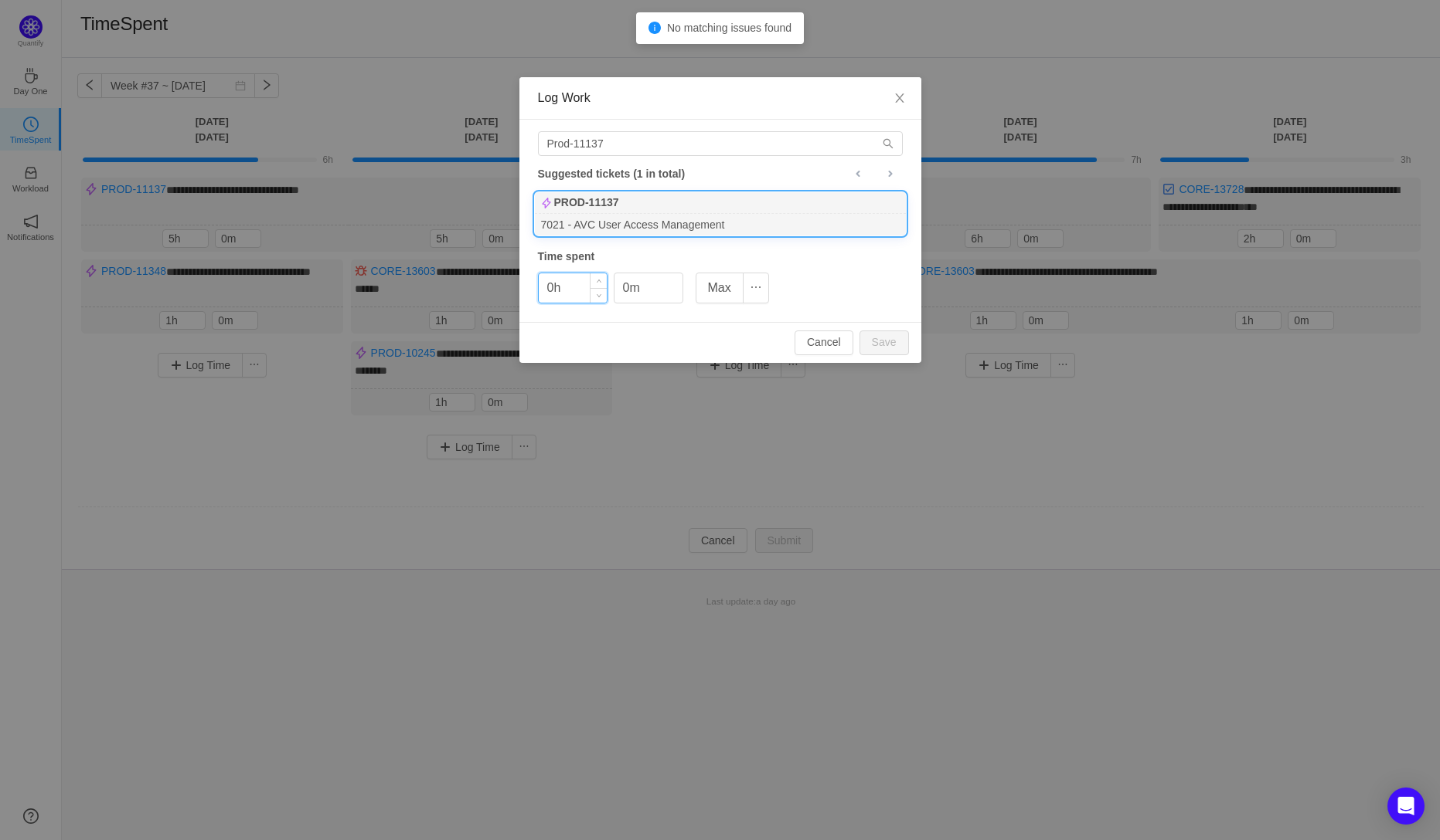
click at [555, 292] on input "0h" at bounding box center [572, 288] width 68 height 29
click at [894, 343] on button "Save" at bounding box center [884, 342] width 50 height 24
type input "0h"
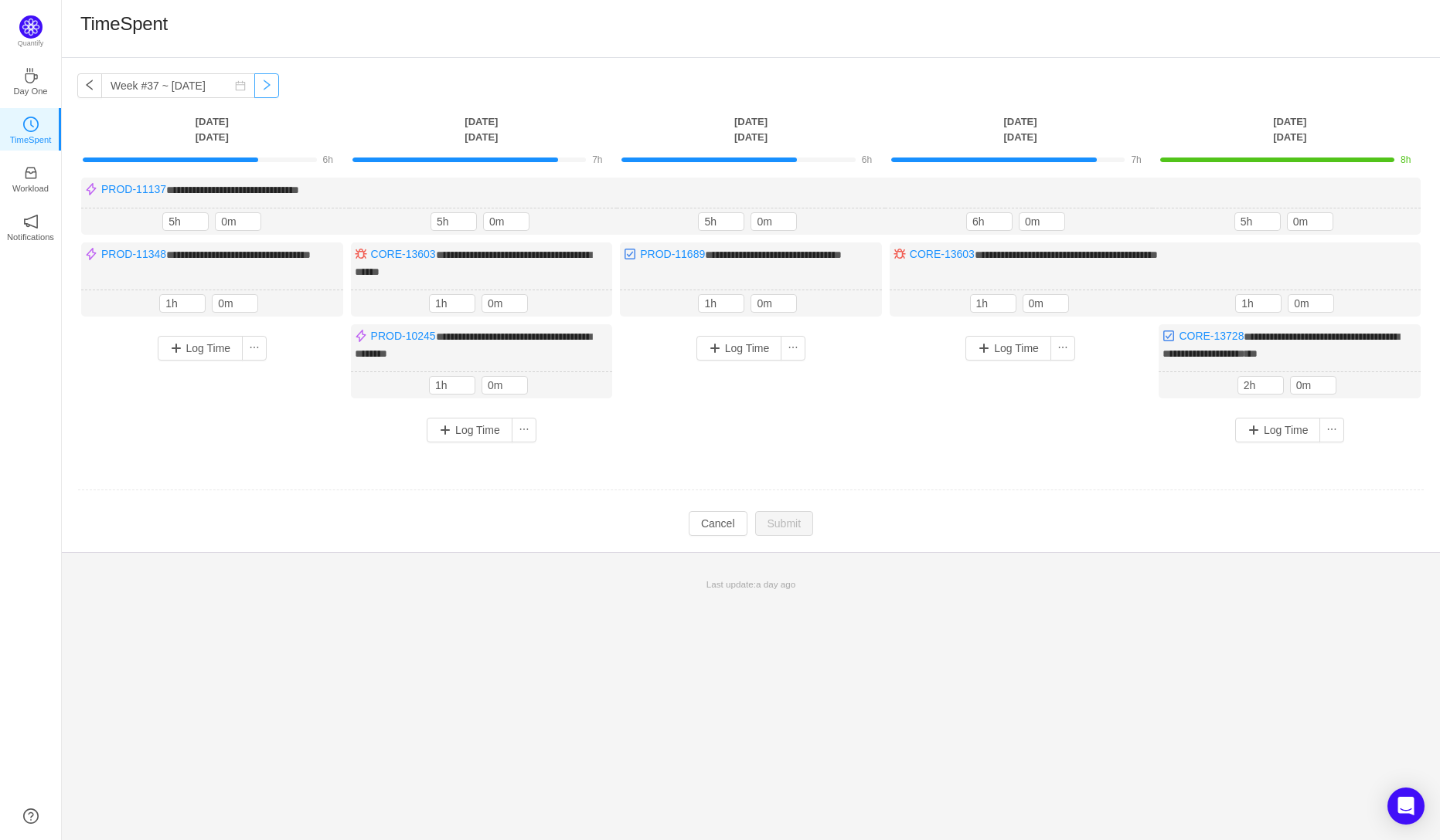
click at [256, 84] on button "button" at bounding box center [266, 86] width 24 height 24
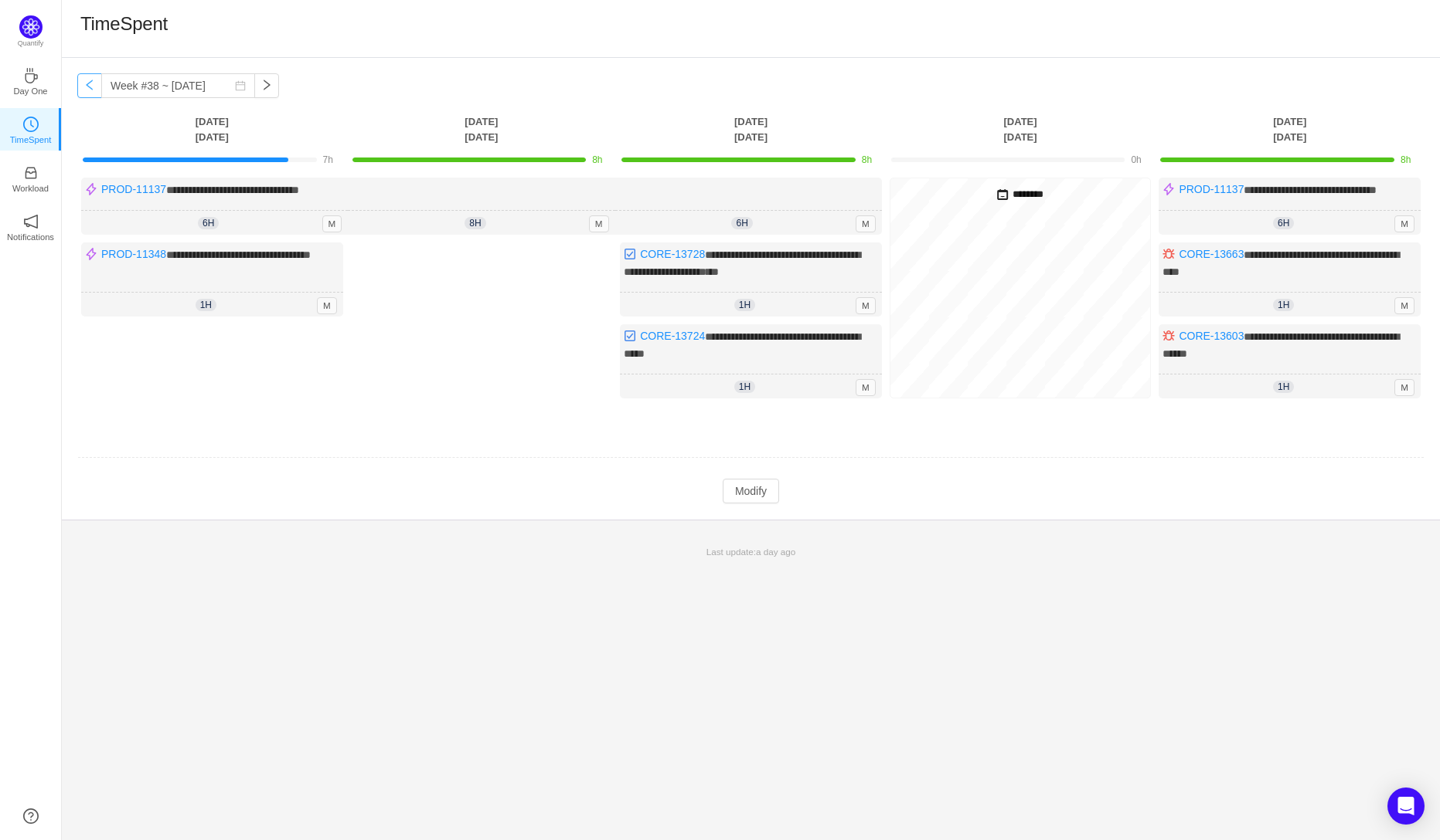
click at [87, 87] on button "button" at bounding box center [89, 86] width 24 height 24
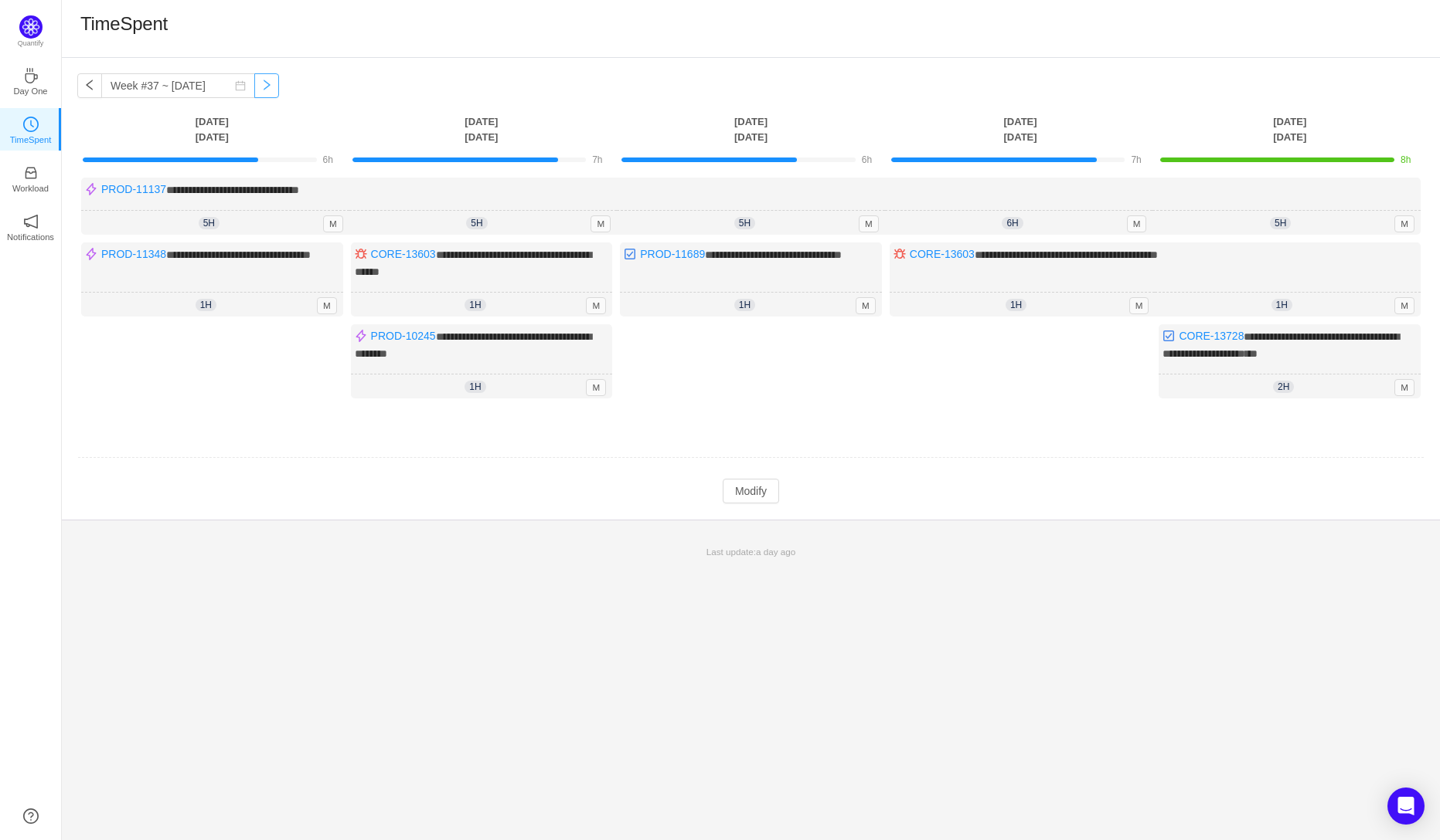
click at [255, 85] on button "button" at bounding box center [266, 86] width 24 height 24
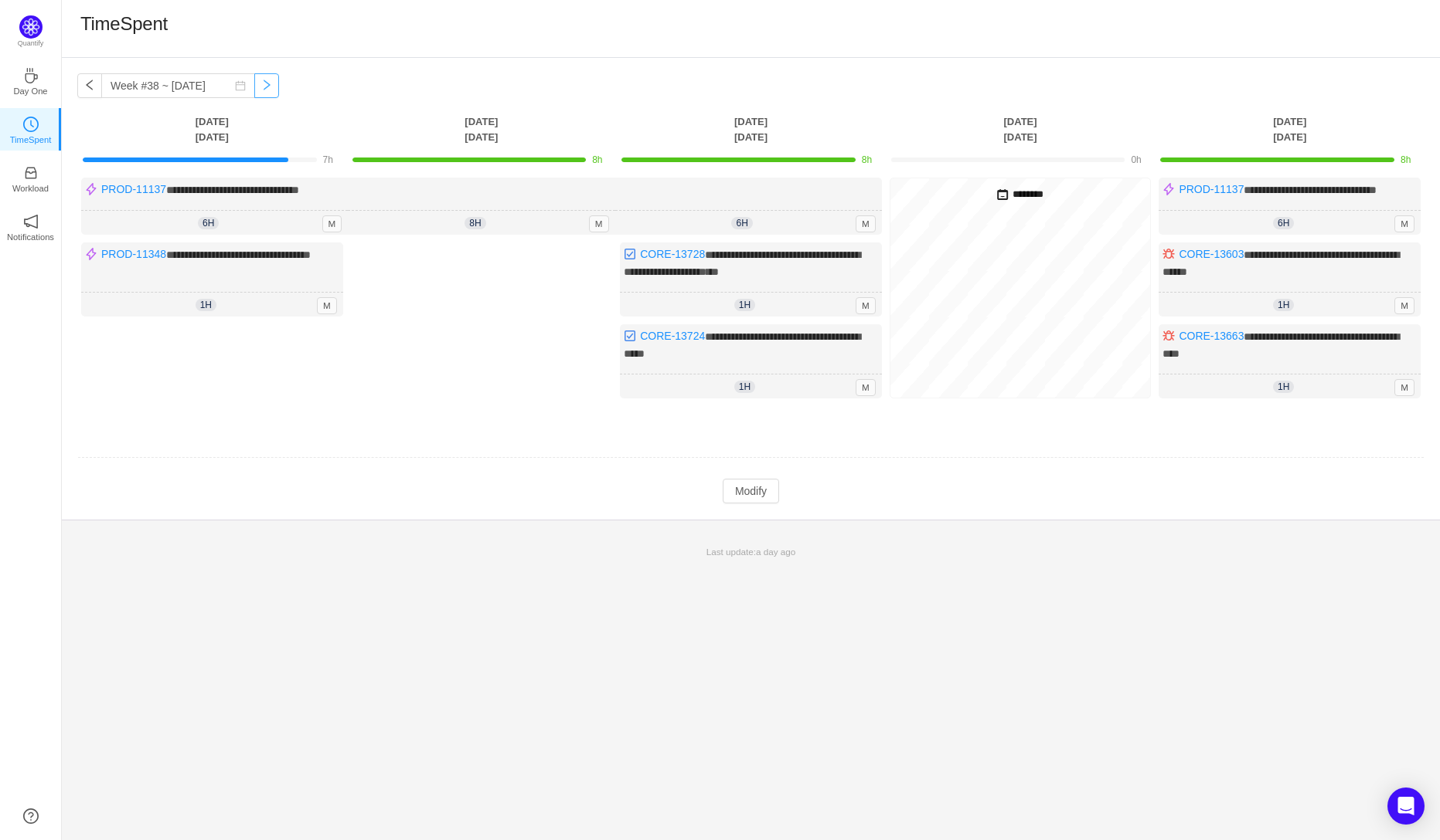
click at [255, 85] on button "button" at bounding box center [266, 86] width 24 height 24
type input "Week #39 ~ Sep 22"
